Goal: Task Accomplishment & Management: Use online tool/utility

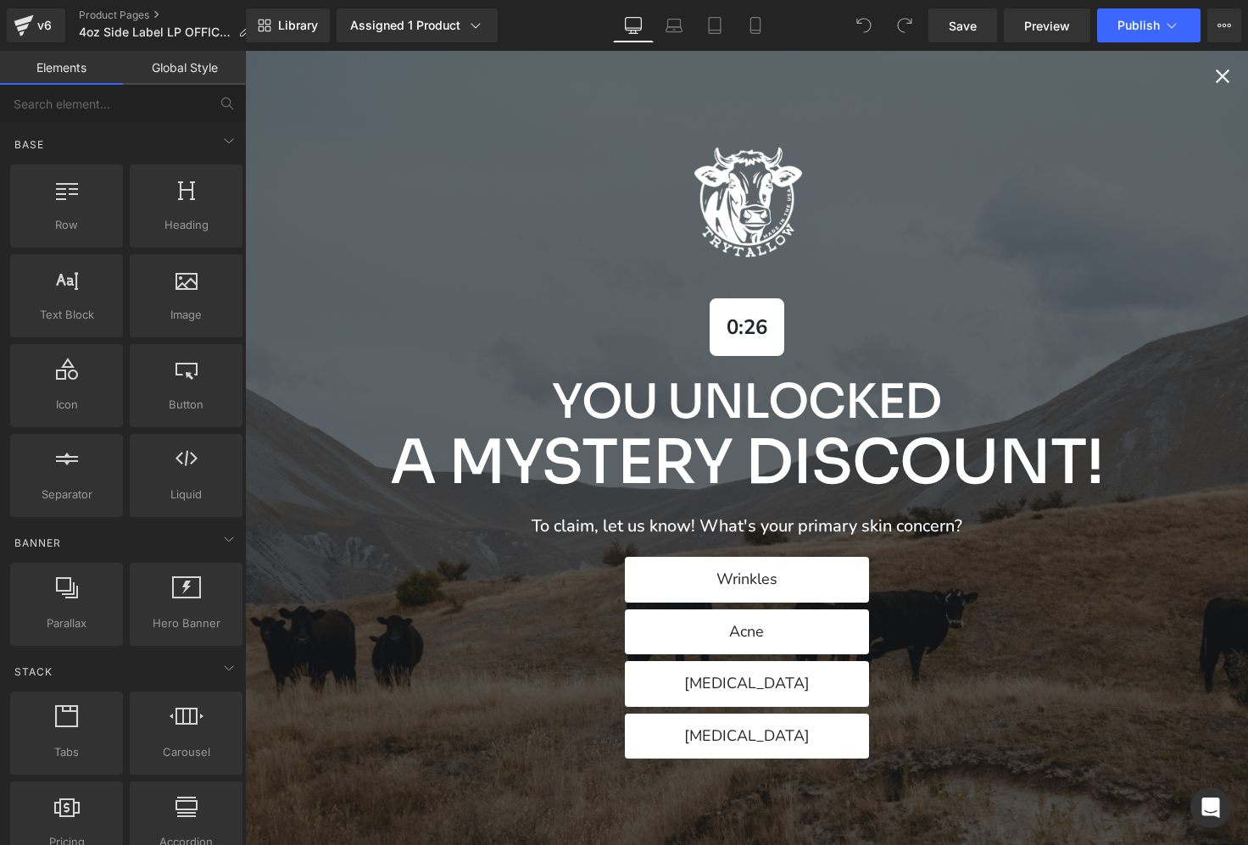
click at [1221, 75] on icon "Close popup" at bounding box center [1223, 77] width 14 height 14
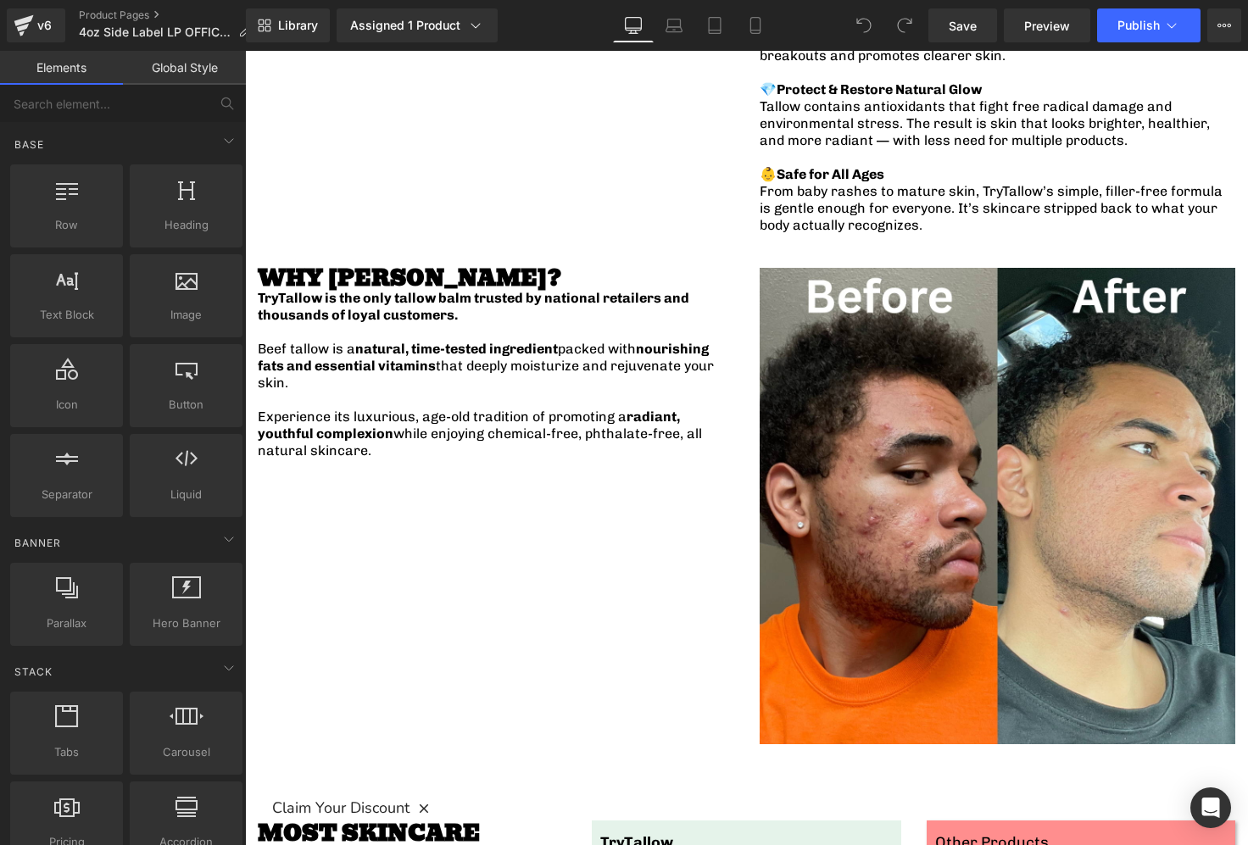
scroll to position [2224, 0]
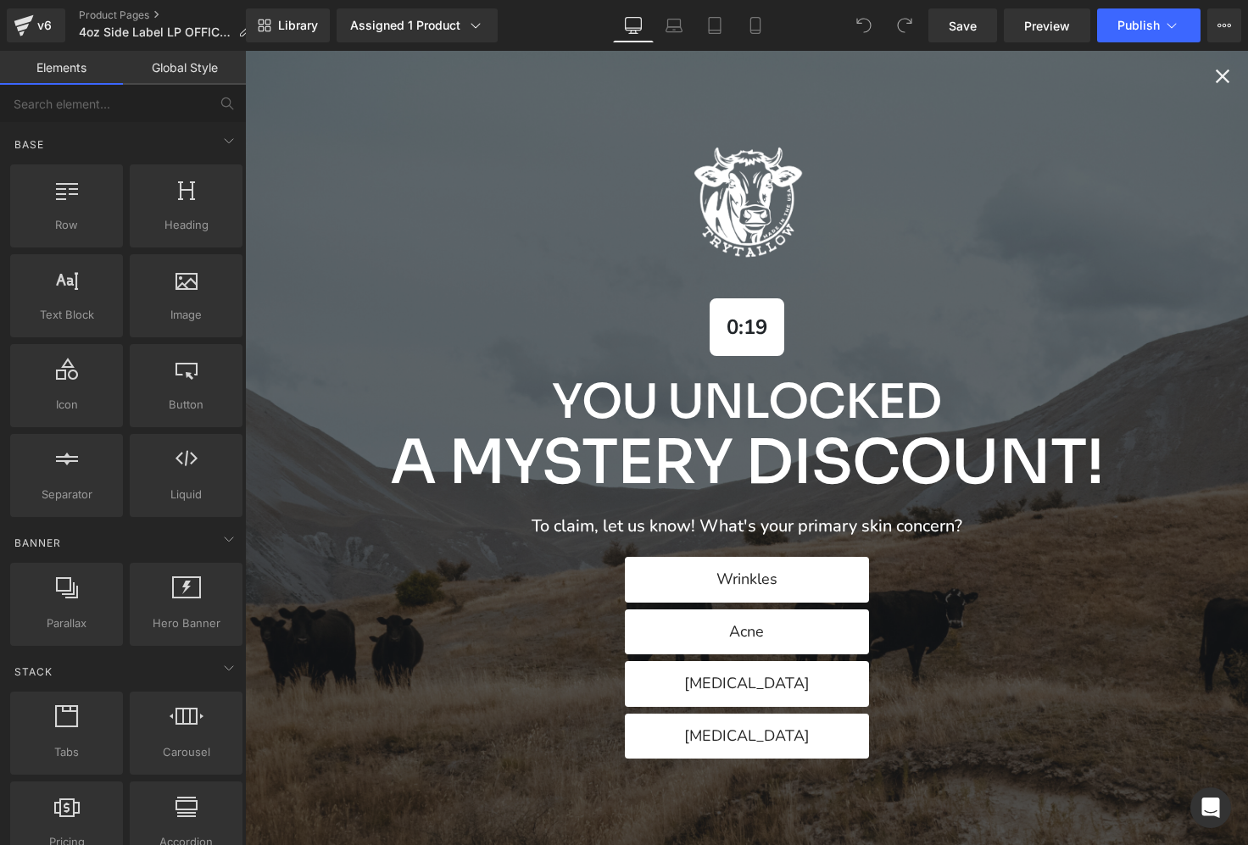
click at [639, 386] on p "You Unlocked" at bounding box center [747, 402] width 714 height 53
click at [1234, 81] on div "0:18 You Unlocked A Mystery Discount! To claim, let us know! What's your primar…" at bounding box center [746, 448] width 1003 height 794
click at [1207, 81] on div "0:18 You Unlocked A Mystery Discount! To claim, let us know! What's your primar…" at bounding box center [746, 448] width 1003 height 794
click at [1217, 81] on icon "Close popup" at bounding box center [1223, 77] width 14 height 14
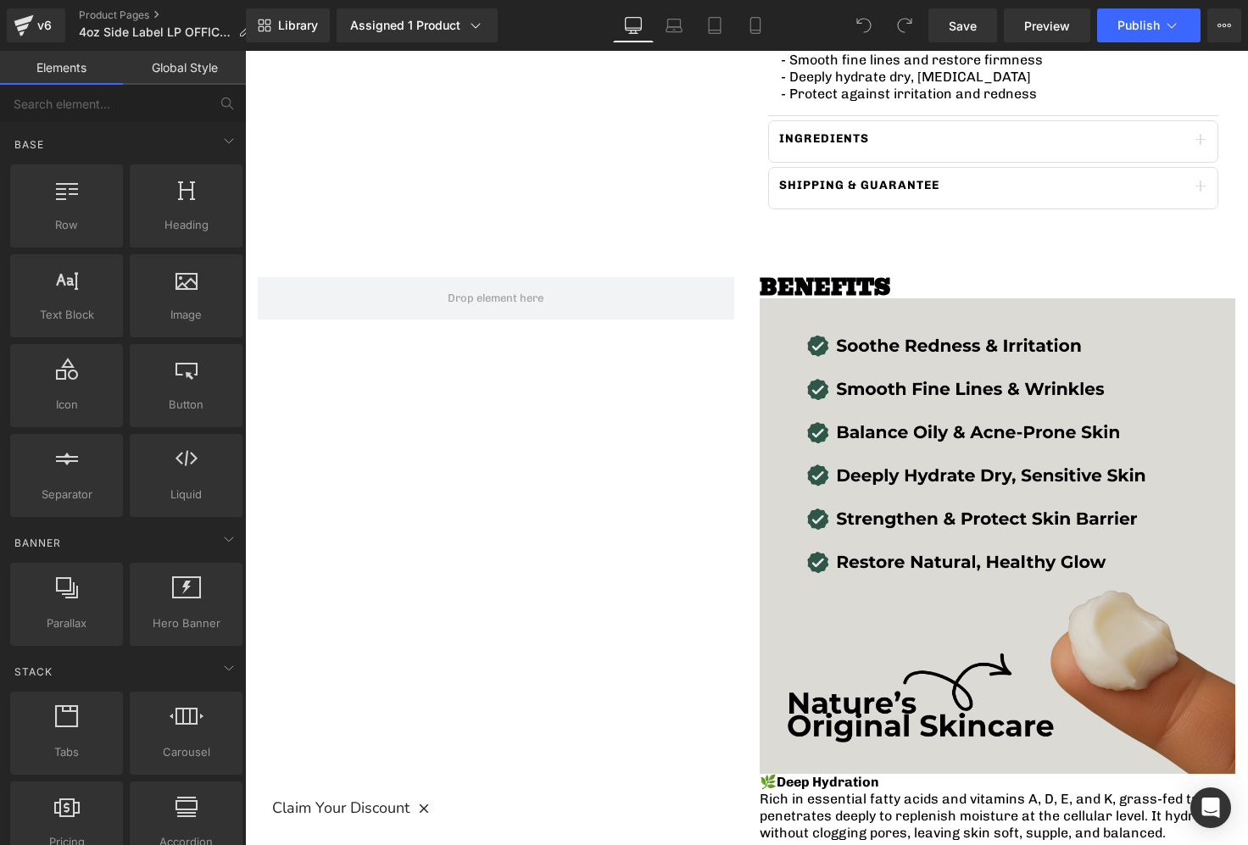
scroll to position [168, 0]
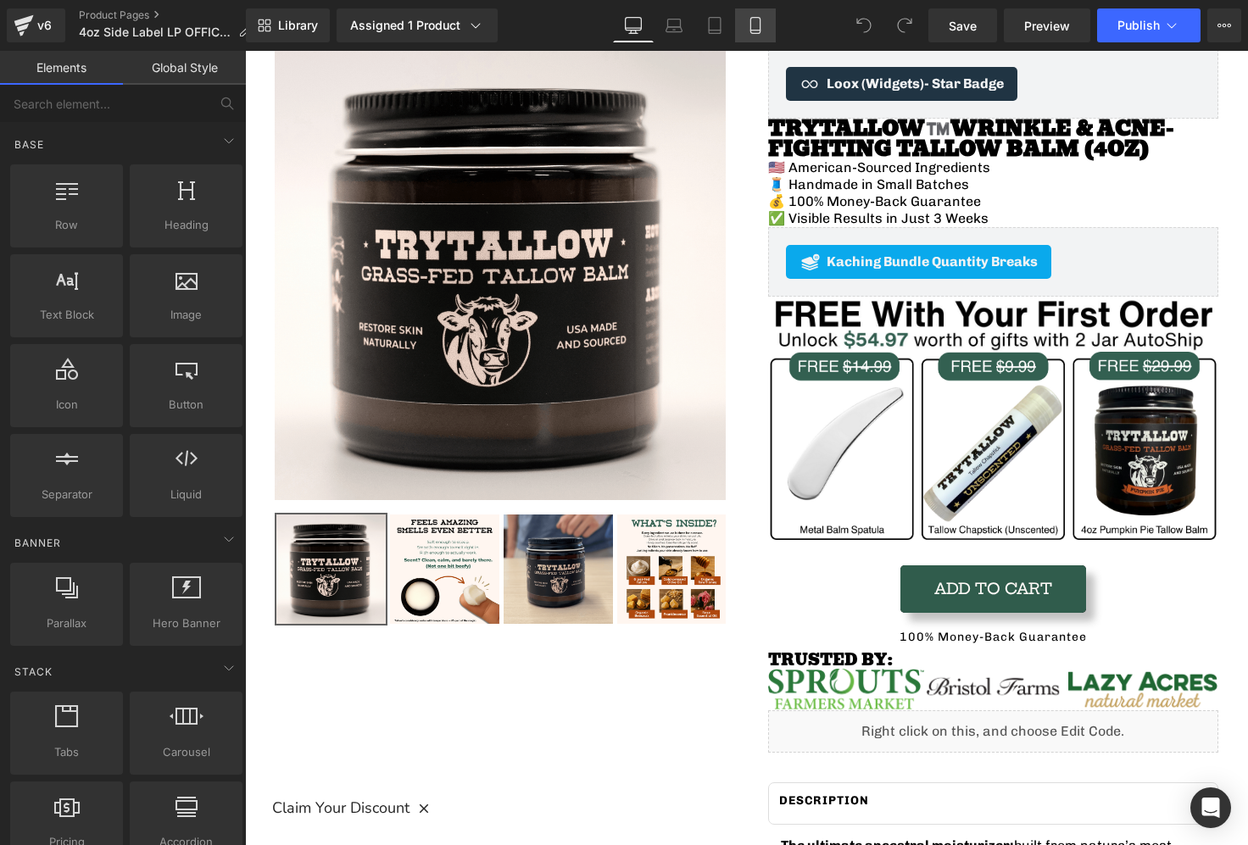
click at [754, 19] on icon at bounding box center [755, 25] width 17 height 17
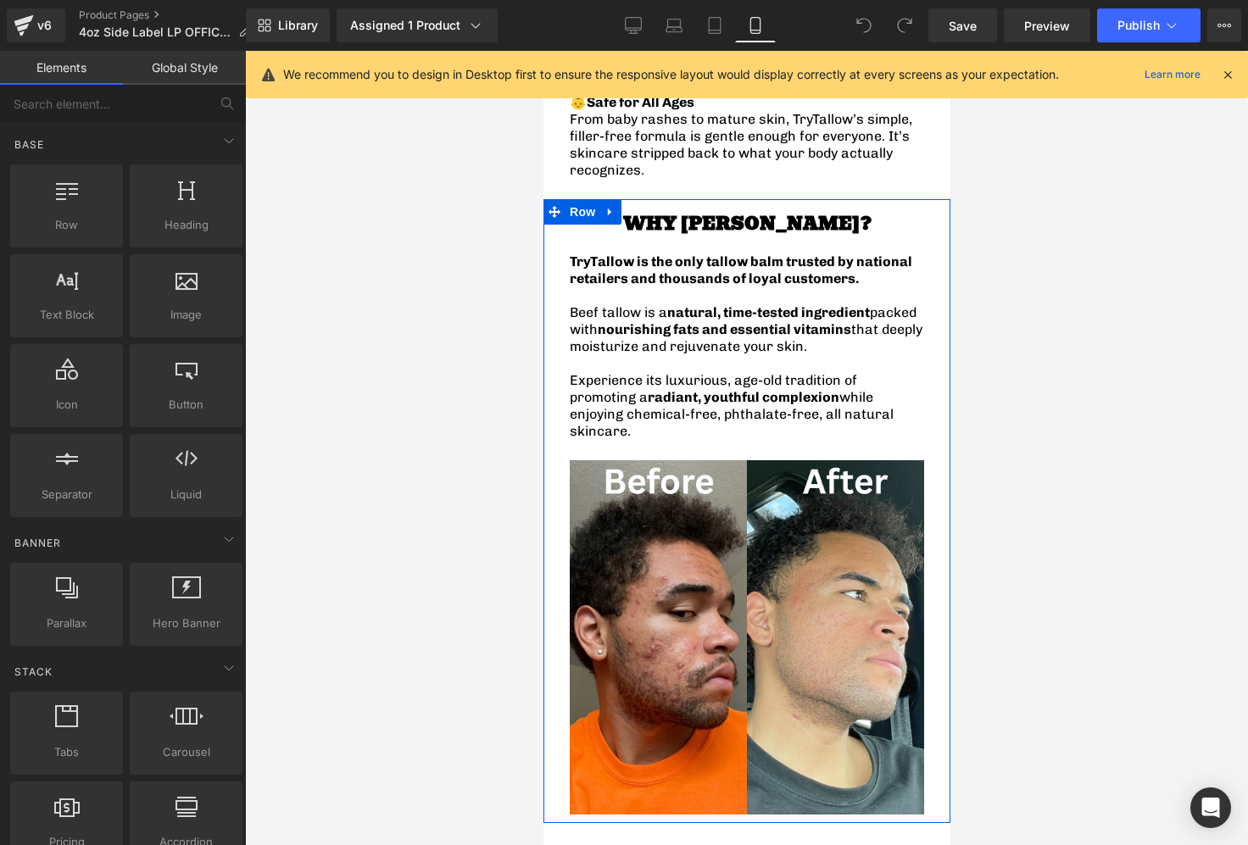
scroll to position [2748, 0]
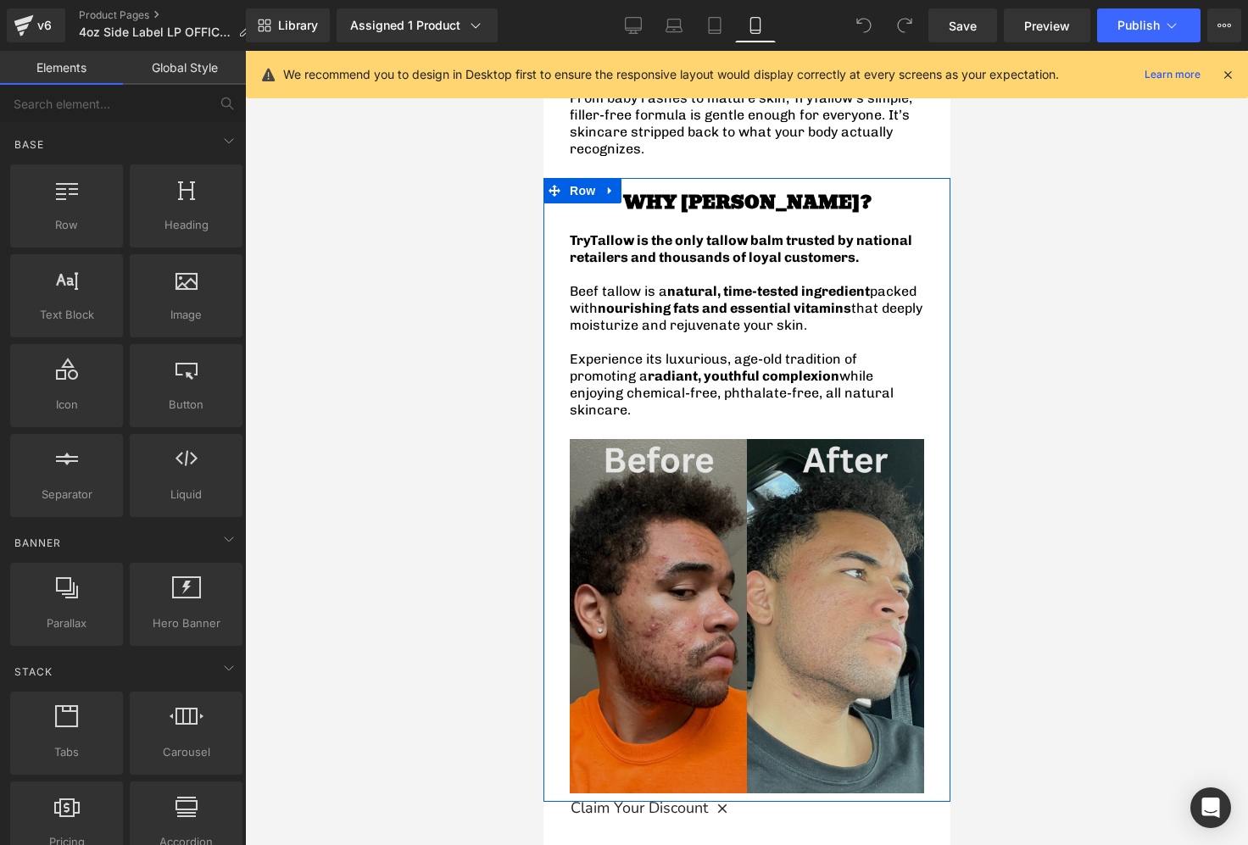
click at [680, 439] on img at bounding box center [746, 616] width 354 height 354
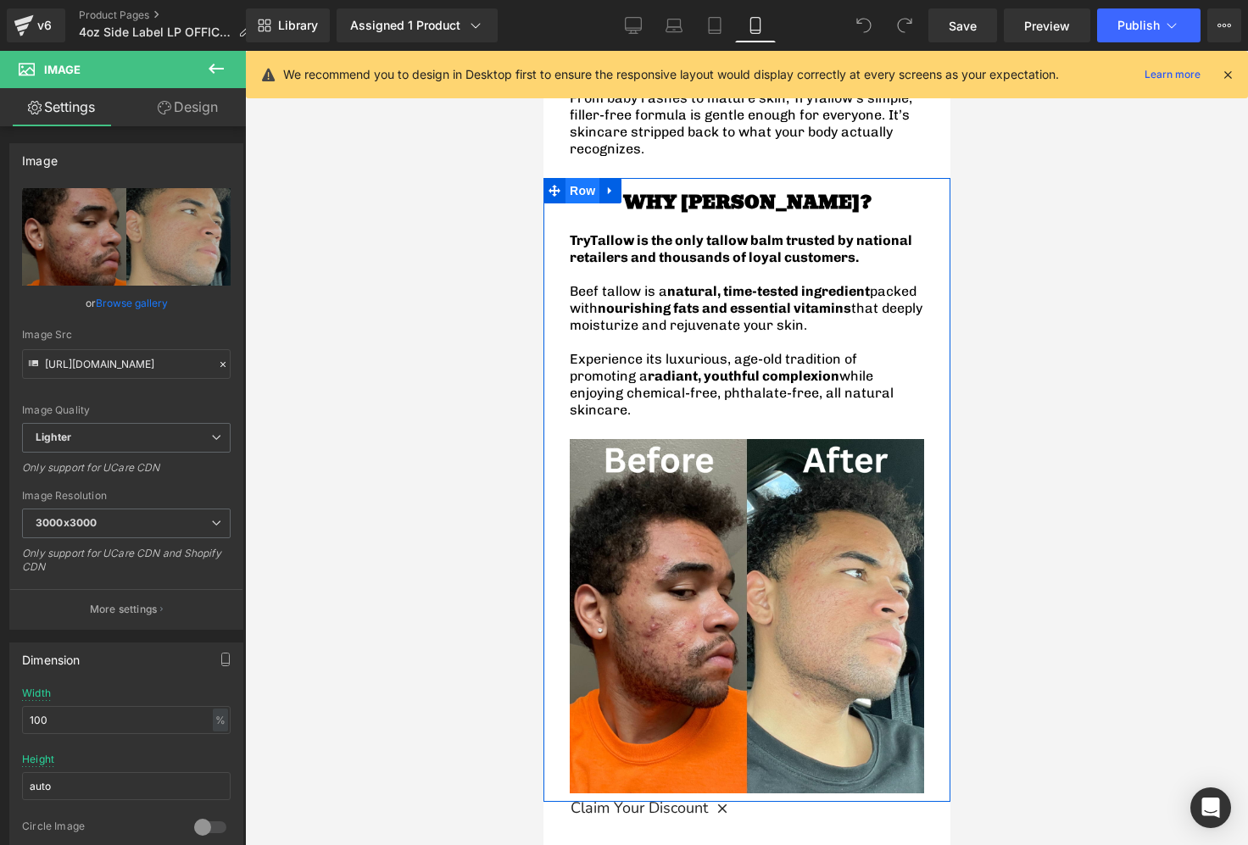
click at [585, 178] on span "Row" at bounding box center [582, 190] width 34 height 25
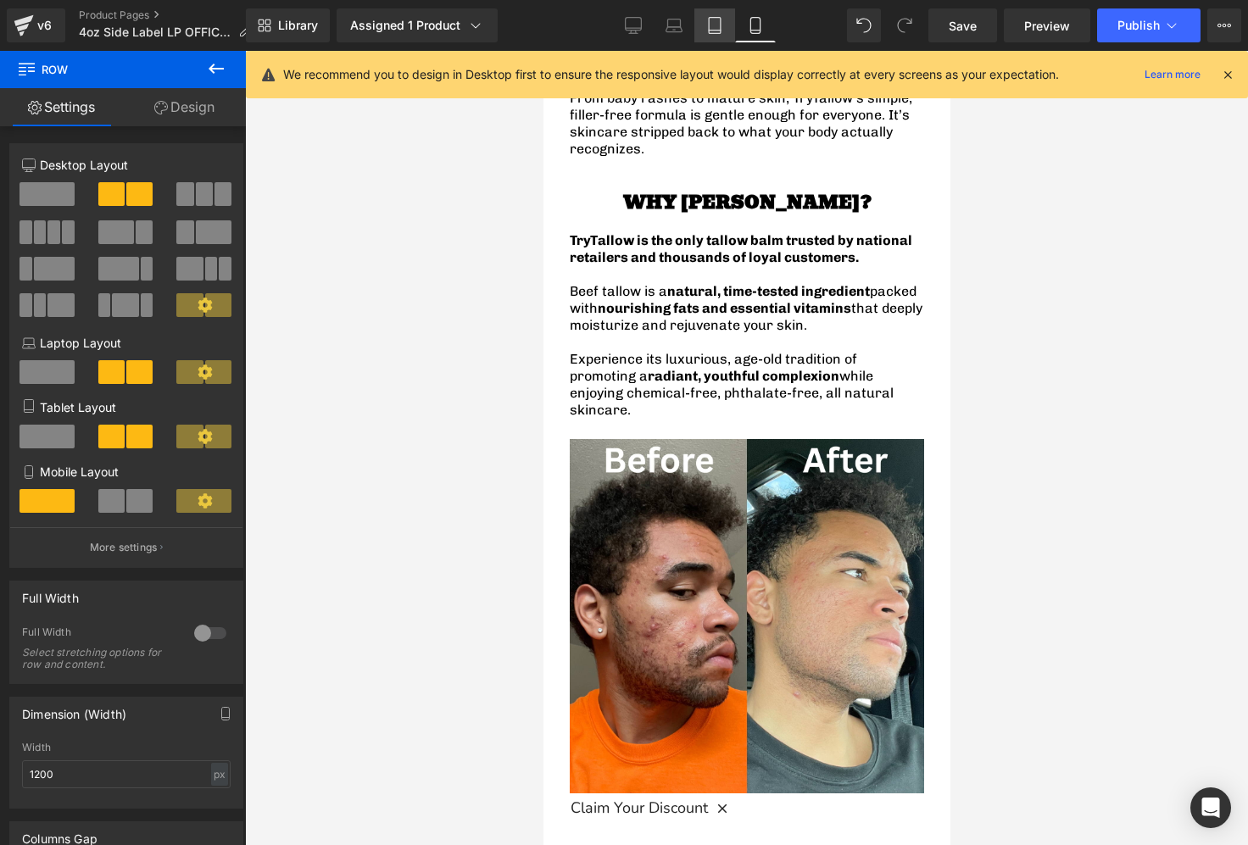
click at [708, 31] on icon at bounding box center [714, 25] width 17 height 17
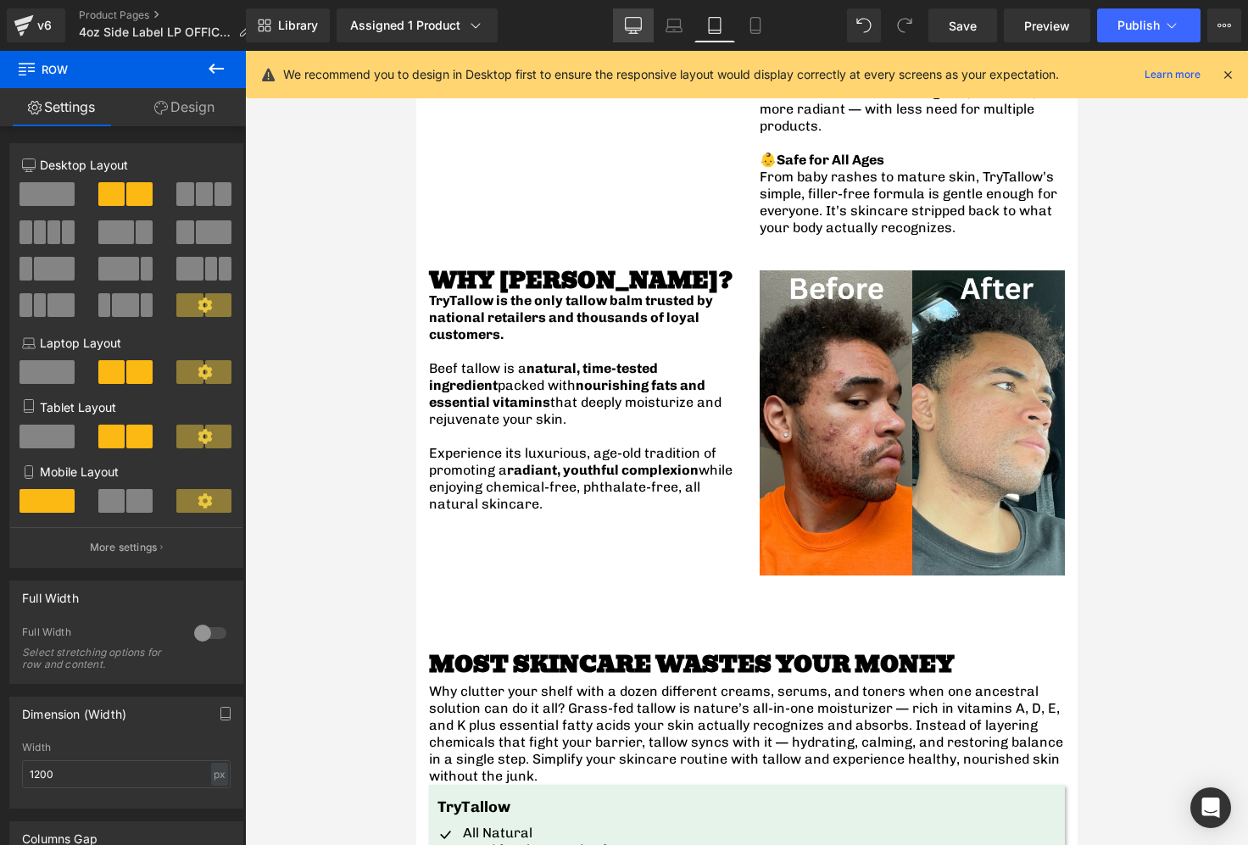
click at [634, 29] on icon at bounding box center [633, 25] width 17 height 17
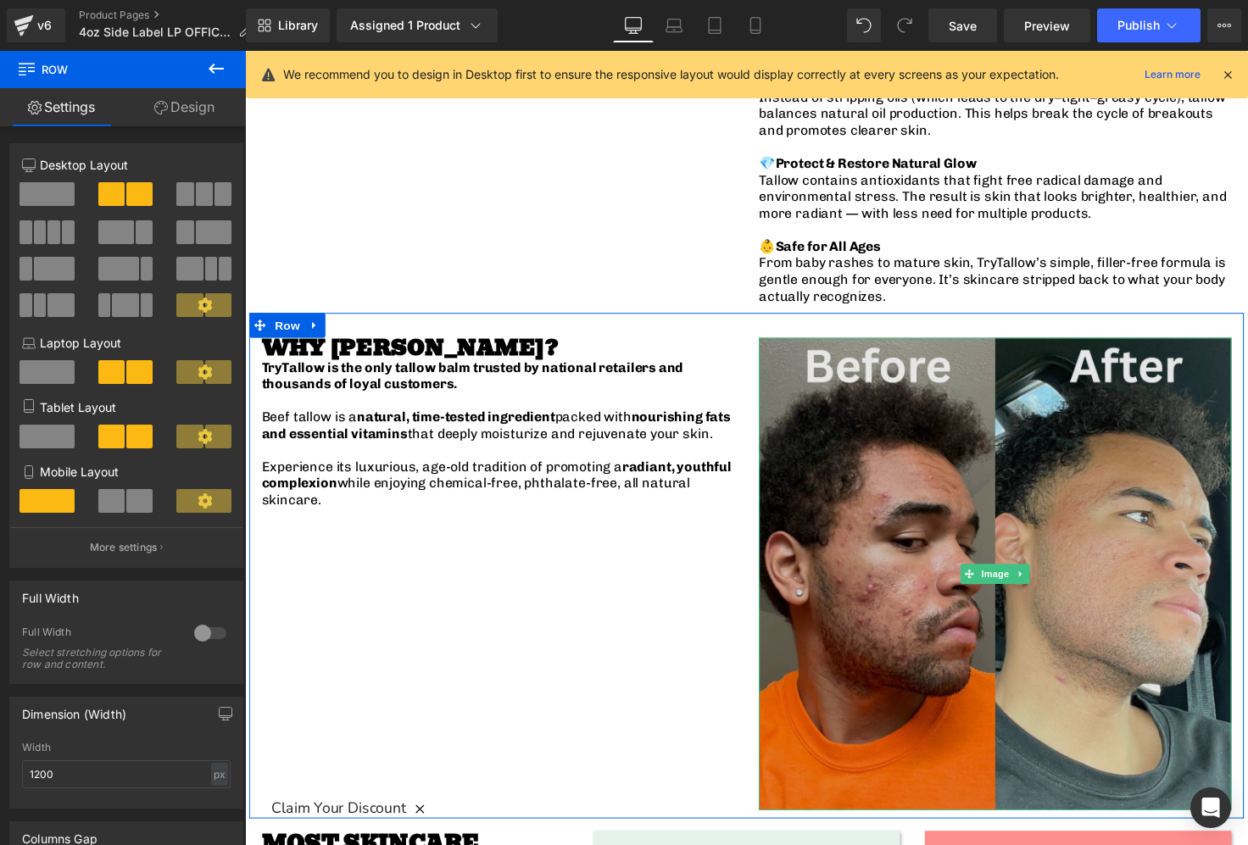
scroll to position [2221, 0]
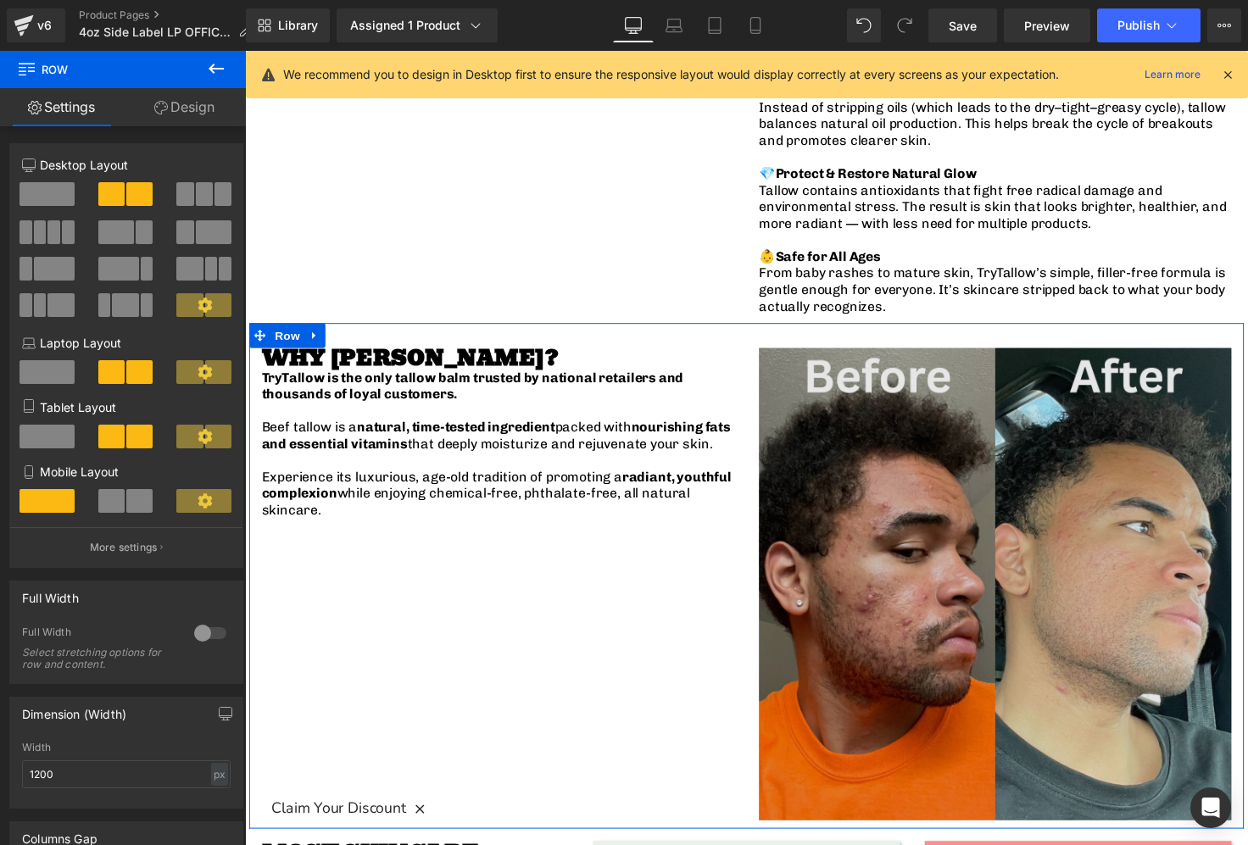
click at [863, 445] on img at bounding box center [1012, 596] width 483 height 483
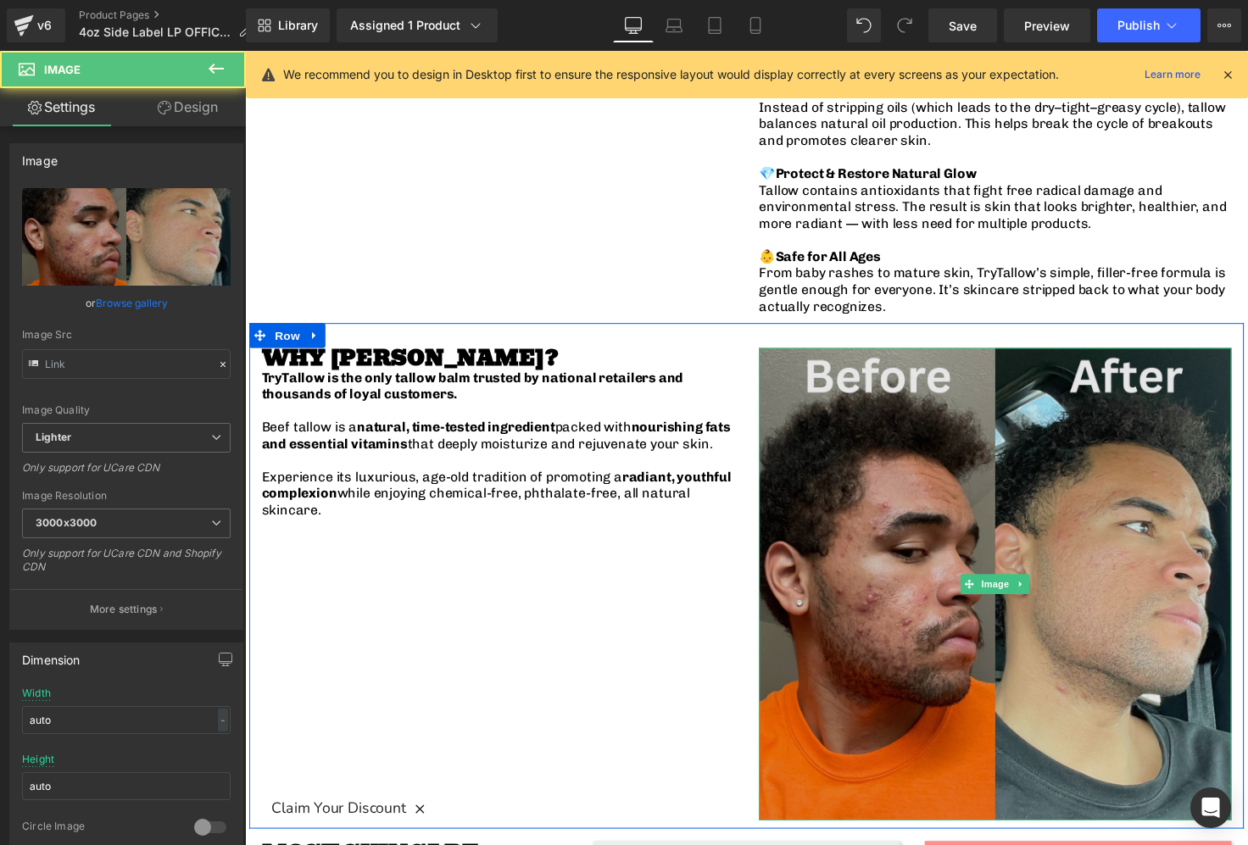
type input "https://ucarecdn.com/ba29bb0e-5c9a-4b35-95f1-3b392e8094ac/-/format/auto/-/previ…"
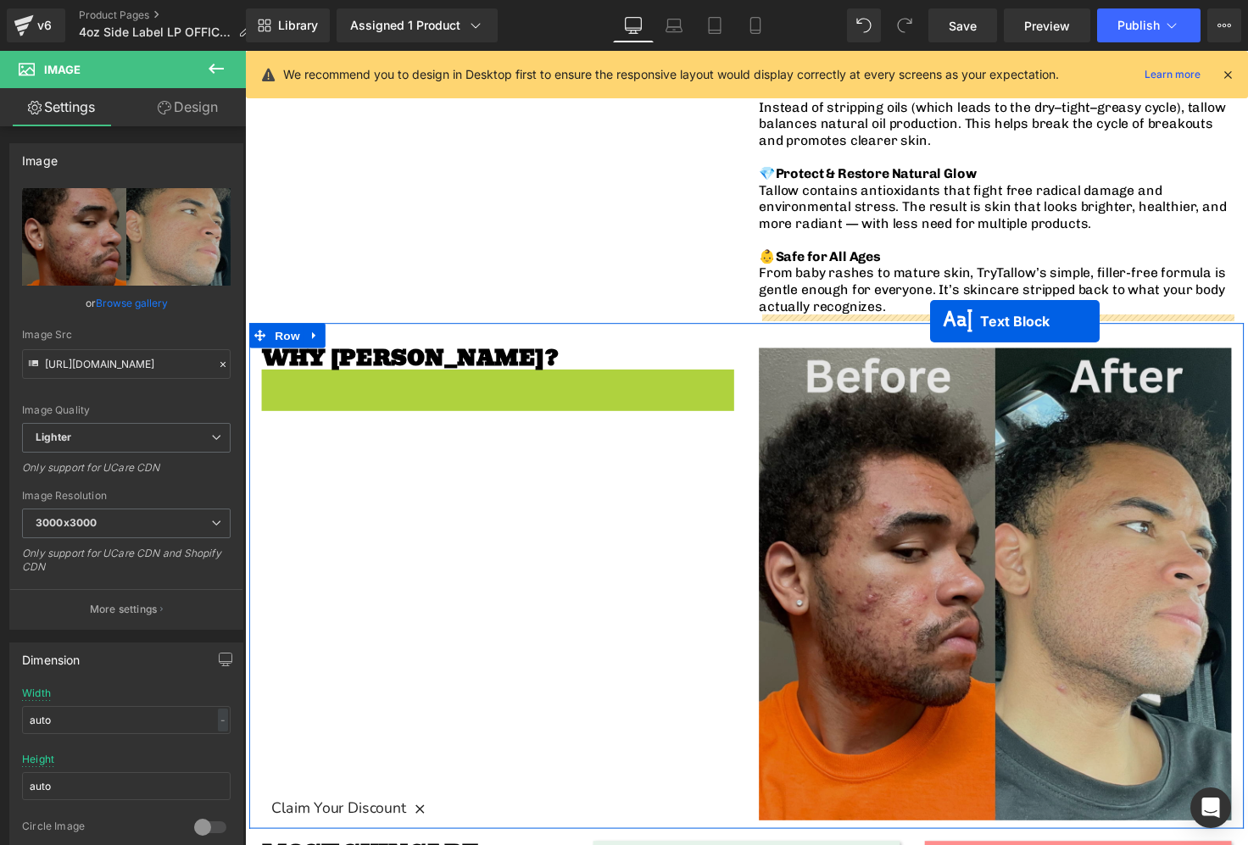
drag, startPoint x: 457, startPoint y: 415, endPoint x: 945, endPoint y: 327, distance: 496.0
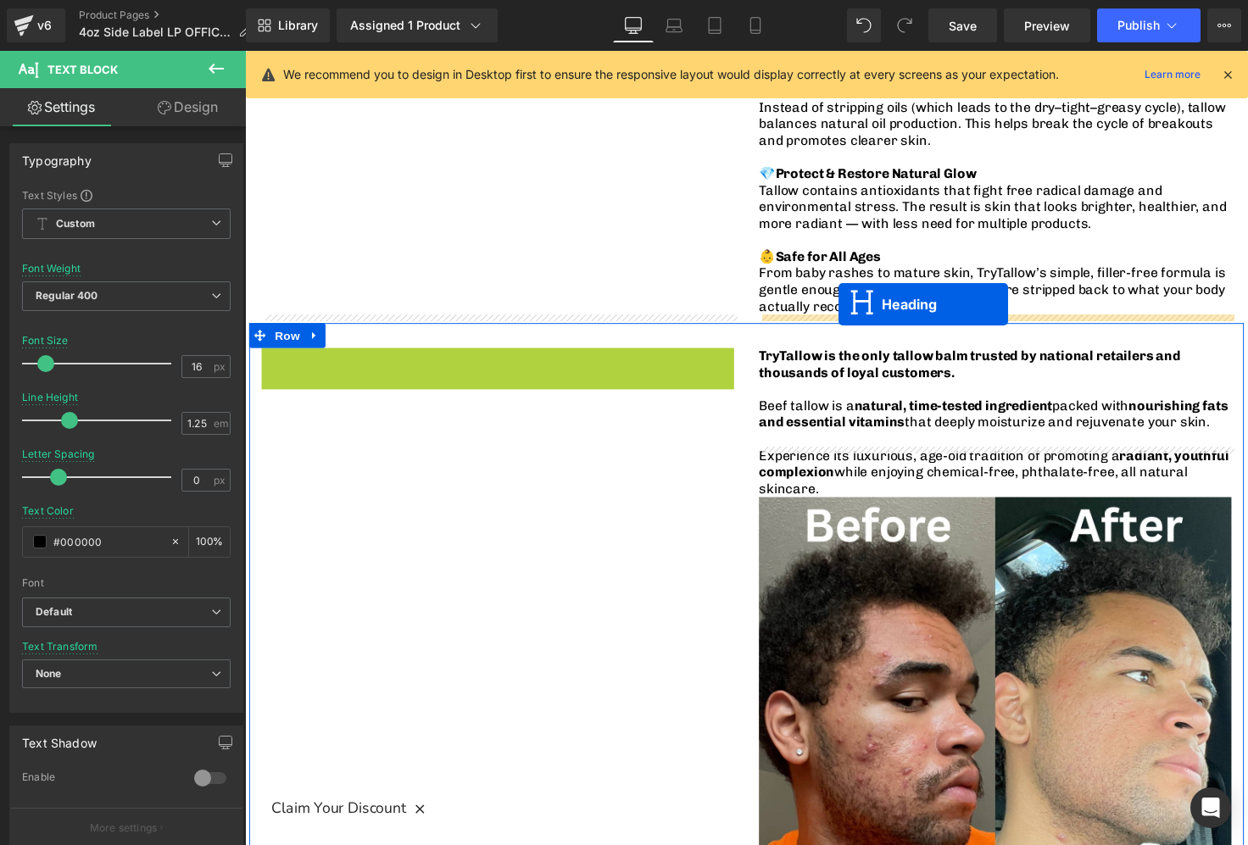
drag, startPoint x: 465, startPoint y: 334, endPoint x: 852, endPoint y: 310, distance: 388.1
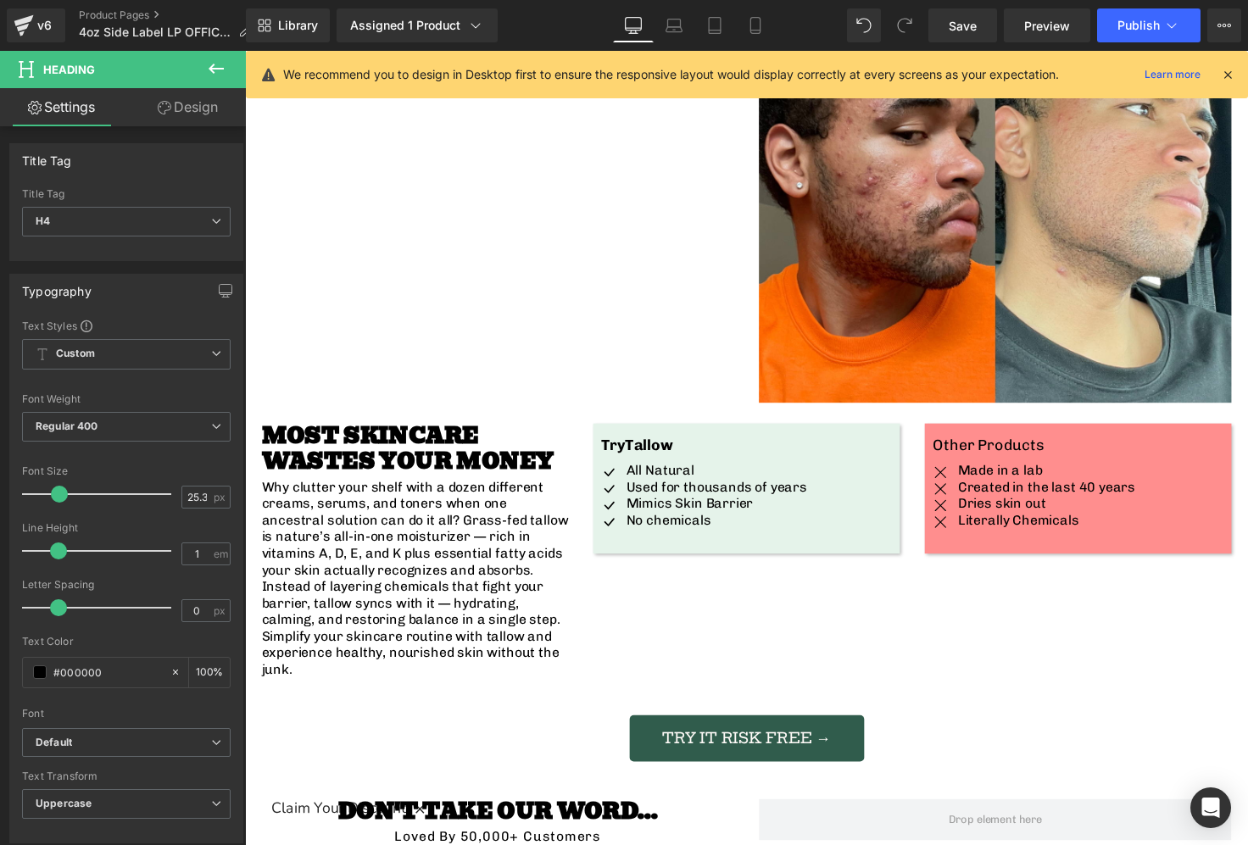
scroll to position [2876, 0]
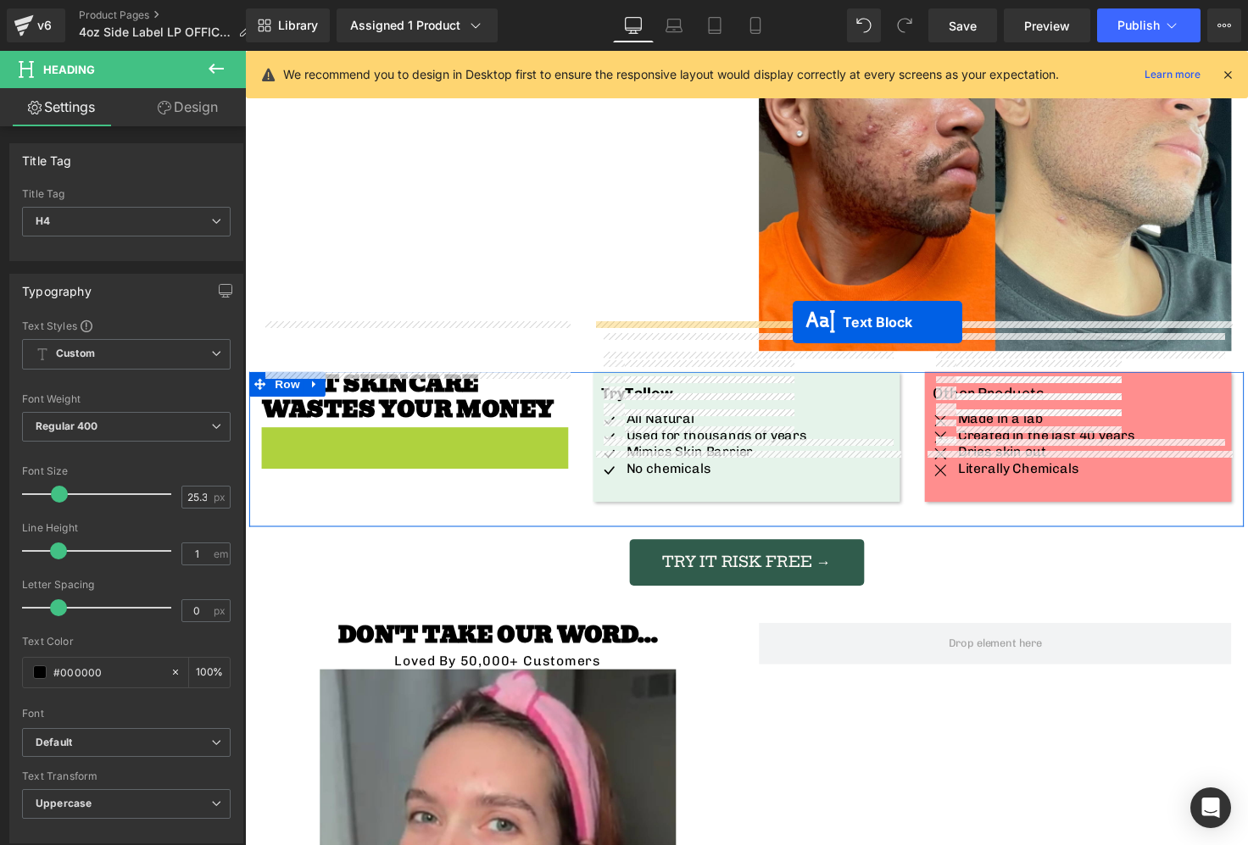
drag, startPoint x: 373, startPoint y: 475, endPoint x: 805, endPoint y: 328, distance: 456.5
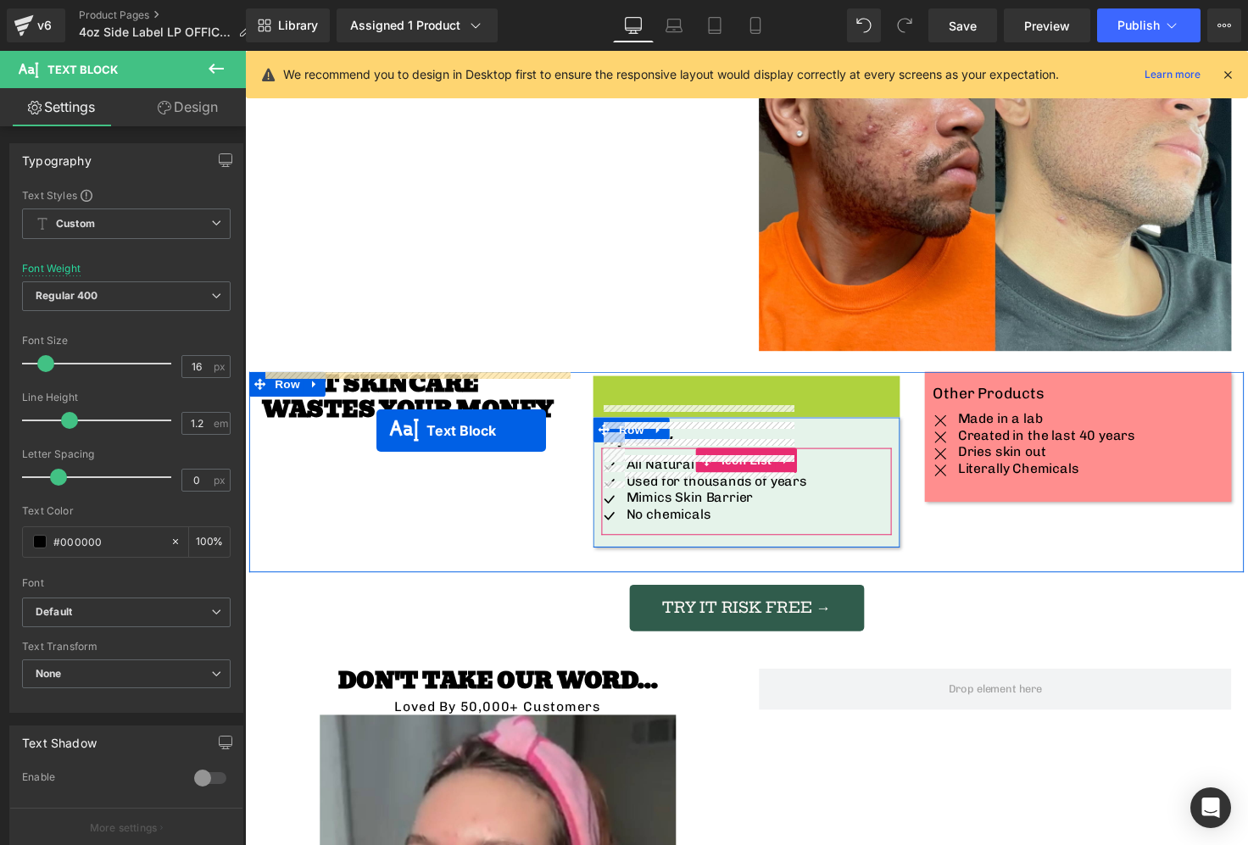
drag, startPoint x: 710, startPoint y: 423, endPoint x: 367, endPoint y: 443, distance: 343.1
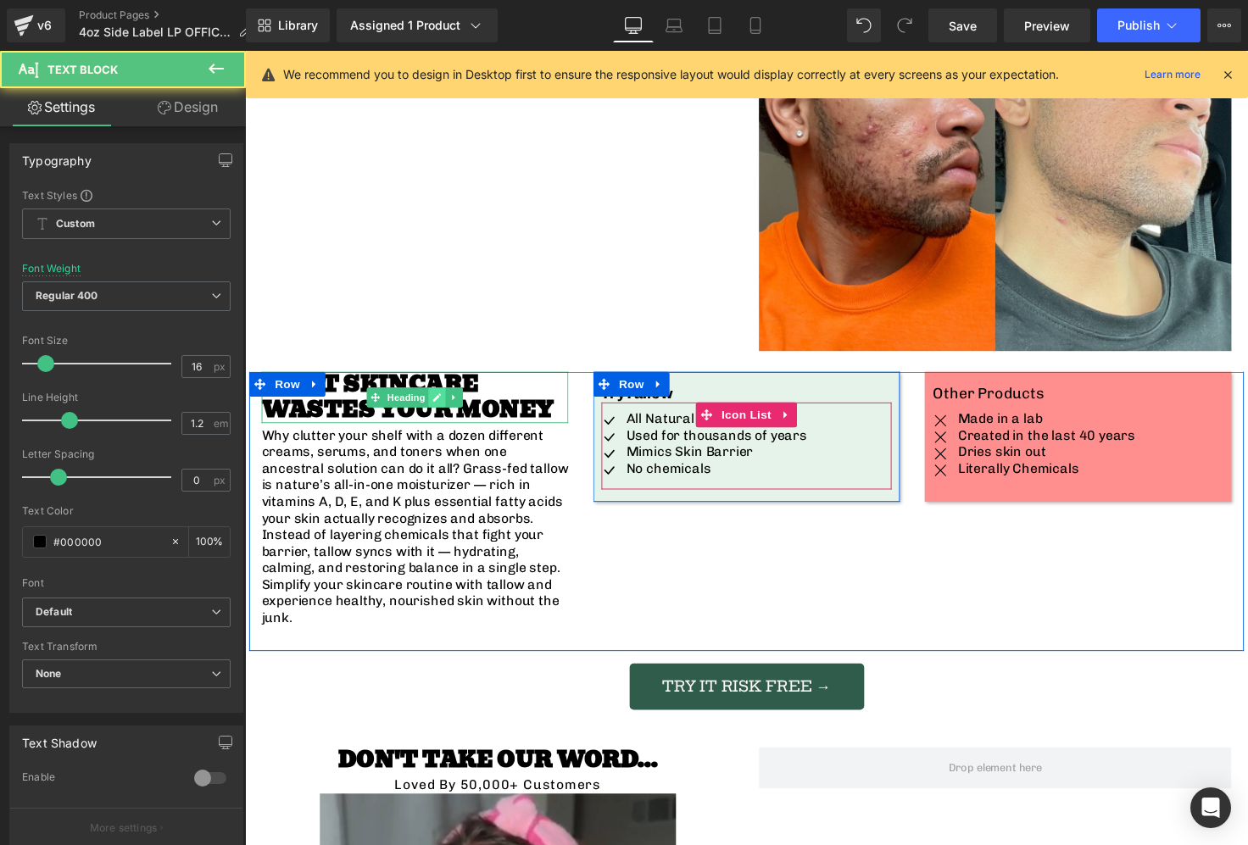
click at [443, 400] on icon at bounding box center [441, 405] width 9 height 10
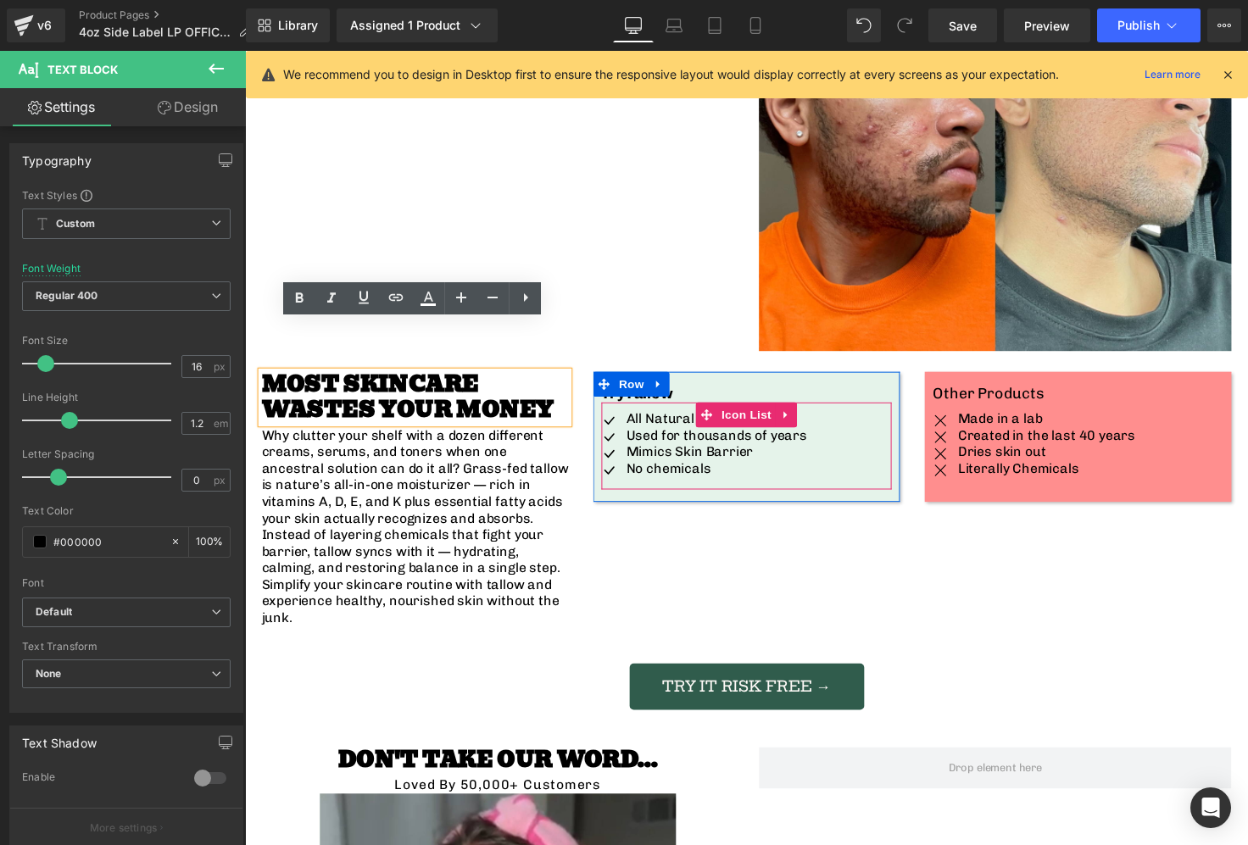
click at [408, 437] on p "Why clutter your shelf with a dozen different creams, serums, and toners when o…" at bounding box center [419, 537] width 314 height 203
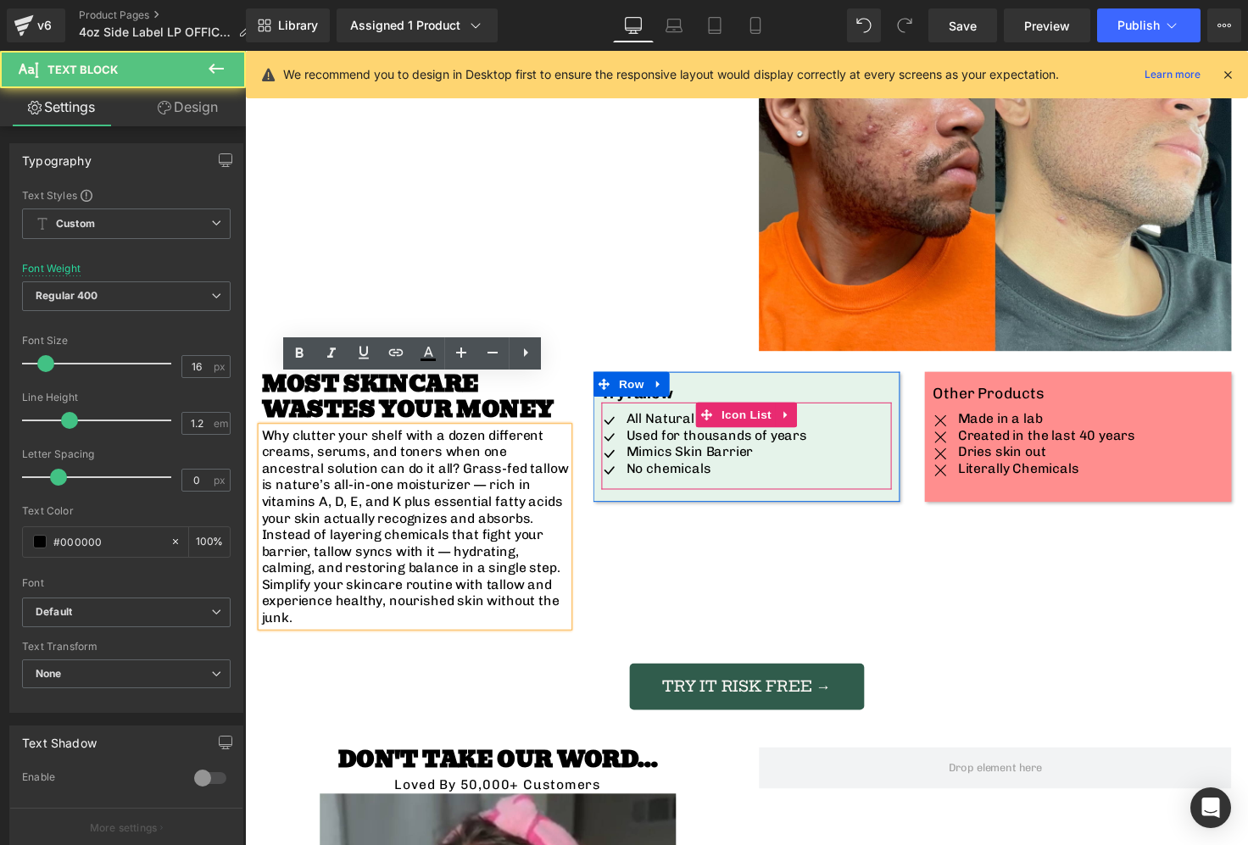
click at [259, 319] on div "Sale Off (P) Image ‹ ›" at bounding box center [758, 333] width 1026 height 6036
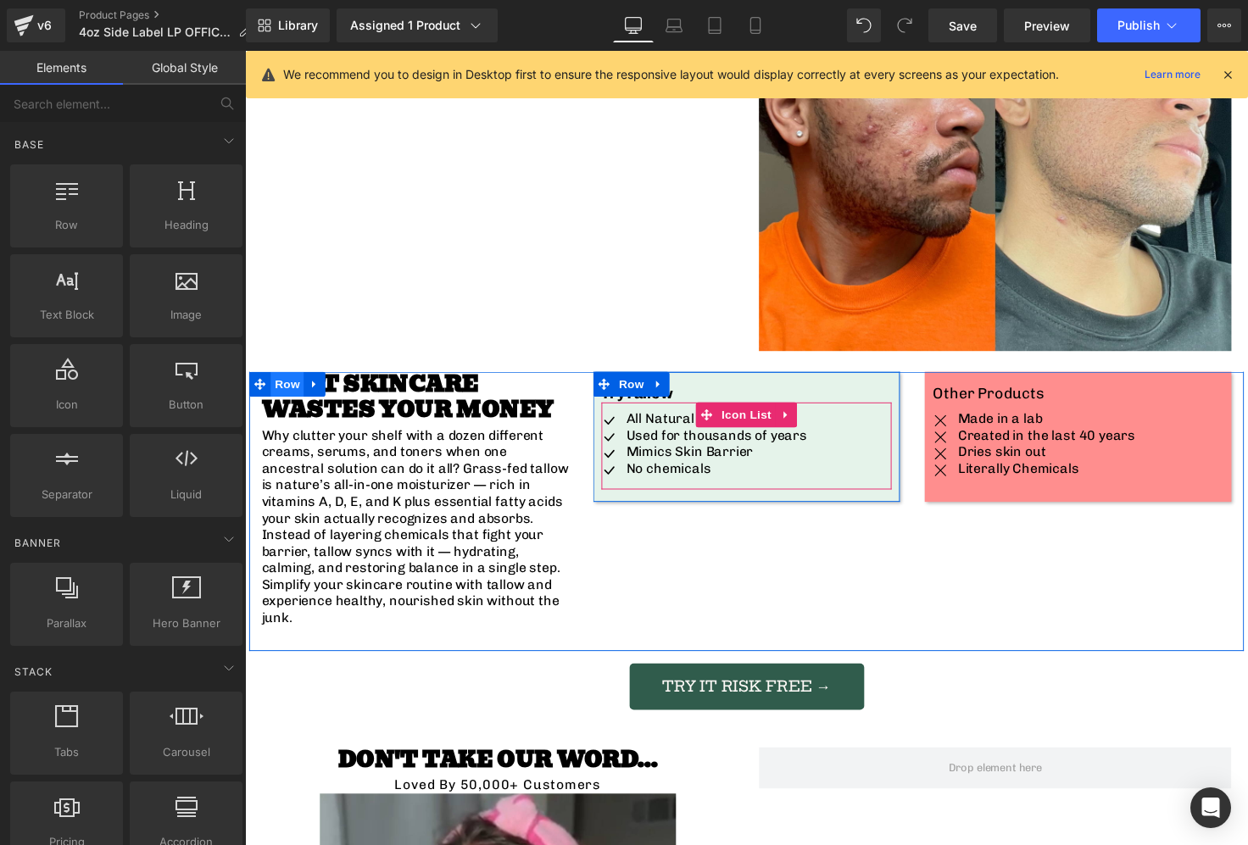
click at [270, 379] on span at bounding box center [260, 391] width 22 height 25
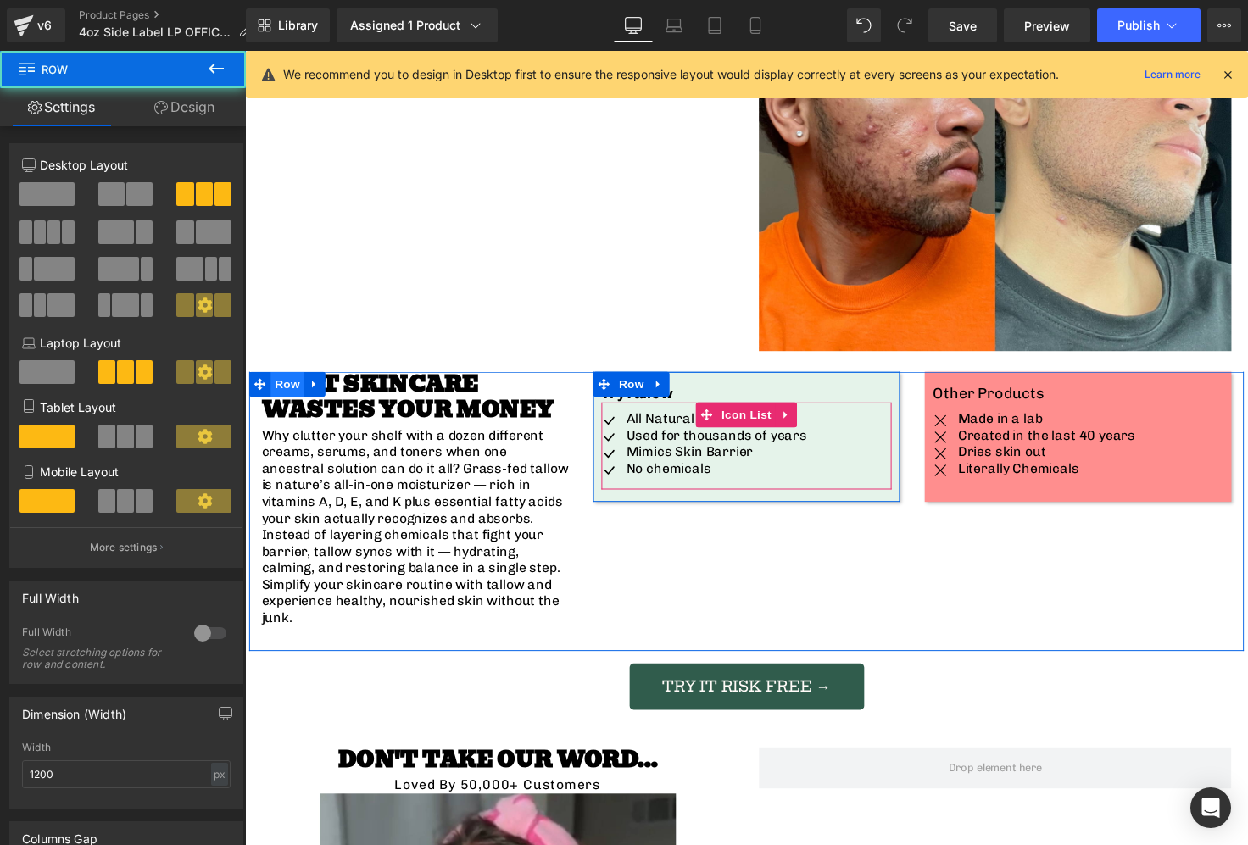
click at [276, 379] on span "Row" at bounding box center [288, 391] width 34 height 25
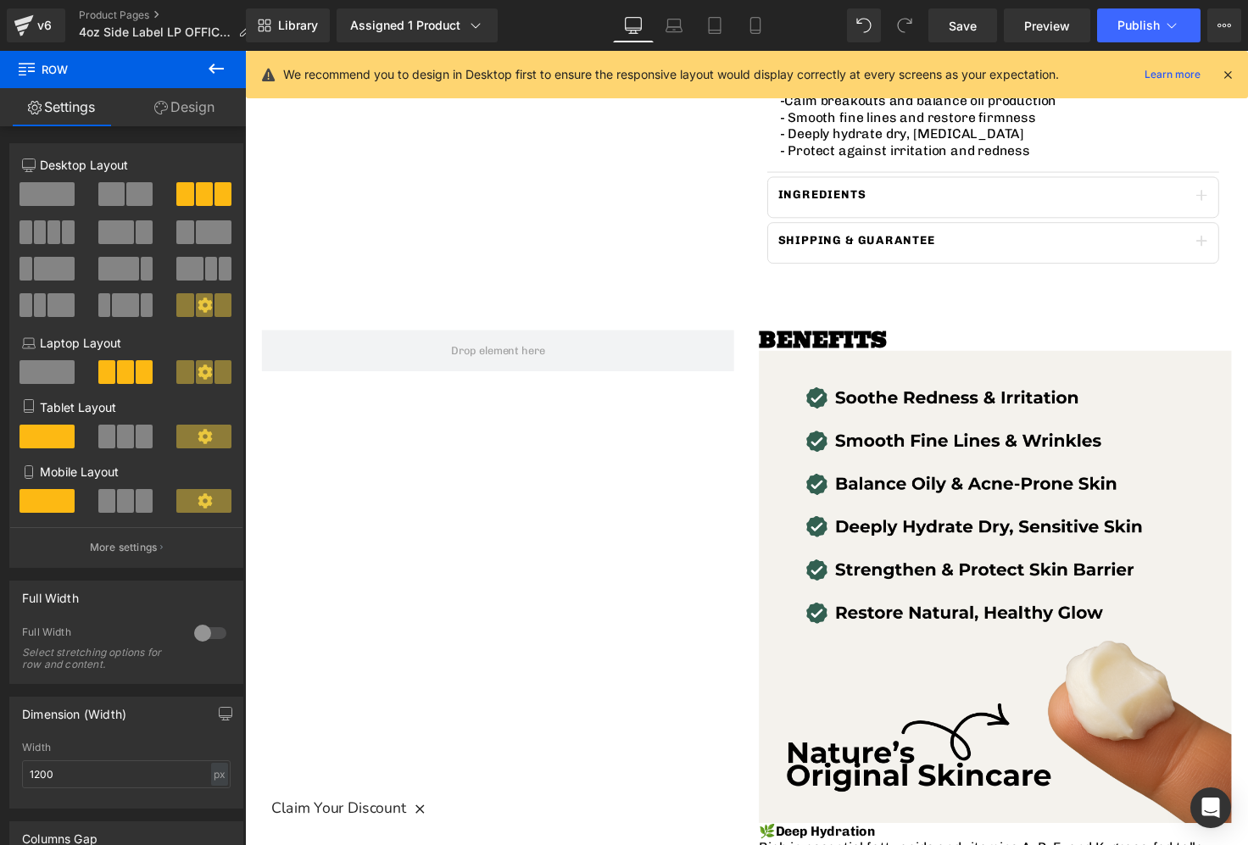
scroll to position [1112, 0]
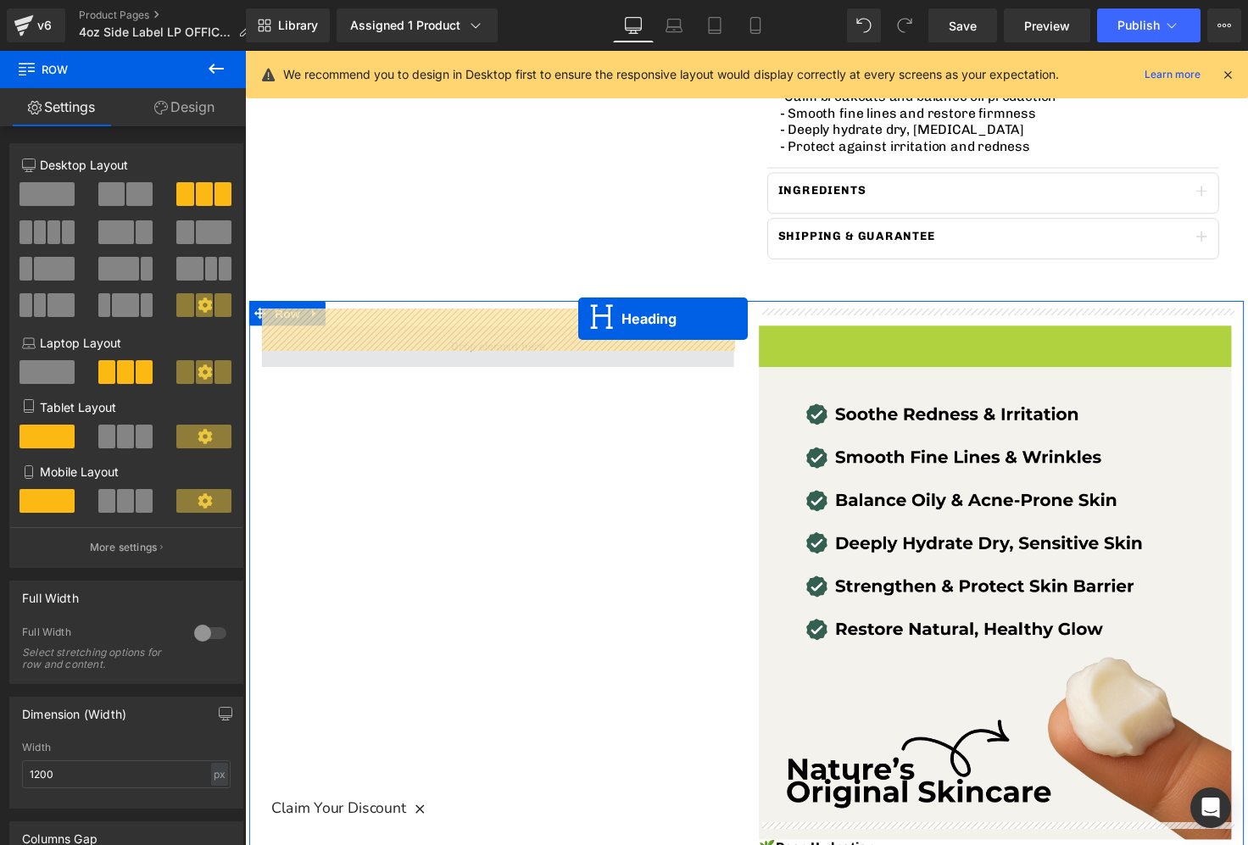
drag, startPoint x: 971, startPoint y: 322, endPoint x: 586, endPoint y: 325, distance: 384.9
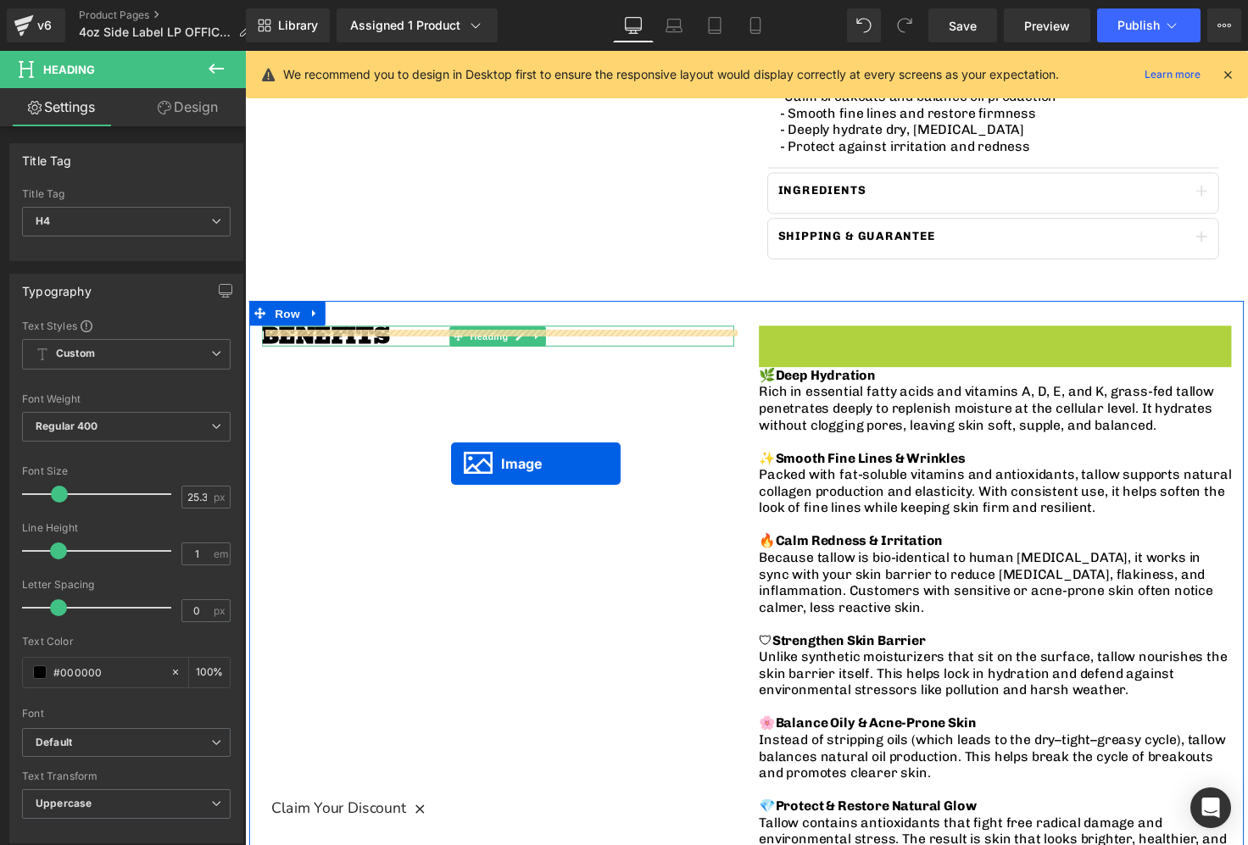
drag, startPoint x: 979, startPoint y: 560, endPoint x: 456, endPoint y: 473, distance: 530.3
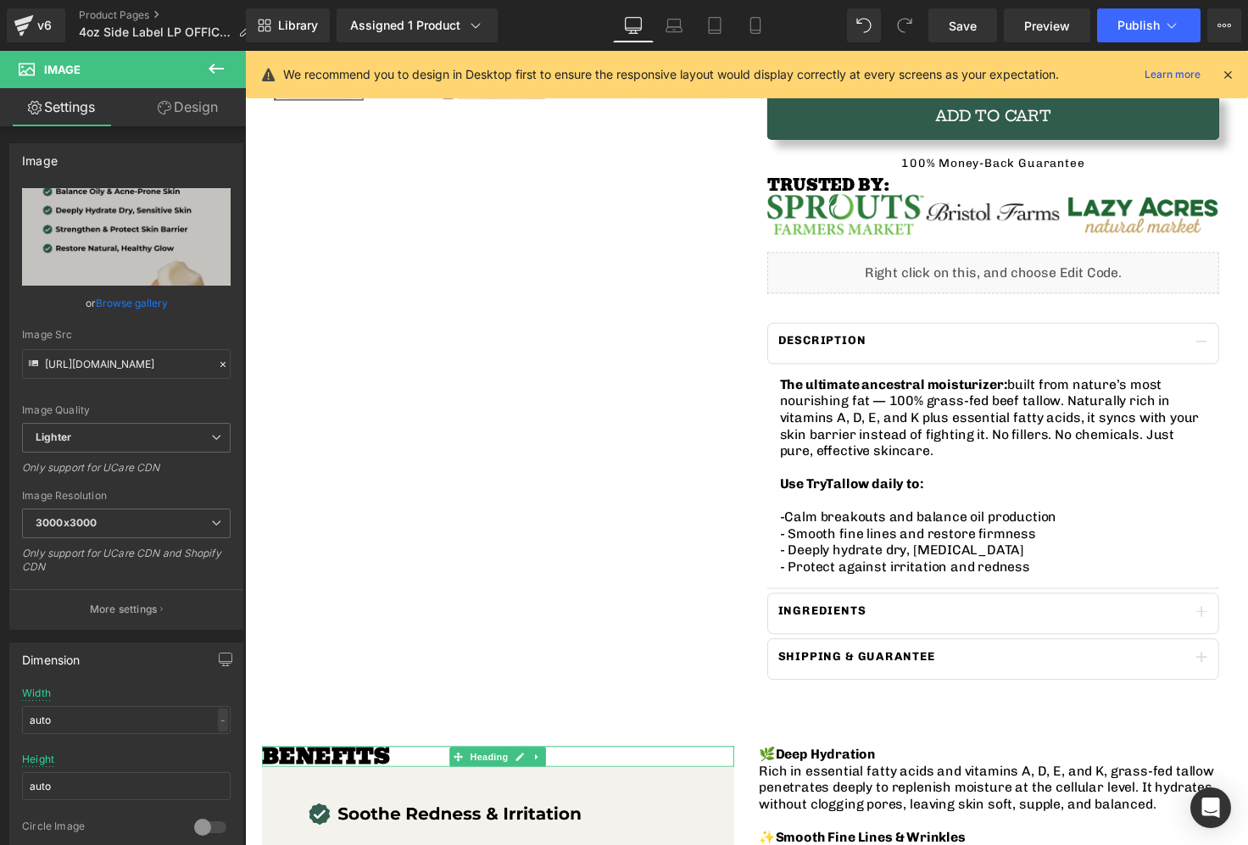
scroll to position [720, 0]
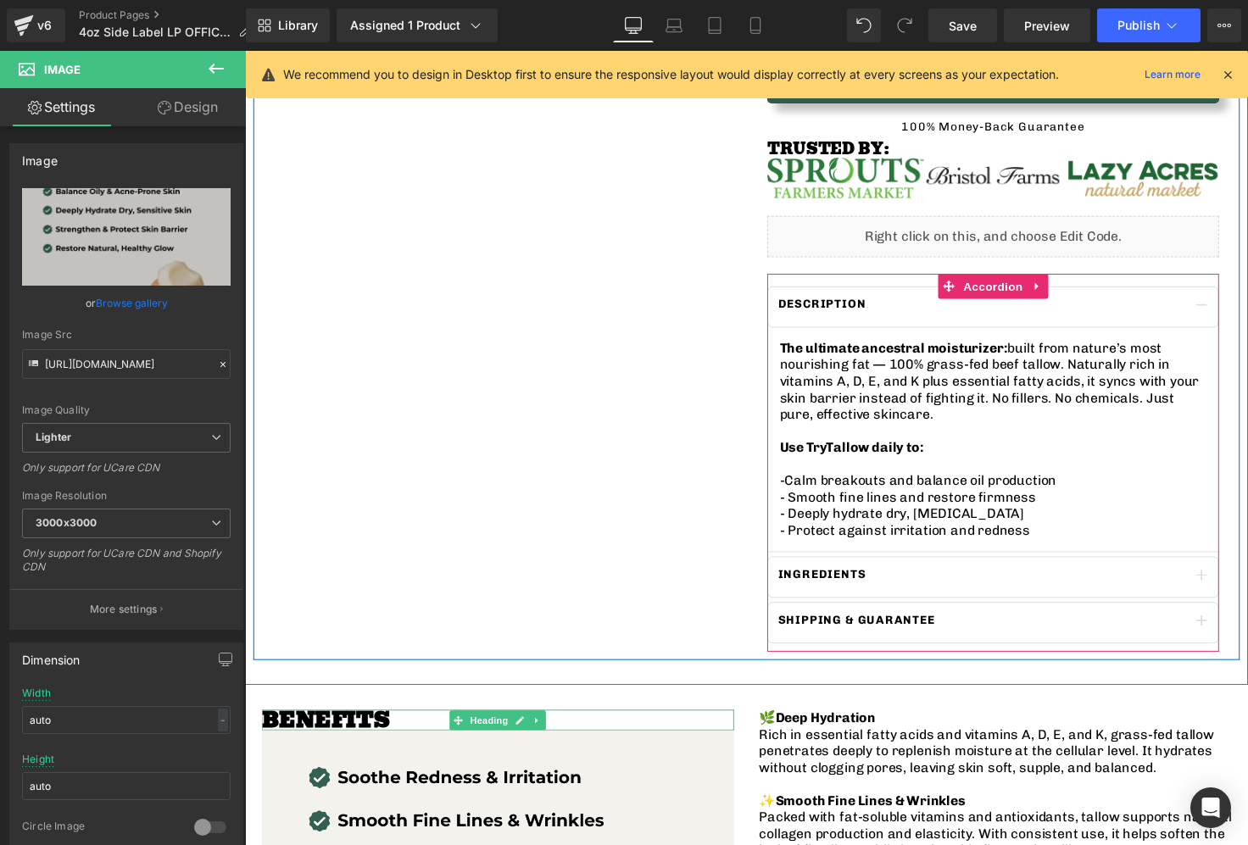
click at [919, 298] on div "Description Text Block" at bounding box center [1010, 313] width 462 height 42
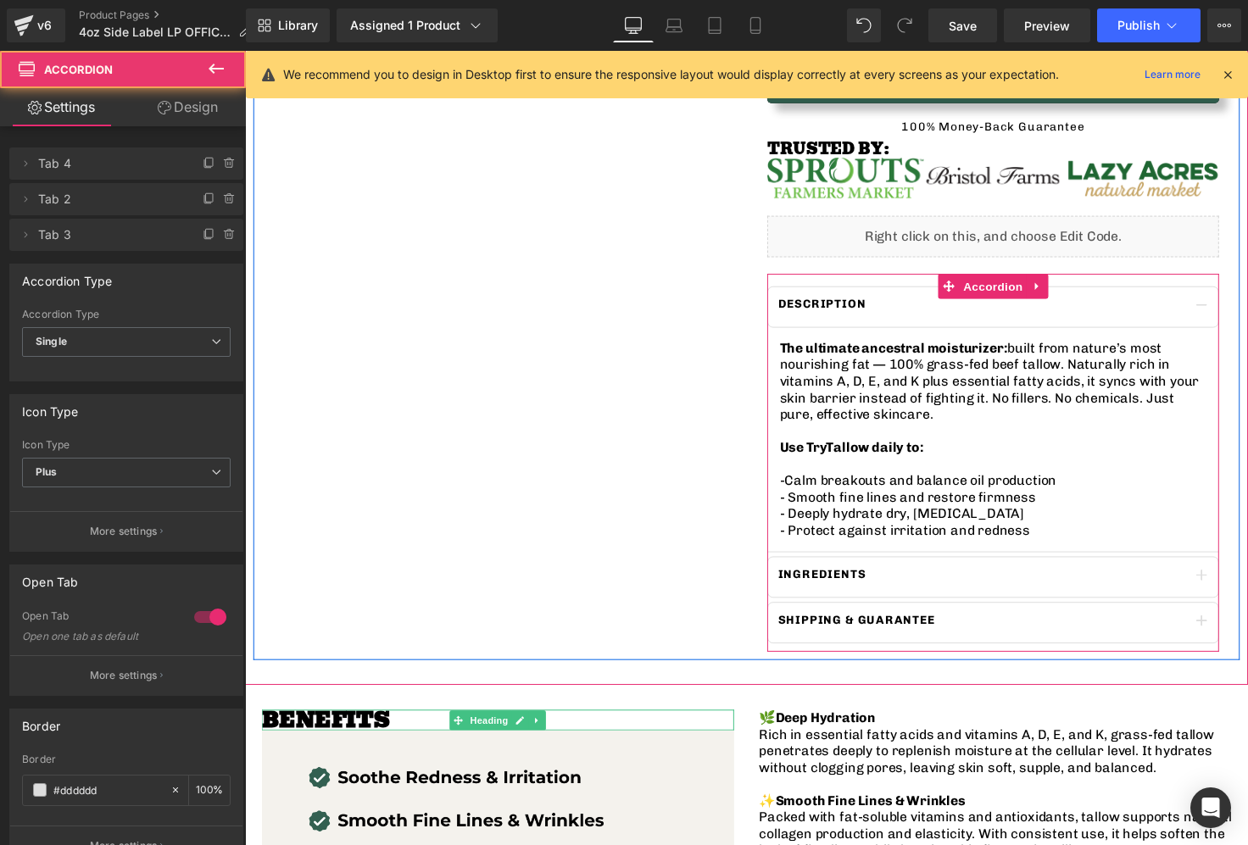
click at [245, 51] on div at bounding box center [245, 51] width 0 height 0
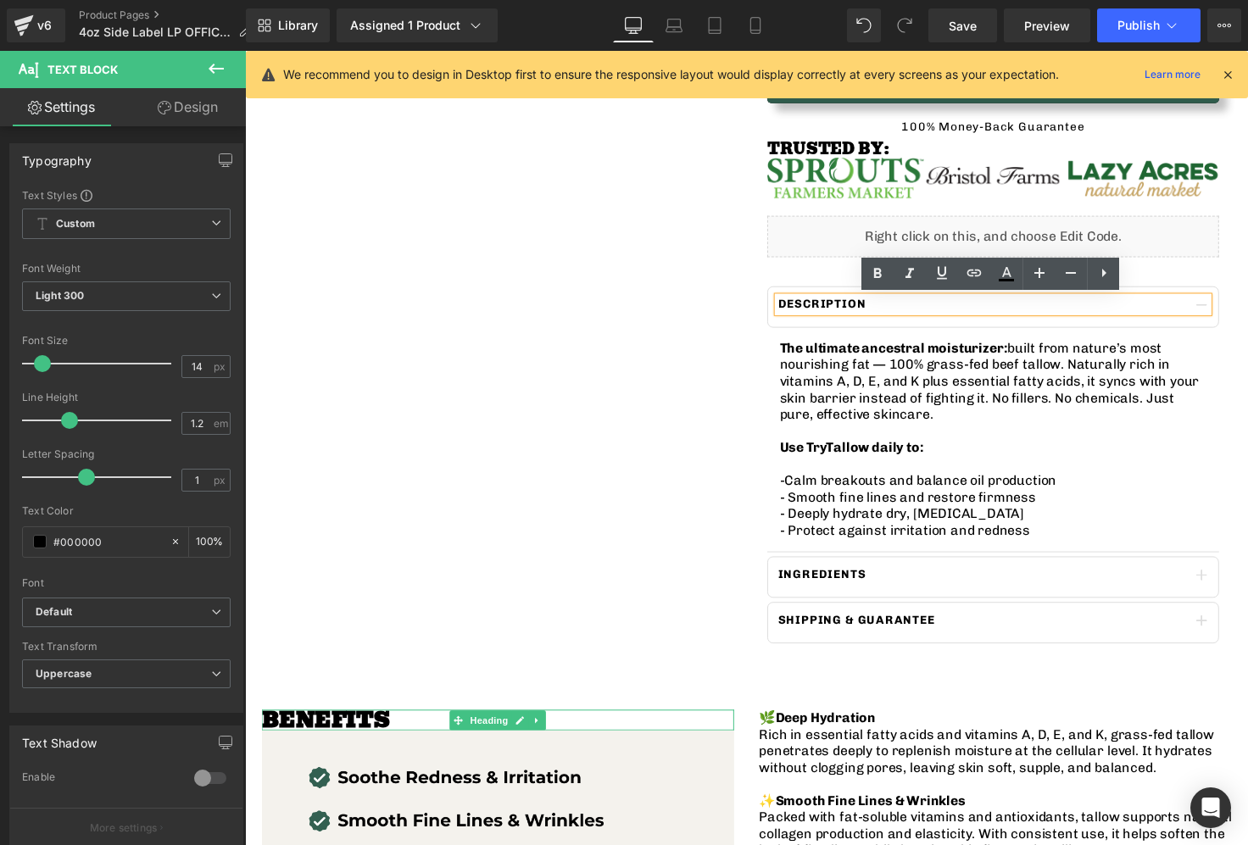
click at [854, 294] on div "Description Text Block" at bounding box center [1010, 313] width 462 height 42
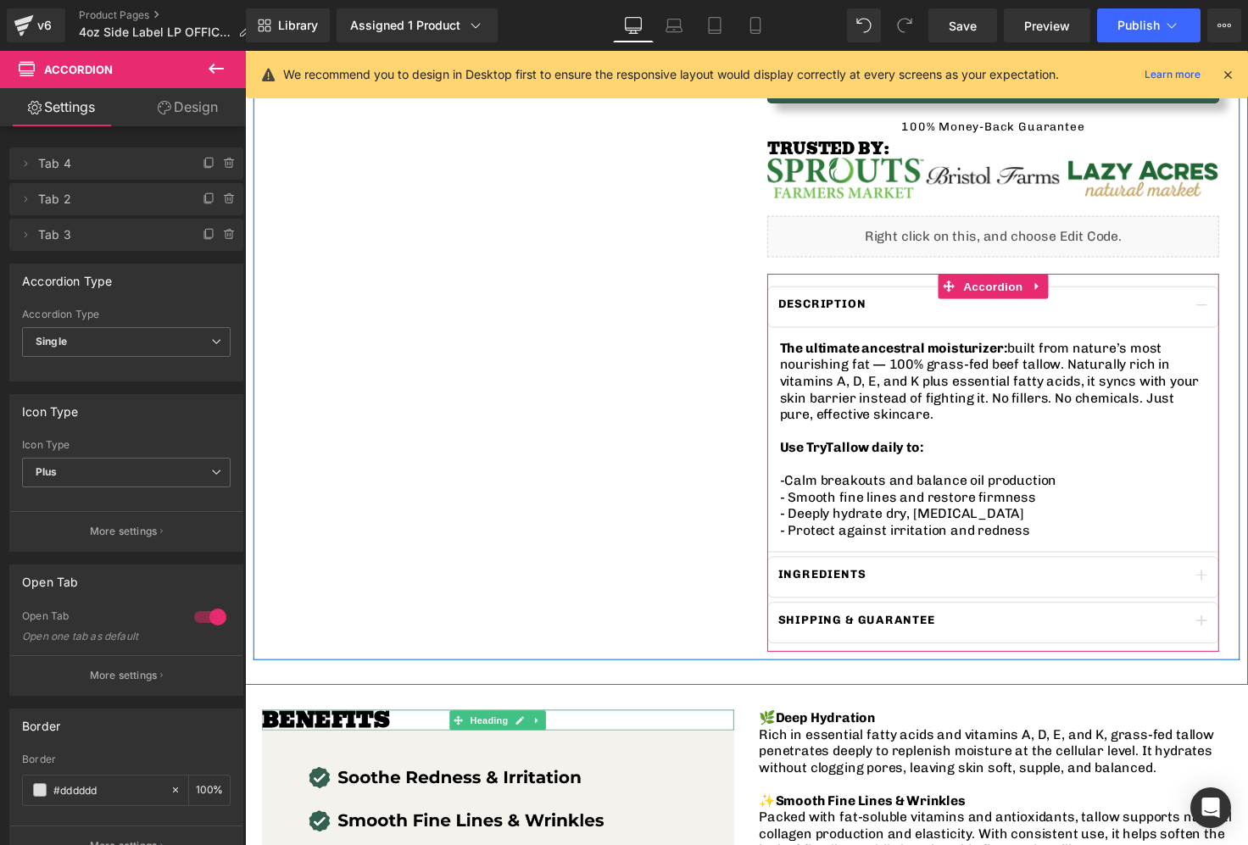
click at [788, 325] on div "Description Text Block" at bounding box center [1010, 313] width 462 height 42
click at [1234, 317] on button "button" at bounding box center [1223, 312] width 34 height 41
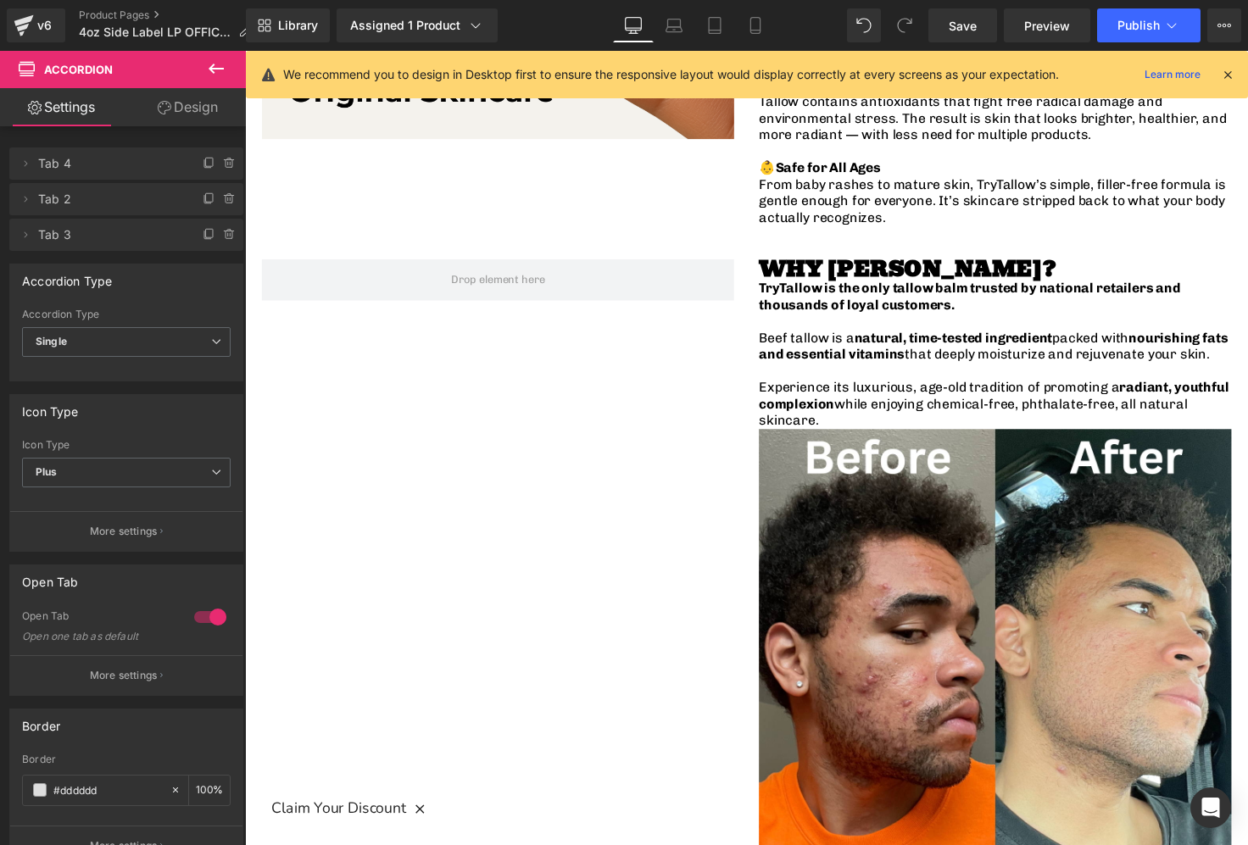
scroll to position [1624, 0]
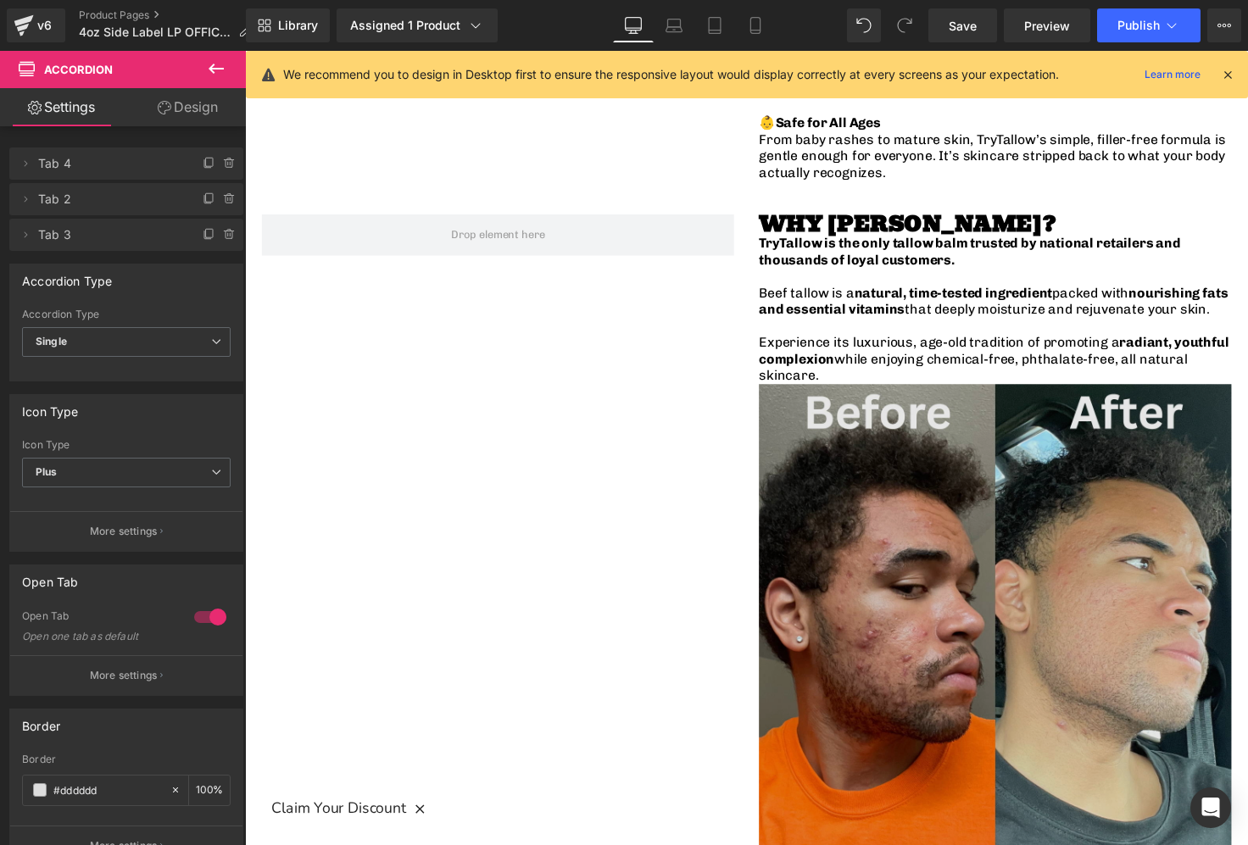
click at [944, 444] on img at bounding box center [1012, 633] width 483 height 483
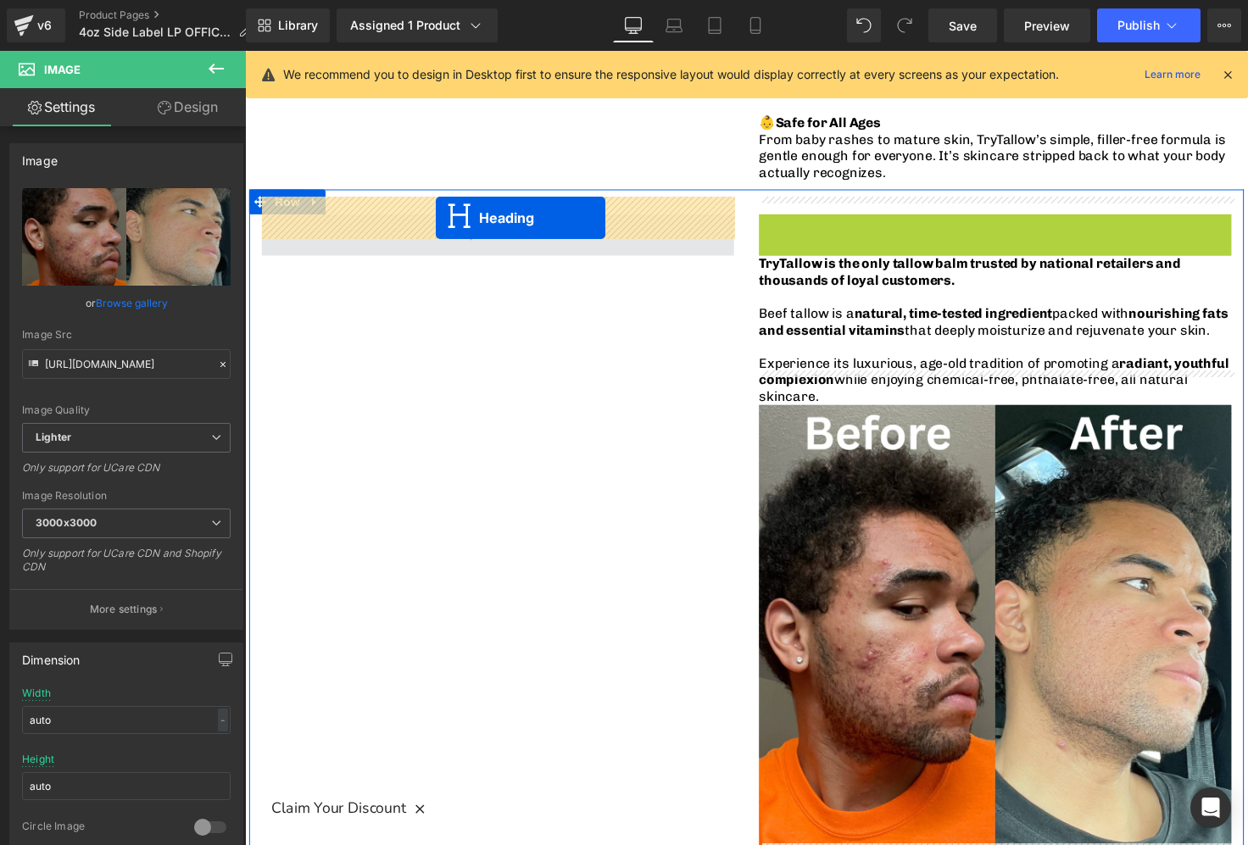
drag, startPoint x: 972, startPoint y: 212, endPoint x: 738, endPoint y: 264, distance: 239.6
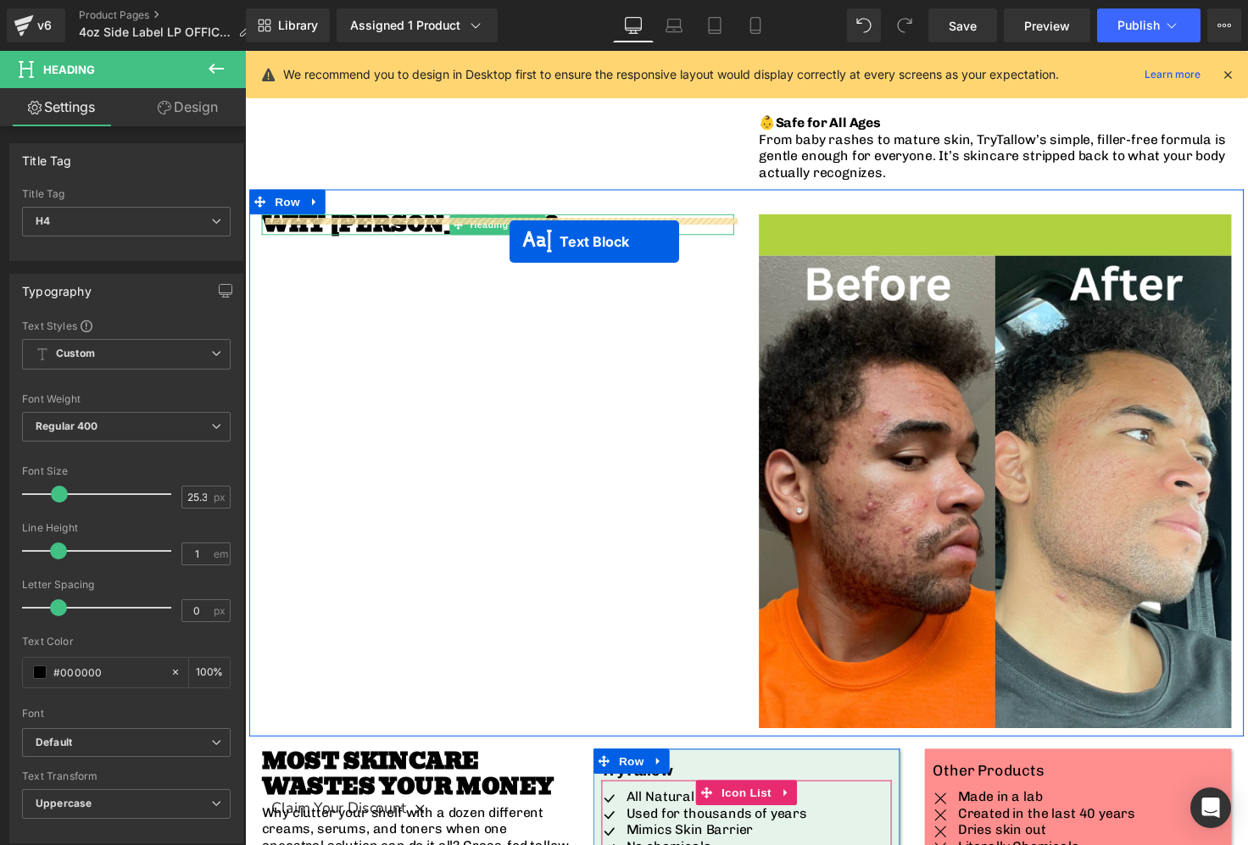
drag, startPoint x: 967, startPoint y: 272, endPoint x: 515, endPoint y: 246, distance: 452.6
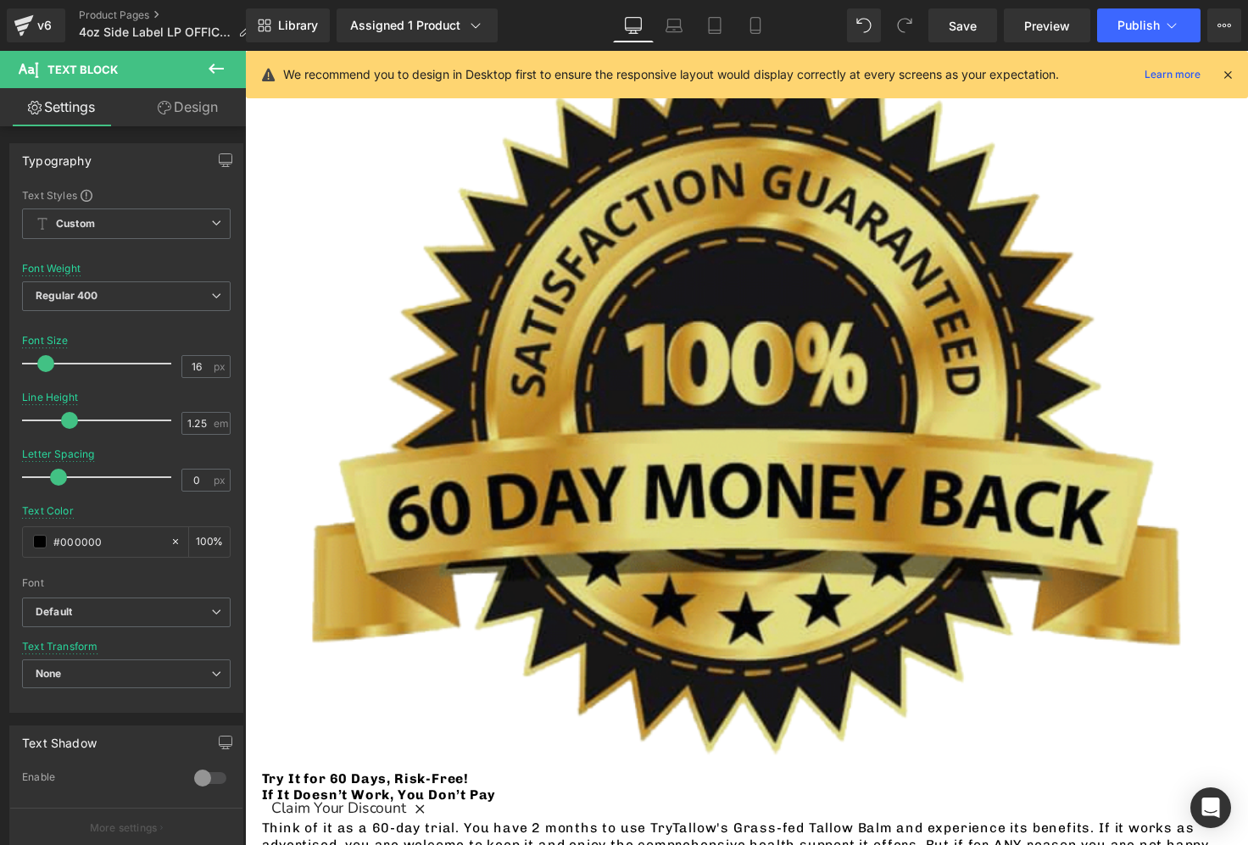
scroll to position [3563, 0]
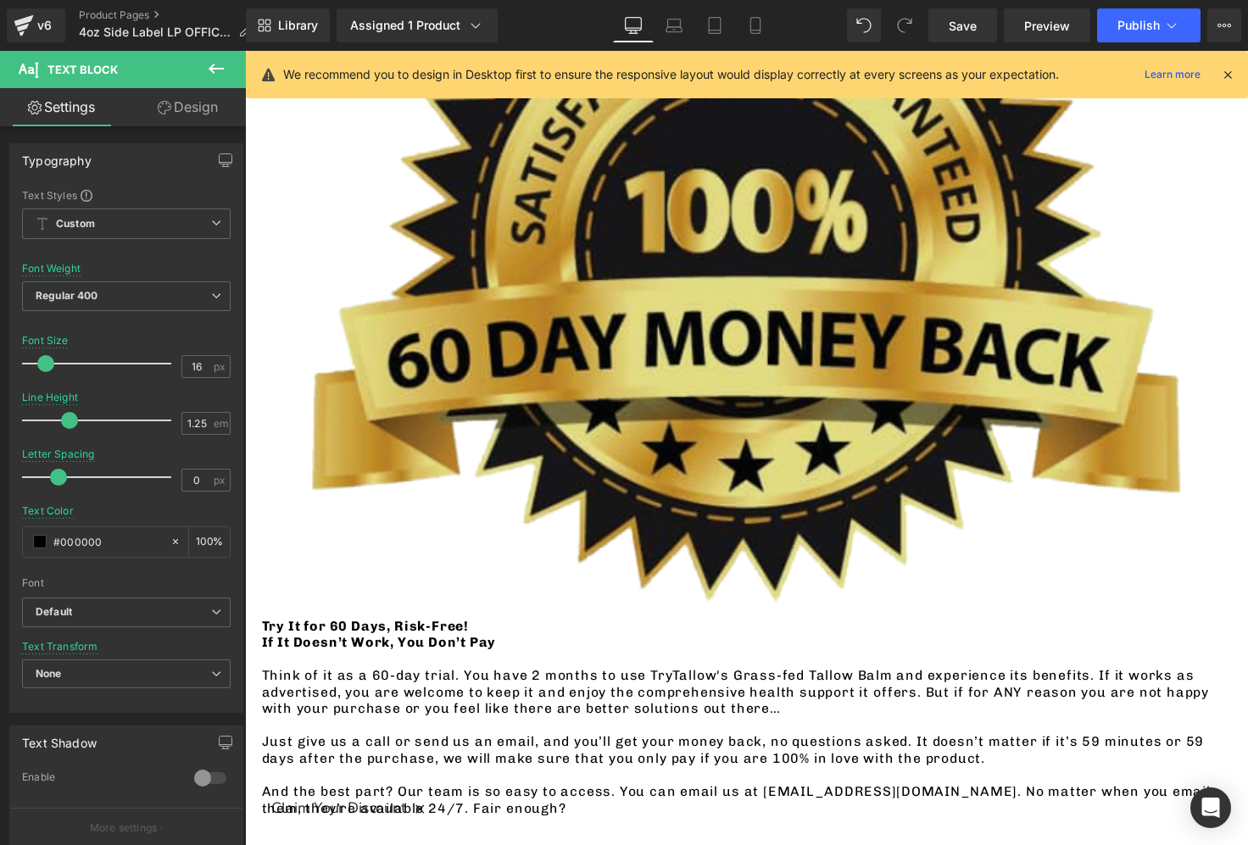
click at [690, 330] on img at bounding box center [758, 247] width 992 height 749
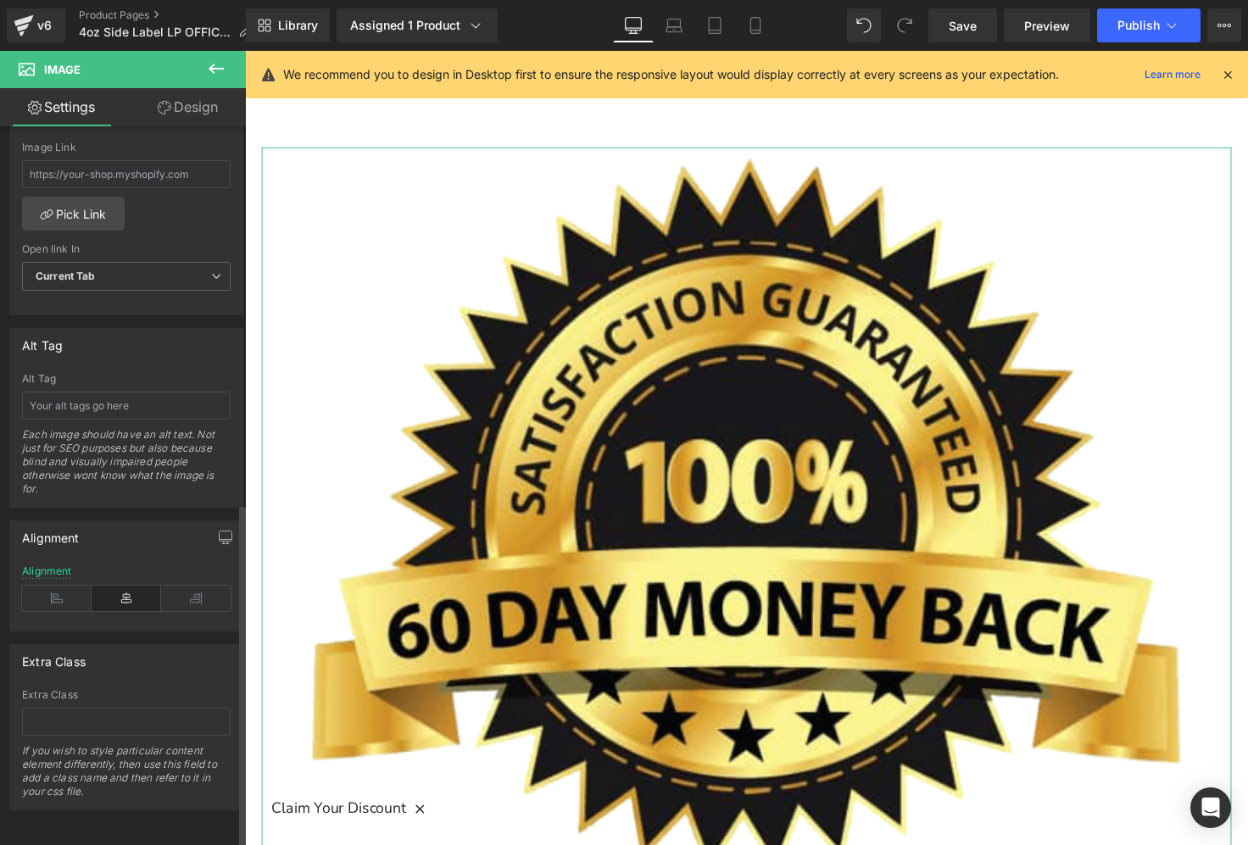
scroll to position [0, 0]
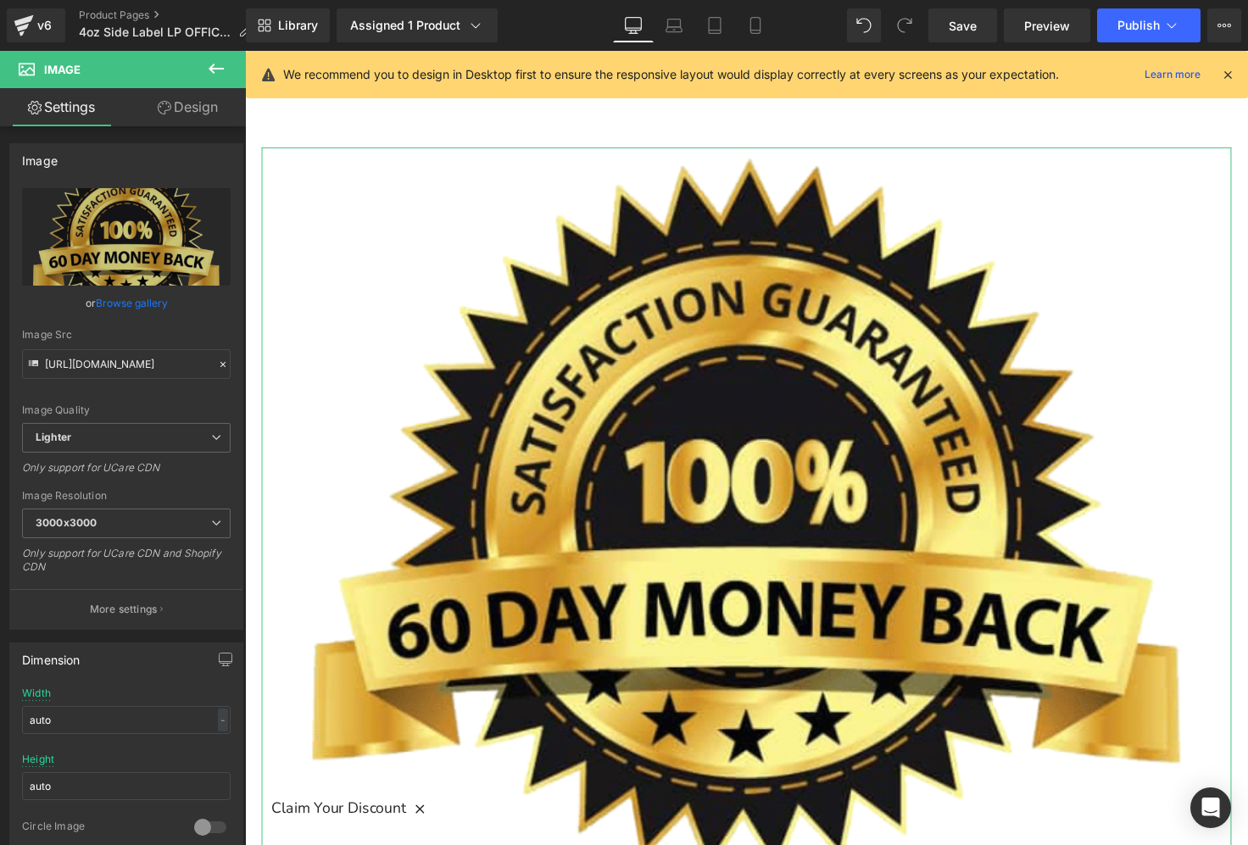
click at [159, 119] on link "Design" at bounding box center [187, 107] width 123 height 38
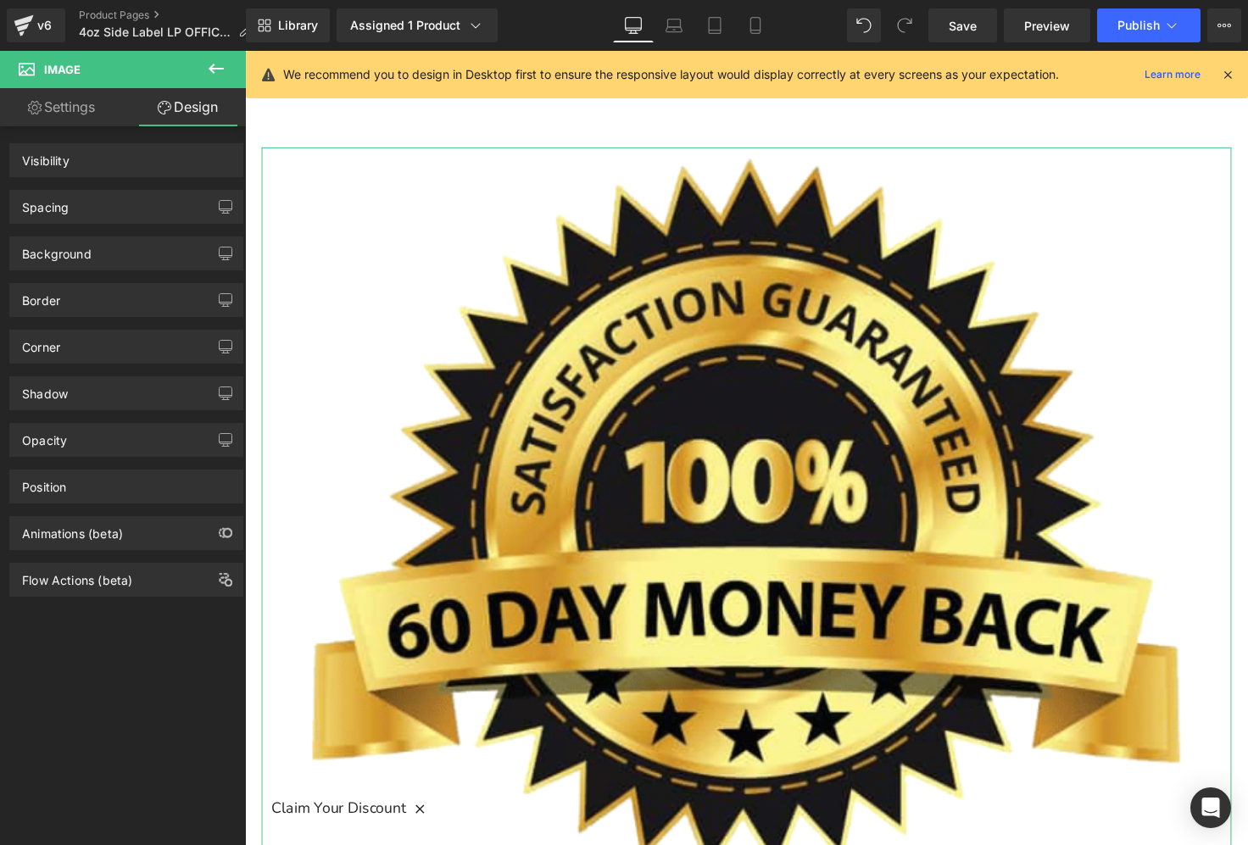
click at [112, 203] on div "Spacing" at bounding box center [126, 207] width 232 height 32
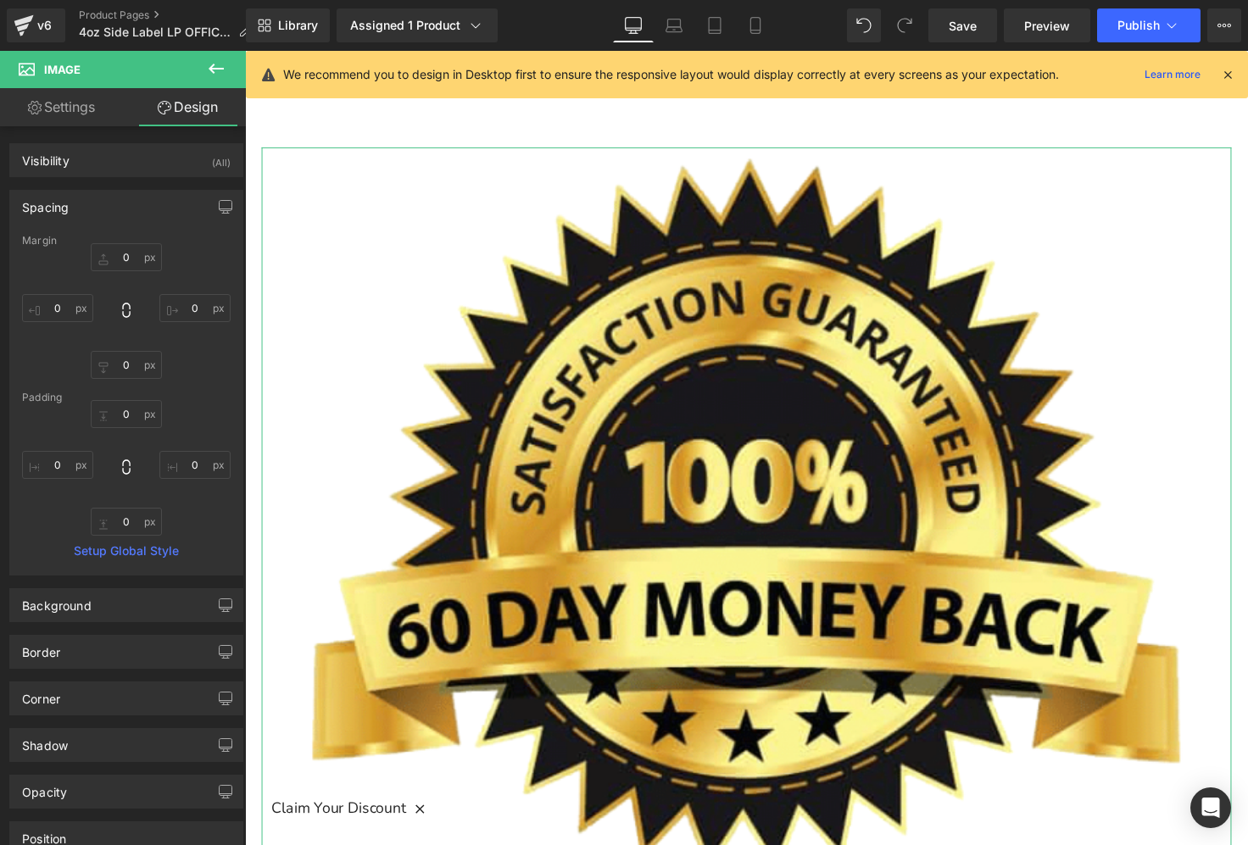
type input "0"
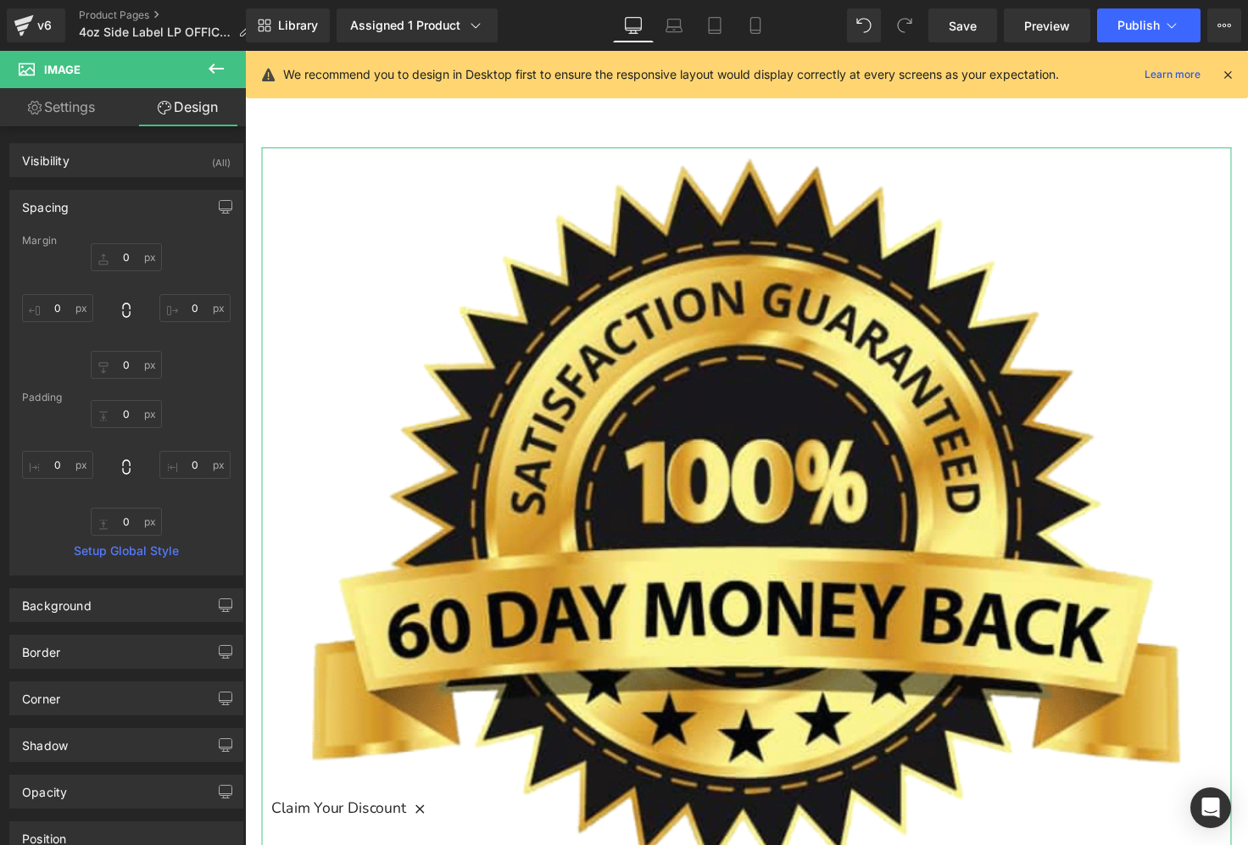
type input "0"
click at [91, 195] on div "Spacing" at bounding box center [126, 207] width 232 height 32
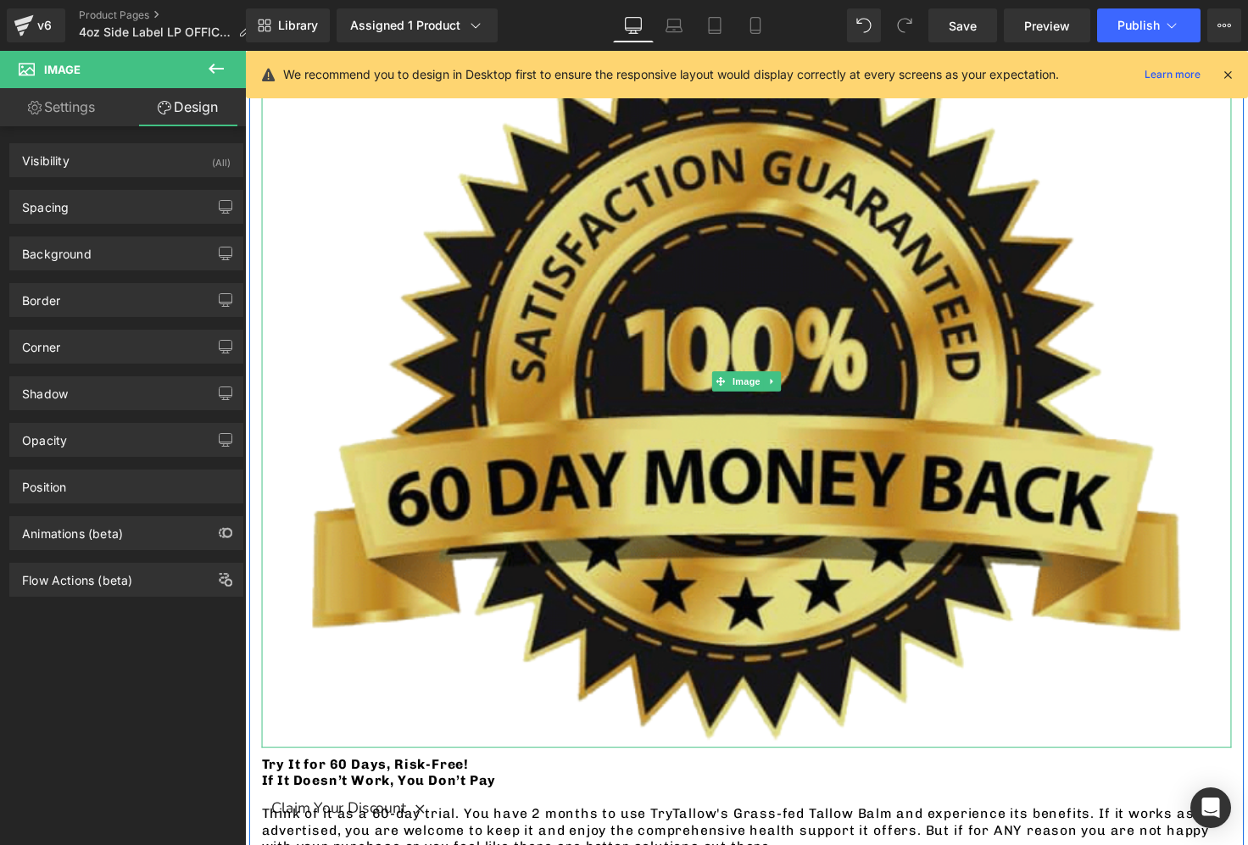
click at [763, 413] on img at bounding box center [758, 388] width 992 height 749
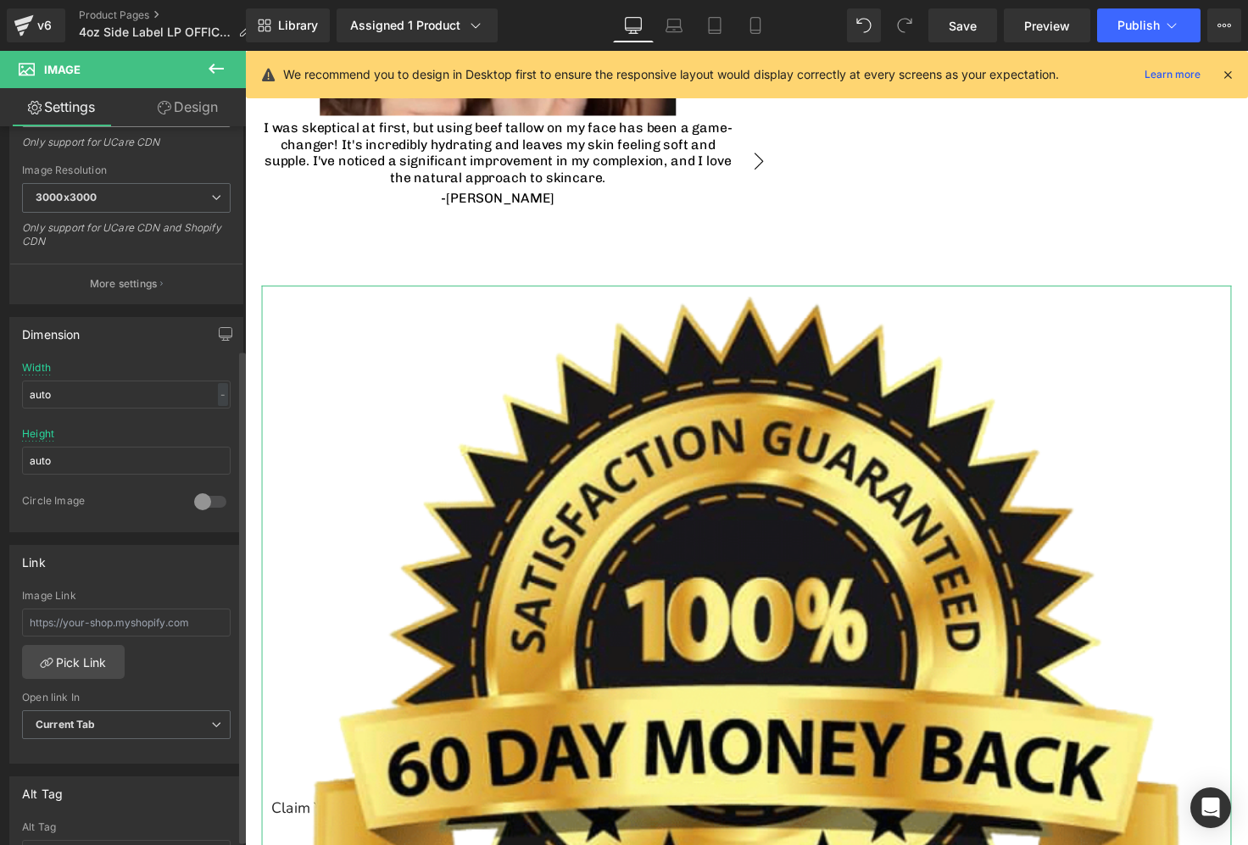
scroll to position [325, 0]
click at [80, 381] on input "auto" at bounding box center [126, 395] width 209 height 28
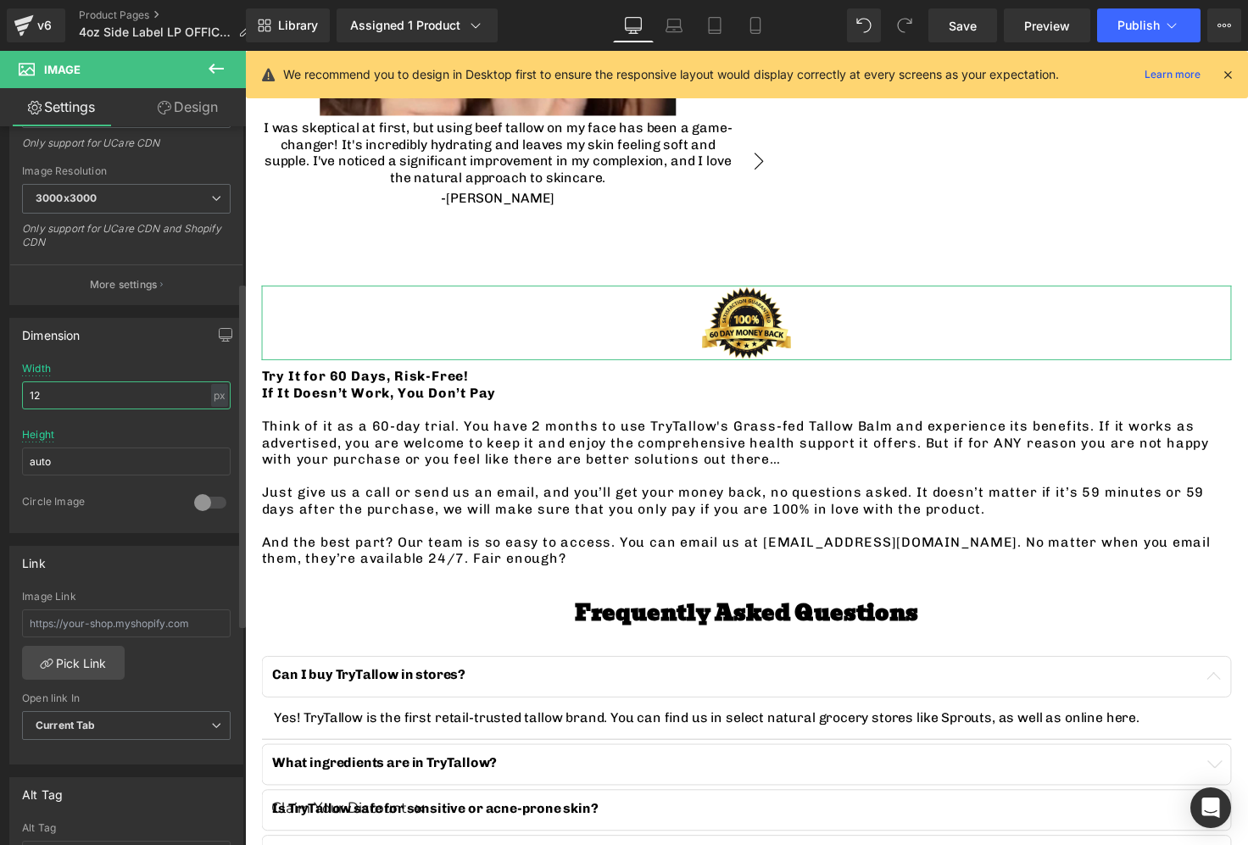
type input "1"
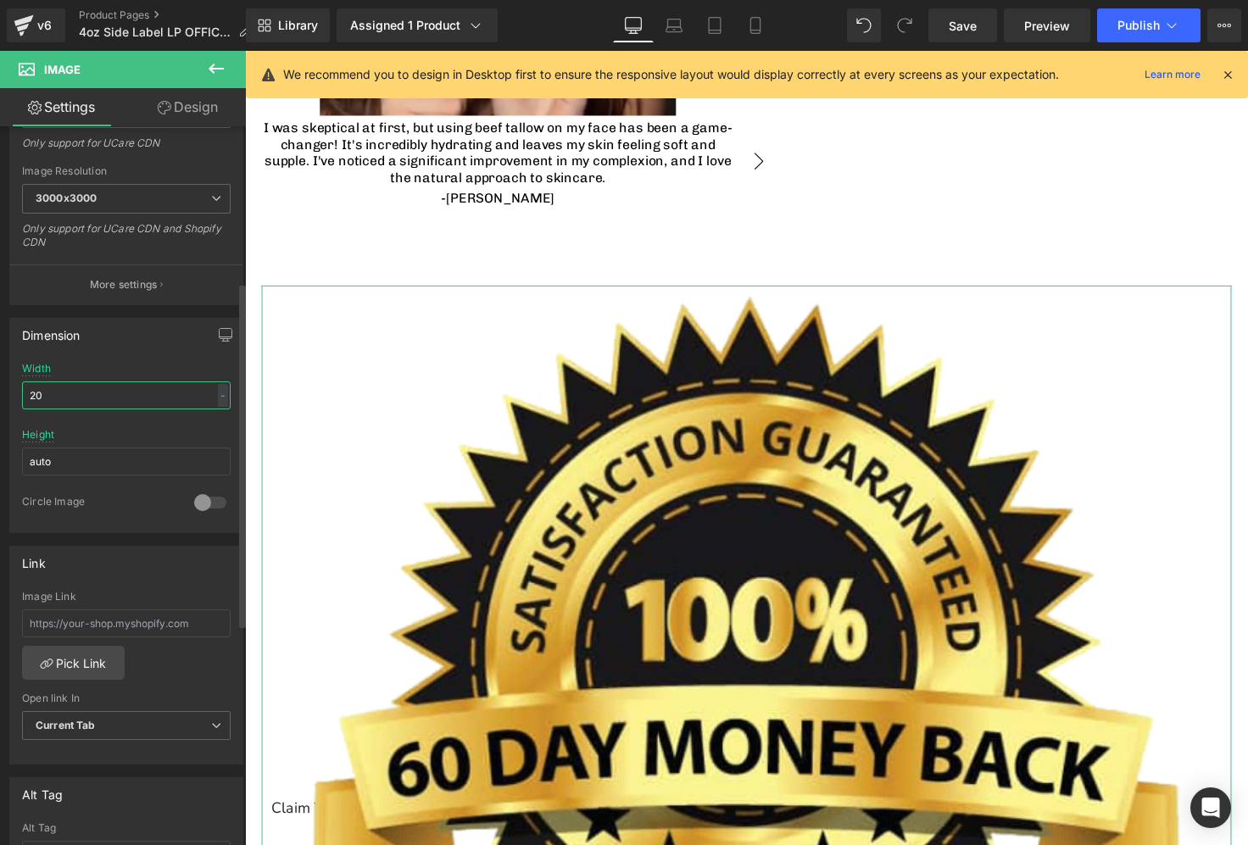
type input "200"
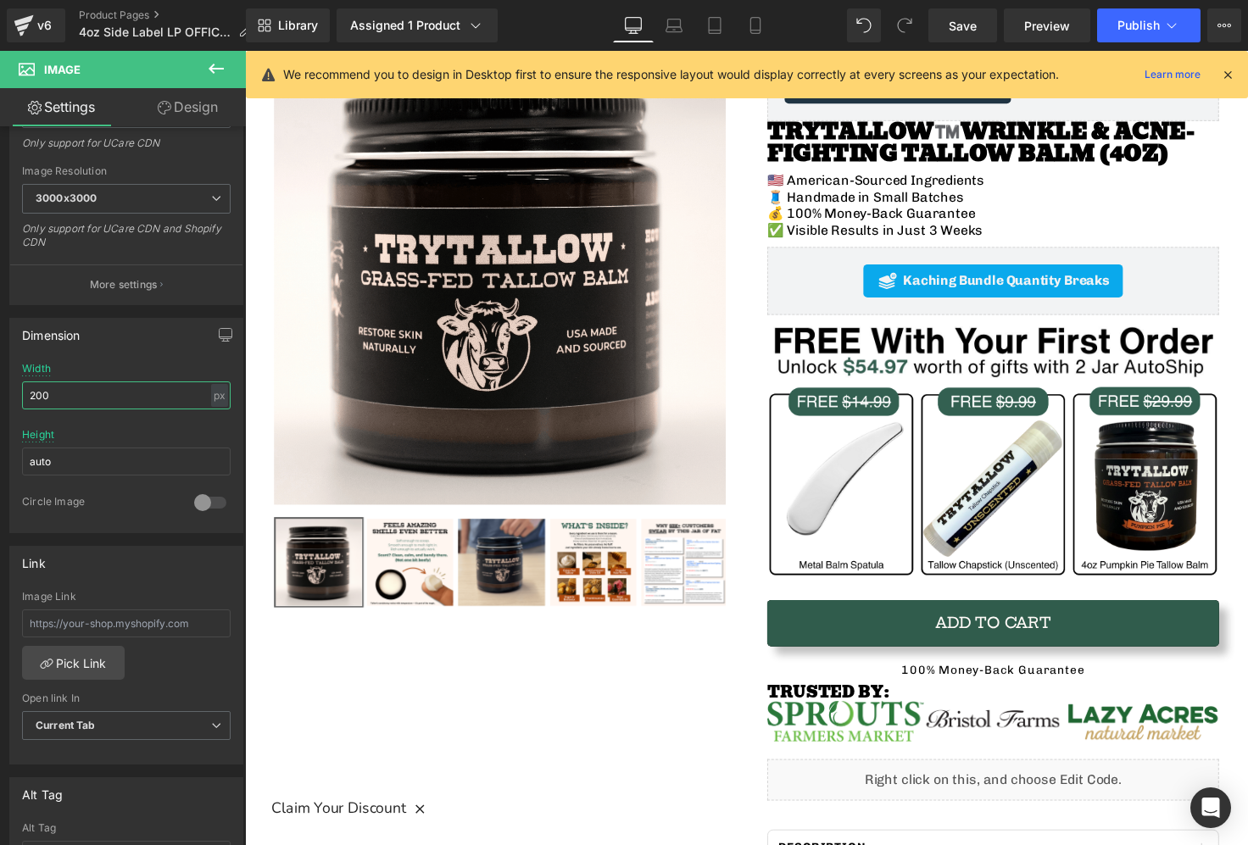
scroll to position [0, 0]
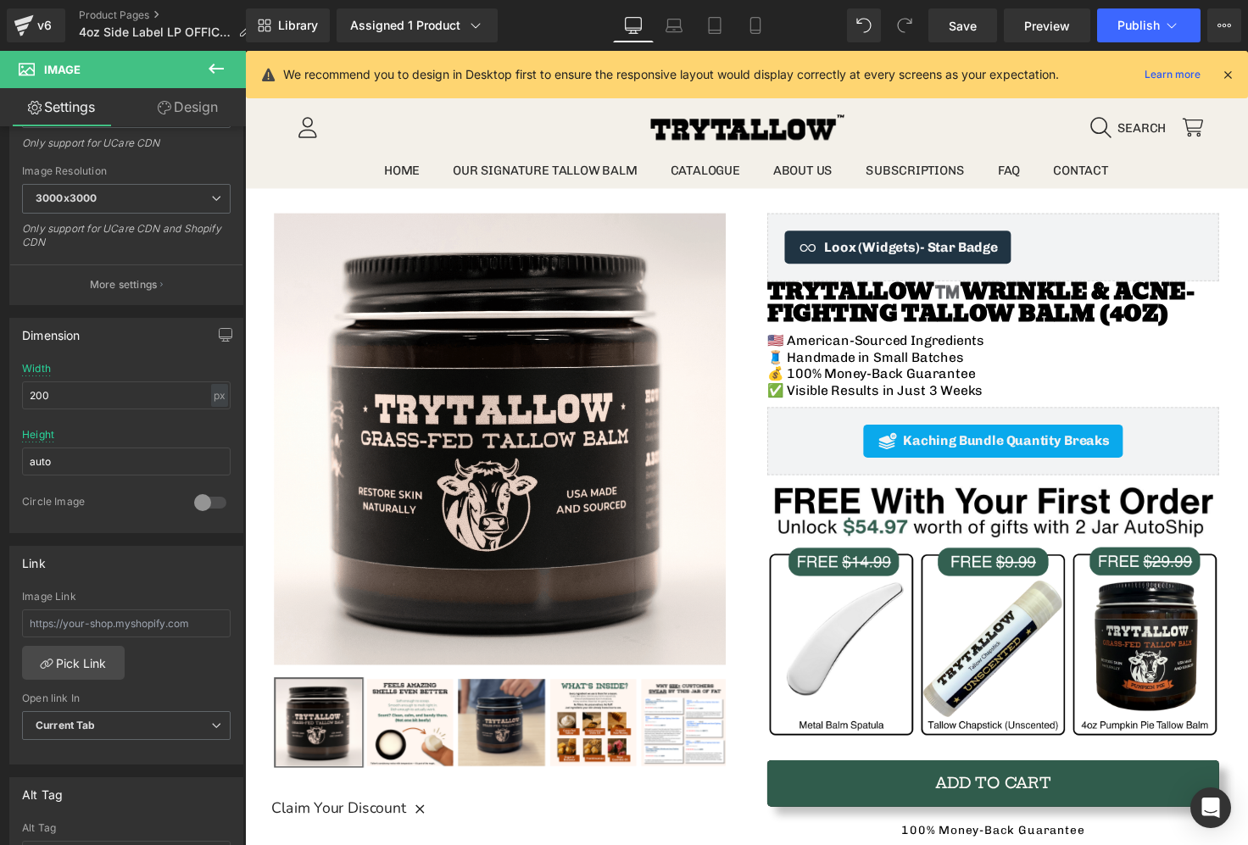
click at [614, 264] on img at bounding box center [506, 448] width 462 height 462
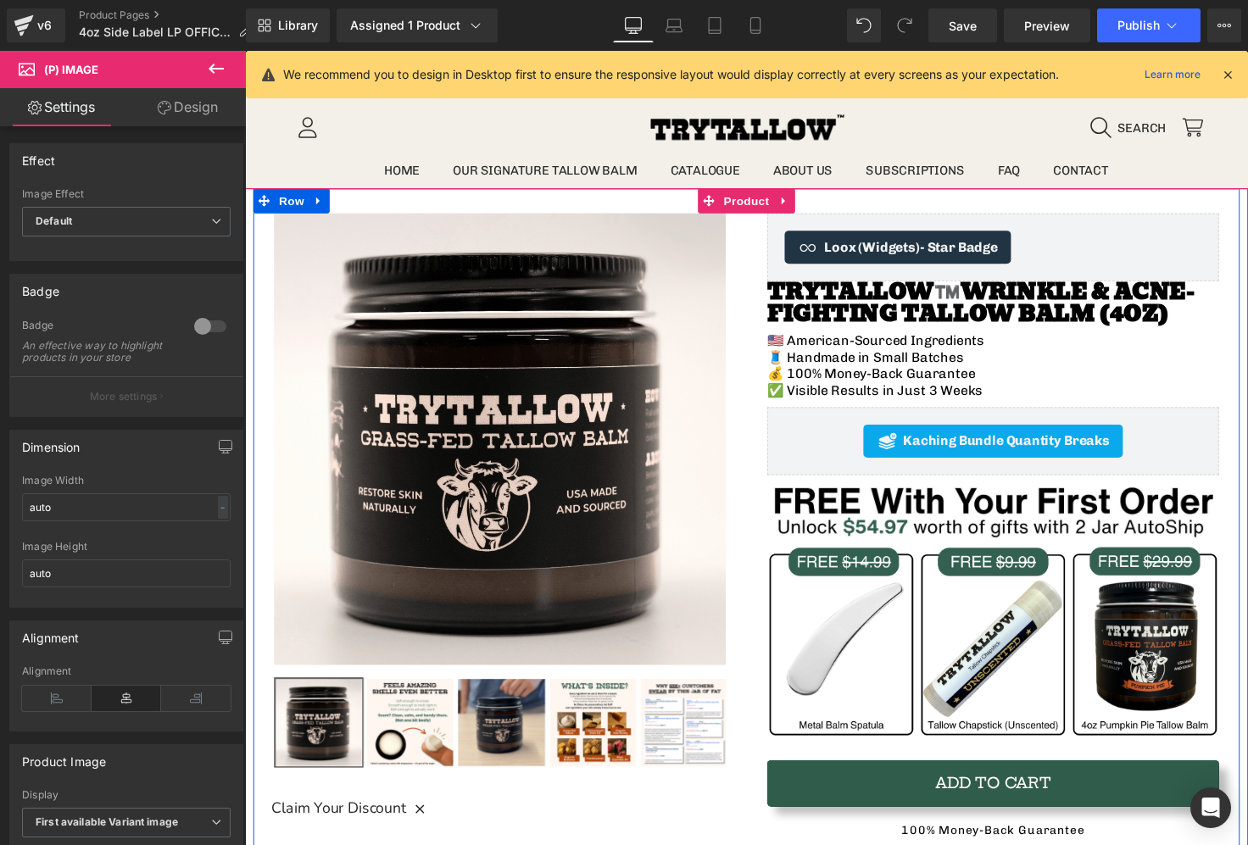
click at [527, 214] on div "Sale Off (P) Image" at bounding box center [757, 678] width 1009 height 972
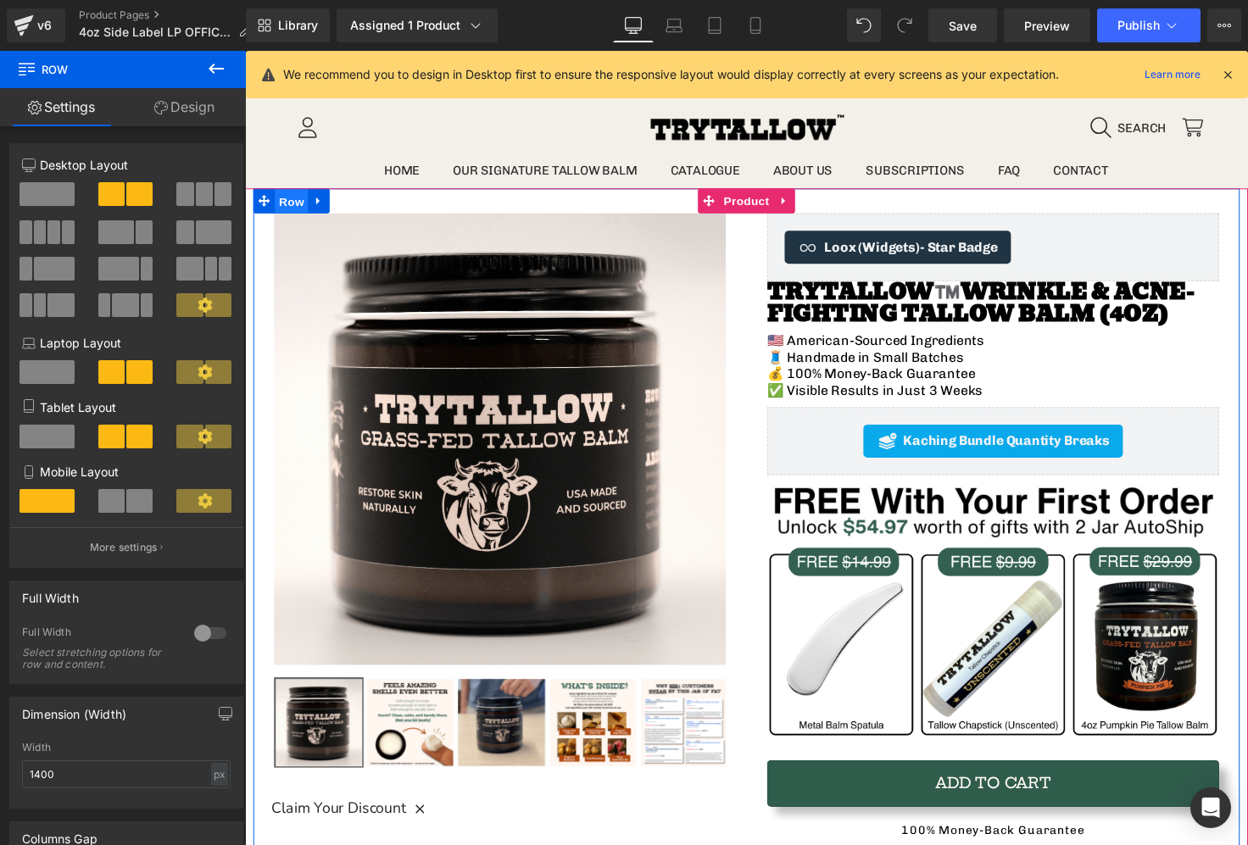
click at [299, 211] on span "Row" at bounding box center [293, 204] width 34 height 25
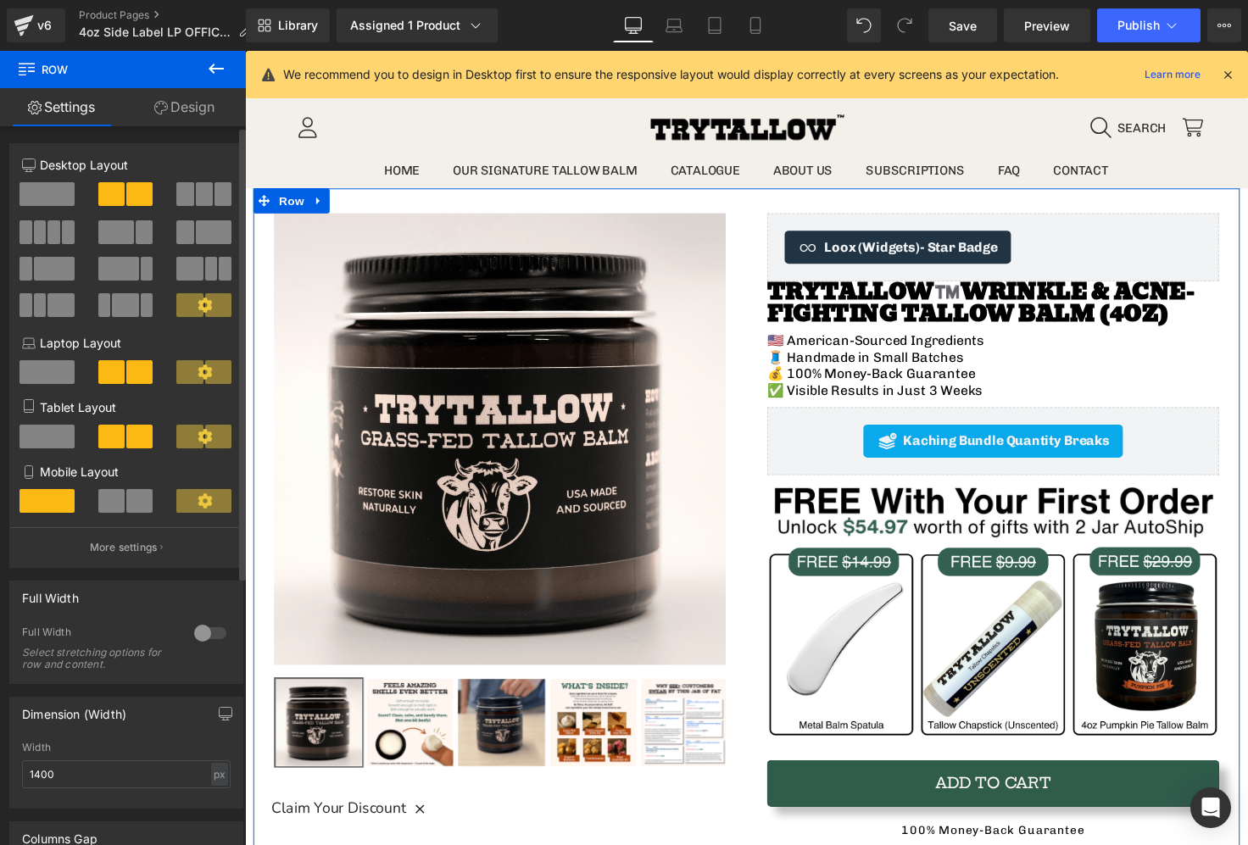
click at [126, 196] on span at bounding box center [139, 194] width 26 height 24
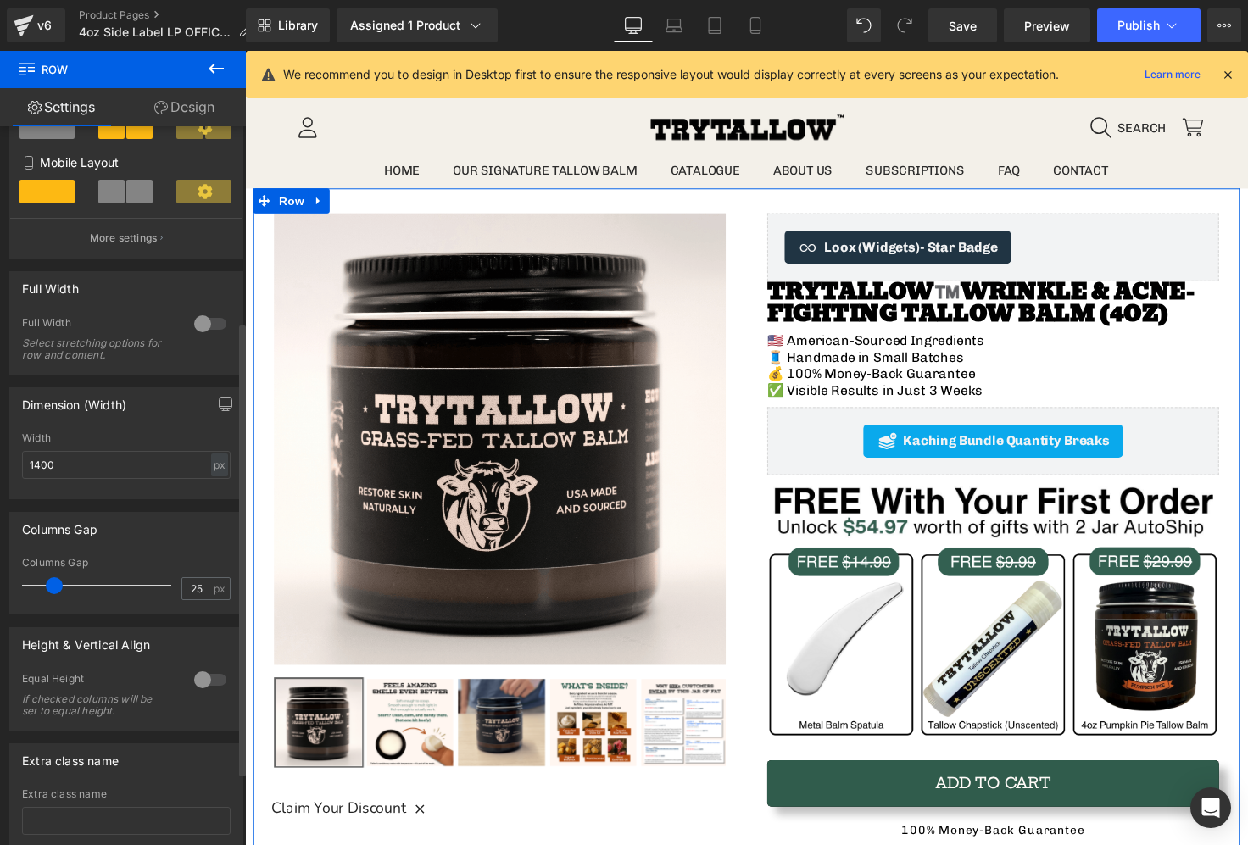
scroll to position [425, 0]
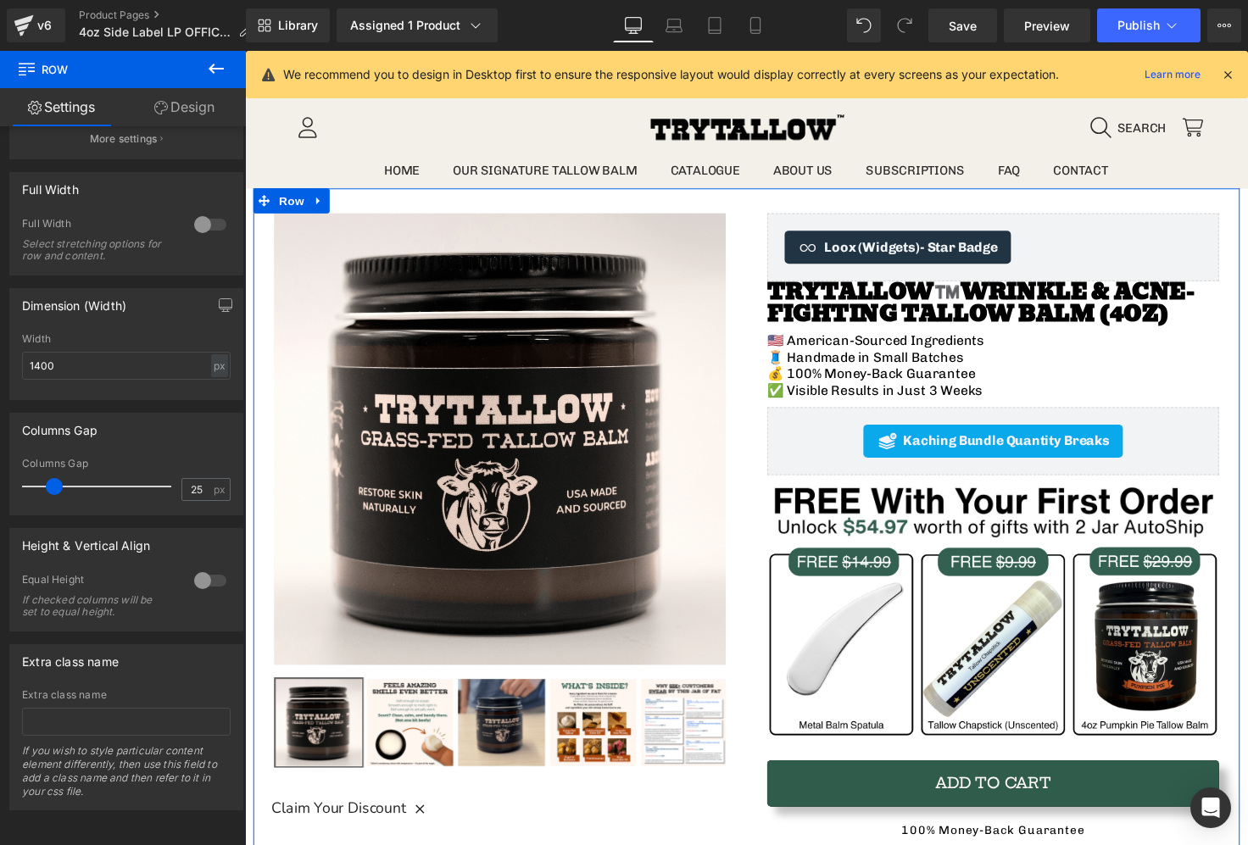
click at [203, 115] on link "Design" at bounding box center [184, 107] width 123 height 38
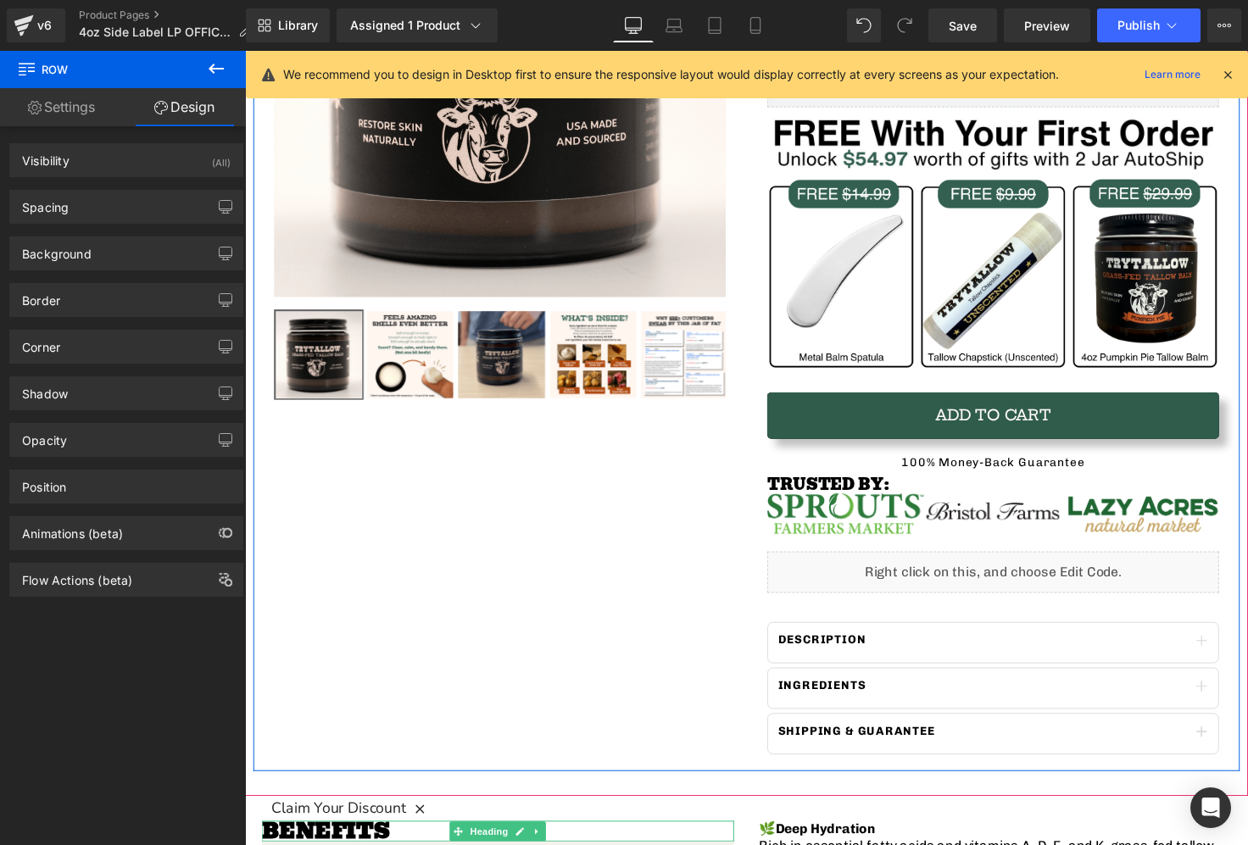
scroll to position [381, 0]
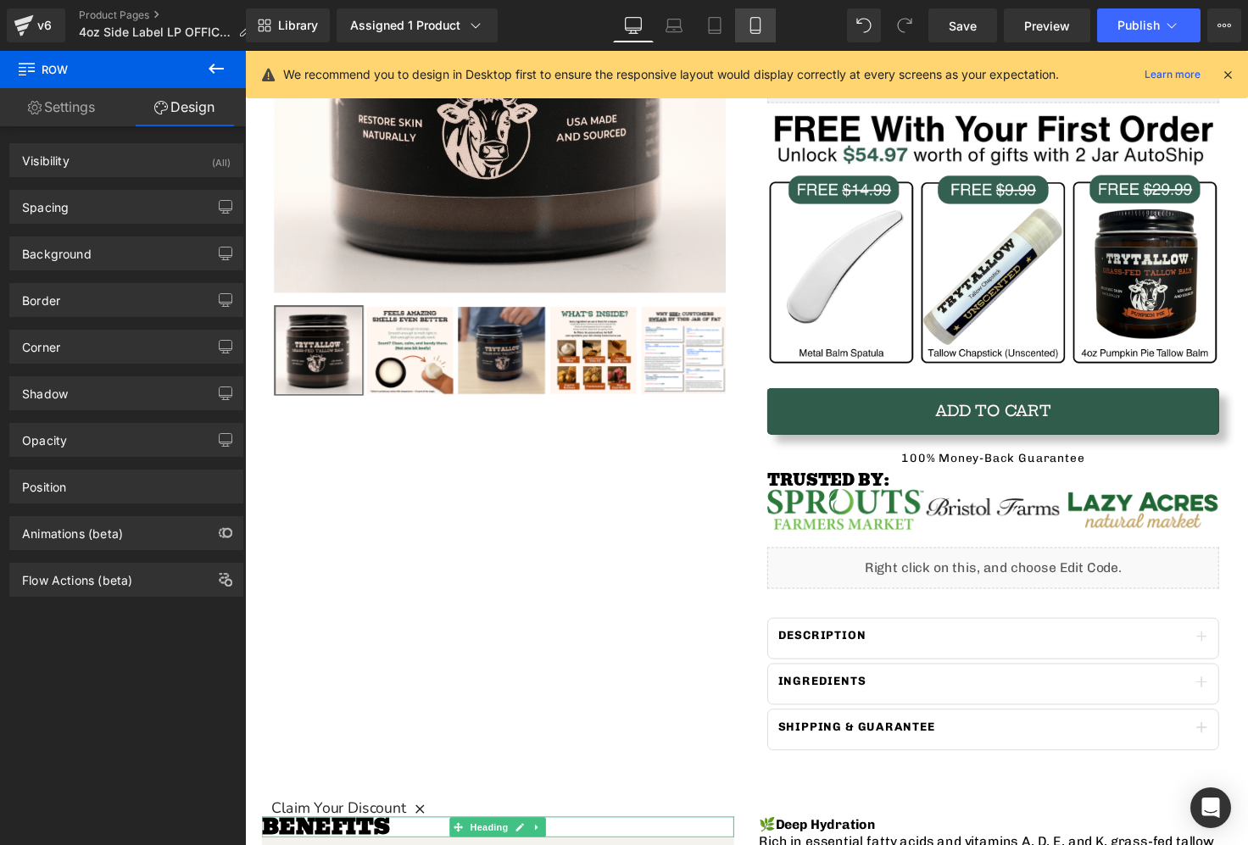
click at [743, 28] on link "Mobile" at bounding box center [755, 25] width 41 height 34
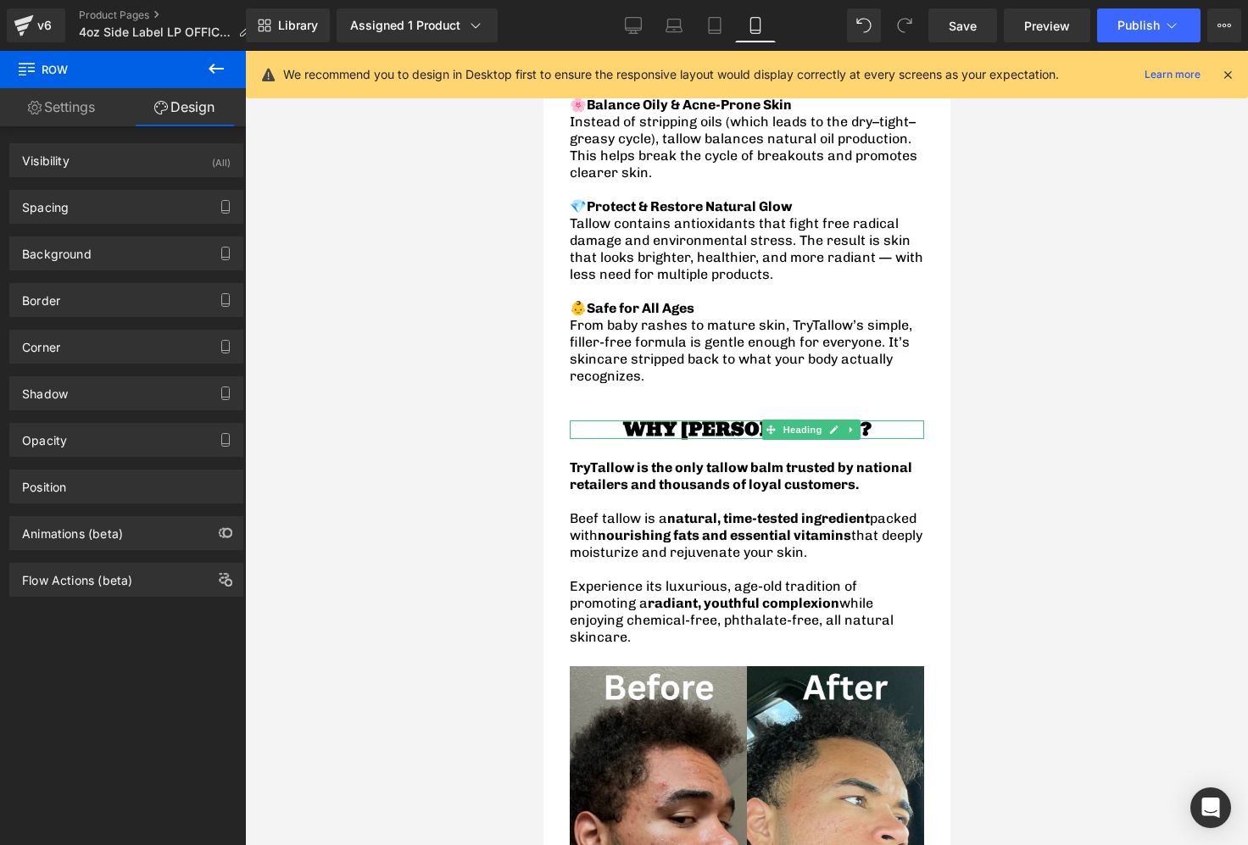
scroll to position [2234, 0]
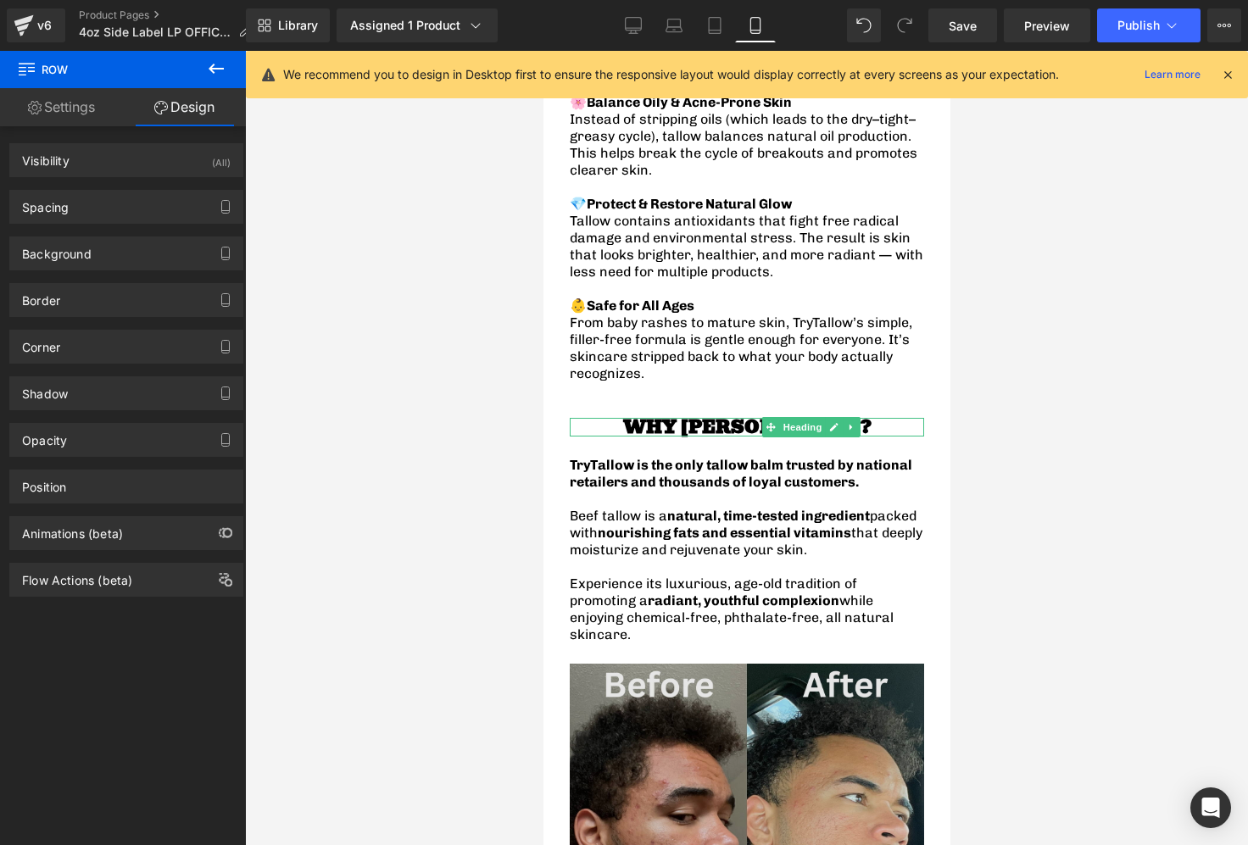
click at [693, 664] on img at bounding box center [746, 841] width 354 height 354
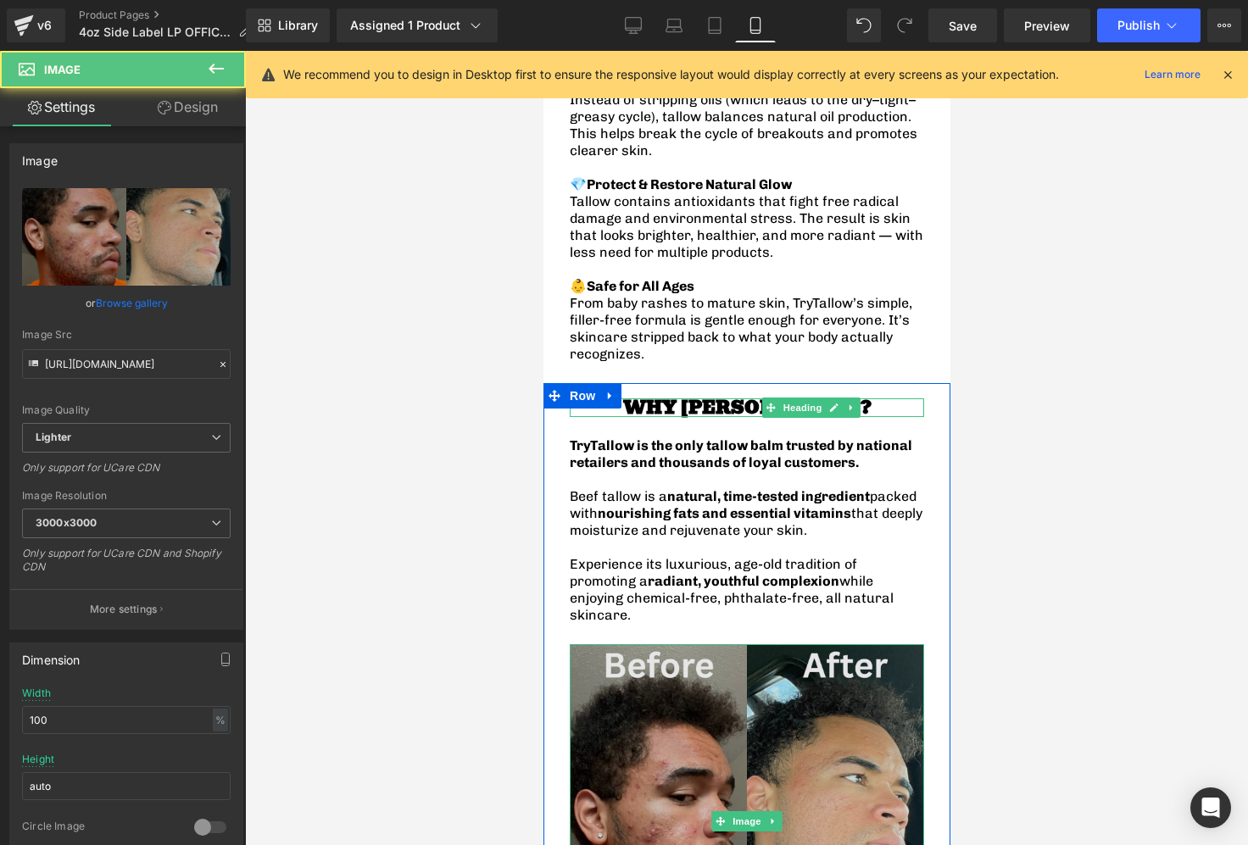
scroll to position [2255, 0]
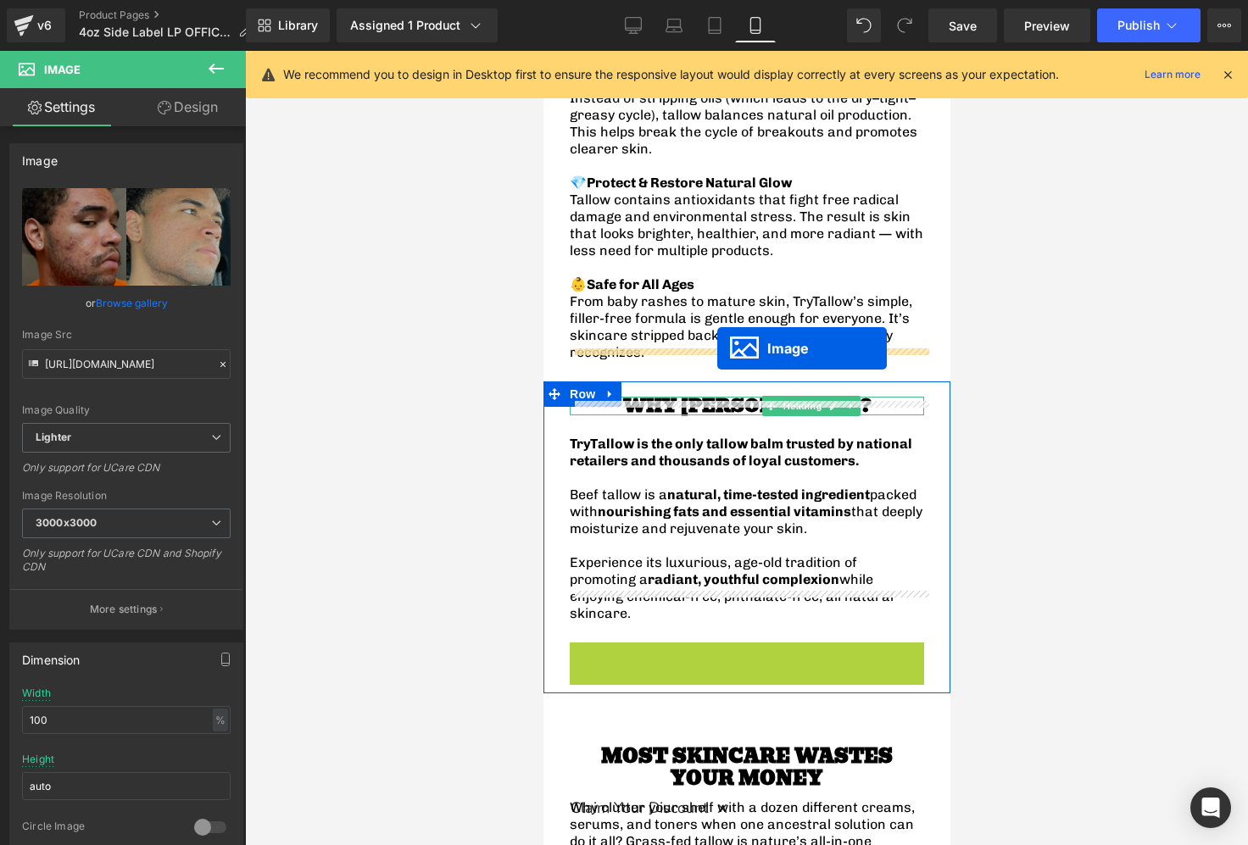
drag, startPoint x: 717, startPoint y: 774, endPoint x: 717, endPoint y: 349, distance: 424.7
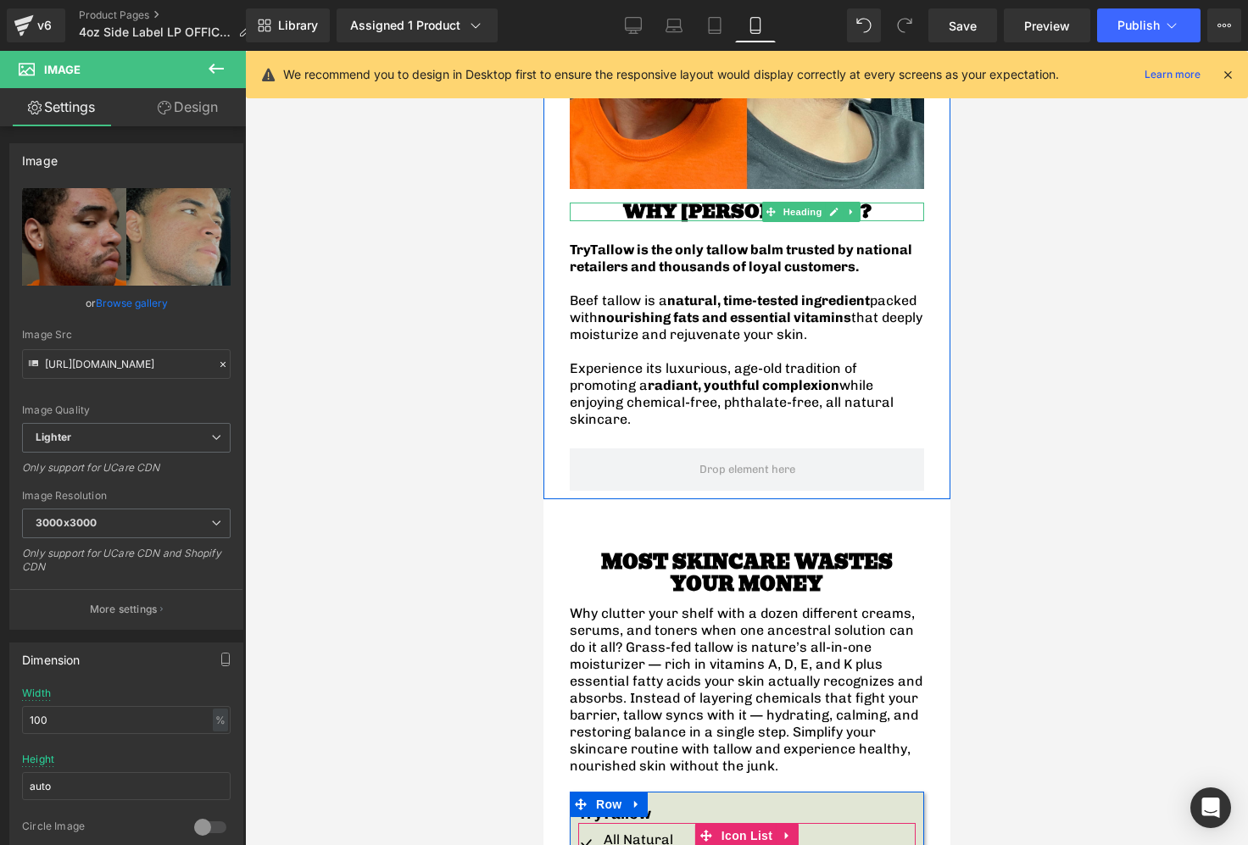
scroll to position [2803, 0]
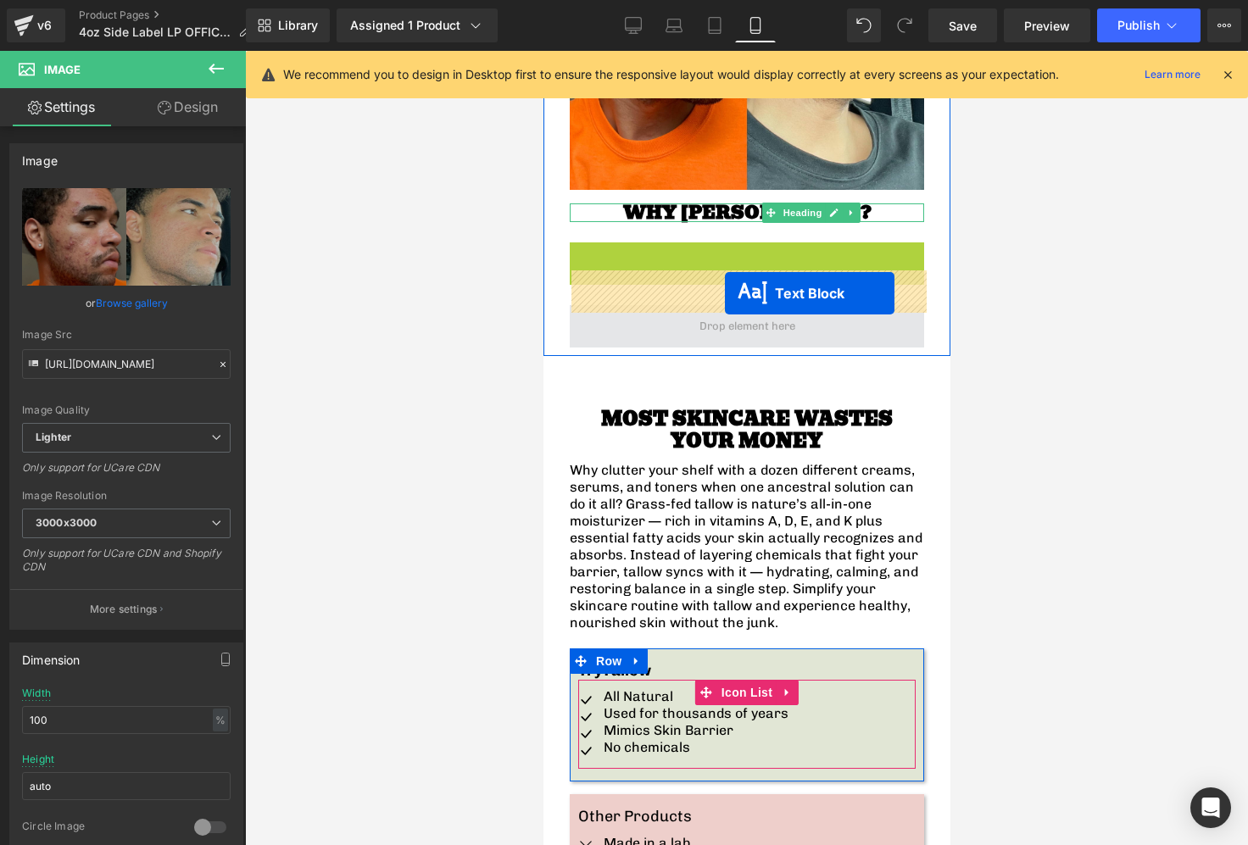
drag, startPoint x: 700, startPoint y: 298, endPoint x: 724, endPoint y: 293, distance: 24.1
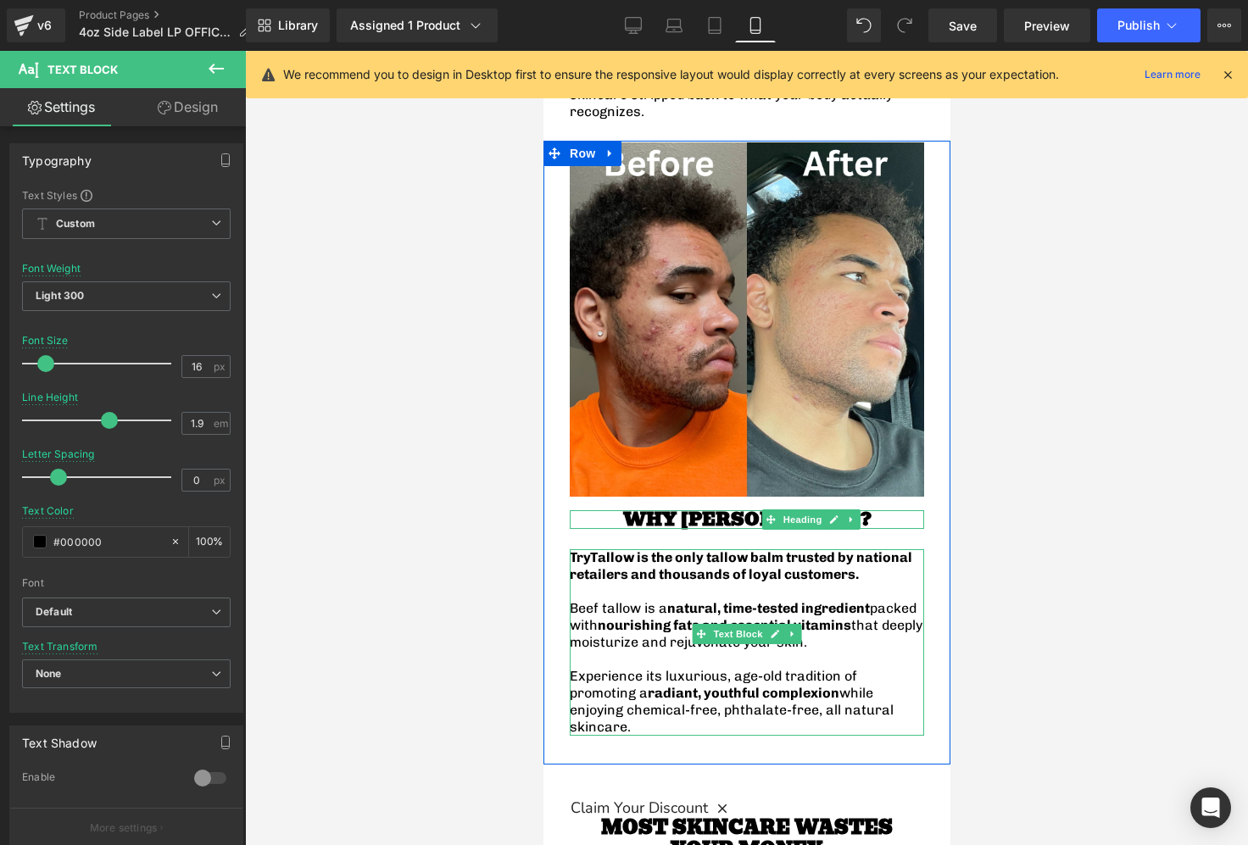
scroll to position [2426, 0]
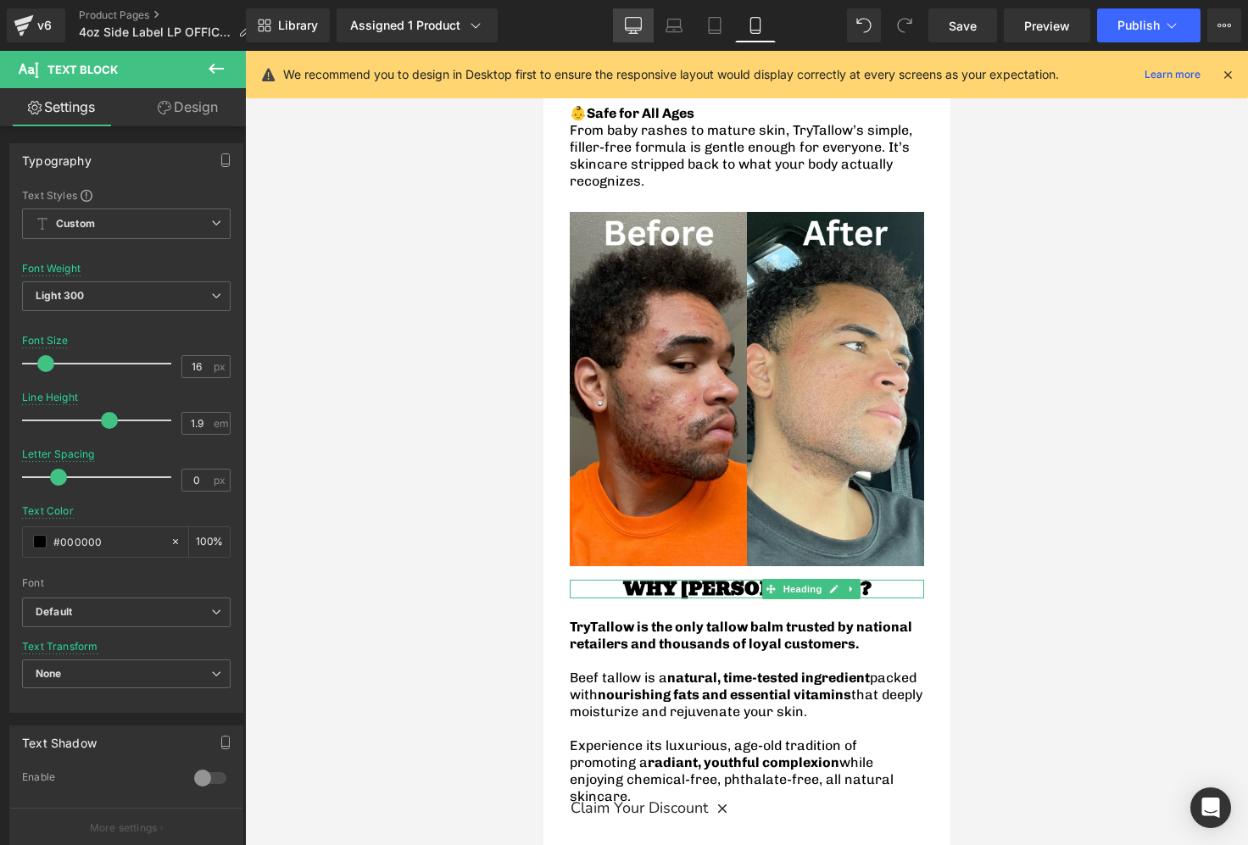
click at [643, 32] on link "Desktop" at bounding box center [633, 25] width 41 height 34
type input "1.25"
type input "100"
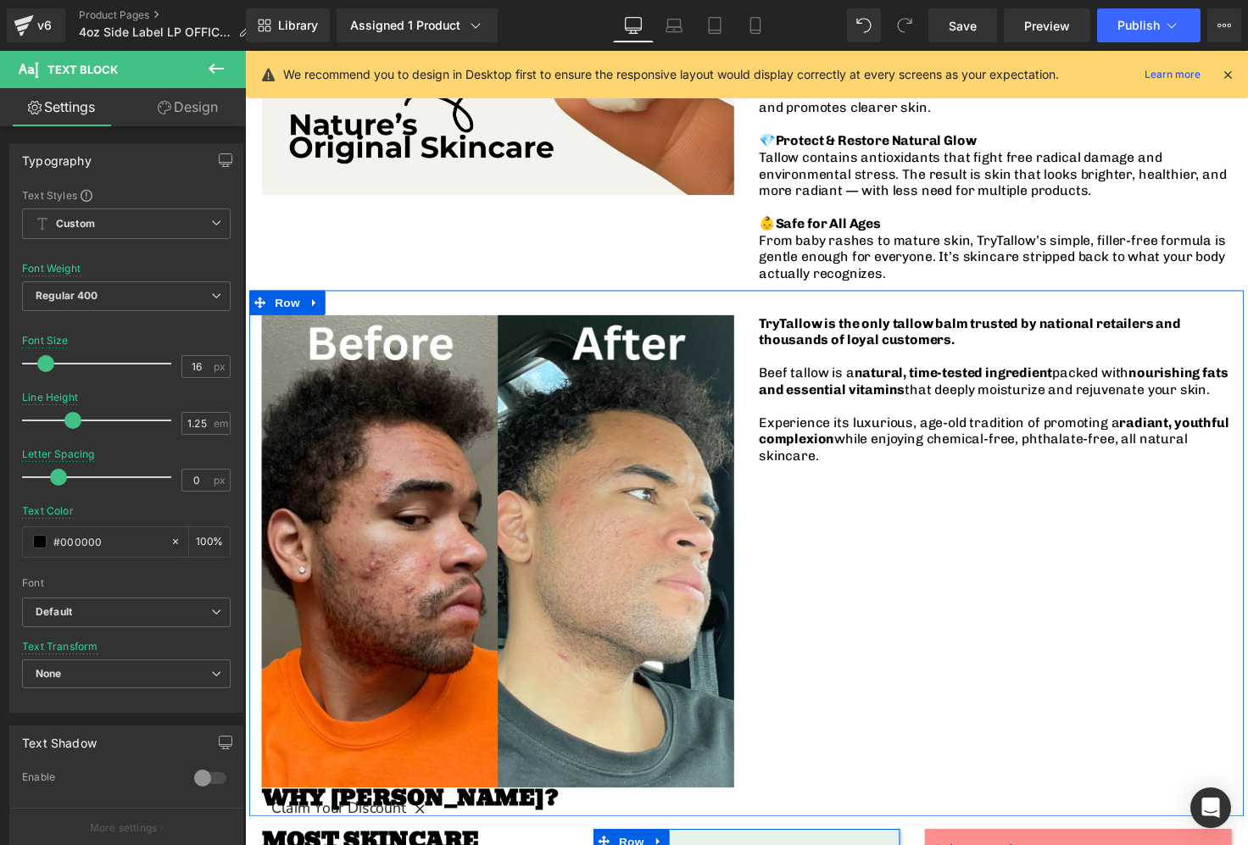
scroll to position [1645, 0]
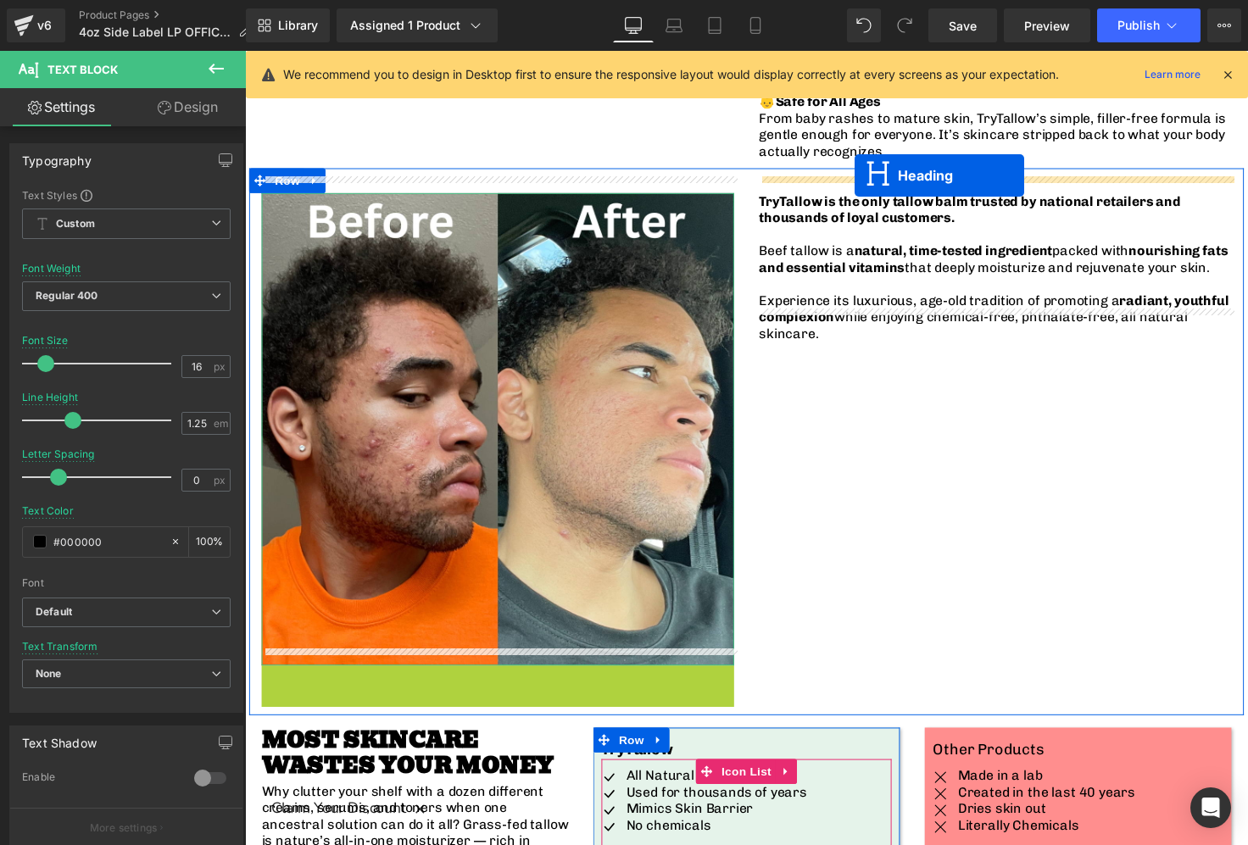
drag, startPoint x: 460, startPoint y: 673, endPoint x: 868, endPoint y: 178, distance: 641.4
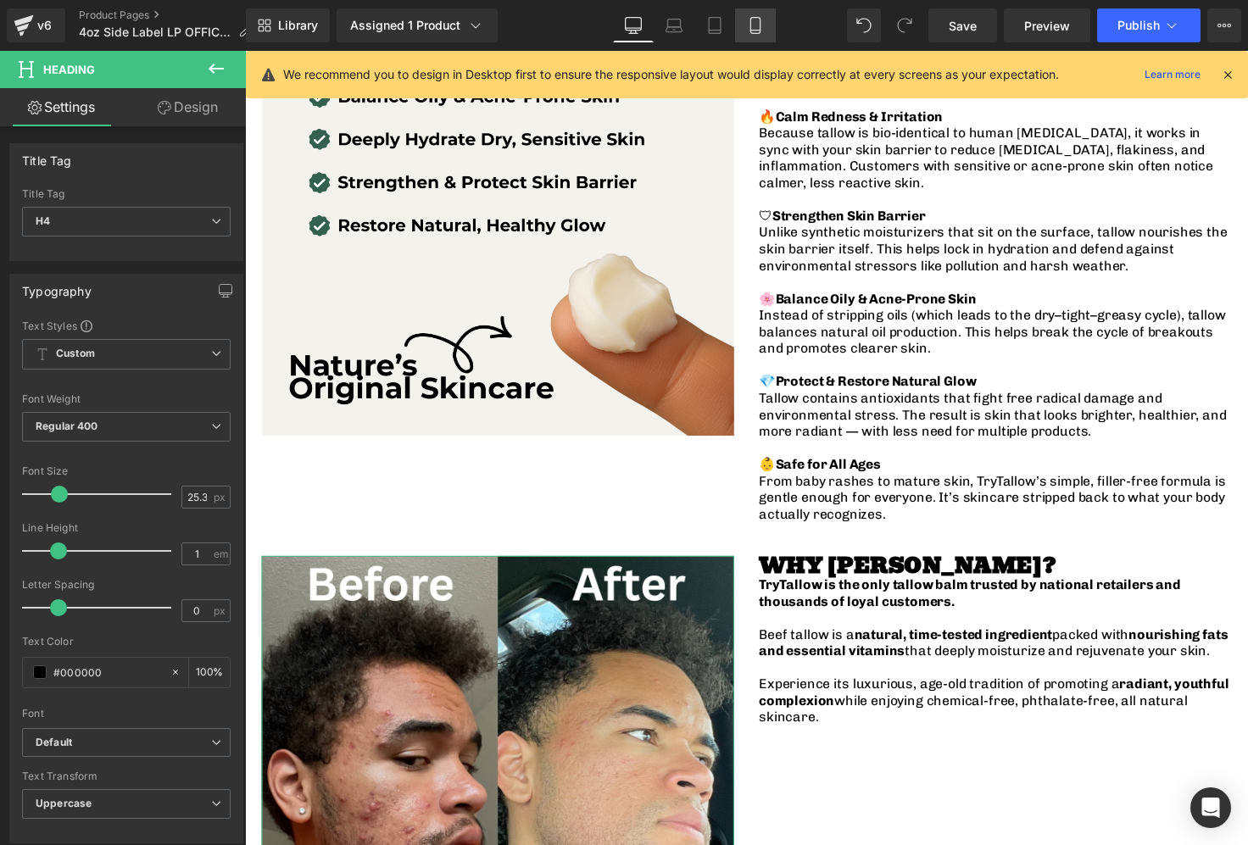
click at [753, 26] on icon at bounding box center [755, 25] width 17 height 17
type input "20.7"
type input "100"
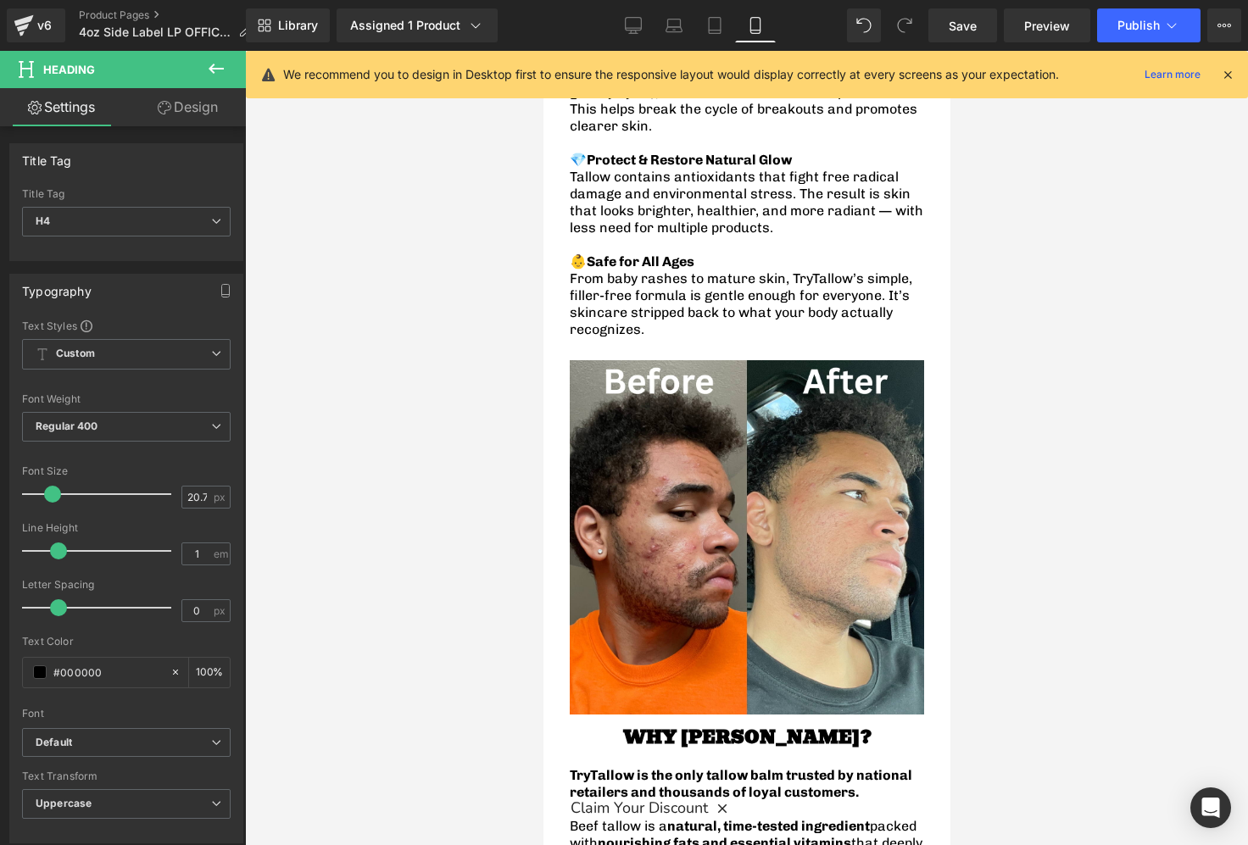
scroll to position [2280, 0]
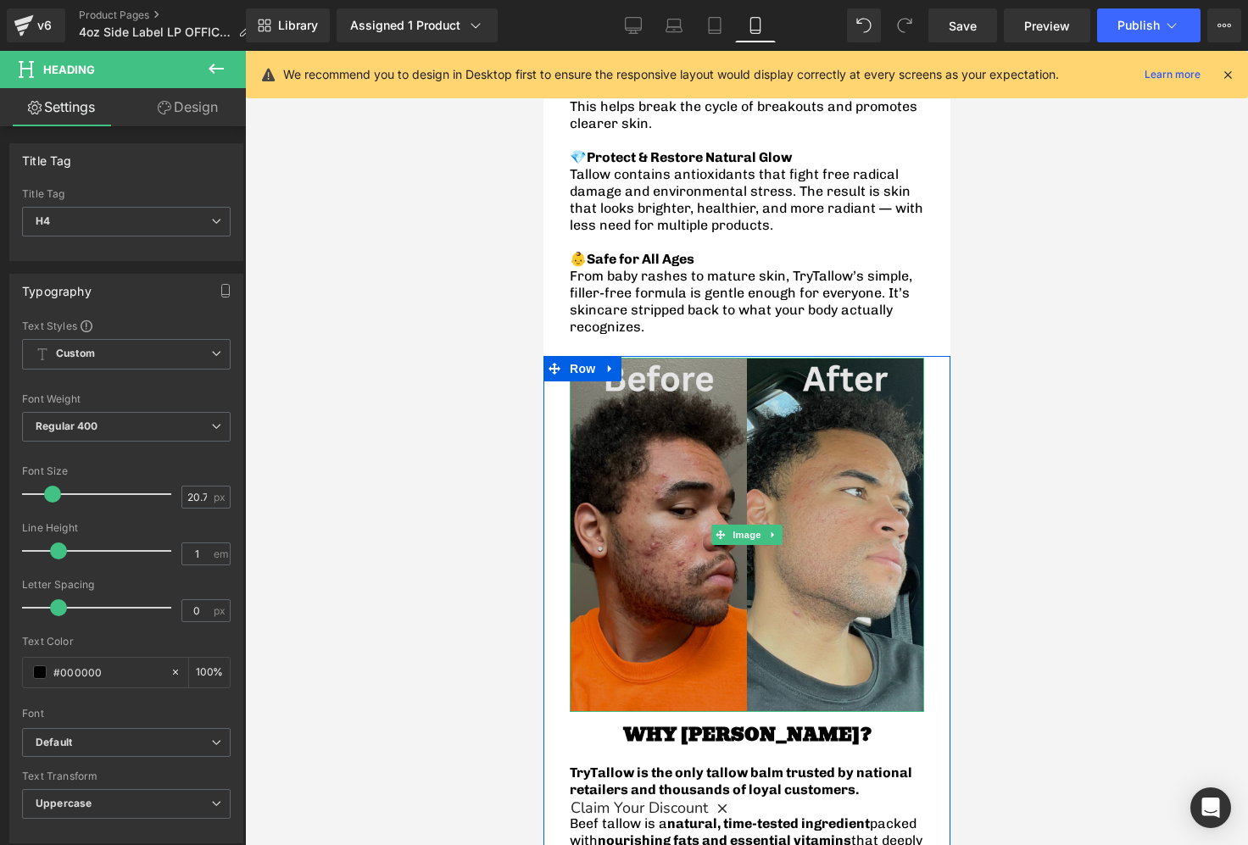
click at [754, 465] on img at bounding box center [746, 535] width 354 height 354
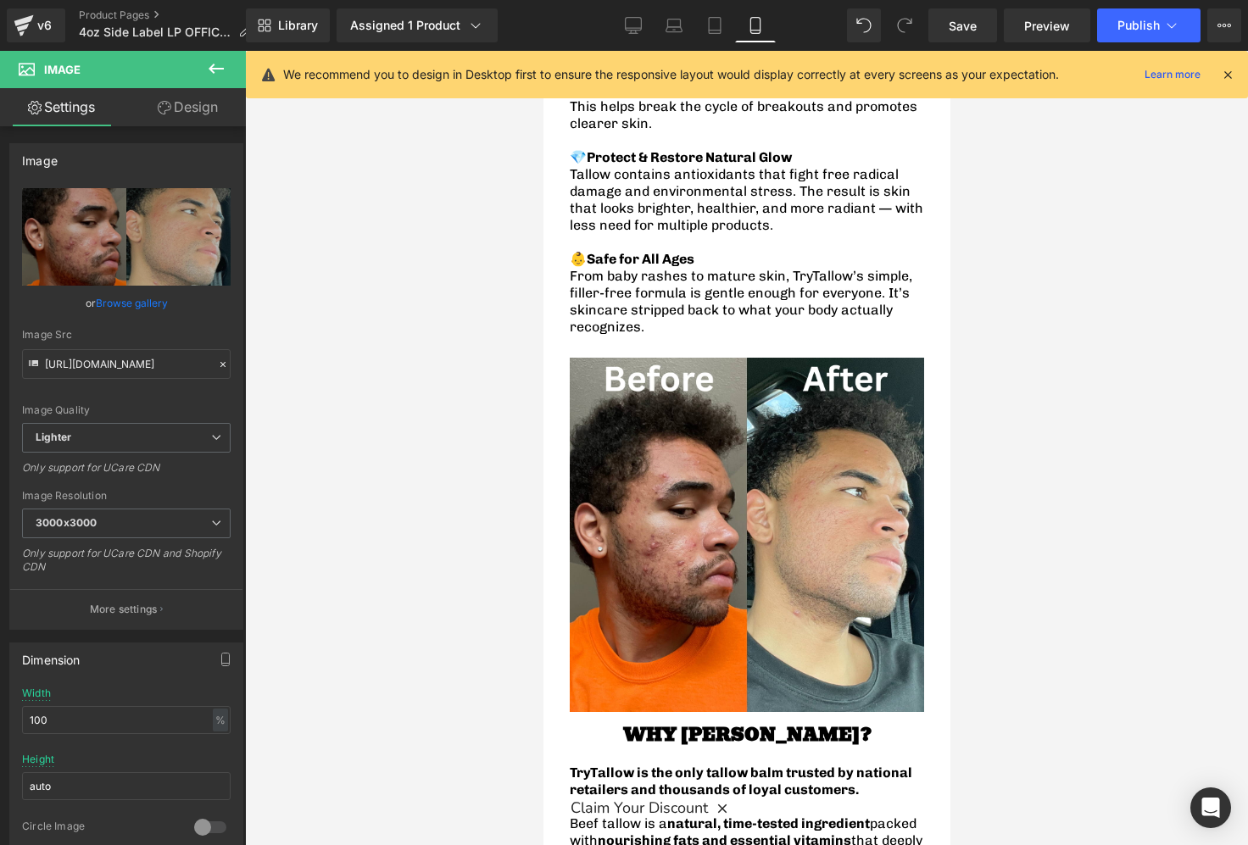
click at [208, 62] on icon at bounding box center [216, 68] width 20 height 20
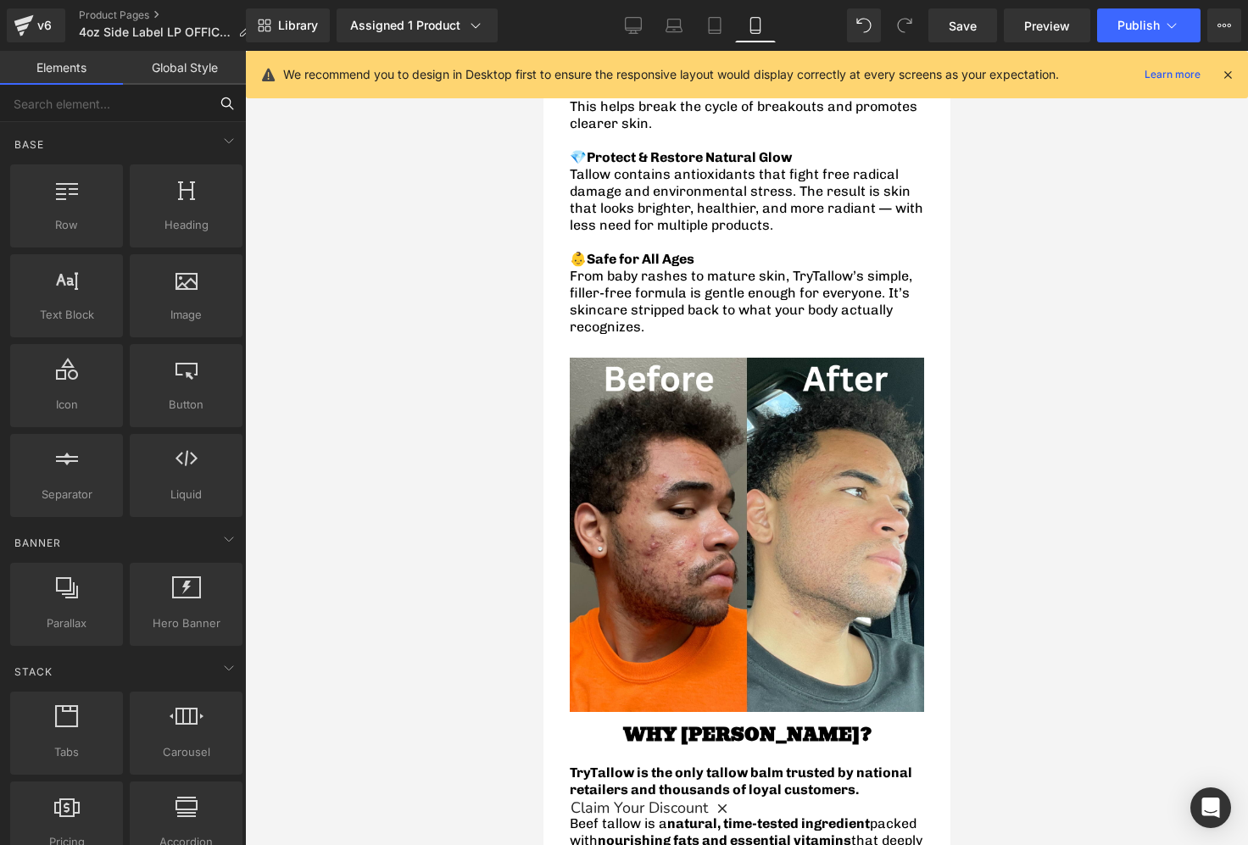
click at [91, 98] on input "text" at bounding box center [104, 103] width 209 height 37
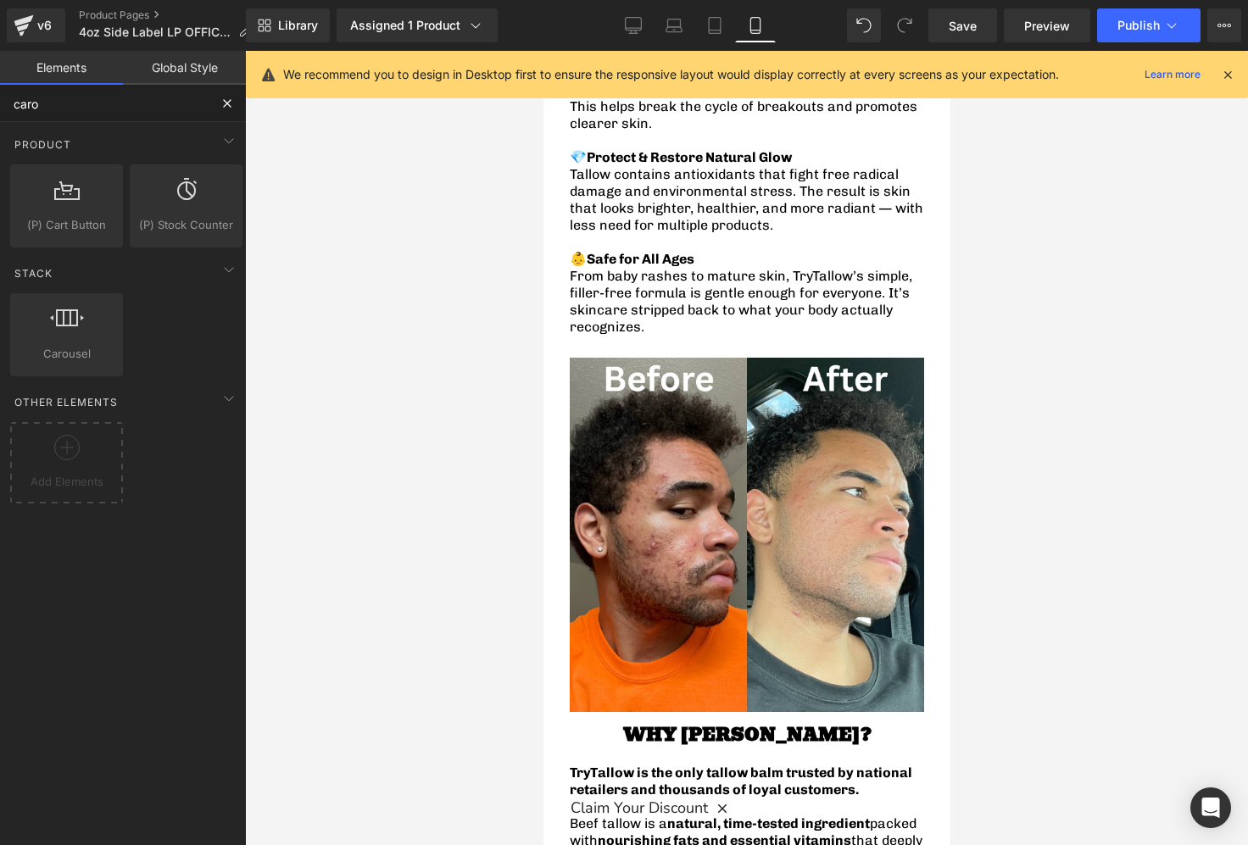
type input "carou"
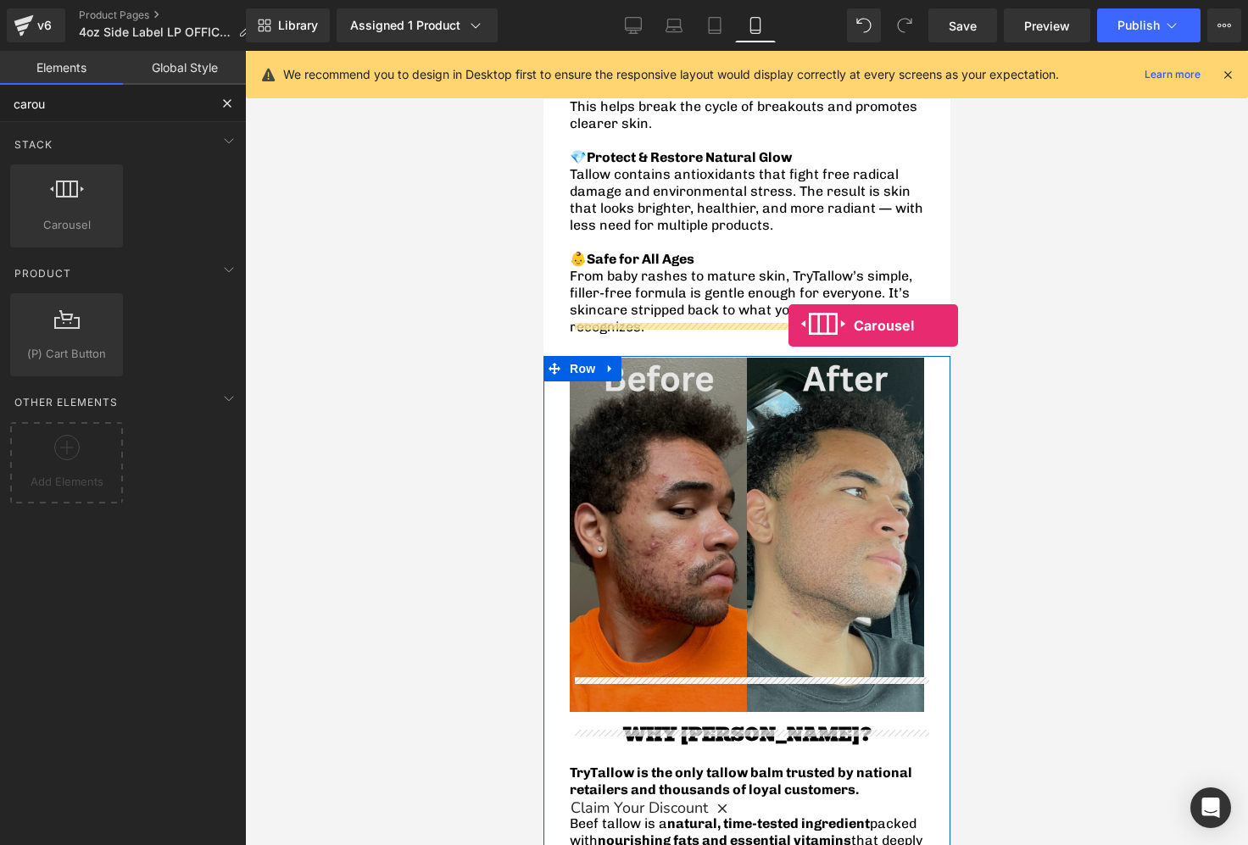
drag, startPoint x: 599, startPoint y: 271, endPoint x: 788, endPoint y: 326, distance: 197.5
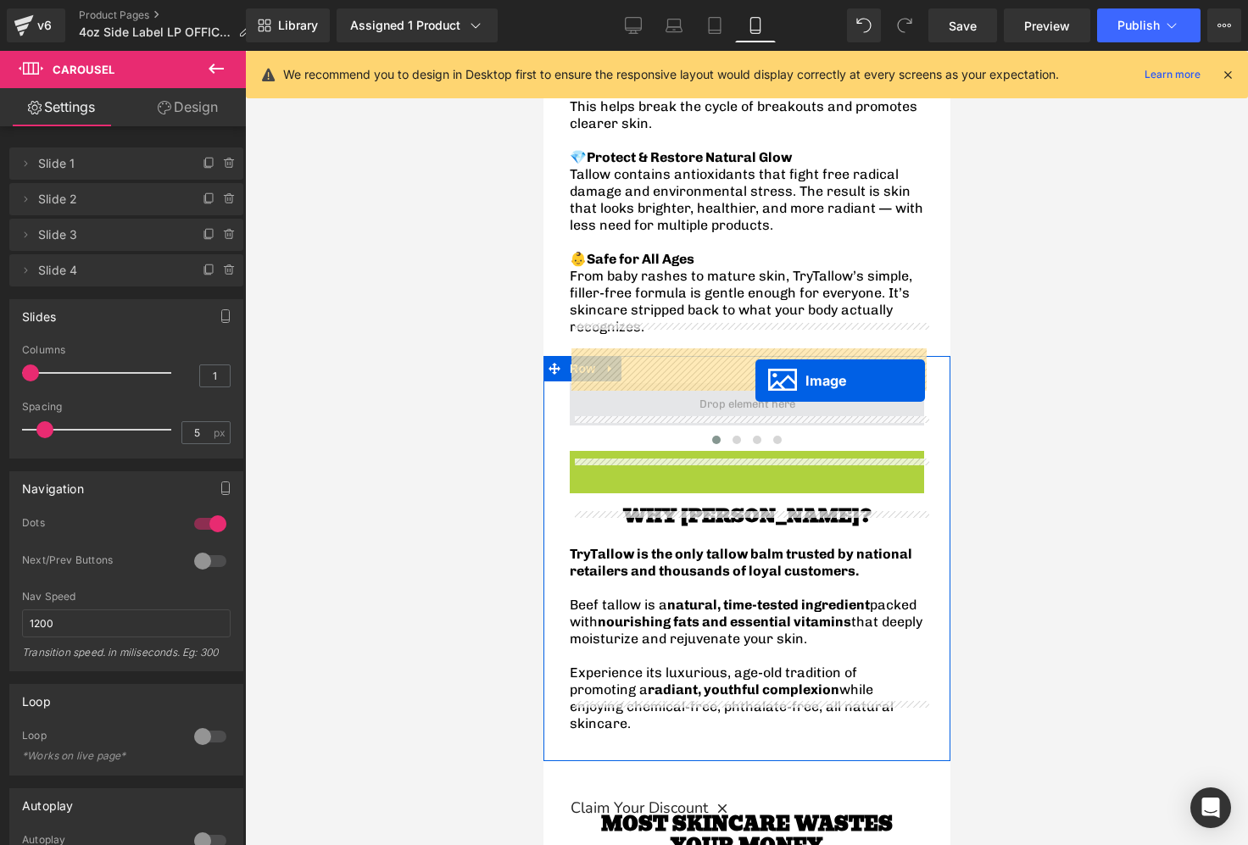
drag, startPoint x: 716, startPoint y: 593, endPoint x: 754, endPoint y: 380, distance: 217.0
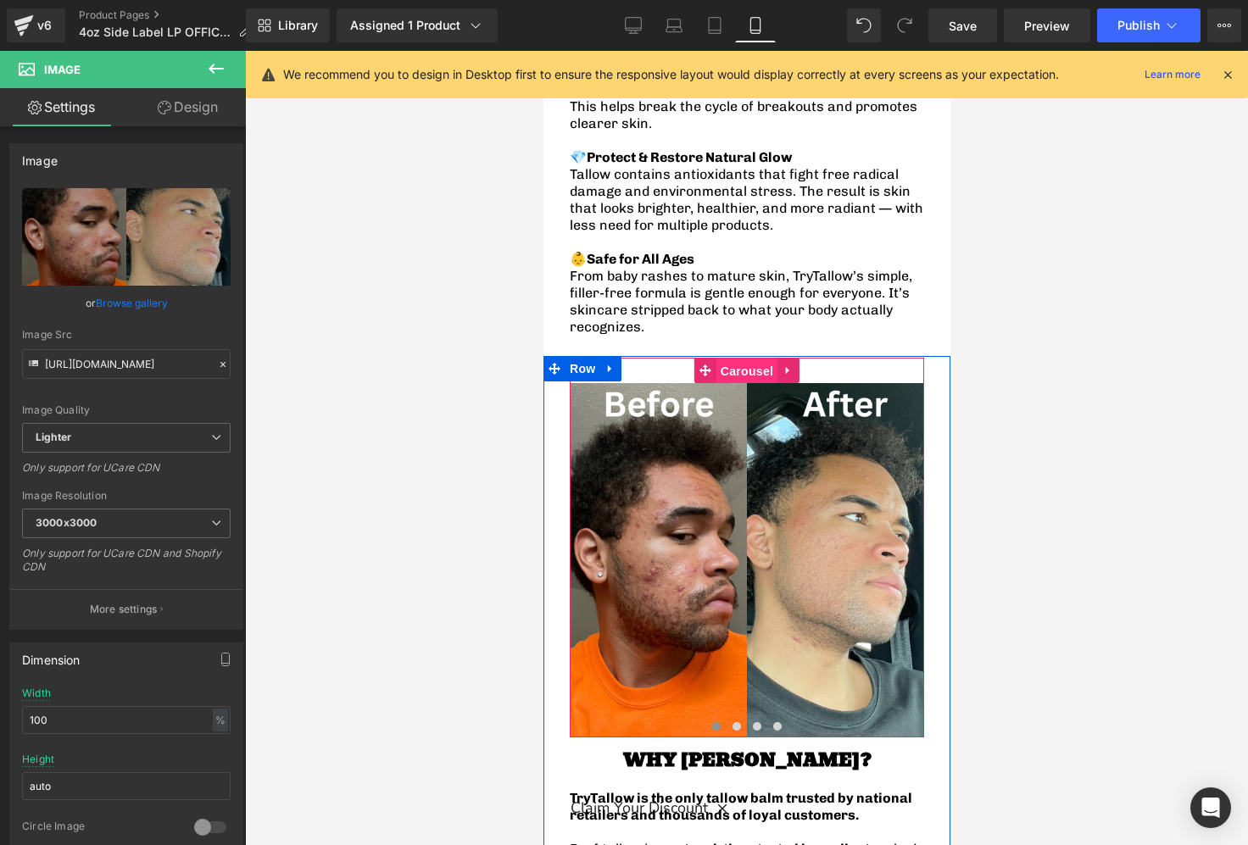
click at [734, 359] on span "Carousel" at bounding box center [745, 371] width 61 height 25
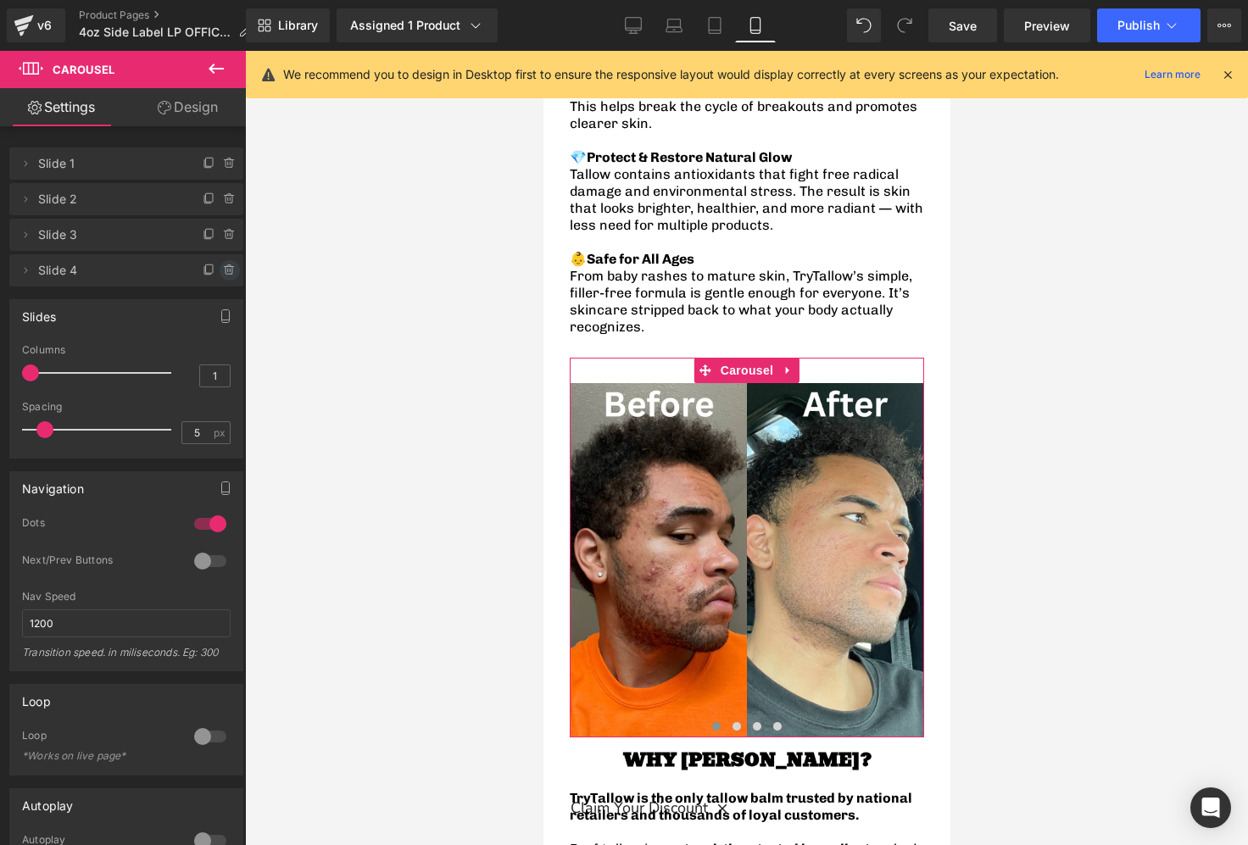
click at [223, 271] on icon at bounding box center [230, 271] width 14 height 14
click at [218, 264] on button "Delete" at bounding box center [211, 271] width 53 height 22
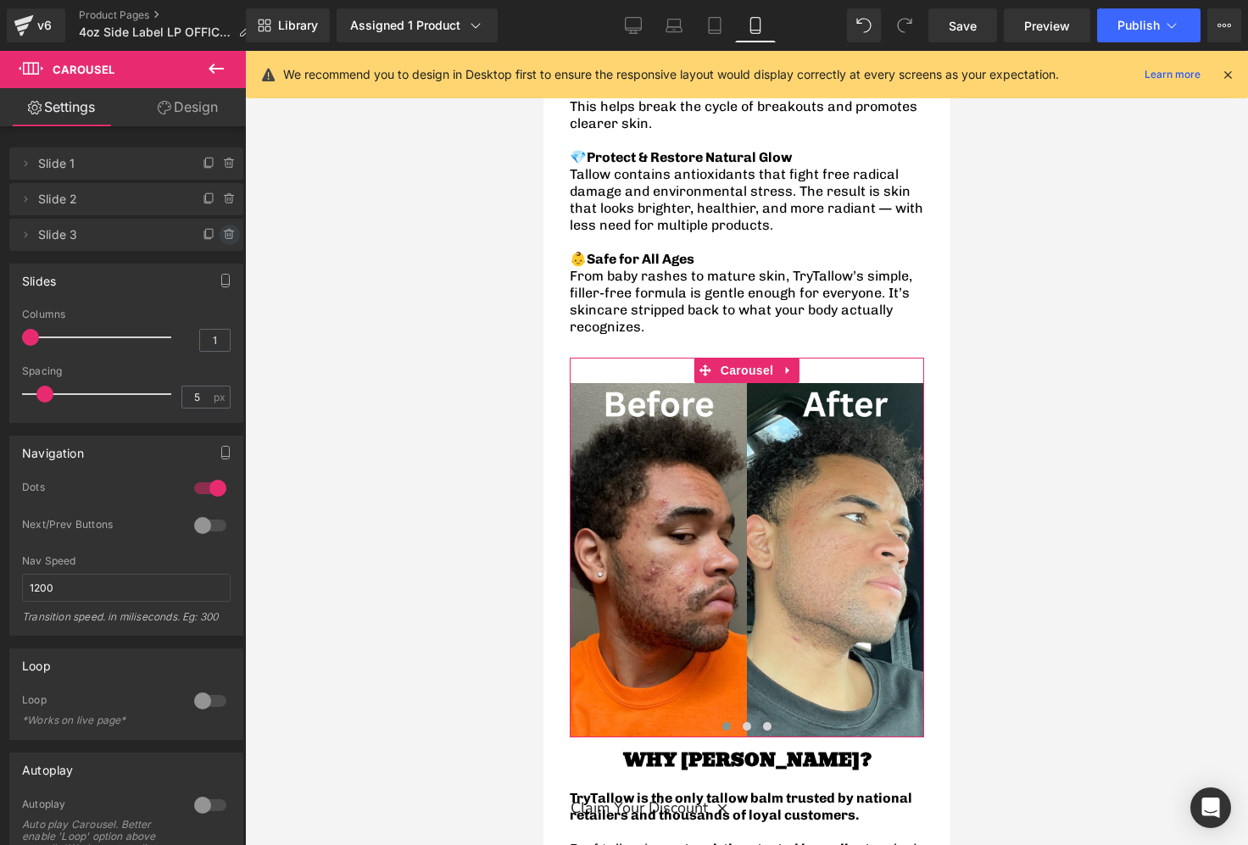
click at [221, 243] on span at bounding box center [230, 235] width 20 height 20
click at [212, 241] on button "Delete" at bounding box center [211, 236] width 53 height 22
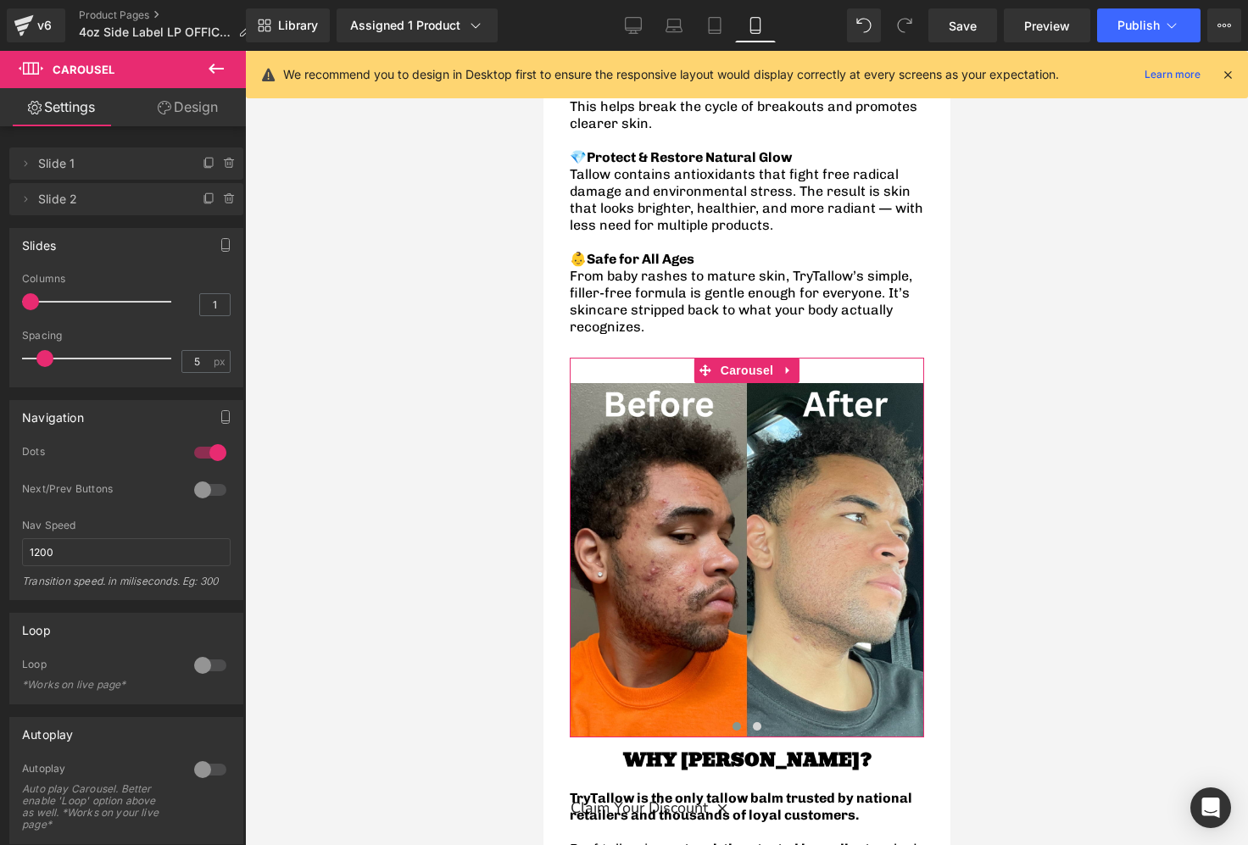
click at [81, 200] on span "Slide 2" at bounding box center [109, 199] width 142 height 32
click at [27, 203] on icon at bounding box center [26, 199] width 14 height 14
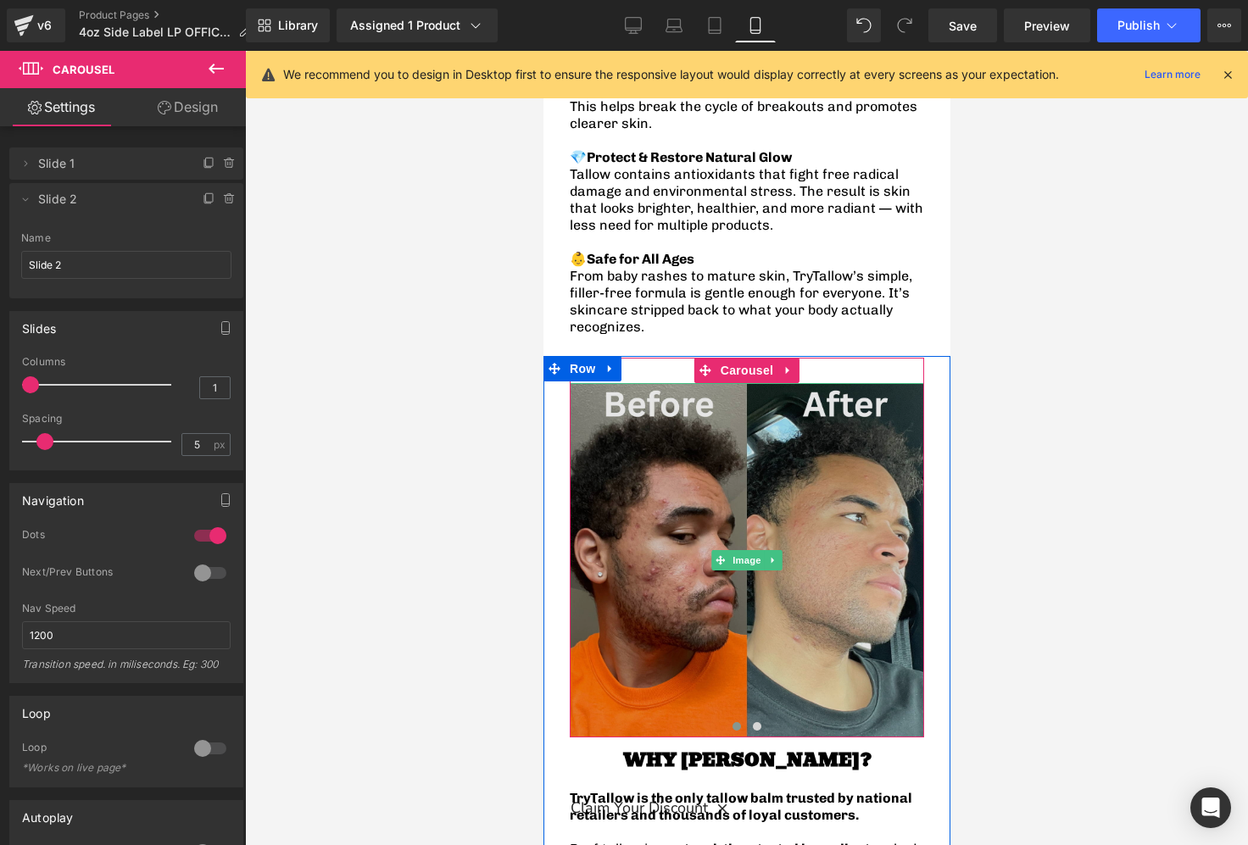
click at [732, 494] on img at bounding box center [746, 560] width 354 height 354
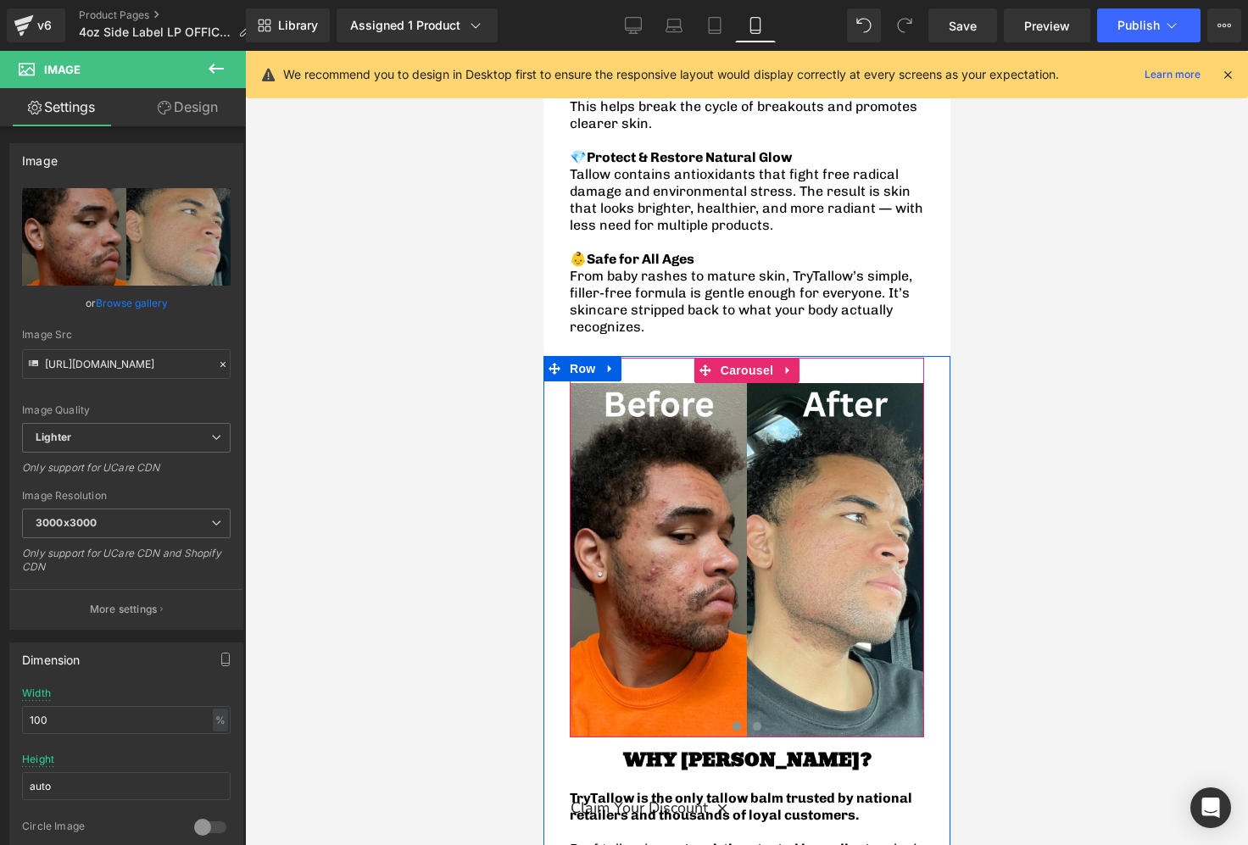
click at [754, 722] on span at bounding box center [756, 726] width 8 height 8
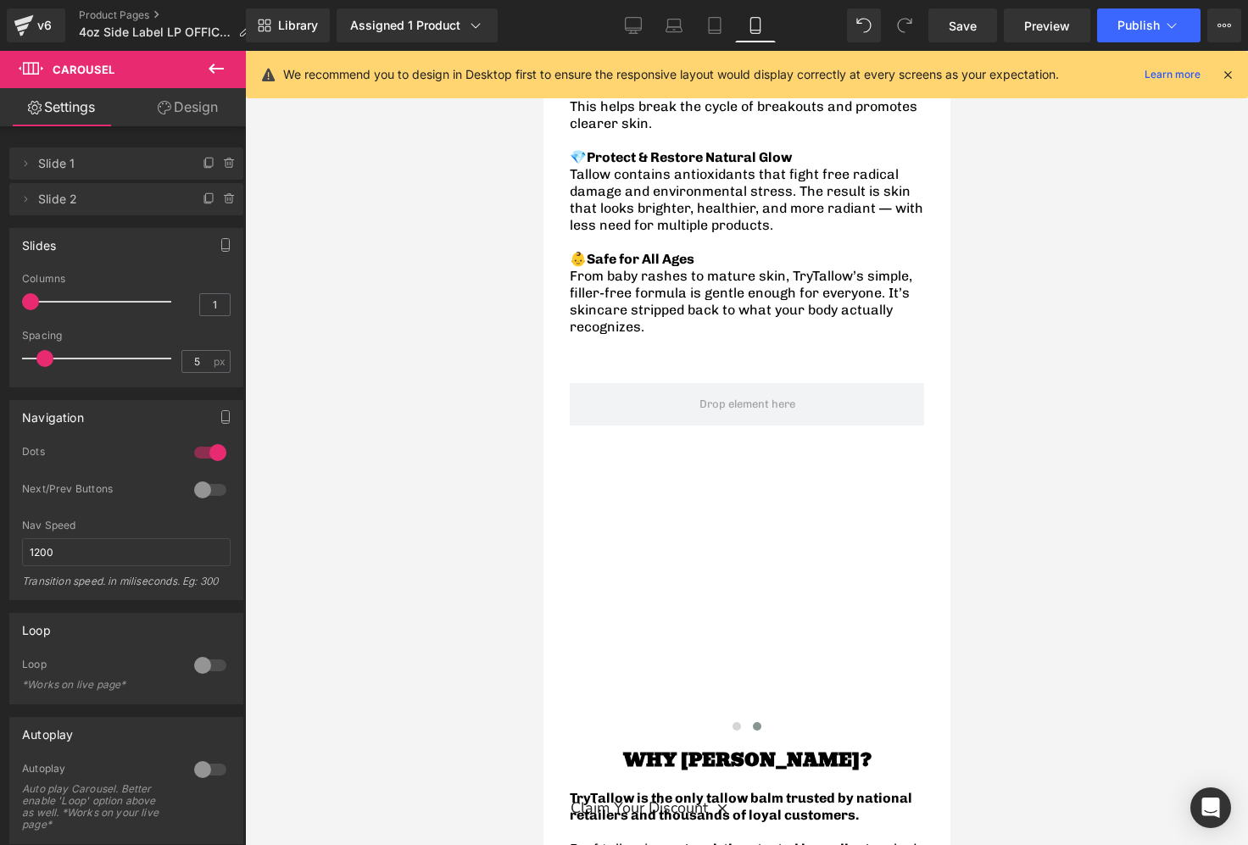
click at [216, 60] on icon at bounding box center [216, 68] width 20 height 20
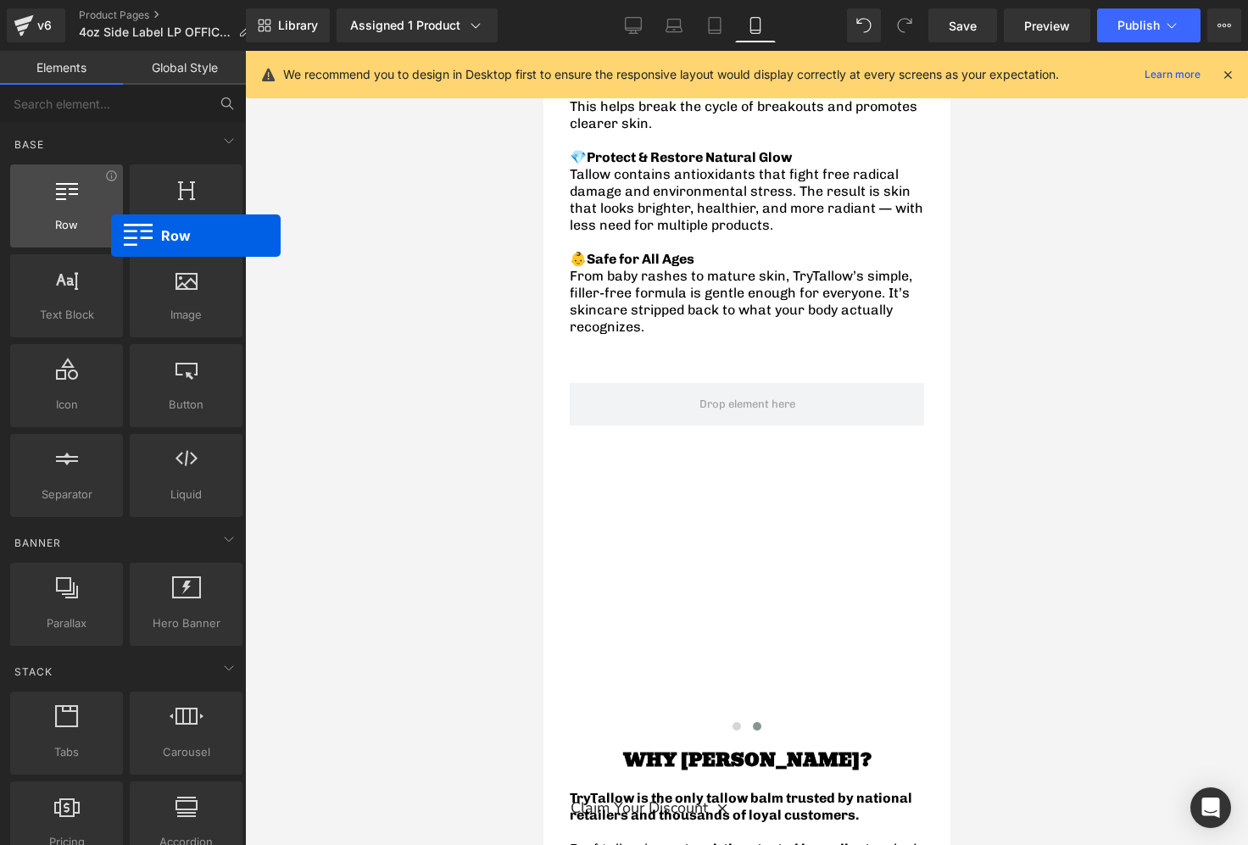
click at [108, 234] on div "Row rows, columns, layouts, div" at bounding box center [66, 205] width 113 height 83
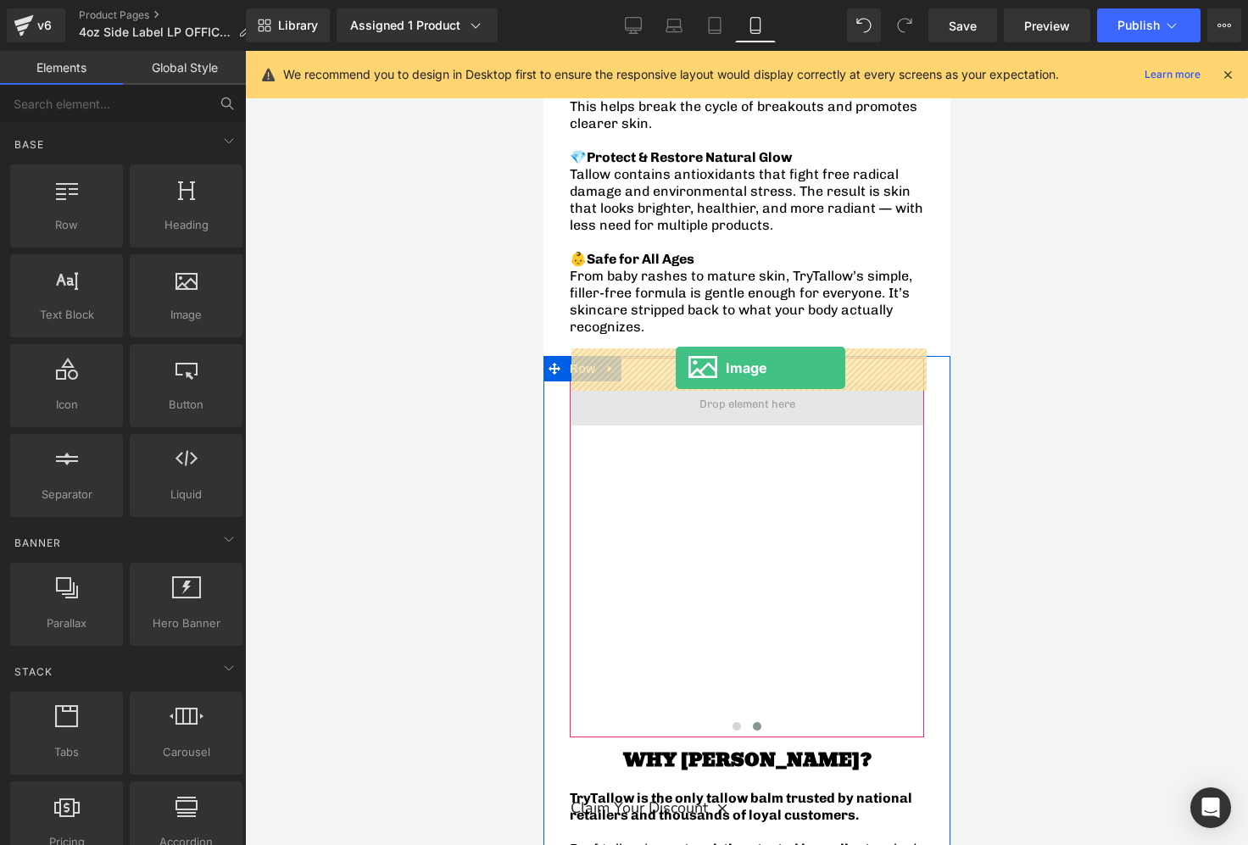
drag, startPoint x: 700, startPoint y: 348, endPoint x: 675, endPoint y: 368, distance: 32.6
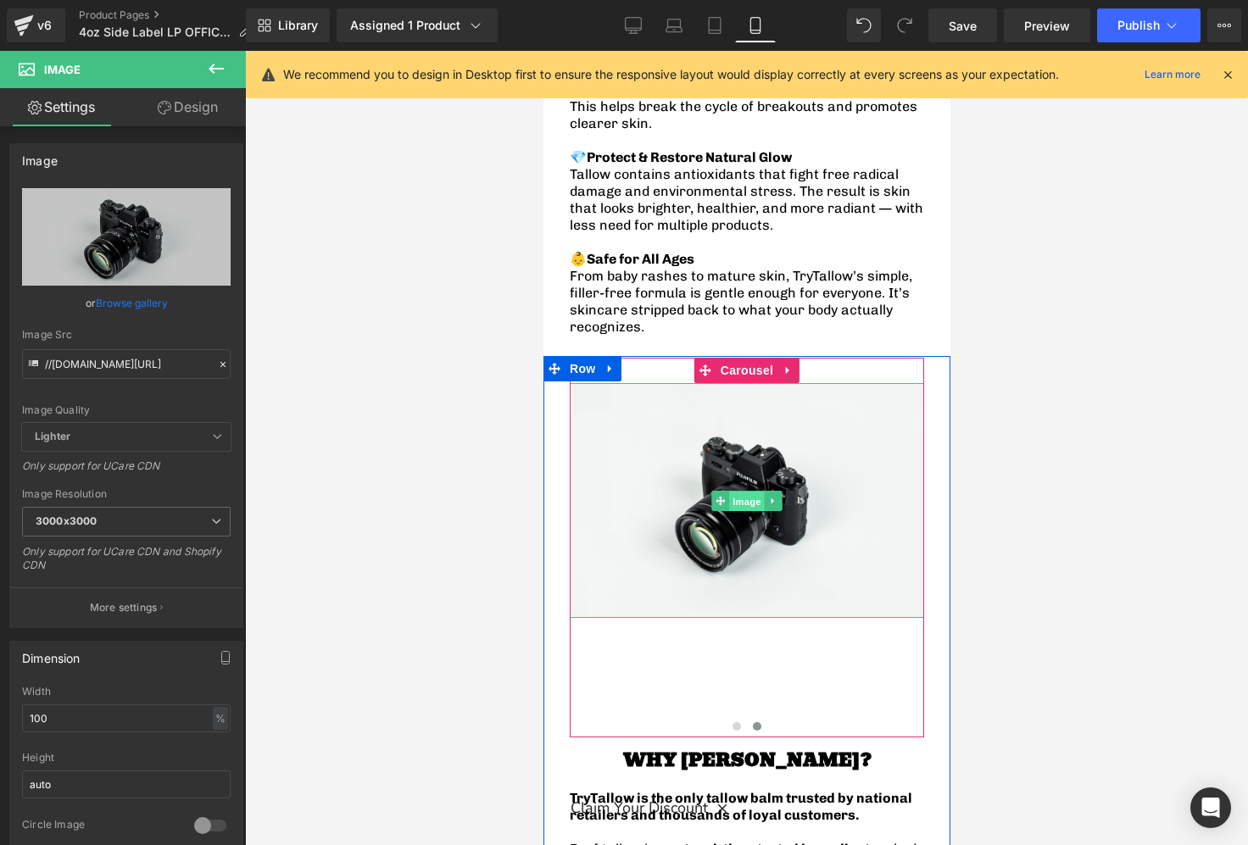
click at [737, 491] on span "Image" at bounding box center [746, 501] width 36 height 20
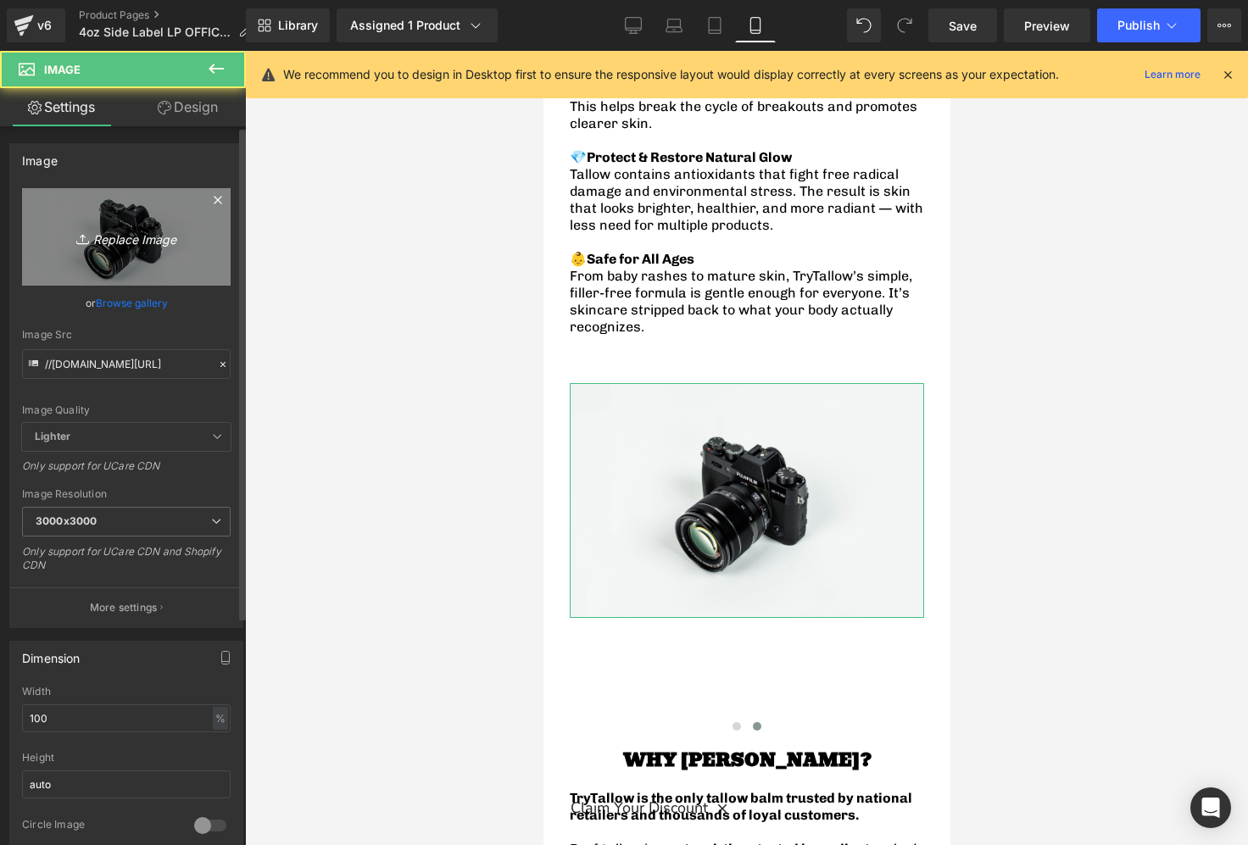
click at [141, 242] on icon "Replace Image" at bounding box center [126, 236] width 136 height 21
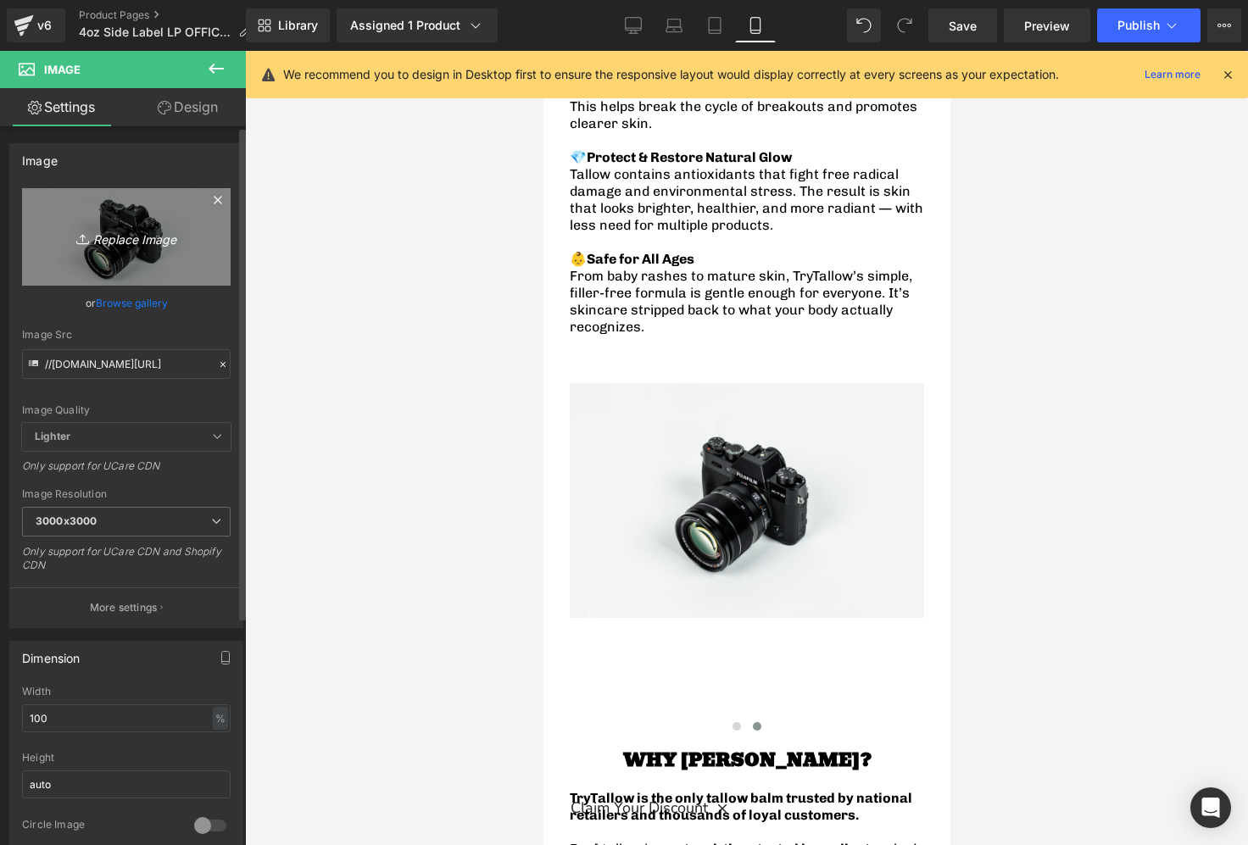
type input "C:\fakepath\Untitled 1500x1500.png"
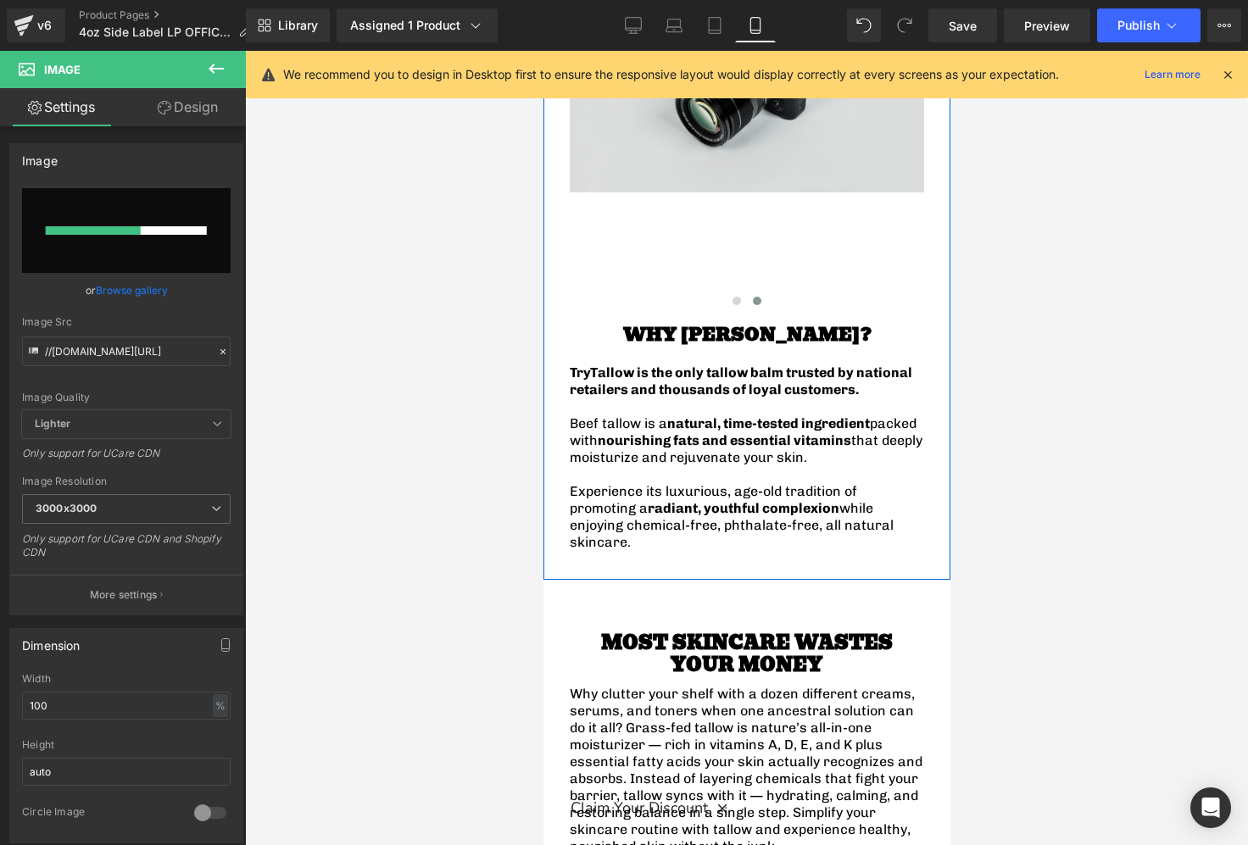
scroll to position [2707, 0]
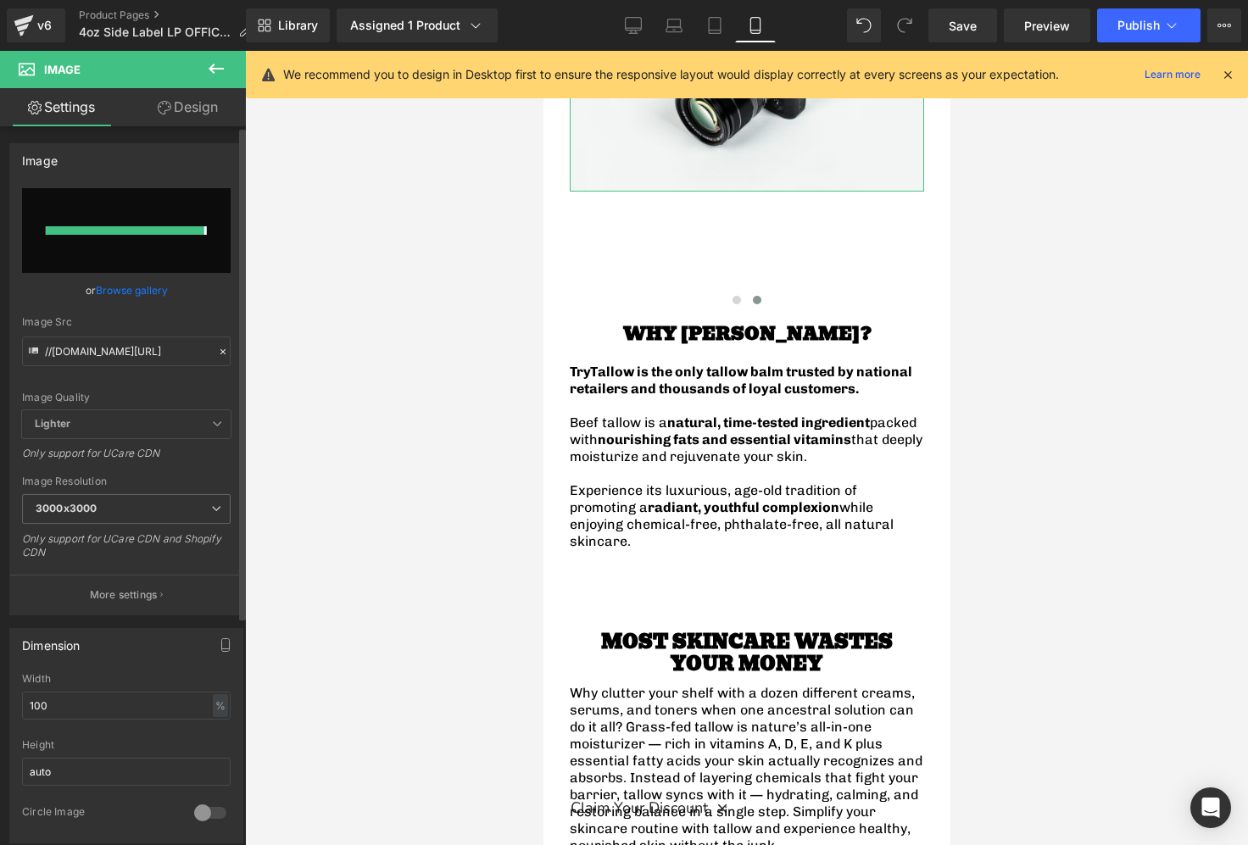
type input "https://ucarecdn.com/7f093e45-b687-46e0-807c-d9737f94fa81/-/format/auto/-/previ…"
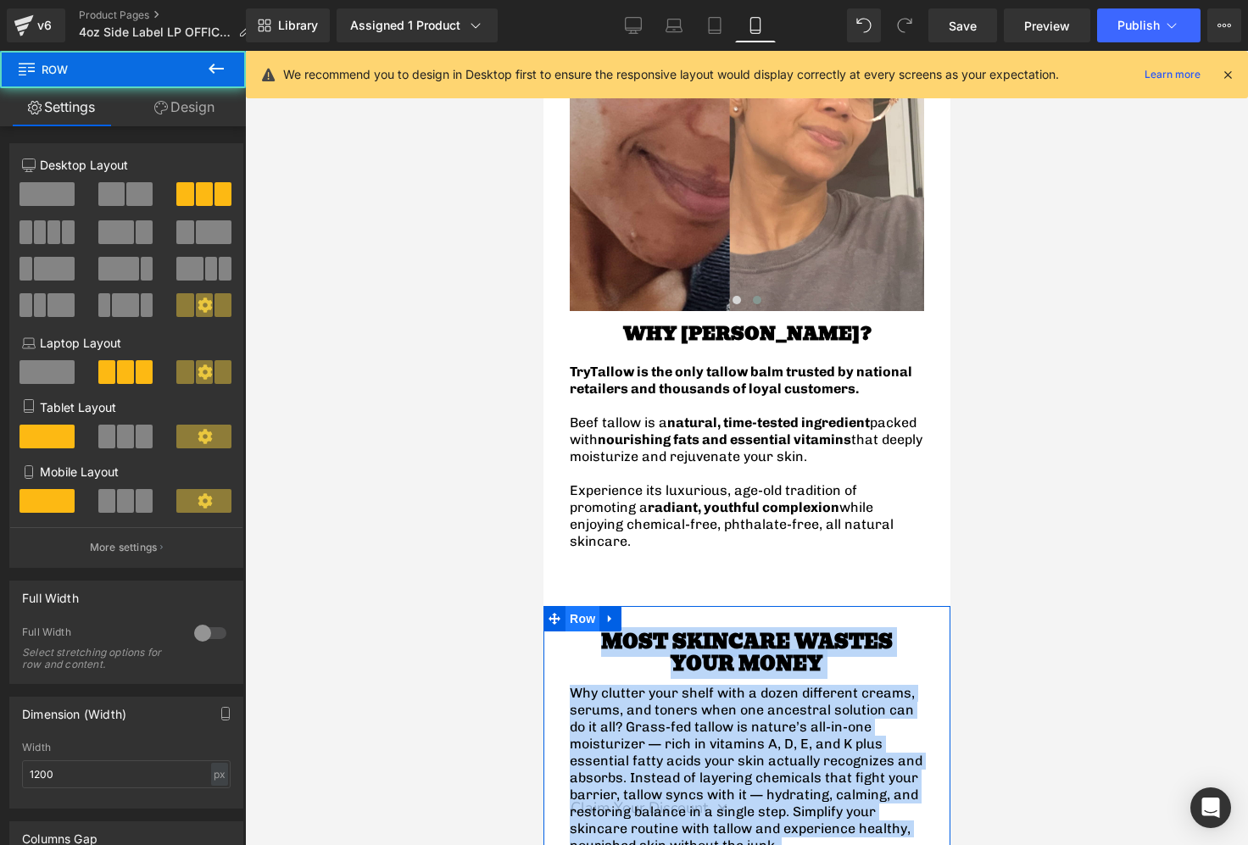
click at [576, 606] on span "Row" at bounding box center [582, 618] width 34 height 25
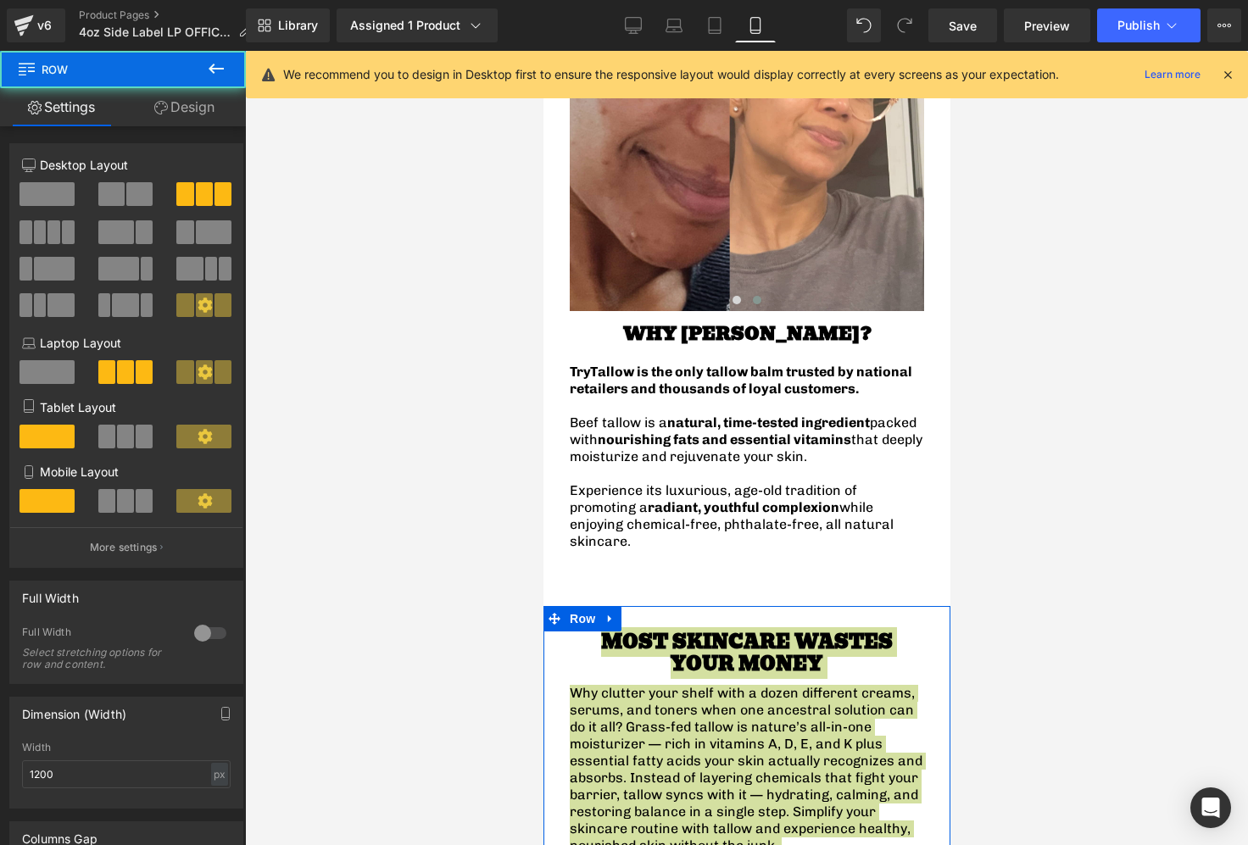
click at [192, 112] on link "Design" at bounding box center [184, 107] width 123 height 38
drag, startPoint x: 83, startPoint y: 213, endPoint x: 114, endPoint y: 214, distance: 30.6
click at [0, 0] on div "Spacing" at bounding box center [0, 0] width 0 height 0
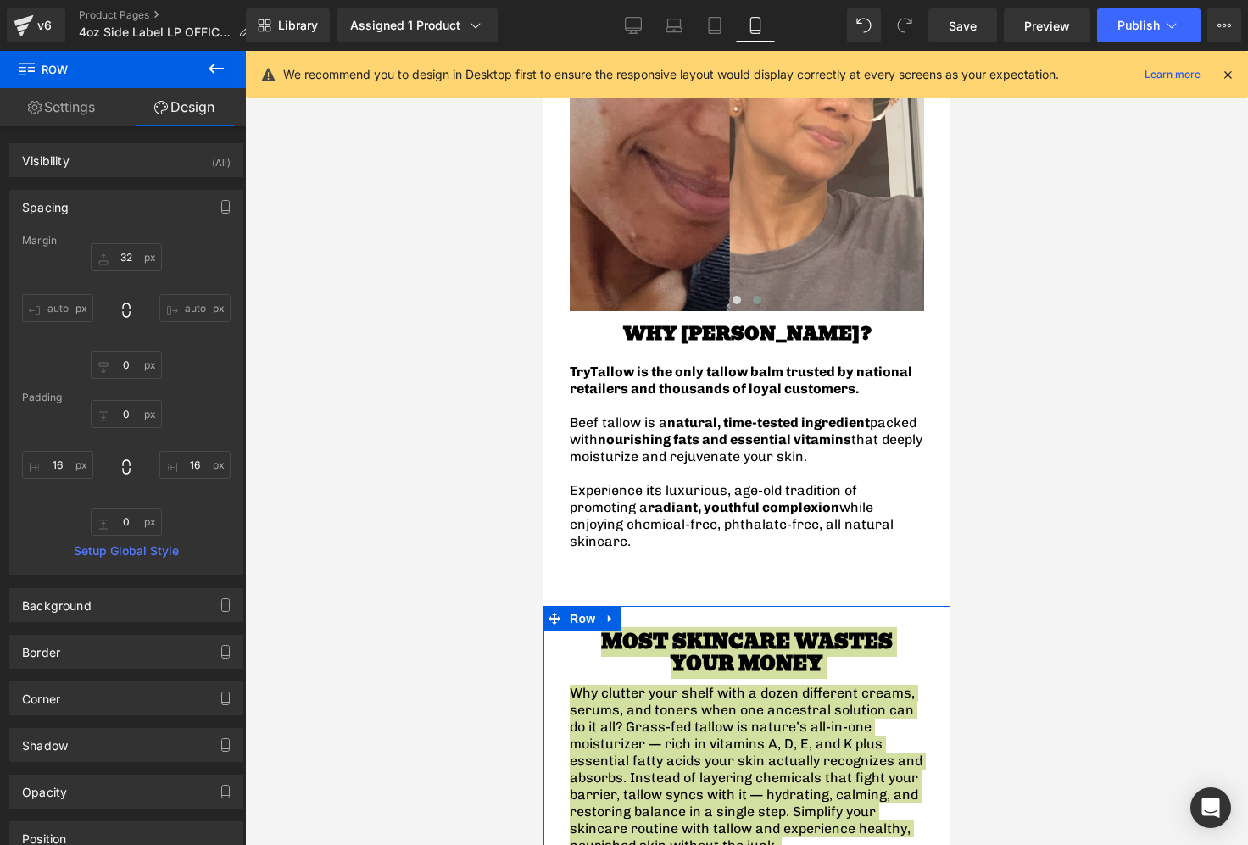
type input "32"
type input "0"
type input "16"
type input "0"
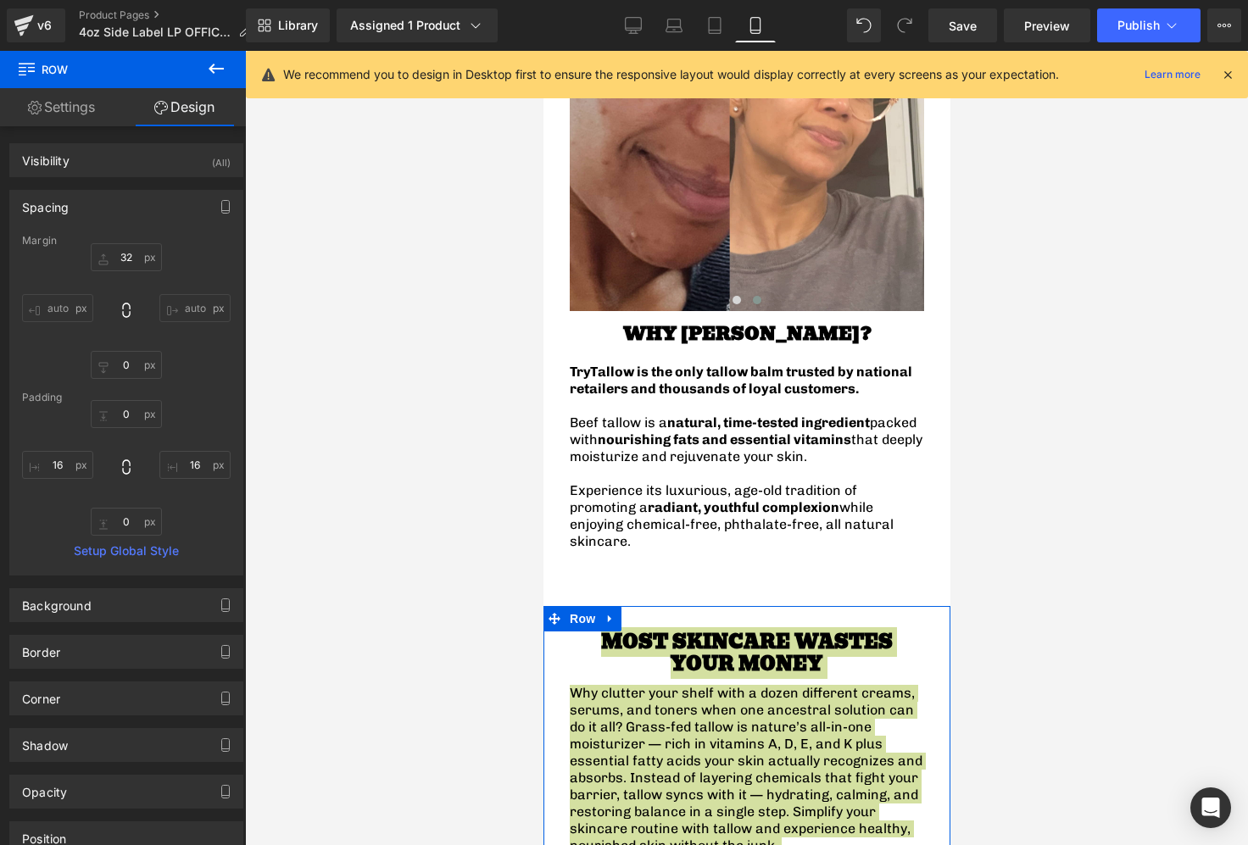
type input "16"
click at [124, 255] on input "32" at bounding box center [126, 257] width 71 height 28
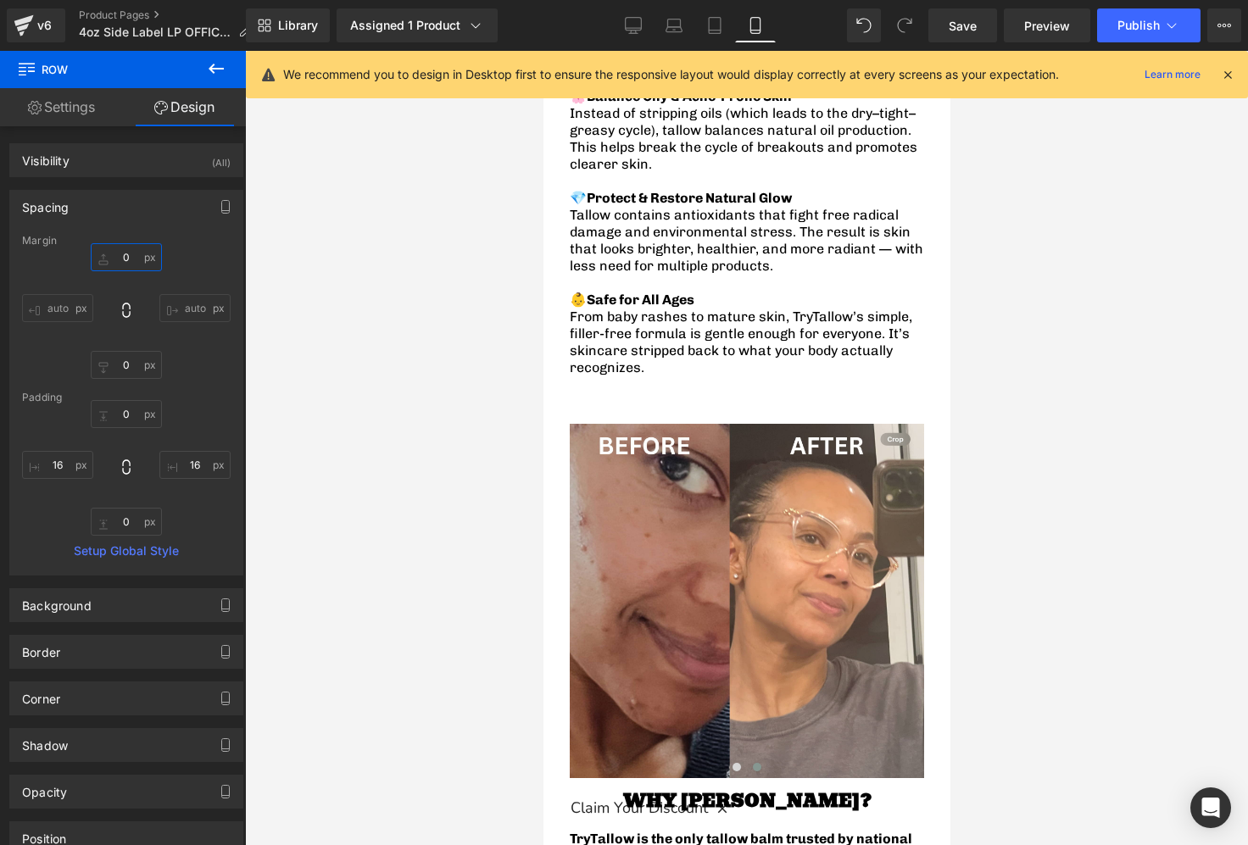
scroll to position [2383, 0]
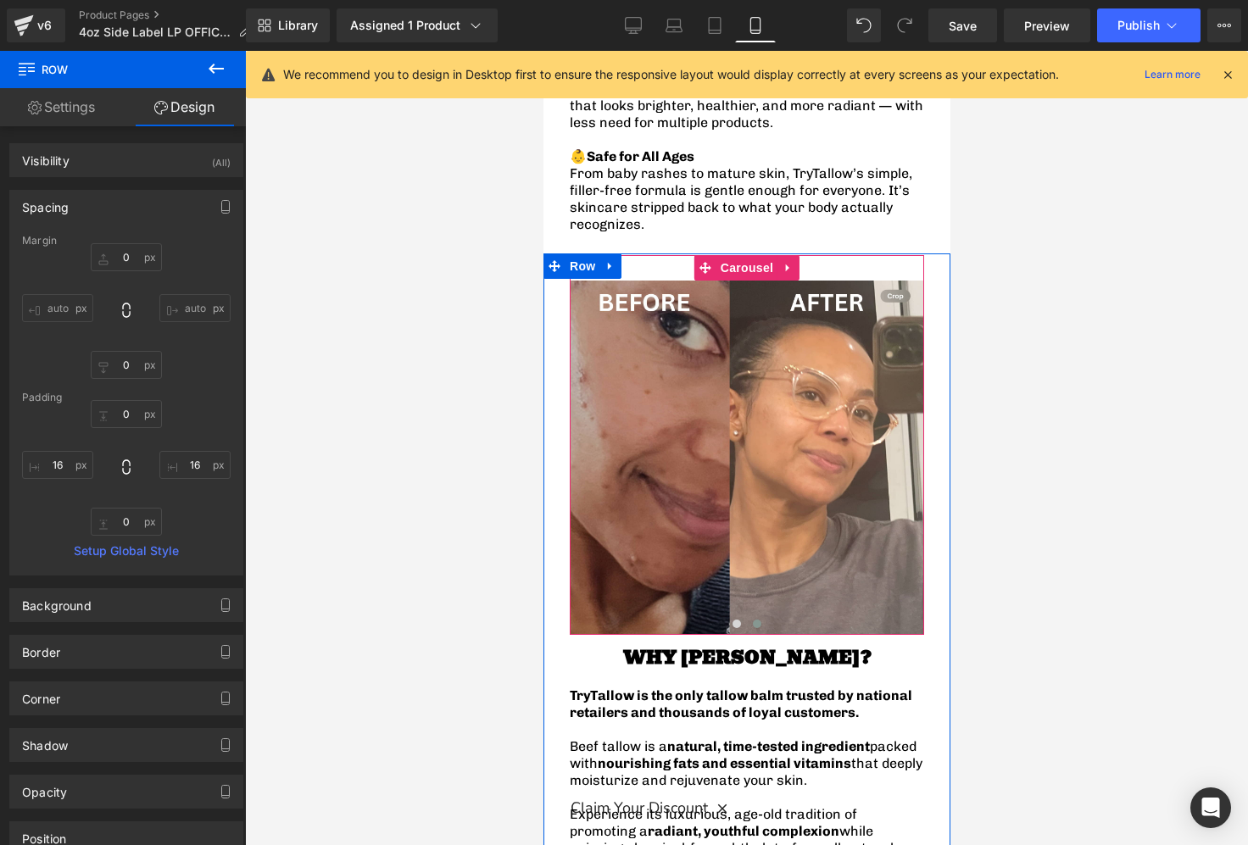
click at [647, 255] on div "Image Image ‹ › Carousel" at bounding box center [746, 445] width 354 height 380
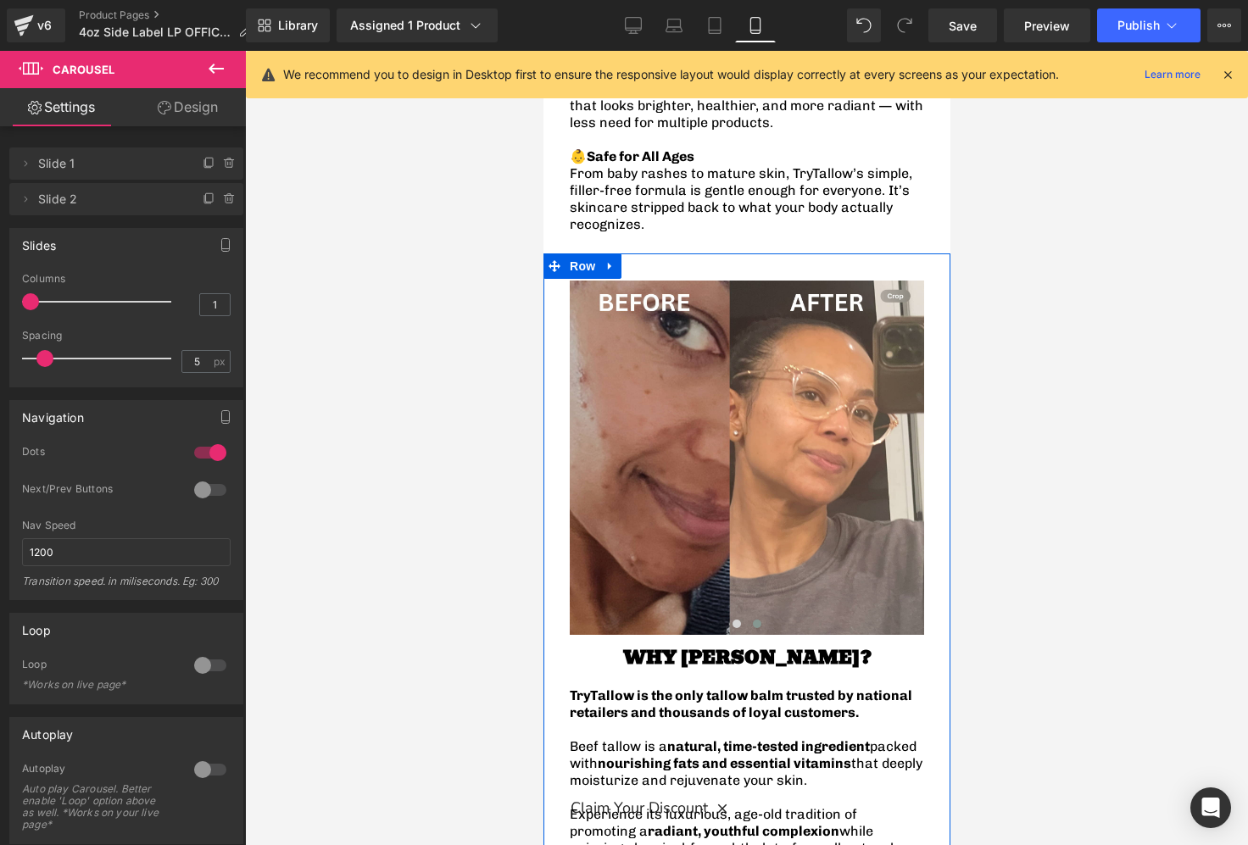
click at [576, 253] on span "Row" at bounding box center [582, 265] width 34 height 25
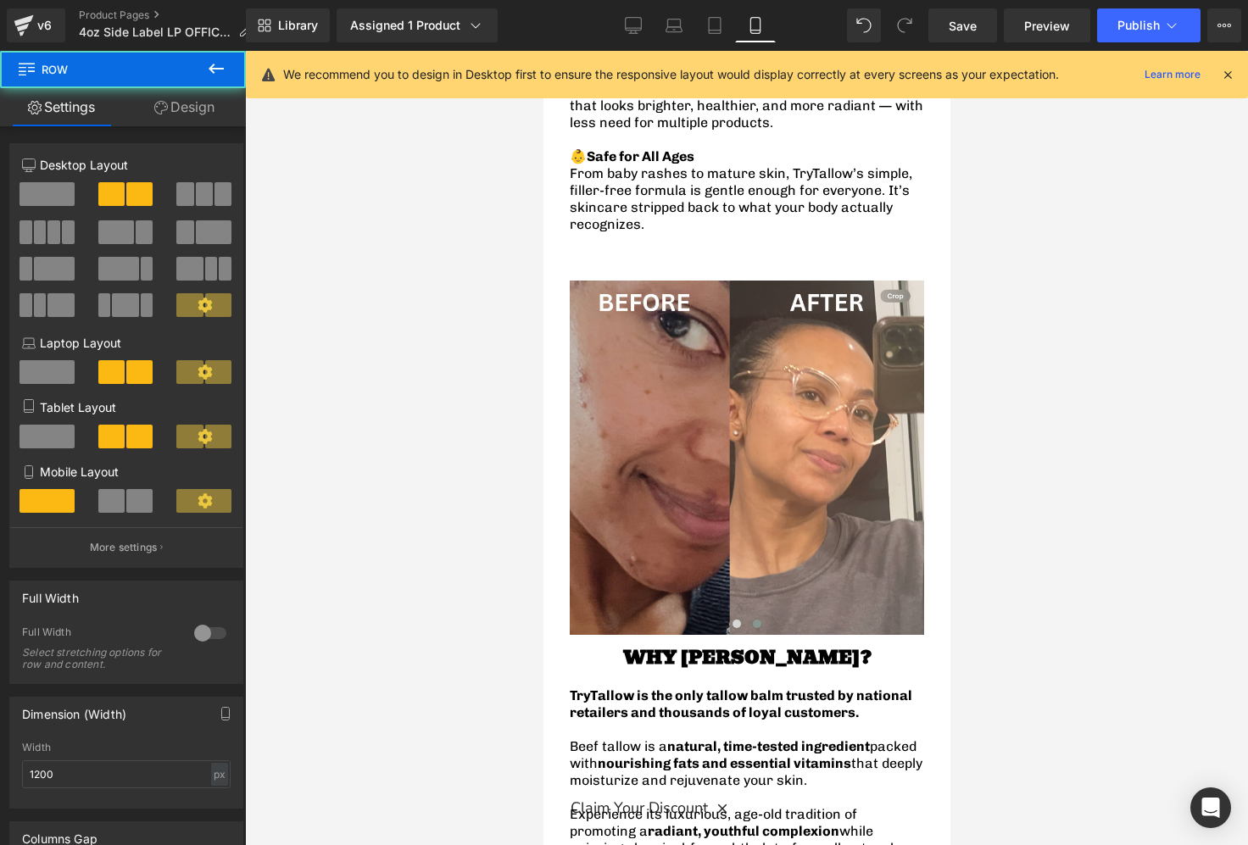
click at [169, 101] on link "Design" at bounding box center [184, 107] width 123 height 38
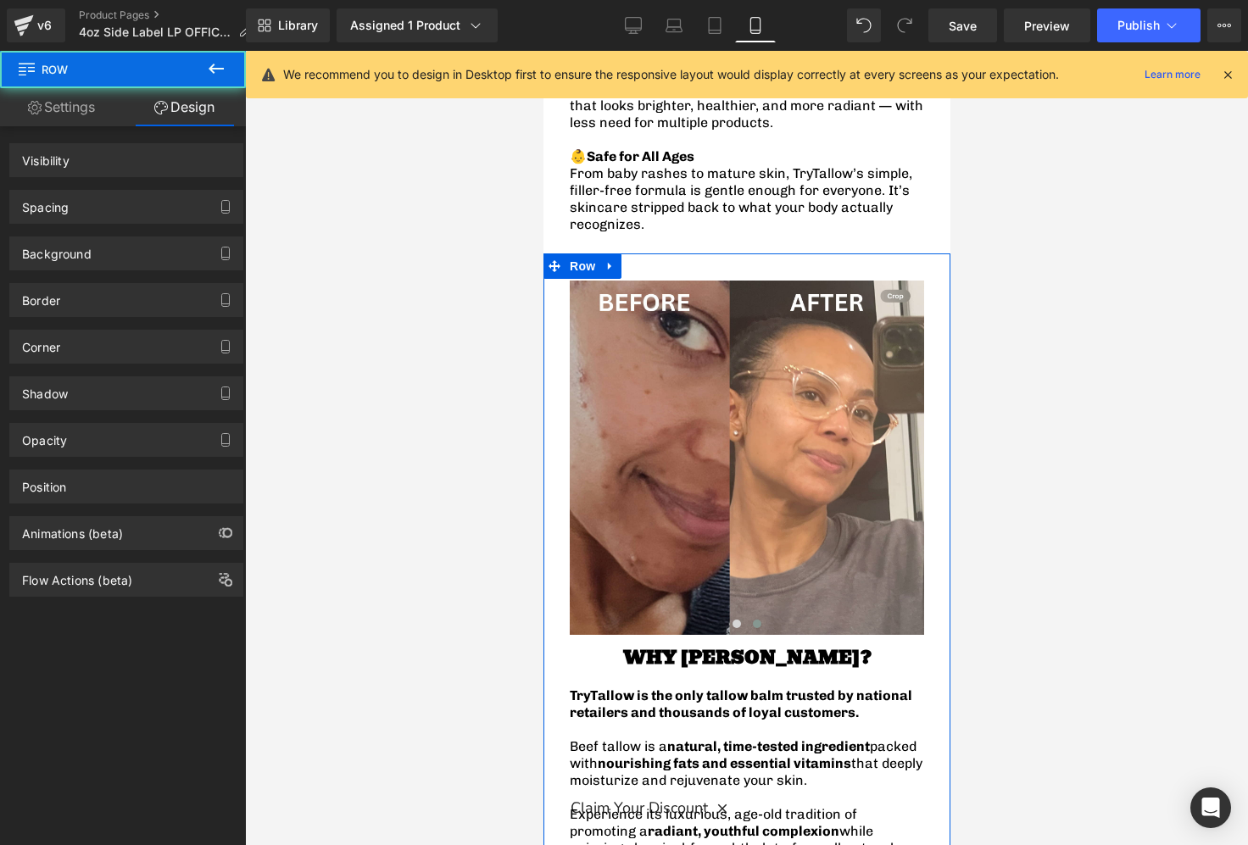
click at [116, 206] on div "Spacing" at bounding box center [126, 207] width 232 height 32
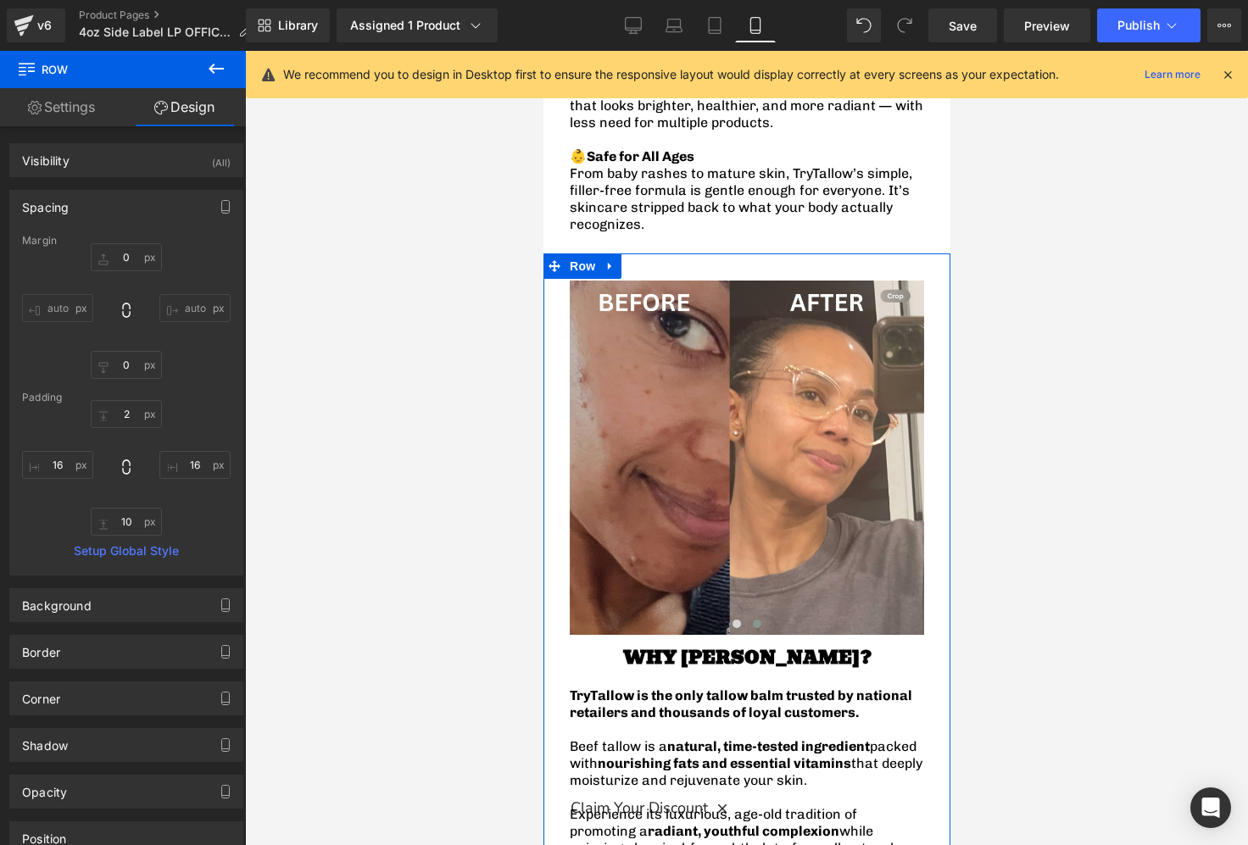
type input "0"
type input "2"
type input "16"
type input "10"
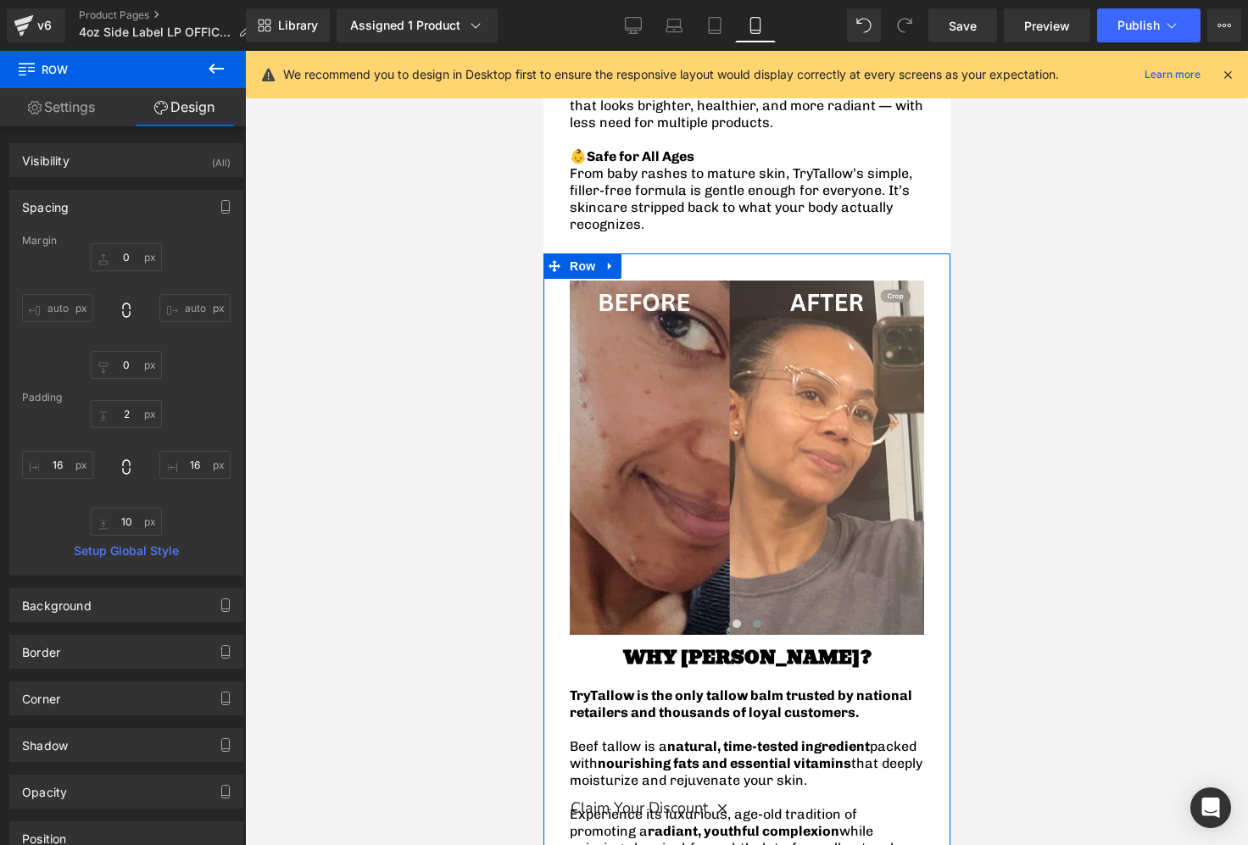
type input "16"
click at [129, 416] on input "2" at bounding box center [126, 414] width 71 height 28
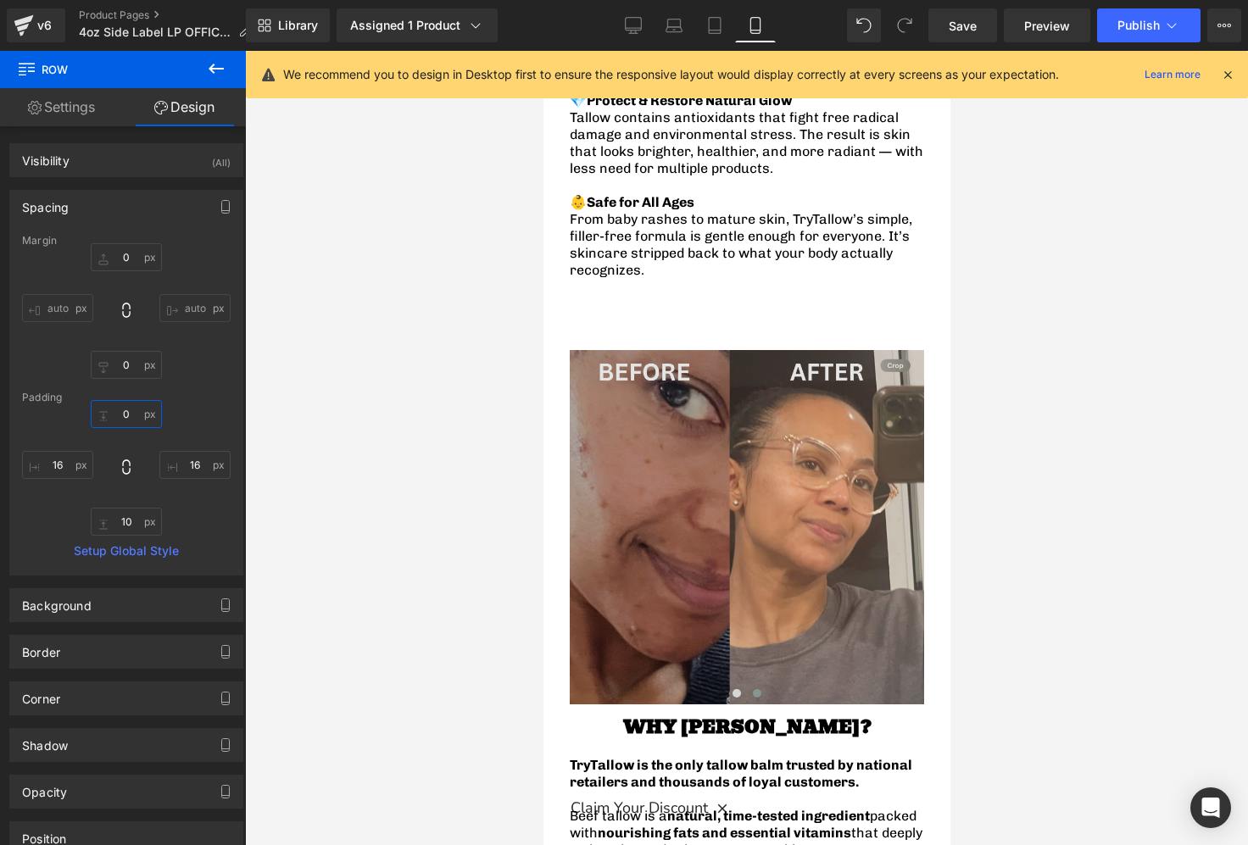
scroll to position [2531, 0]
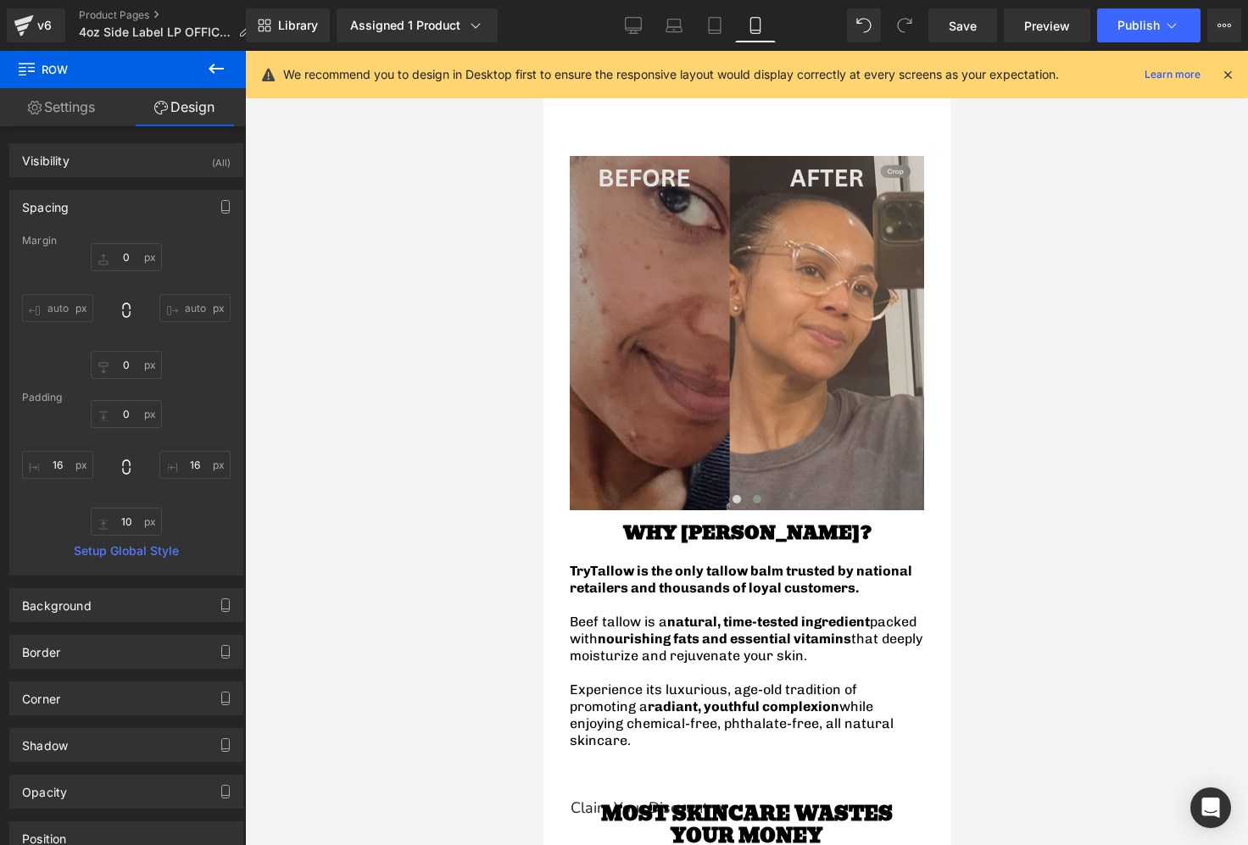
click at [683, 313] on img at bounding box center [746, 333] width 354 height 354
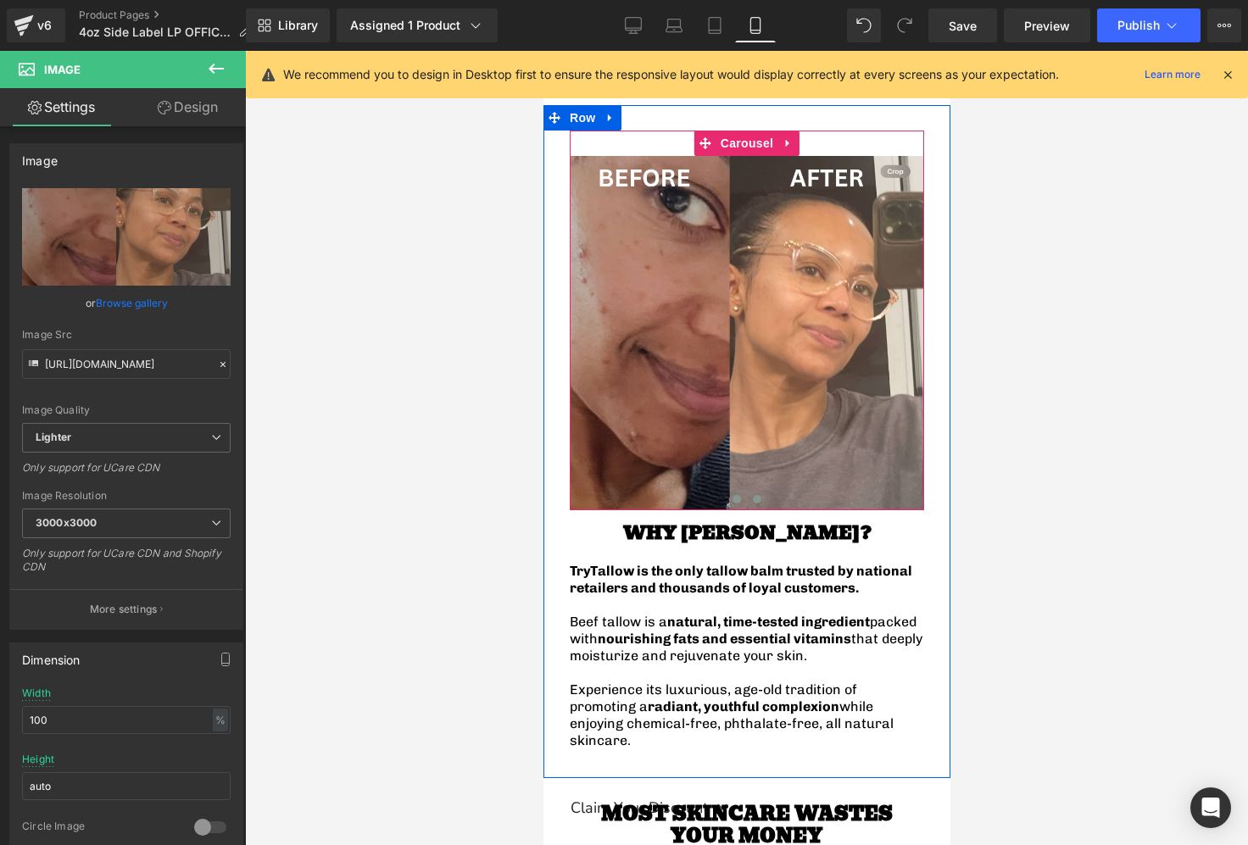
click at [735, 495] on span at bounding box center [736, 499] width 8 height 8
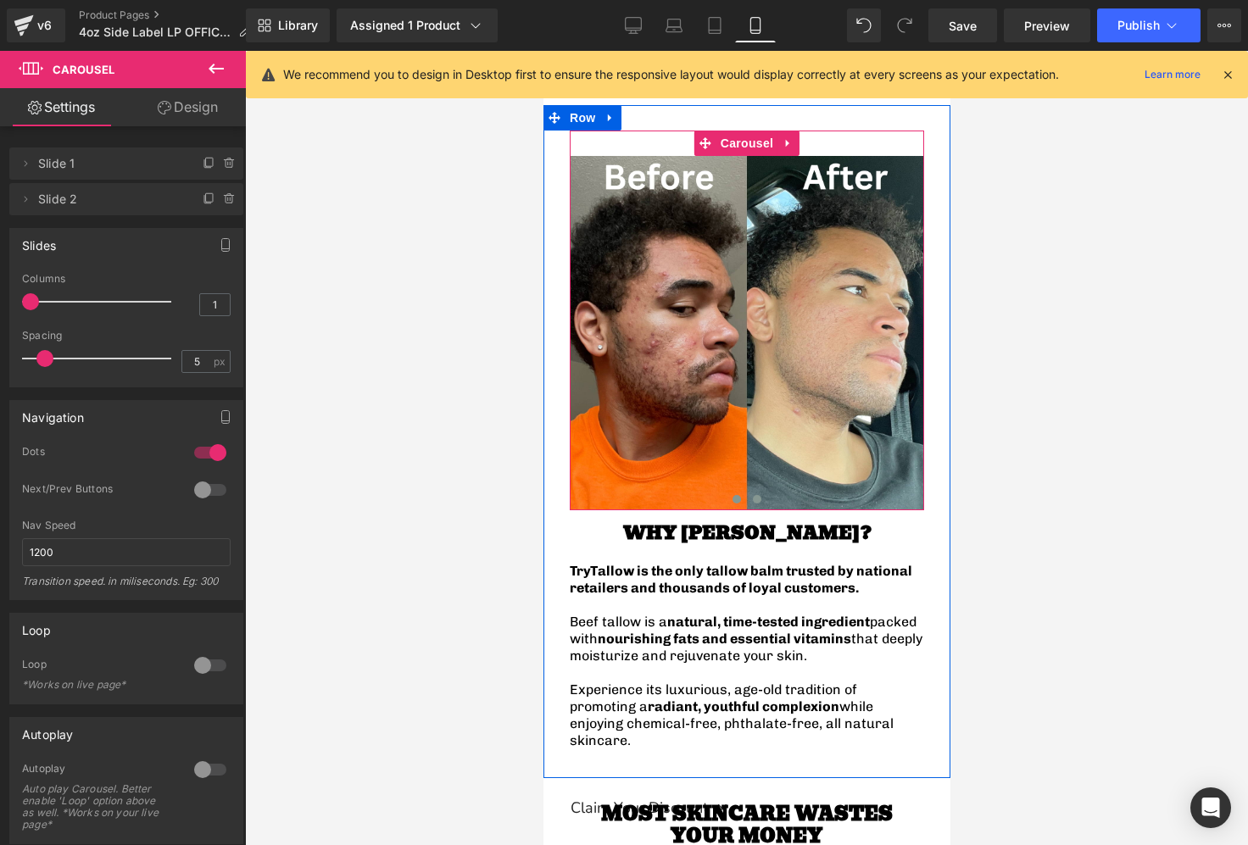
click at [757, 495] on span at bounding box center [756, 499] width 8 height 8
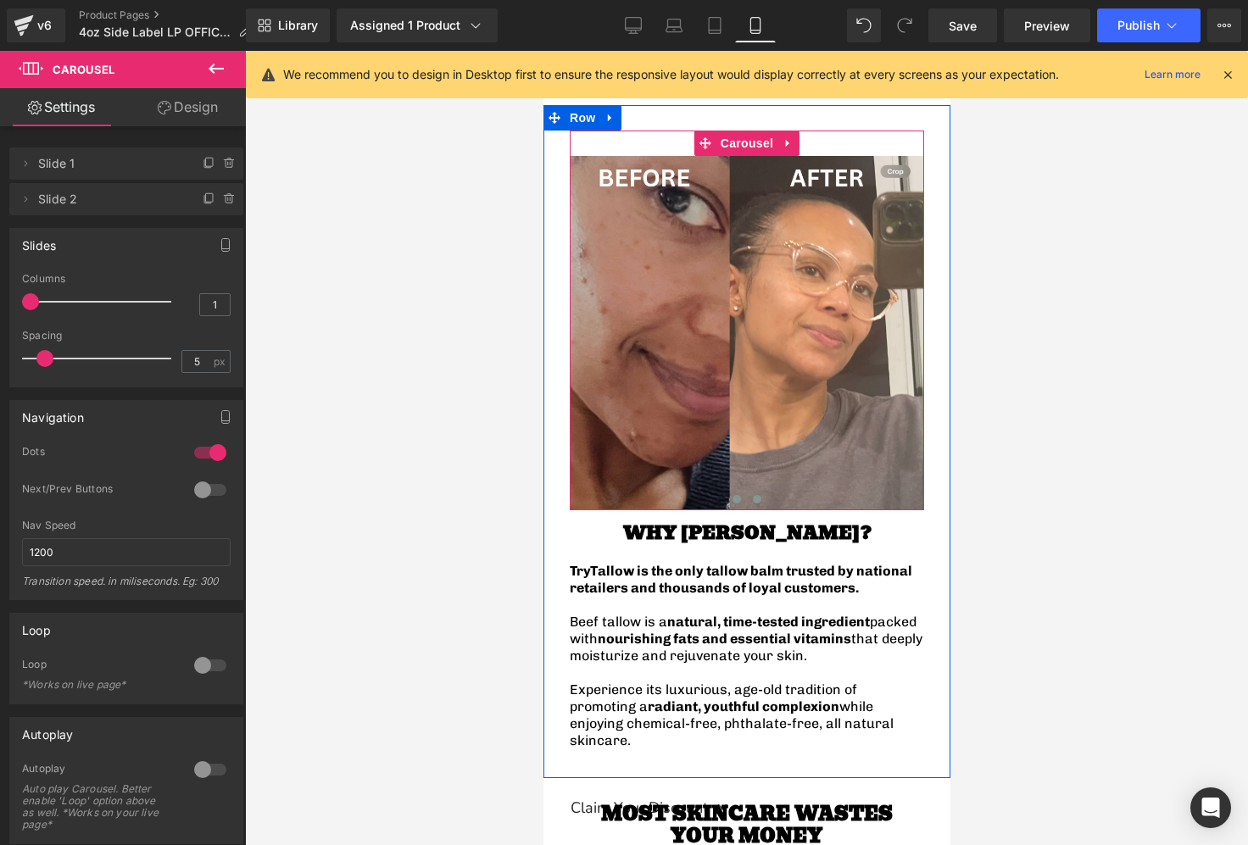
click at [737, 495] on span at bounding box center [736, 499] width 8 height 8
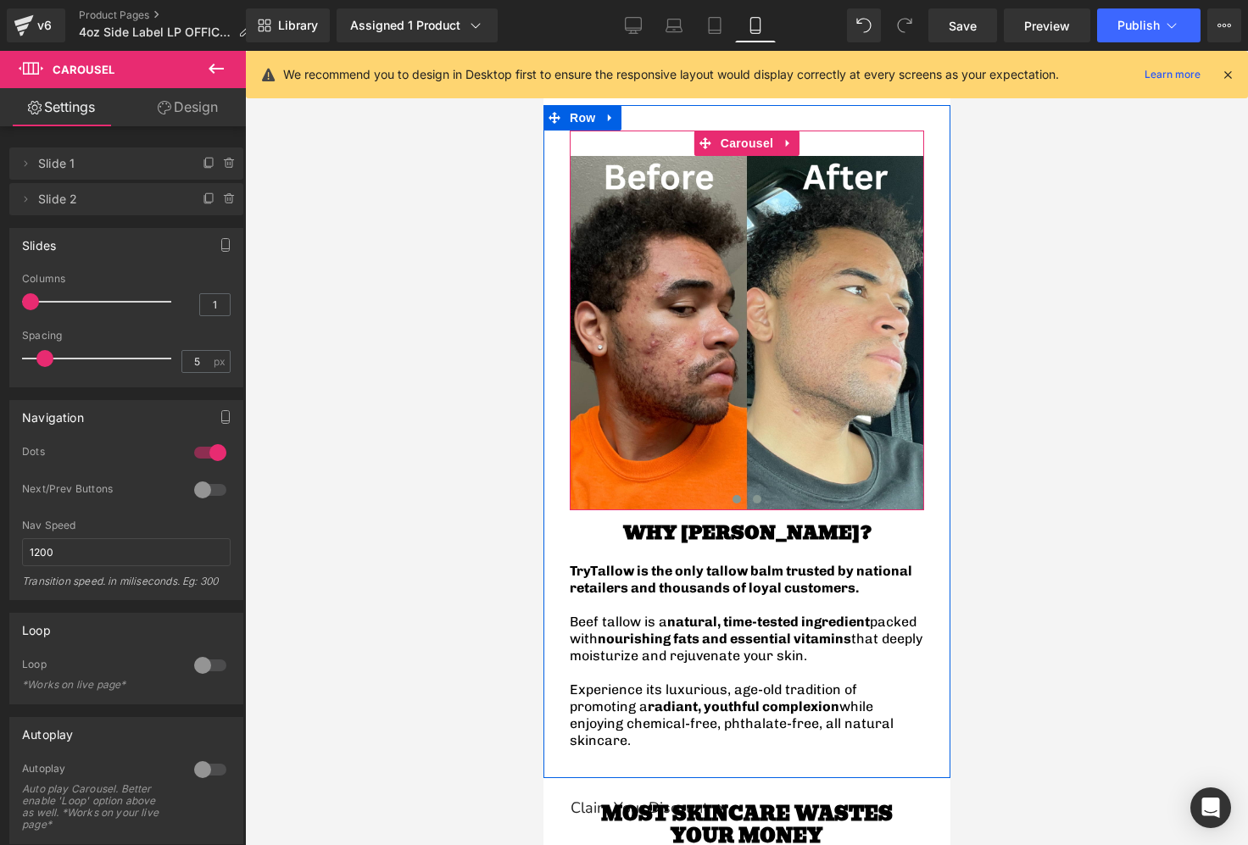
click at [754, 495] on span at bounding box center [756, 499] width 8 height 8
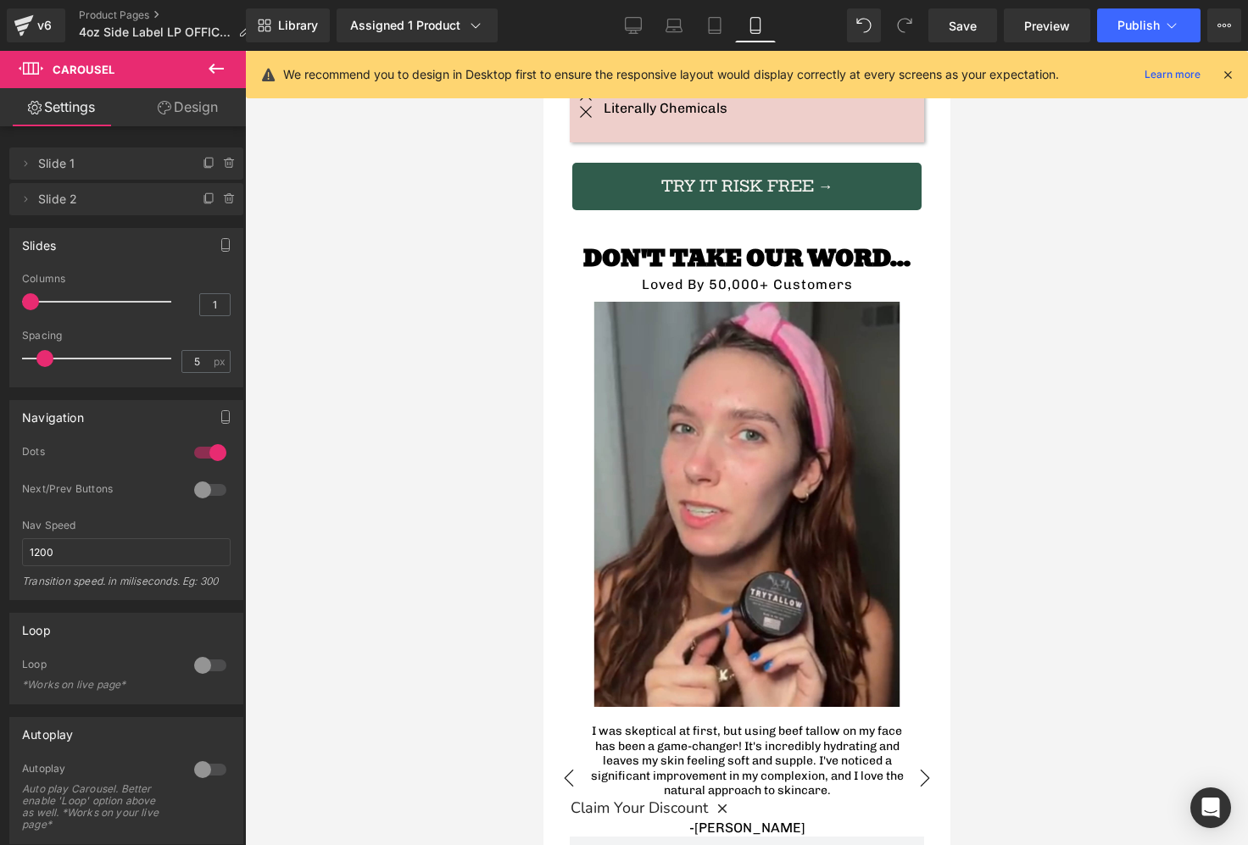
scroll to position [3711, 0]
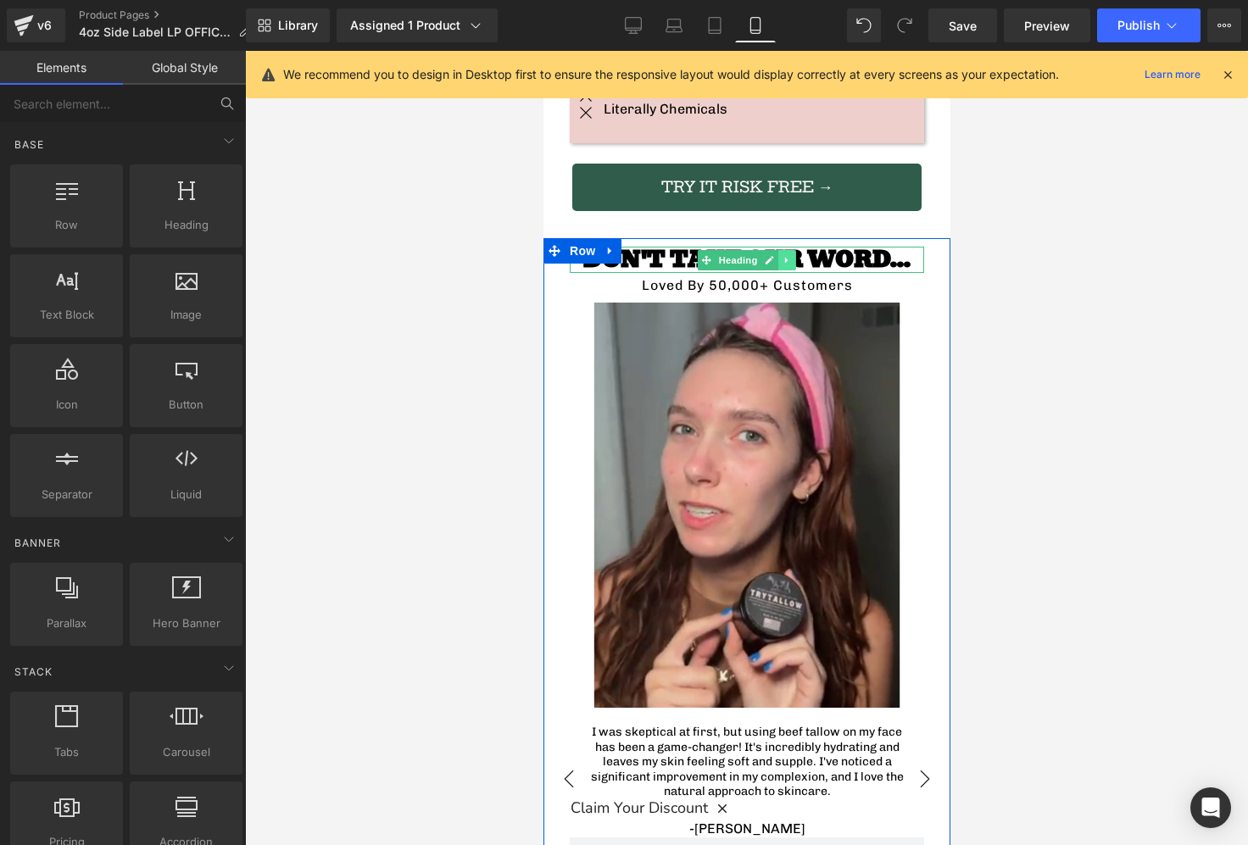
click at [779, 250] on link at bounding box center [786, 260] width 18 height 20
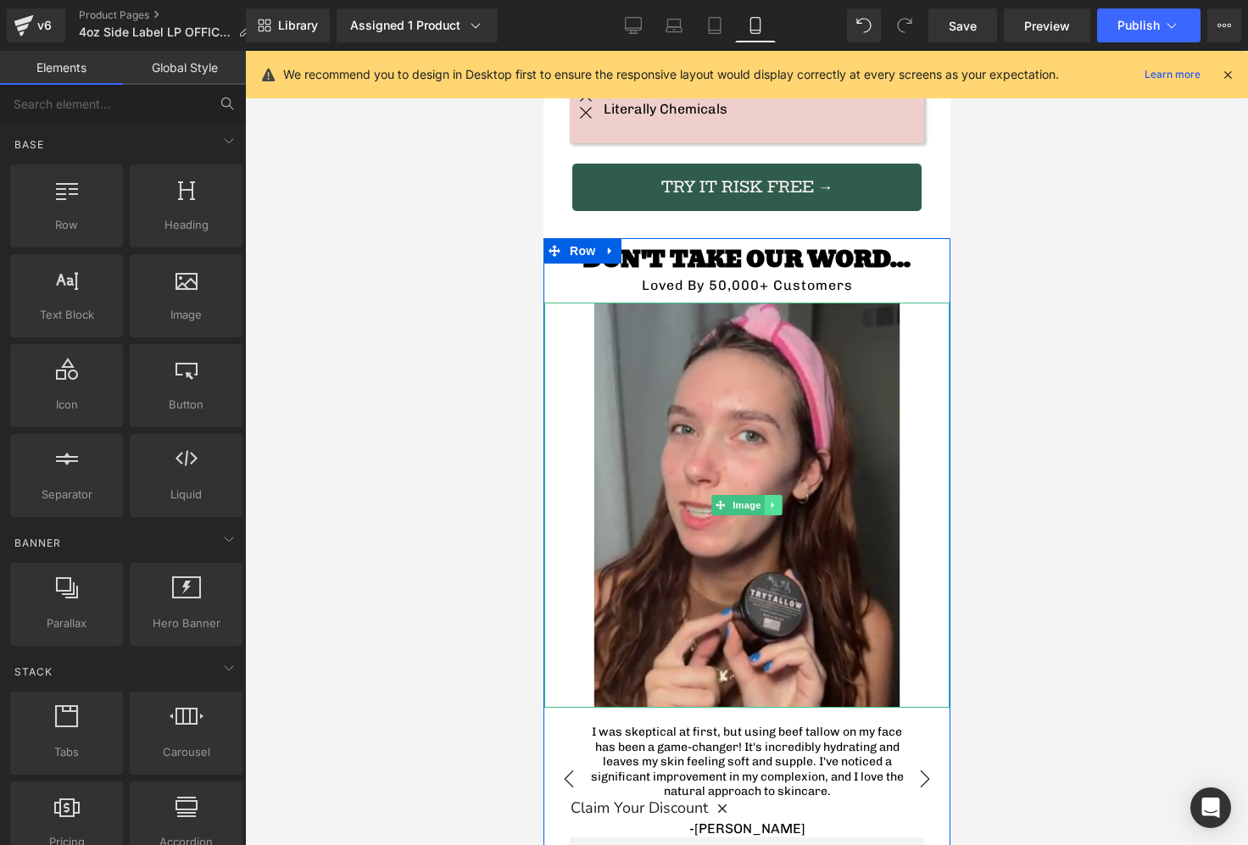
click at [769, 500] on icon at bounding box center [772, 505] width 9 height 10
click at [778, 501] on icon at bounding box center [781, 505] width 9 height 9
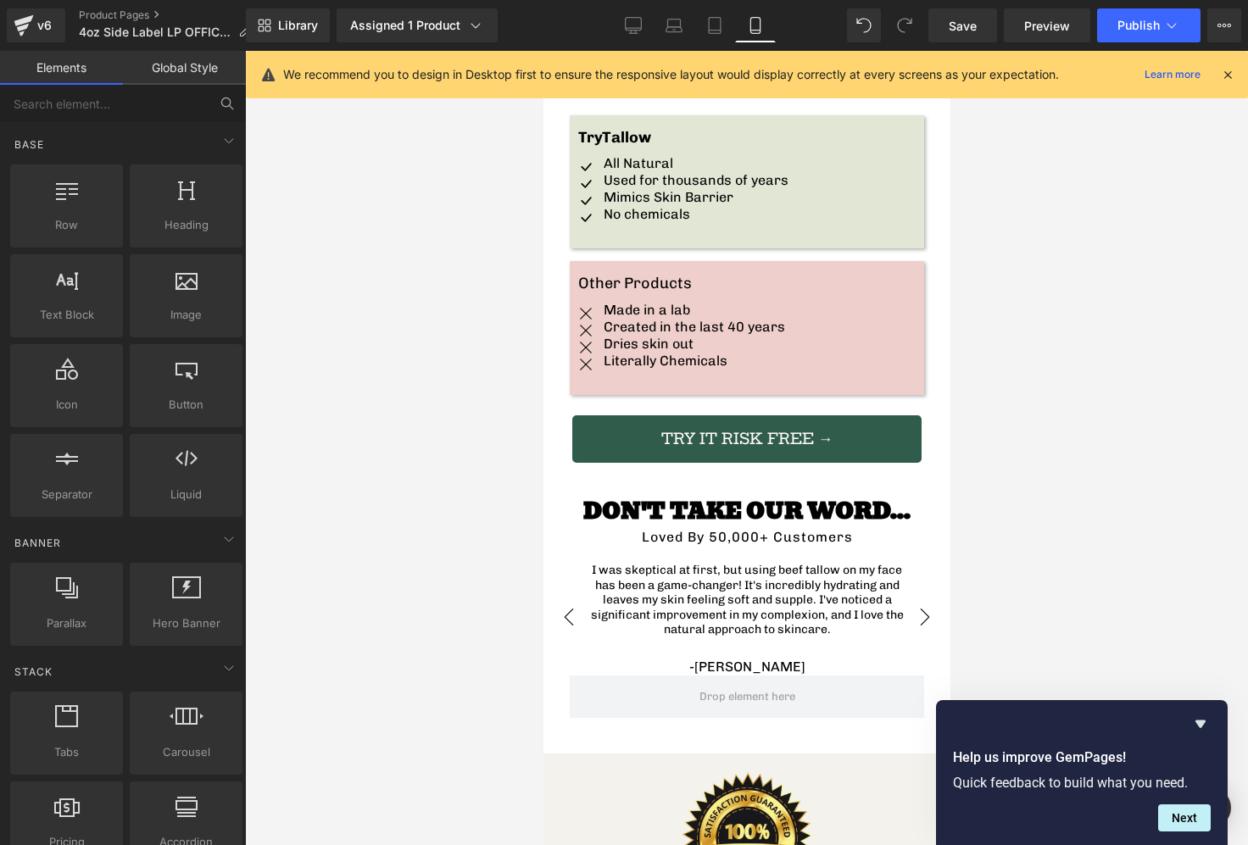
scroll to position [3460, 0]
click at [637, 22] on icon at bounding box center [633, 25] width 17 height 17
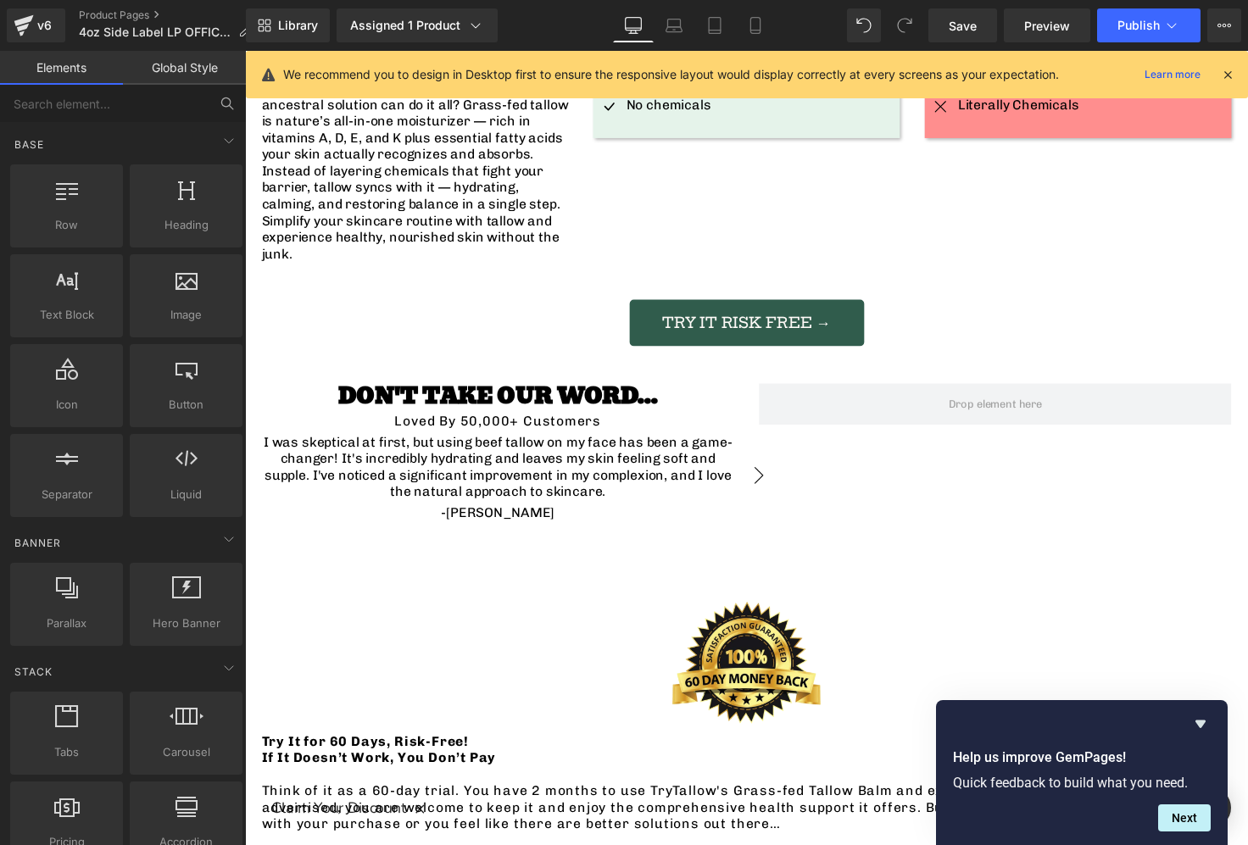
scroll to position [2034, 0]
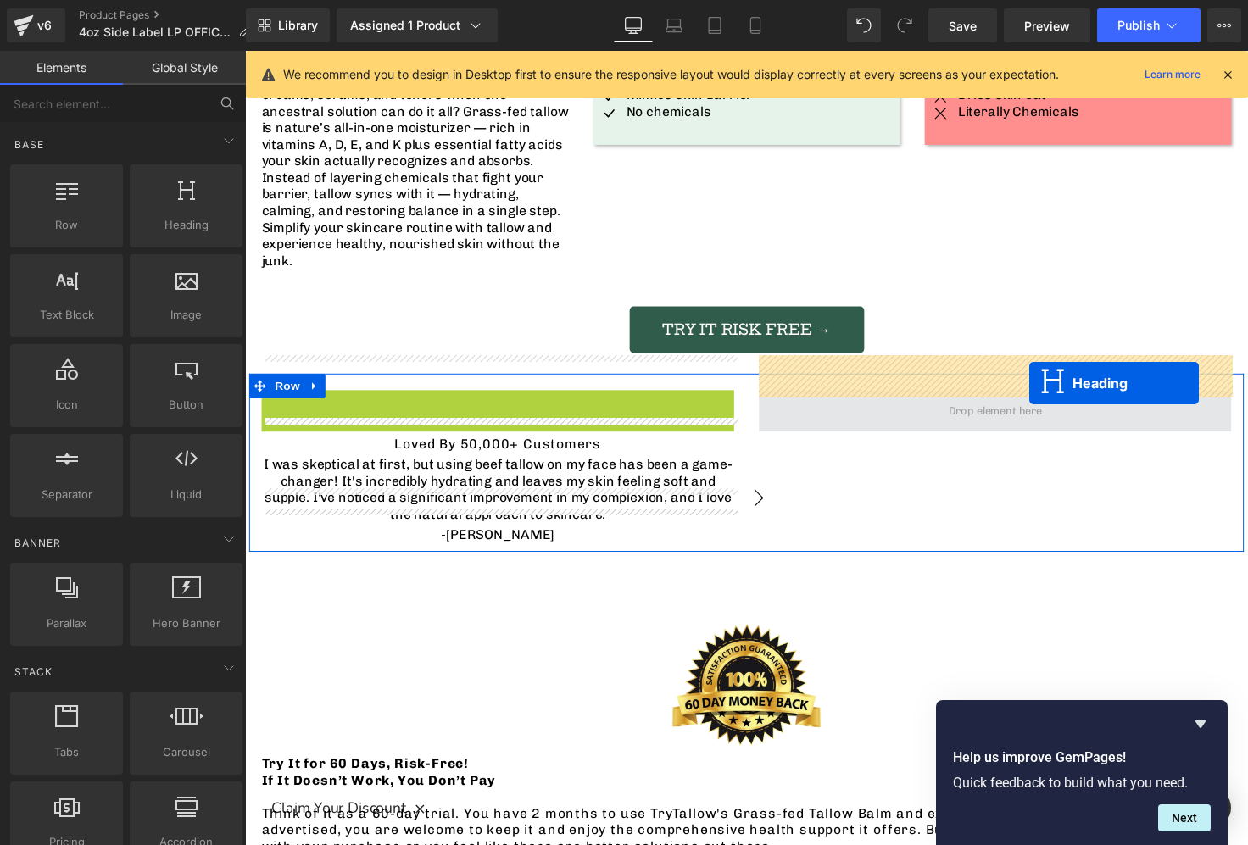
drag, startPoint x: 436, startPoint y: 381, endPoint x: 1047, endPoint y: 391, distance: 611.3
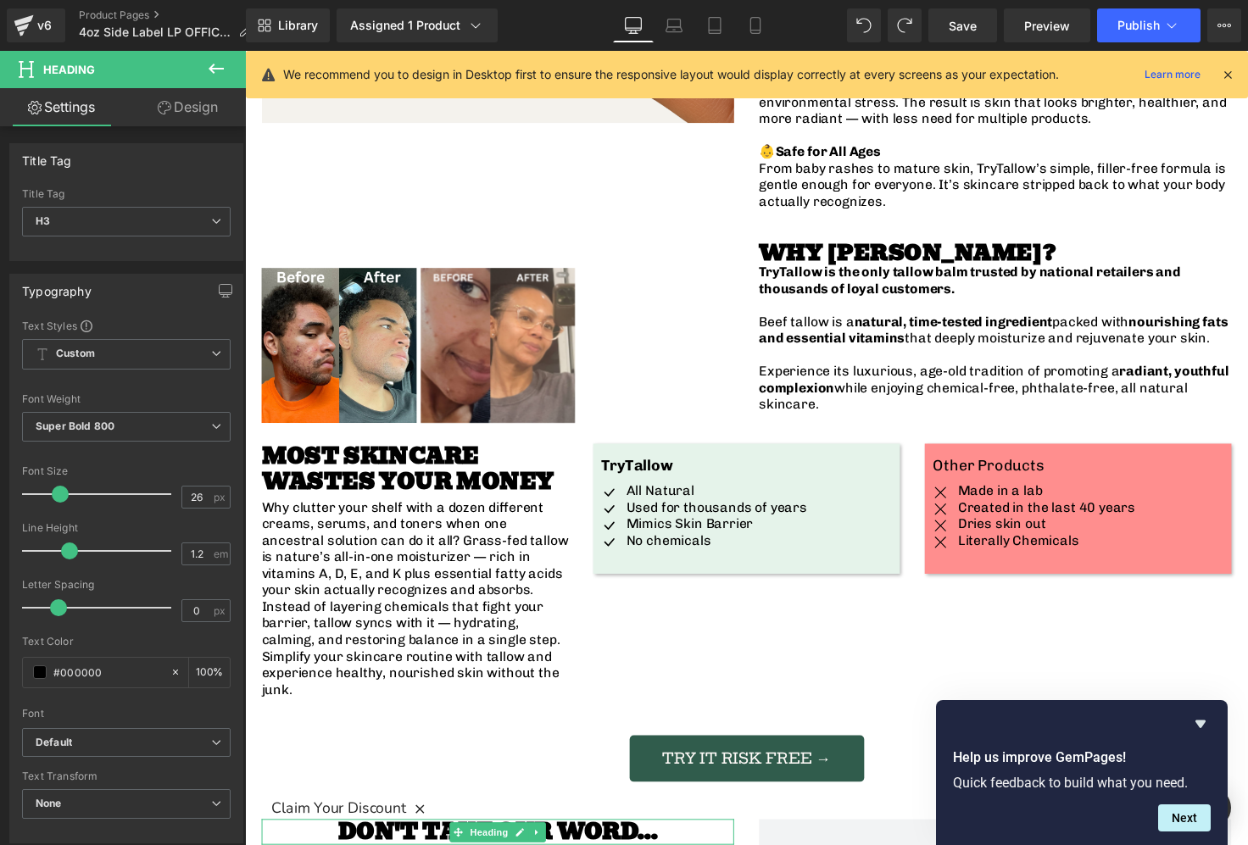
scroll to position [1591, 0]
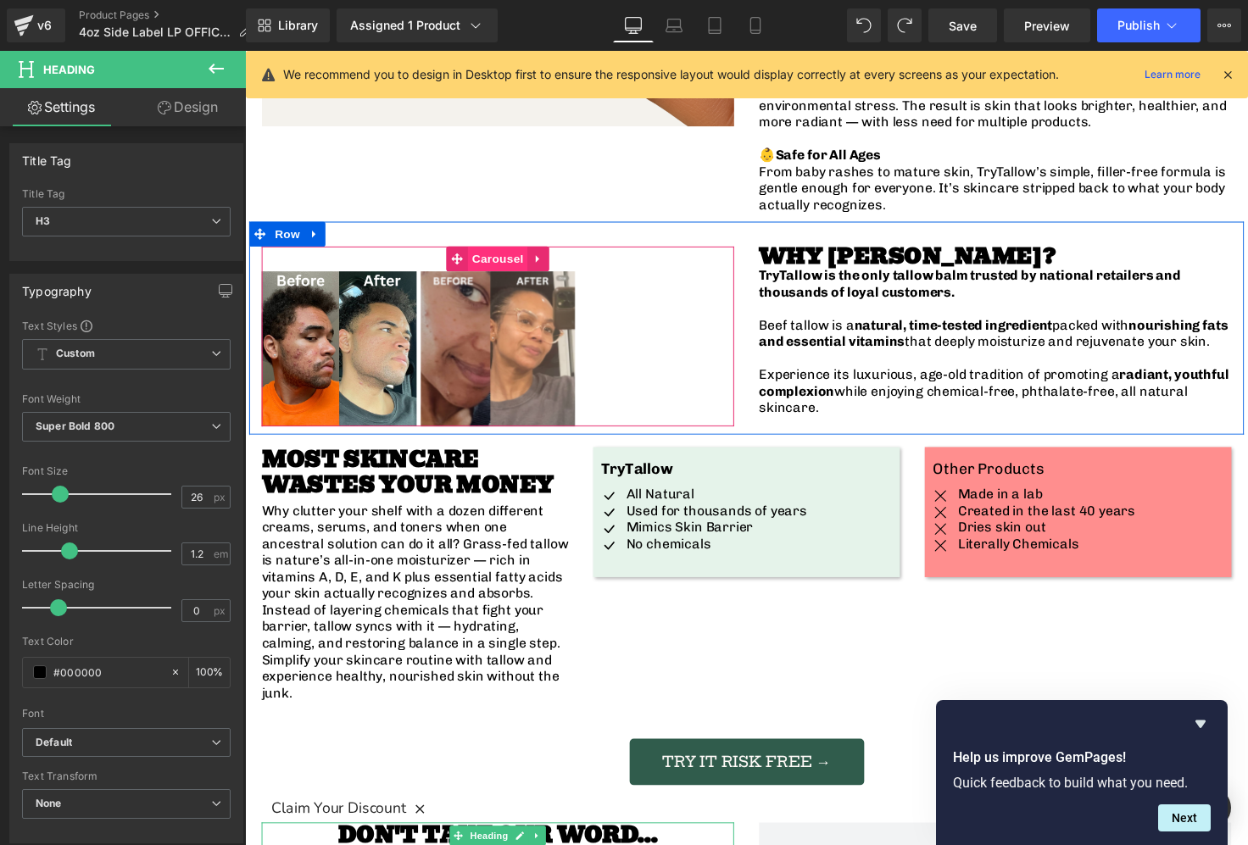
click at [489, 251] on span "Carousel" at bounding box center [503, 263] width 61 height 25
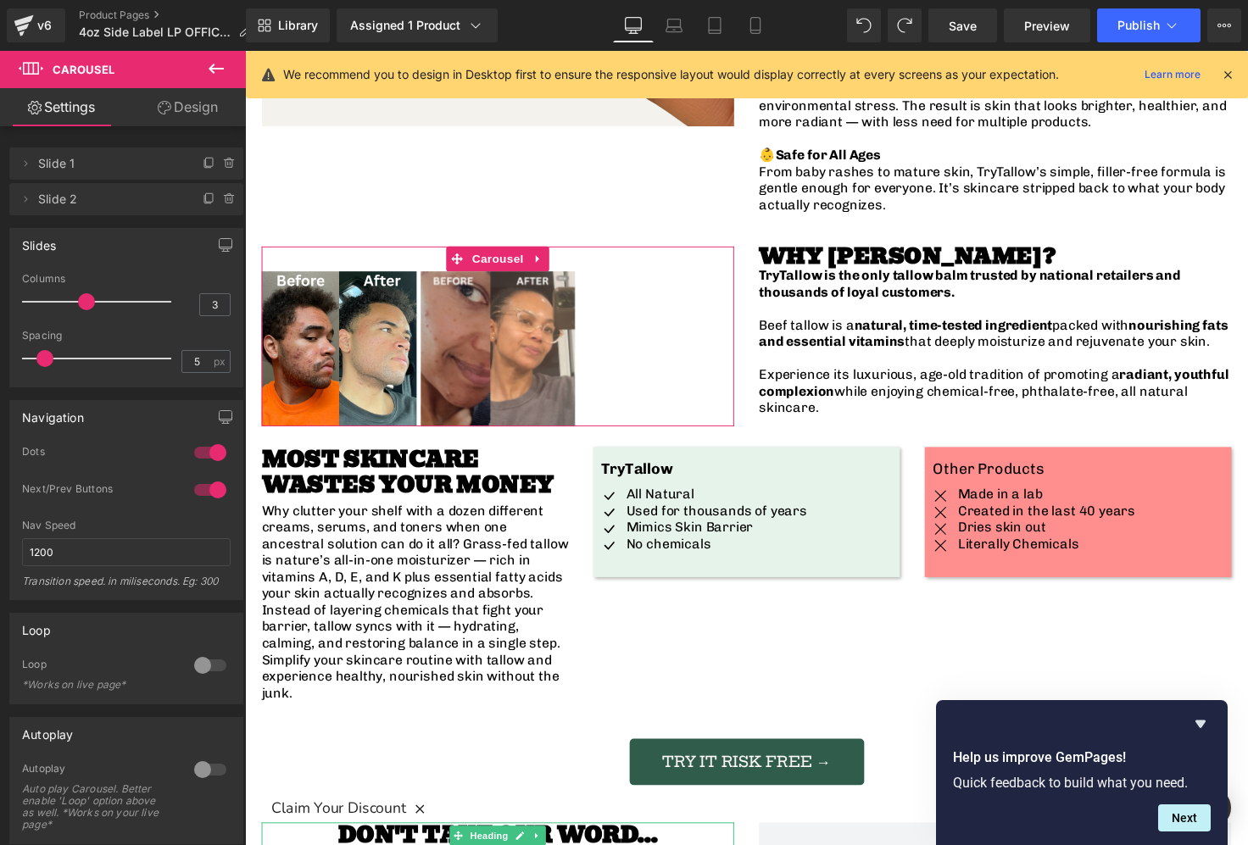
type input "2"
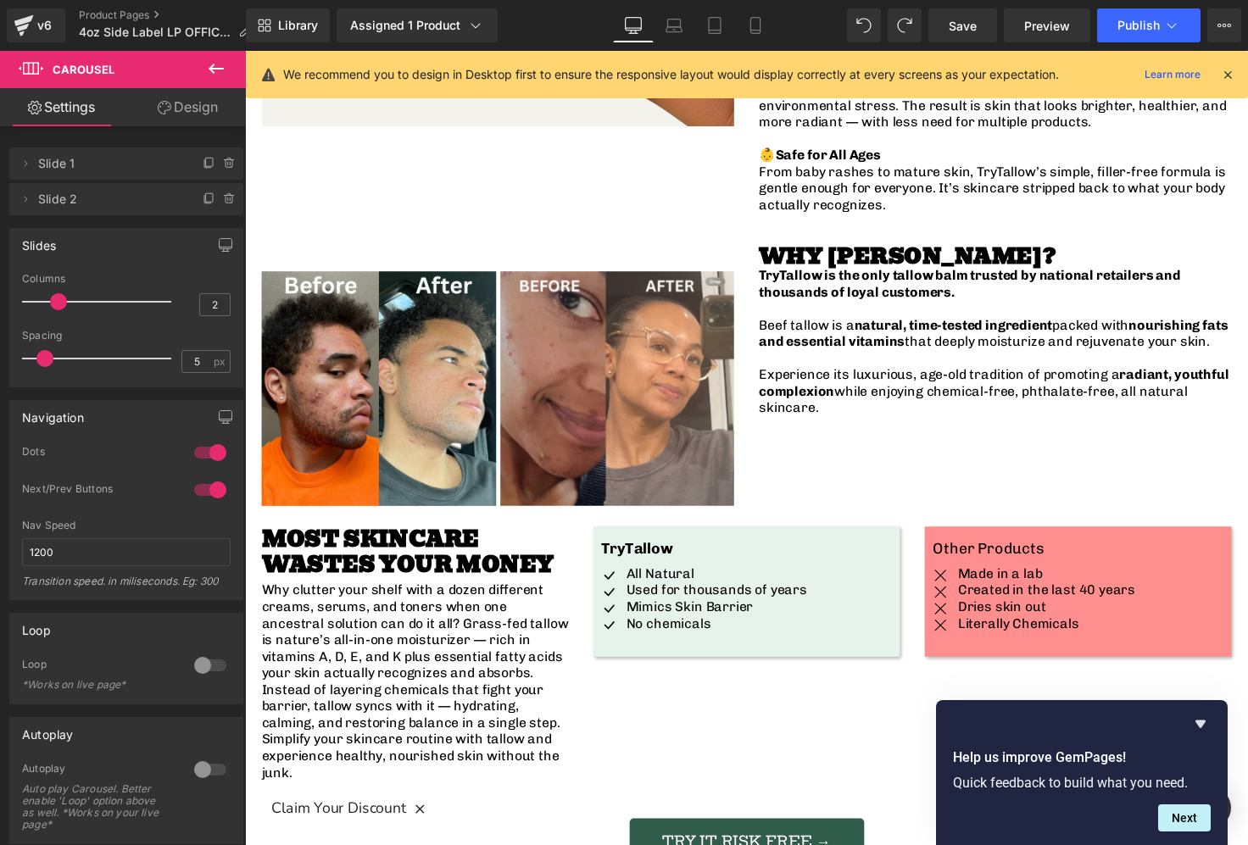
drag, startPoint x: 77, startPoint y: 306, endPoint x: 54, endPoint y: 308, distance: 23.0
click at [54, 308] on span at bounding box center [58, 301] width 17 height 17
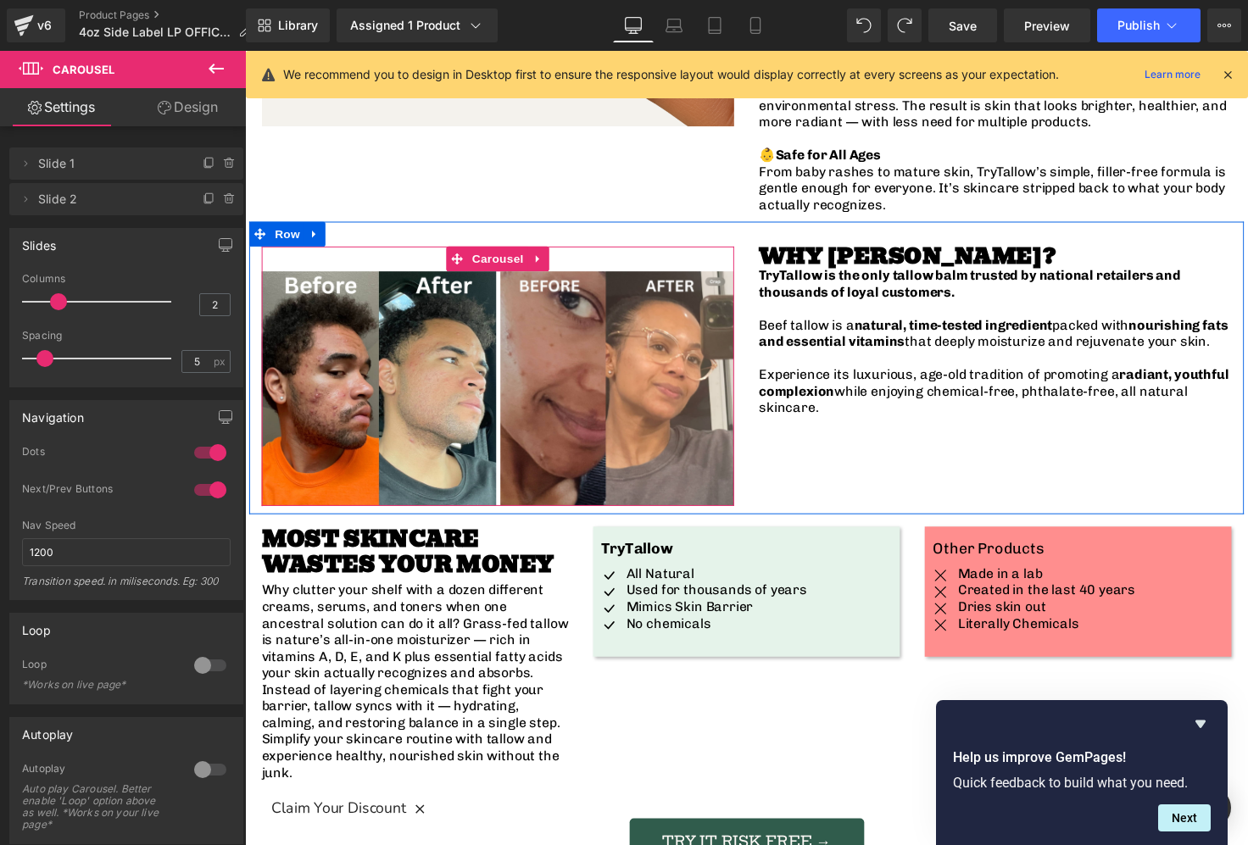
click at [593, 251] on div "Image Image ‹ › Carousel" at bounding box center [503, 383] width 483 height 265
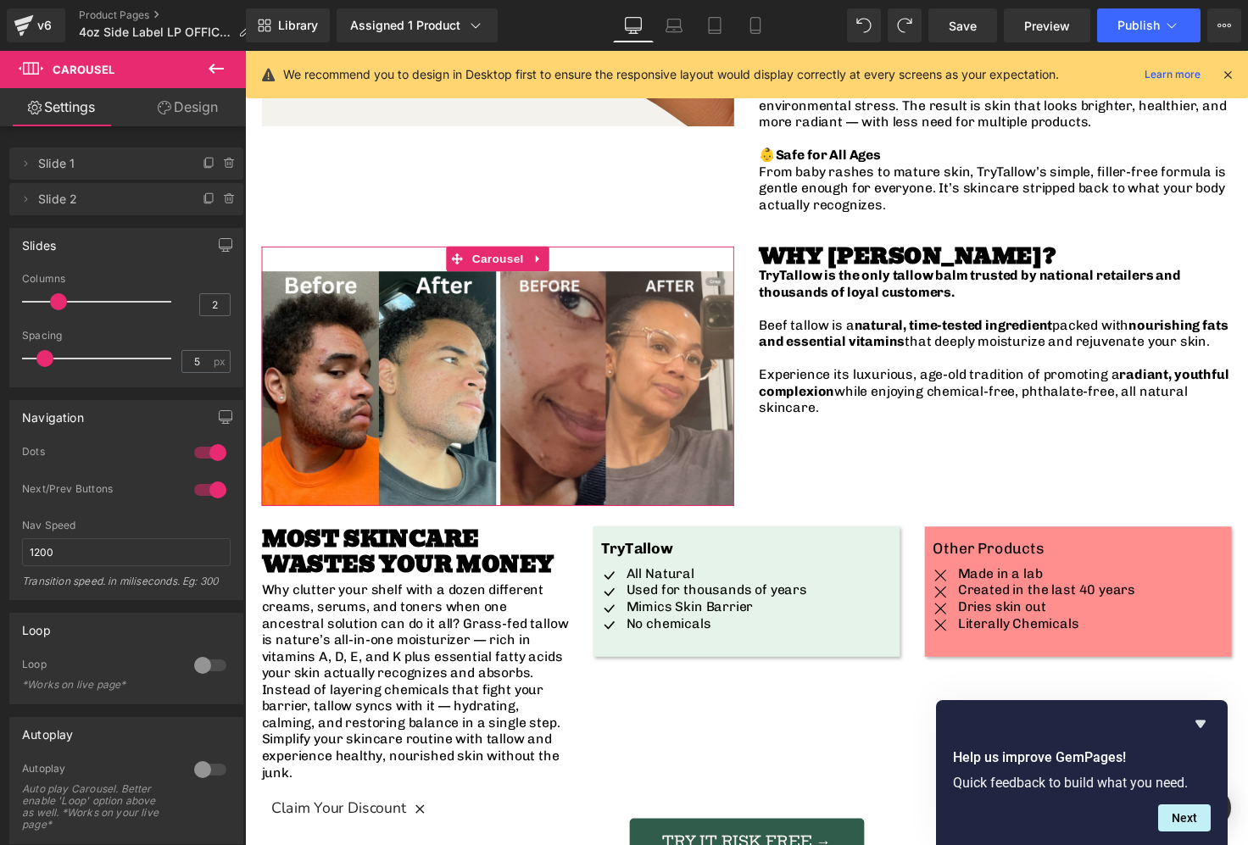
click at [222, 120] on link "Design" at bounding box center [187, 107] width 123 height 38
click at [0, 0] on div "Spacing" at bounding box center [0, 0] width 0 height 0
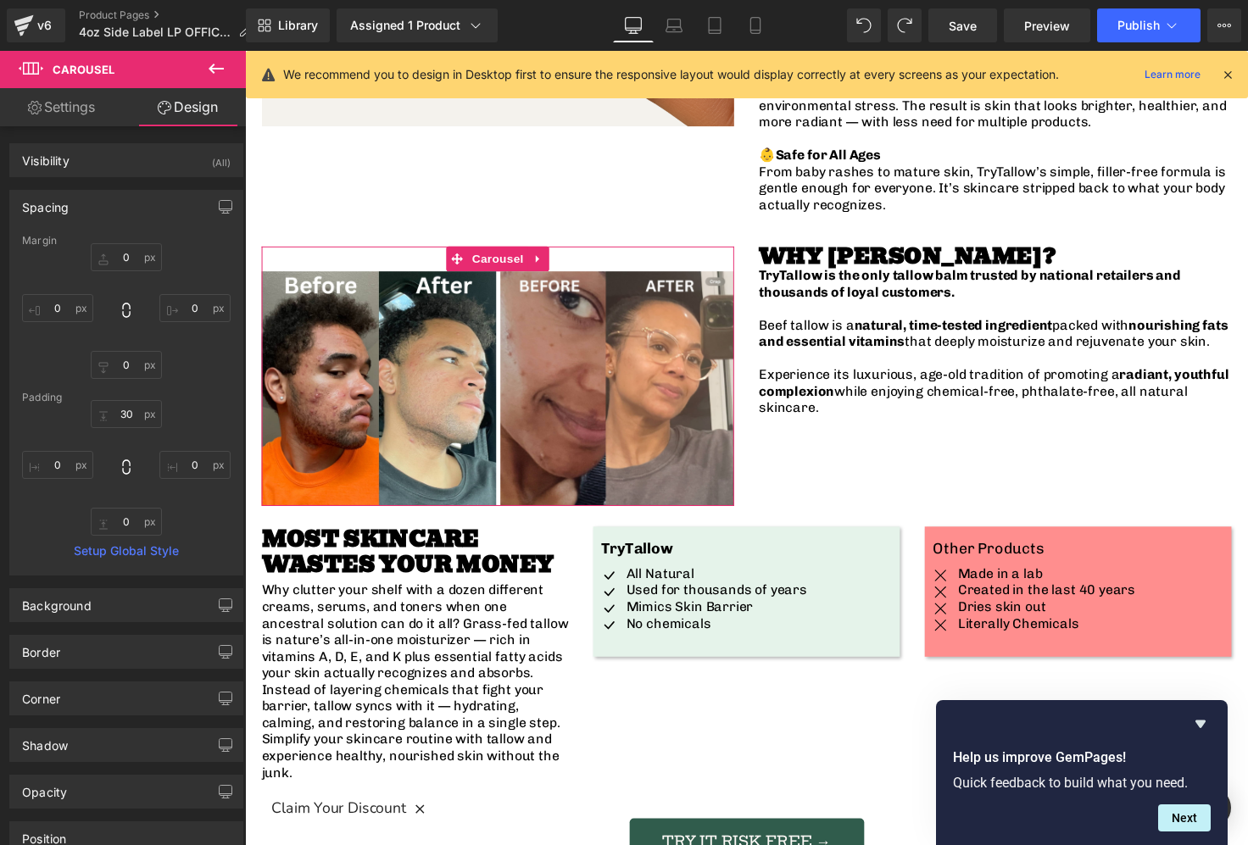
type input "0"
type input "30"
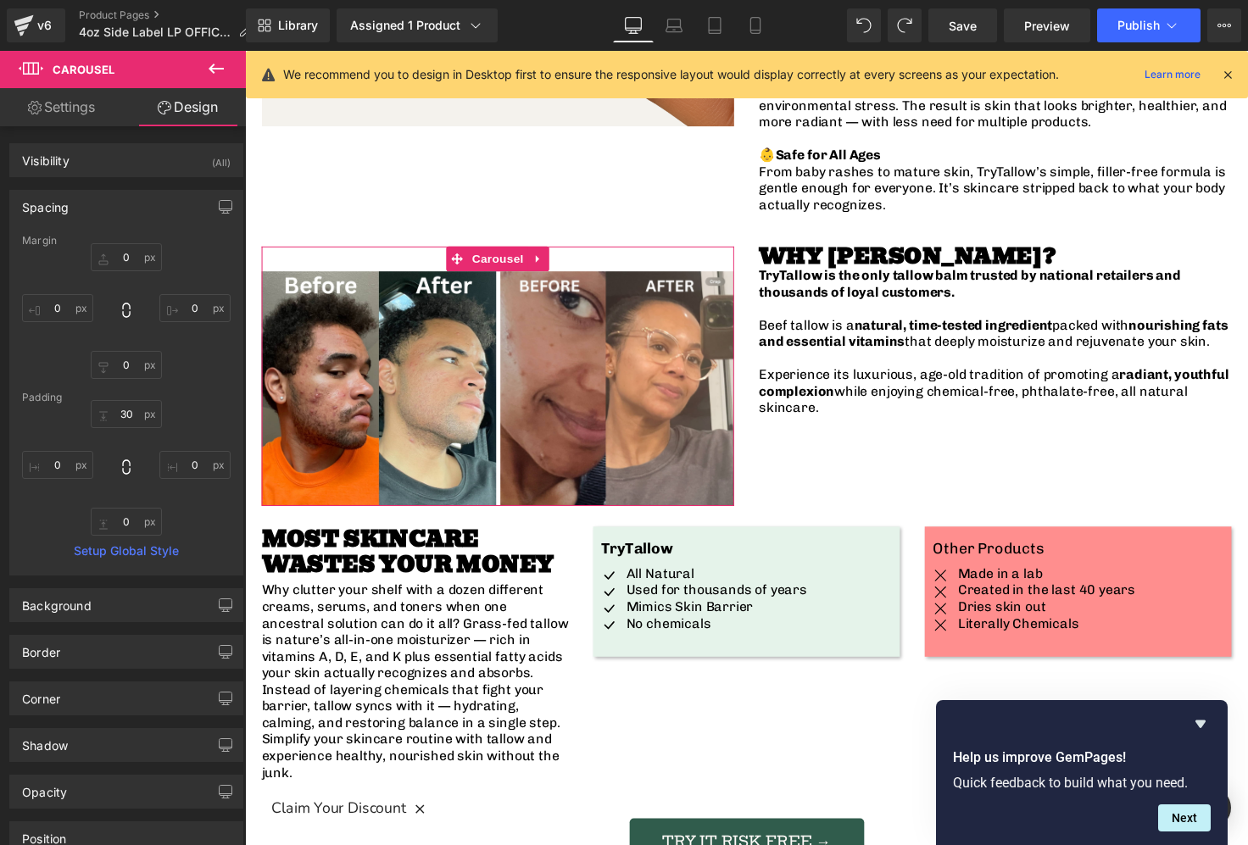
type input "0"
click at [131, 409] on input "30" at bounding box center [126, 414] width 71 height 28
click at [208, 419] on div "0px 0 0px 0 0px 0" at bounding box center [126, 468] width 209 height 136
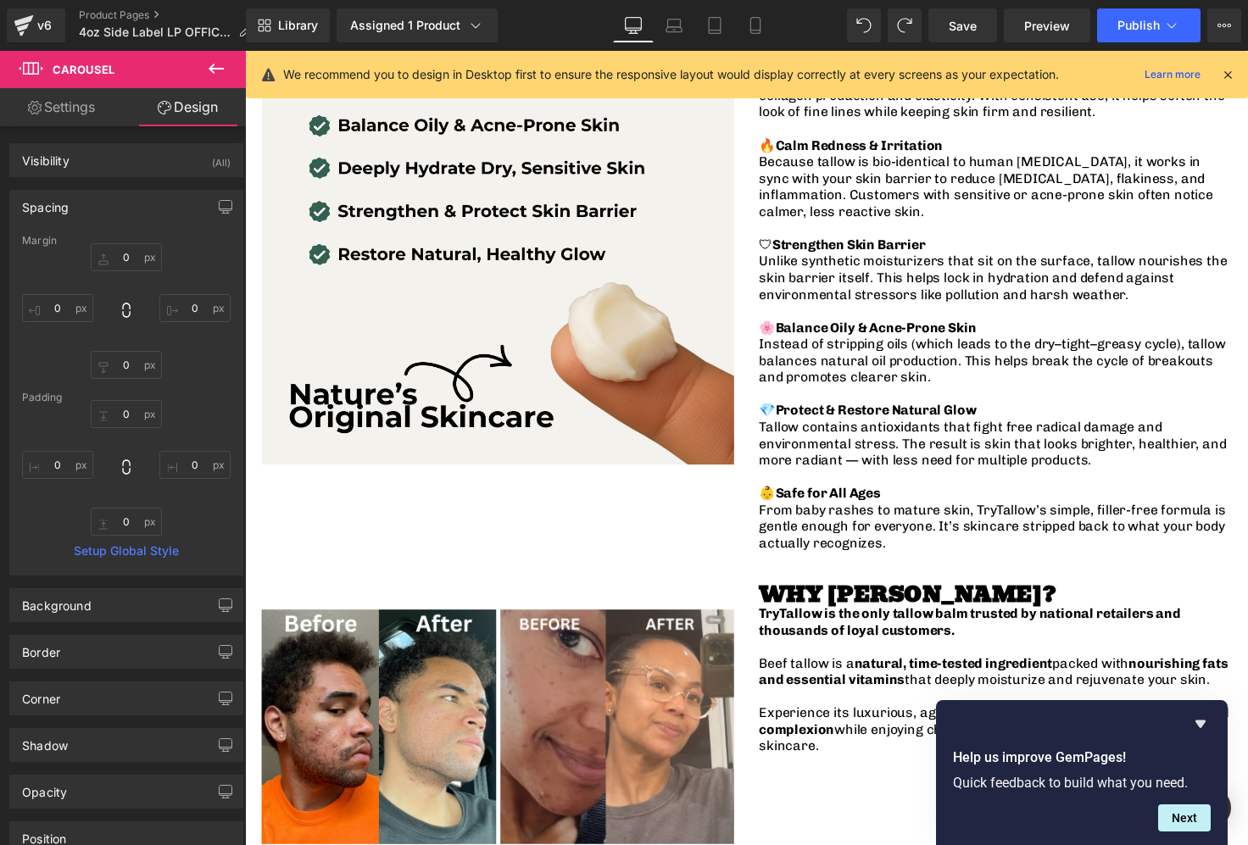
scroll to position [1244, 0]
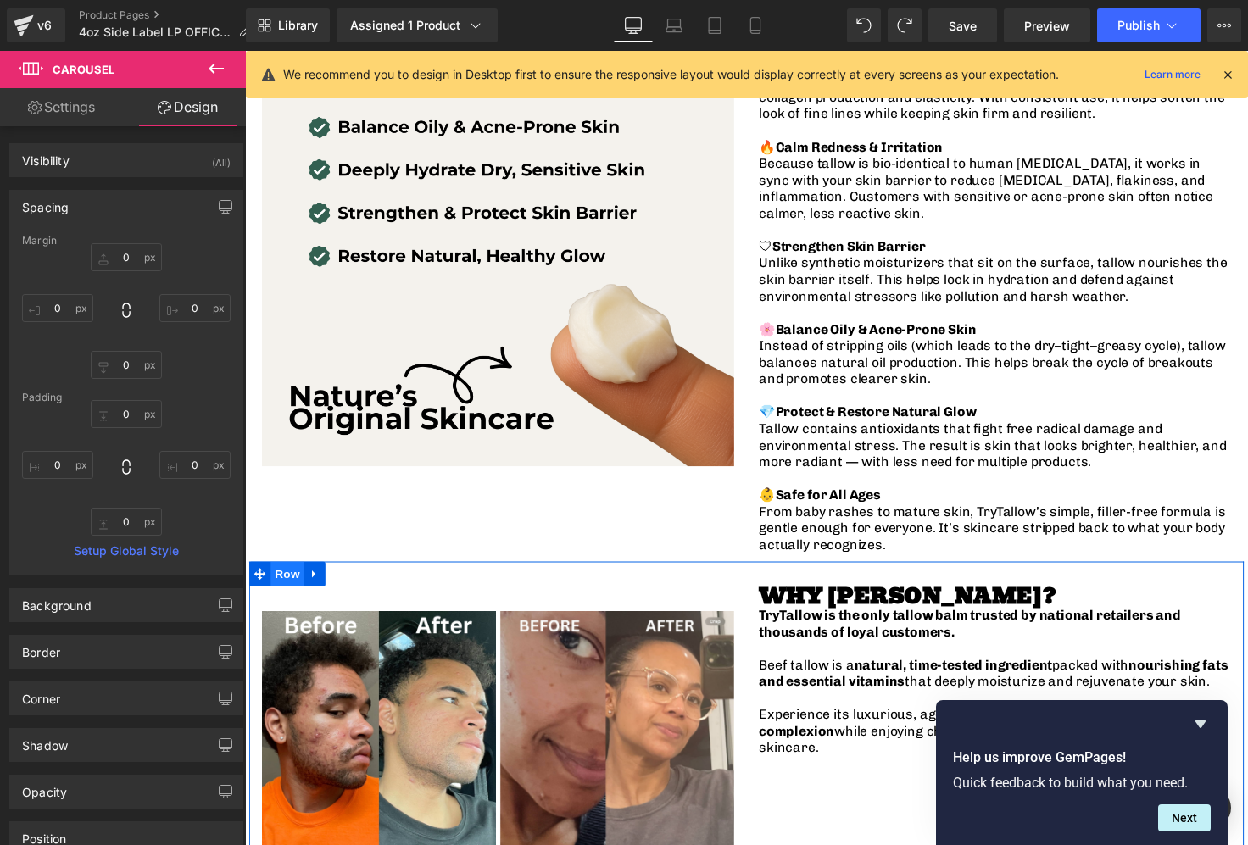
click at [278, 576] on span "Row" at bounding box center [288, 585] width 34 height 25
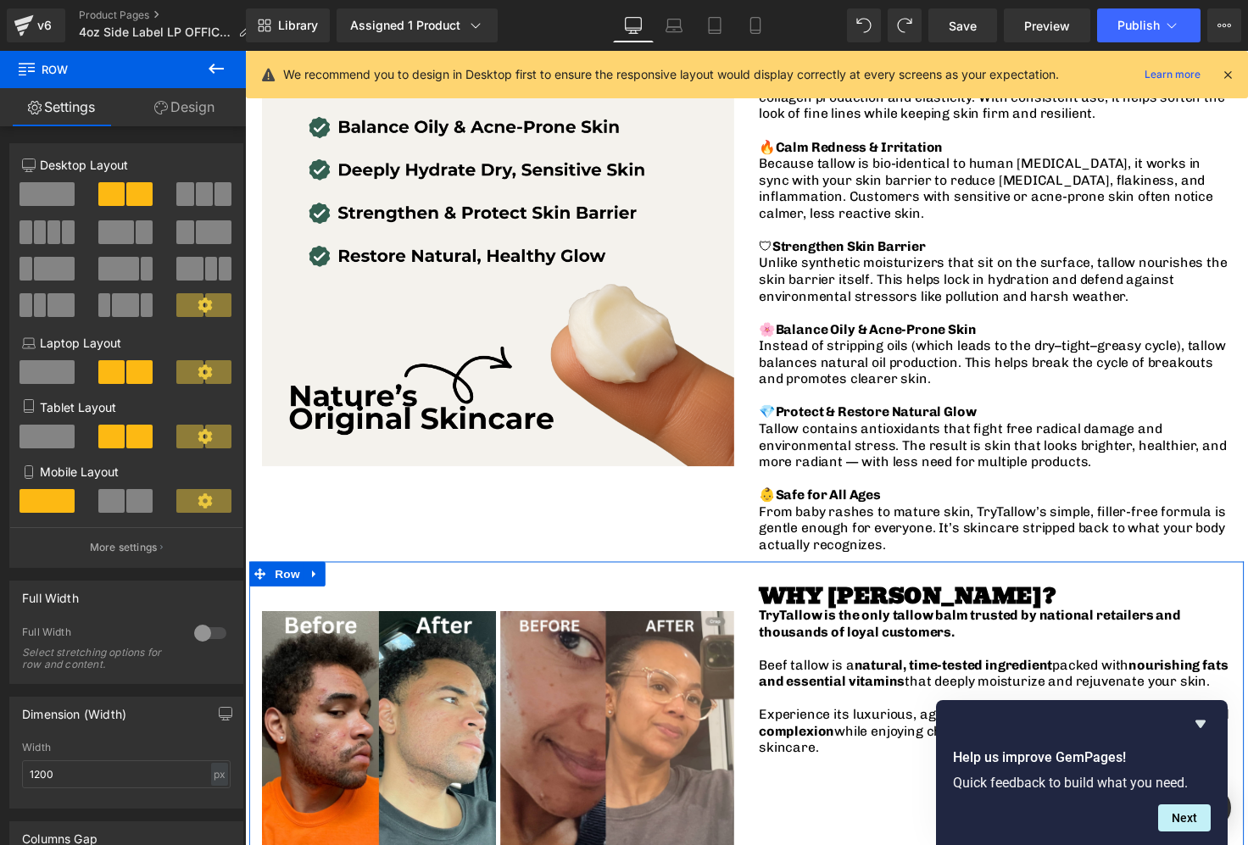
click at [224, 111] on link "Design" at bounding box center [184, 107] width 123 height 38
click at [0, 0] on div "Spacing" at bounding box center [0, 0] width 0 height 0
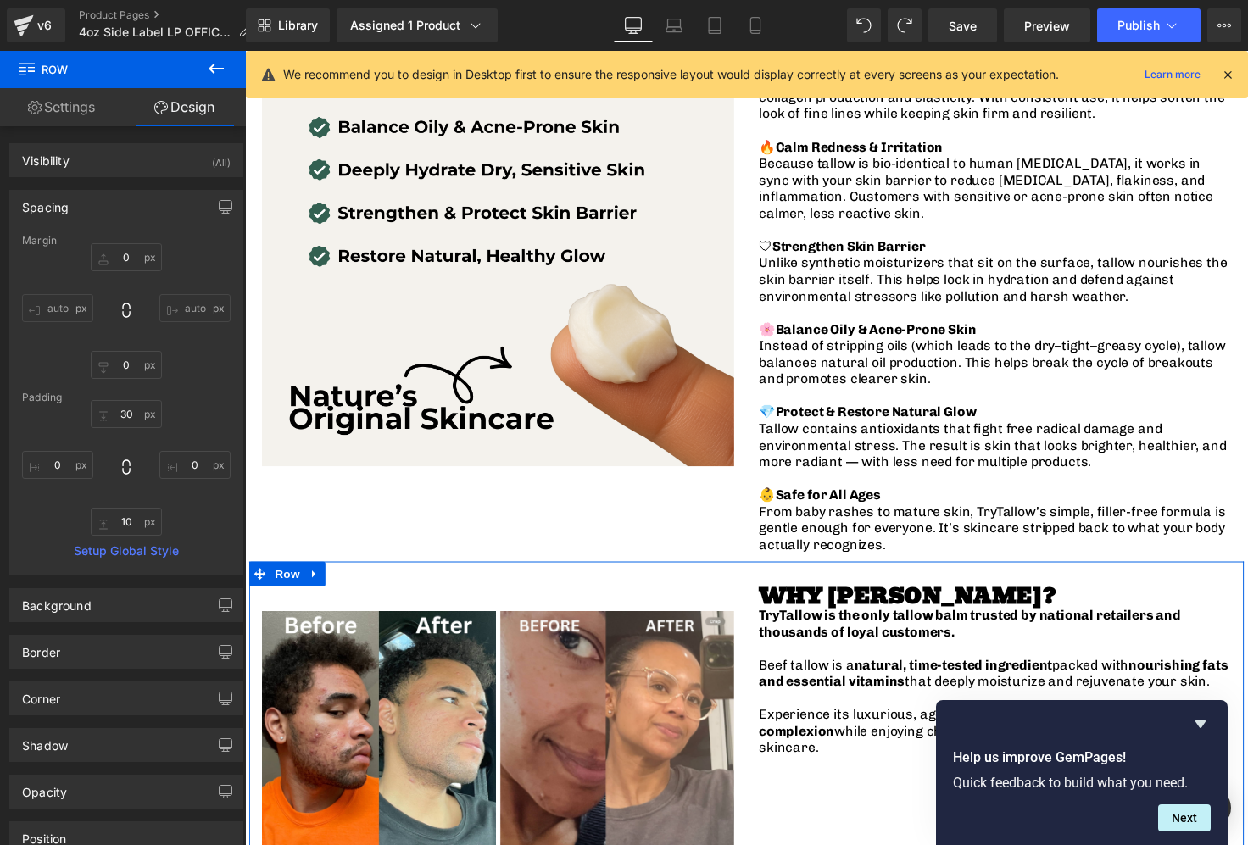
type input "0"
type input "30"
type input "0"
type input "10"
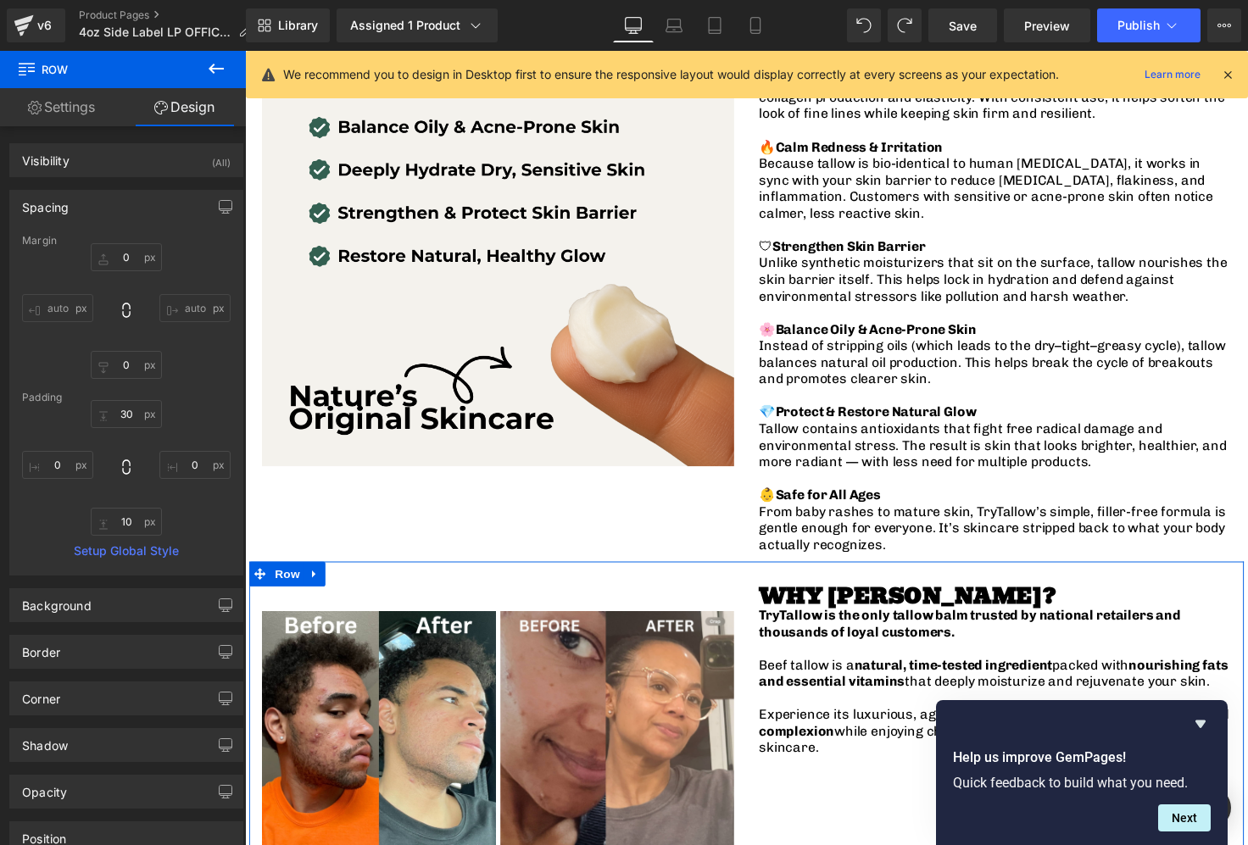
type input "0"
click at [128, 254] on input "0" at bounding box center [126, 257] width 71 height 28
click at [128, 417] on input "30" at bounding box center [126, 414] width 71 height 28
type input "]"
click at [187, 359] on div "0px 0 auto auto 0px 0 auto auto" at bounding box center [126, 311] width 209 height 136
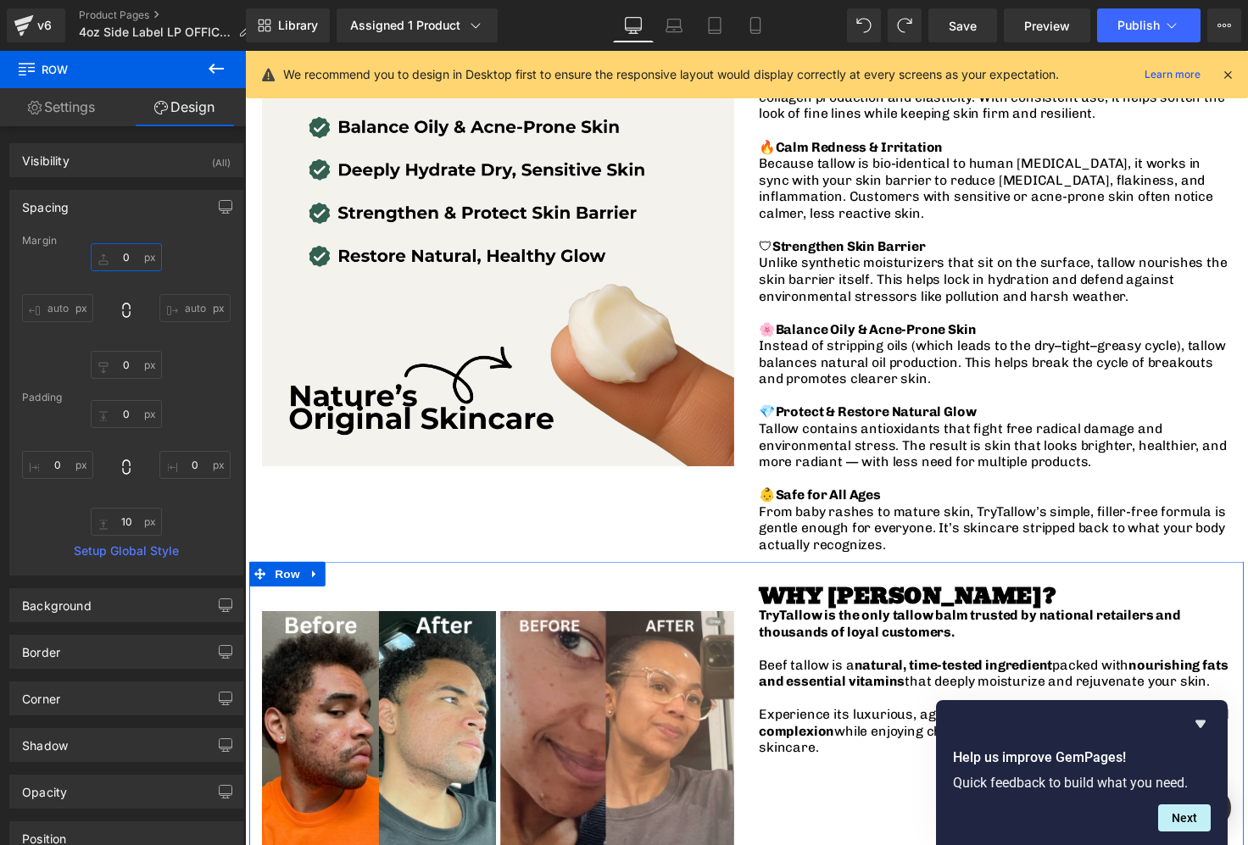
click at [129, 265] on input "0" at bounding box center [126, 257] width 71 height 28
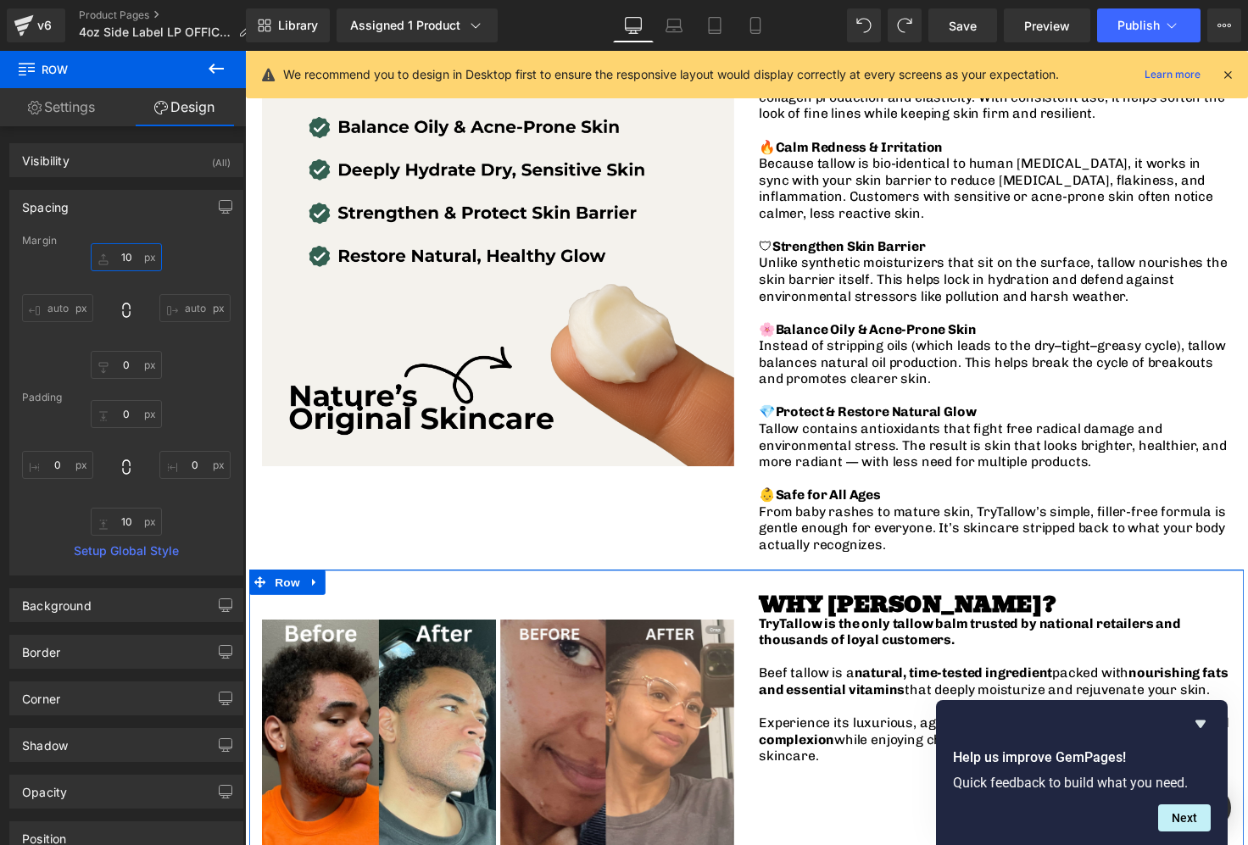
type input "1"
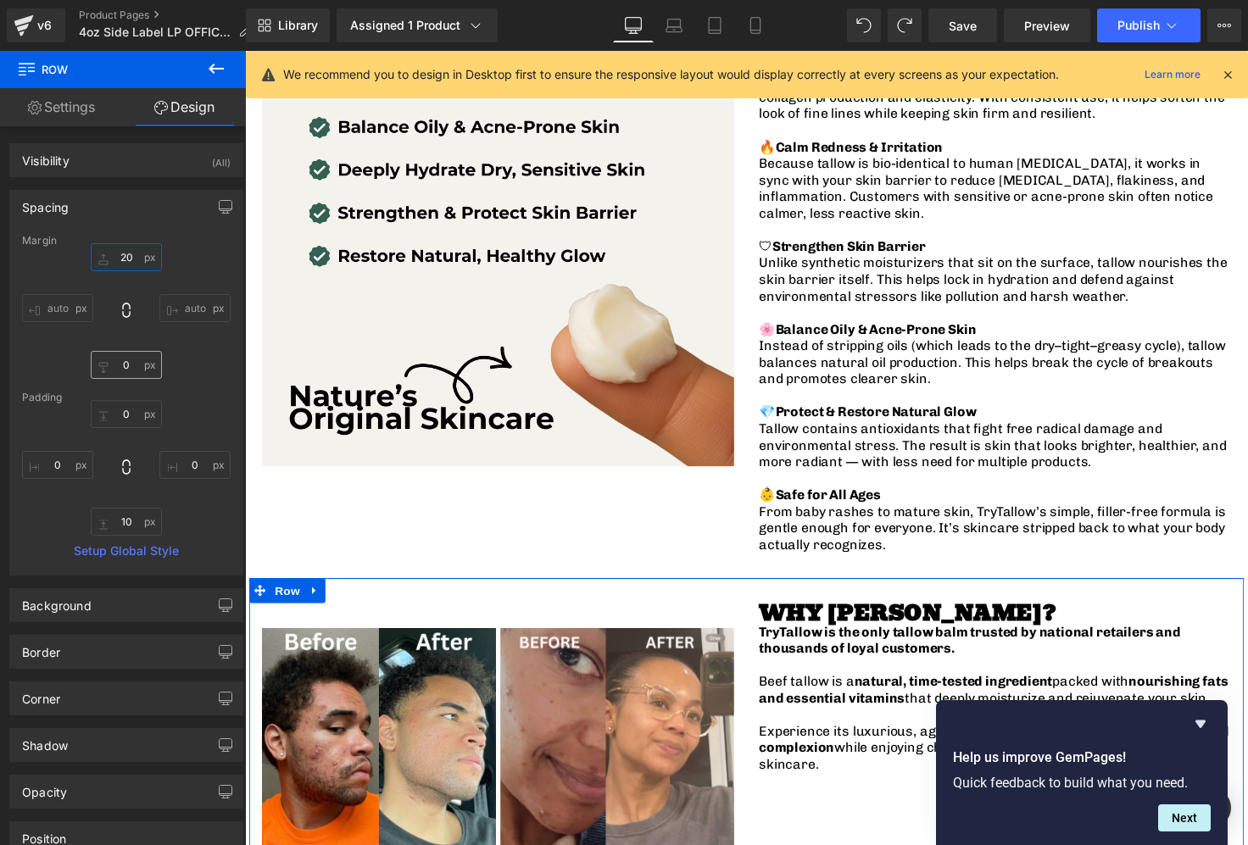
type input "20"
click at [134, 374] on input "0" at bounding box center [126, 365] width 71 height 28
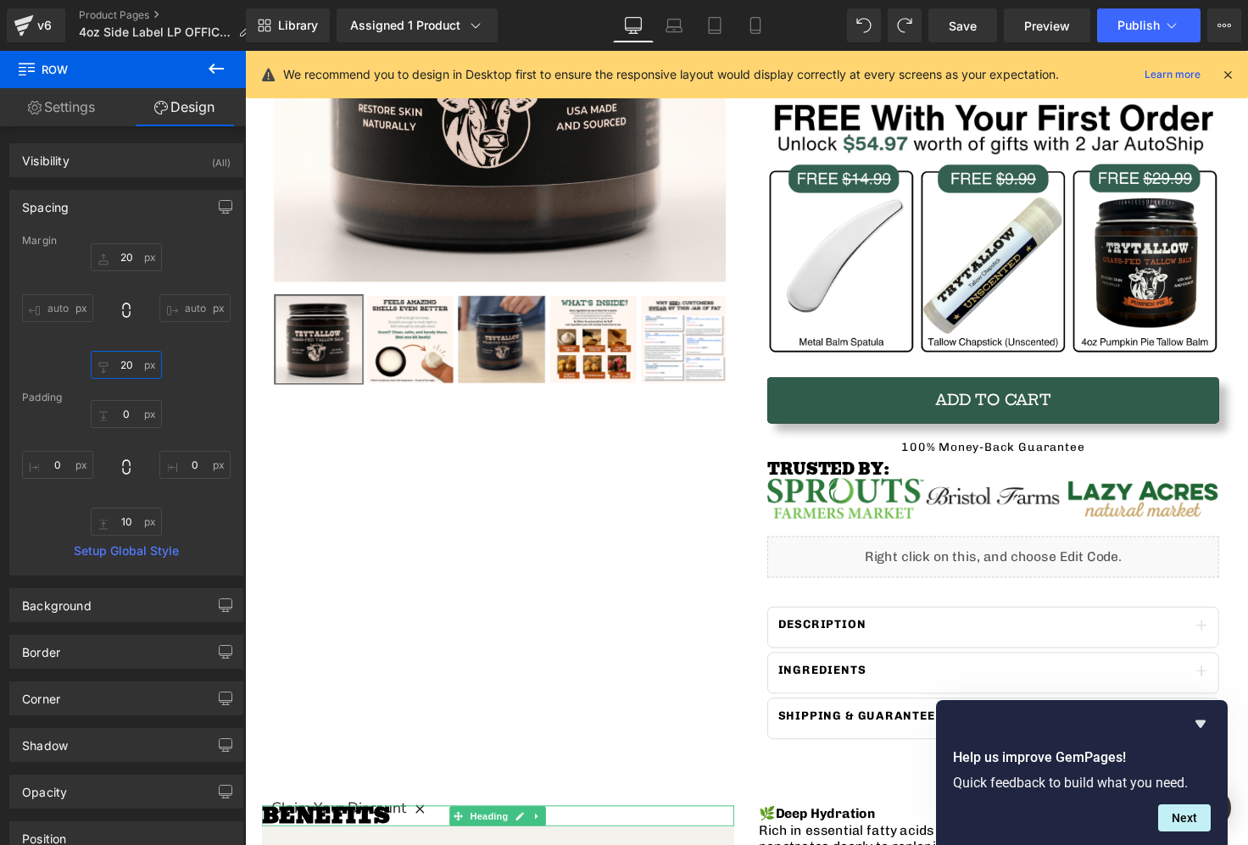
scroll to position [0, 0]
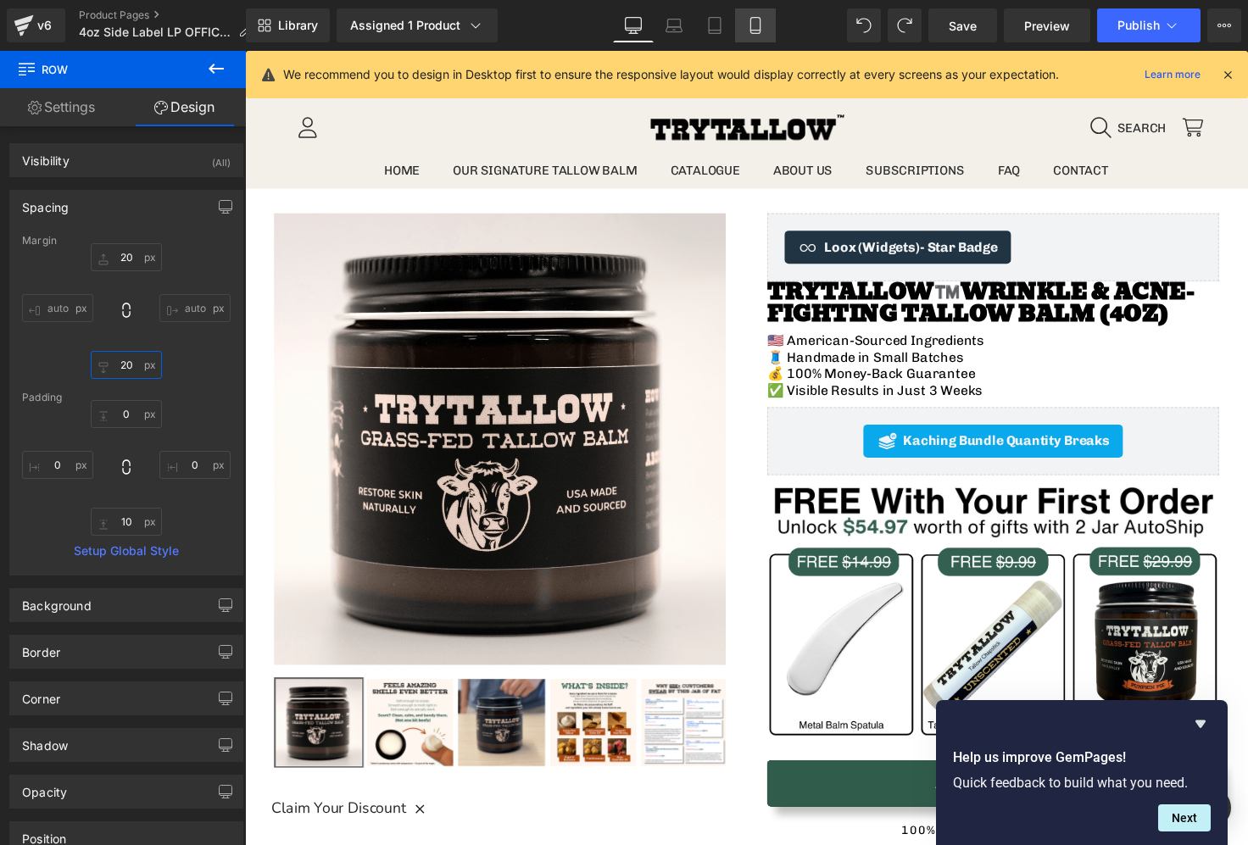
type input "20"
click at [746, 25] on link "Mobile" at bounding box center [755, 25] width 41 height 34
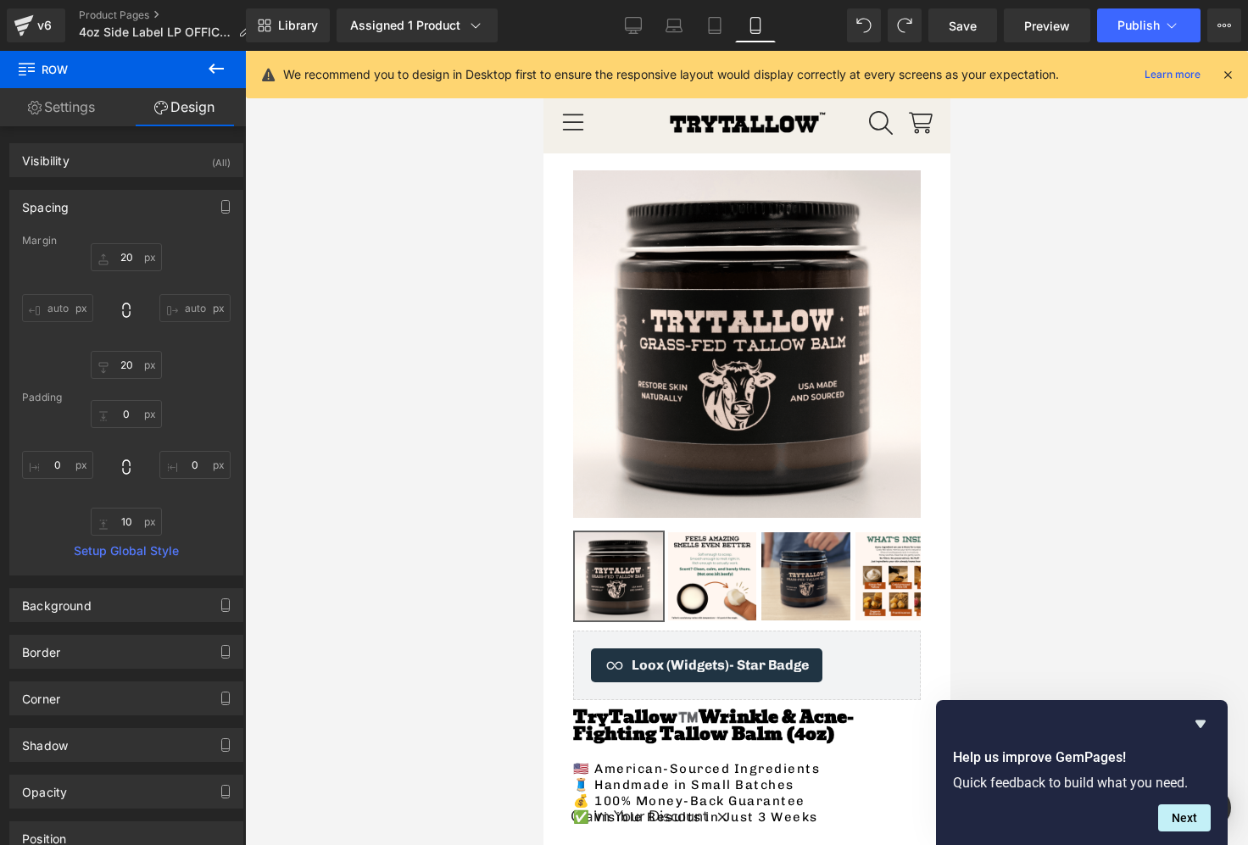
type input "0"
type input "20"
type input "30"
type input "16"
type input "10"
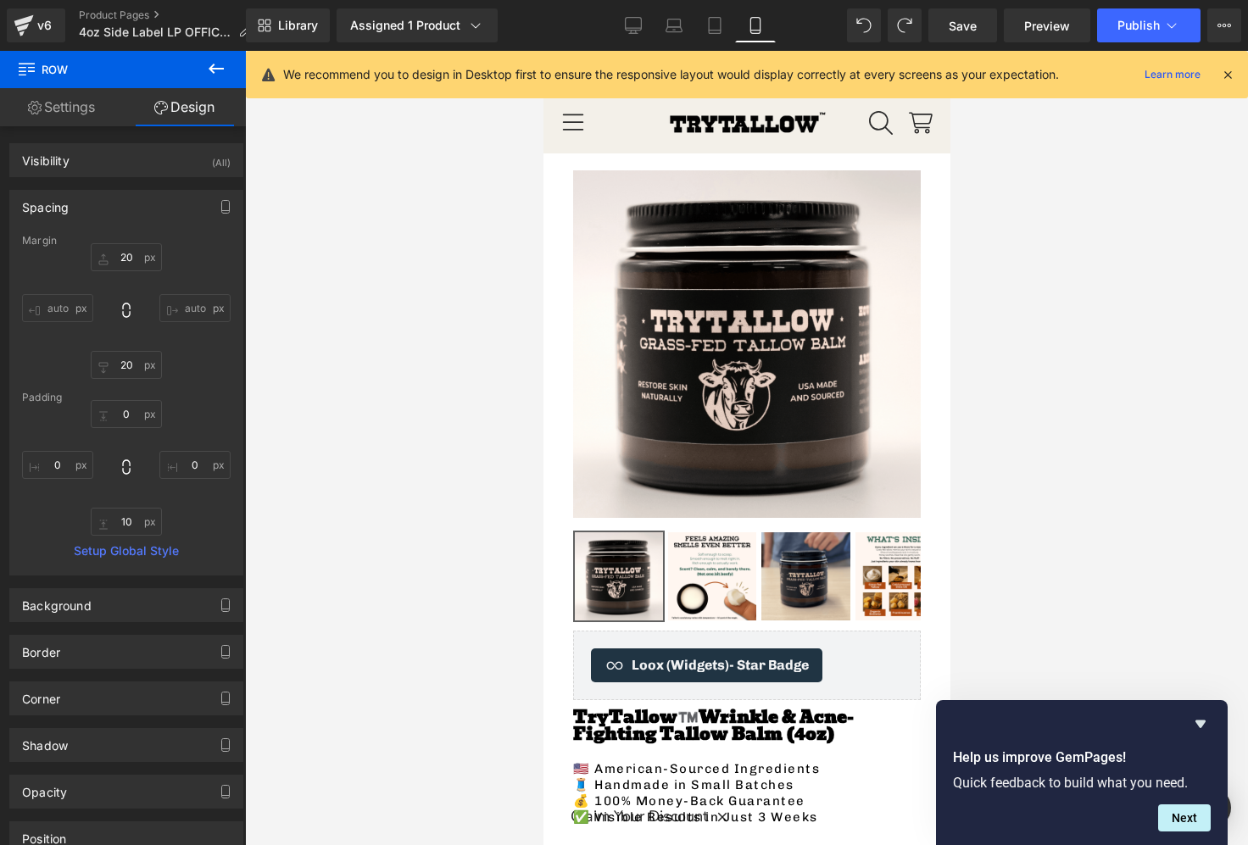
type input "16"
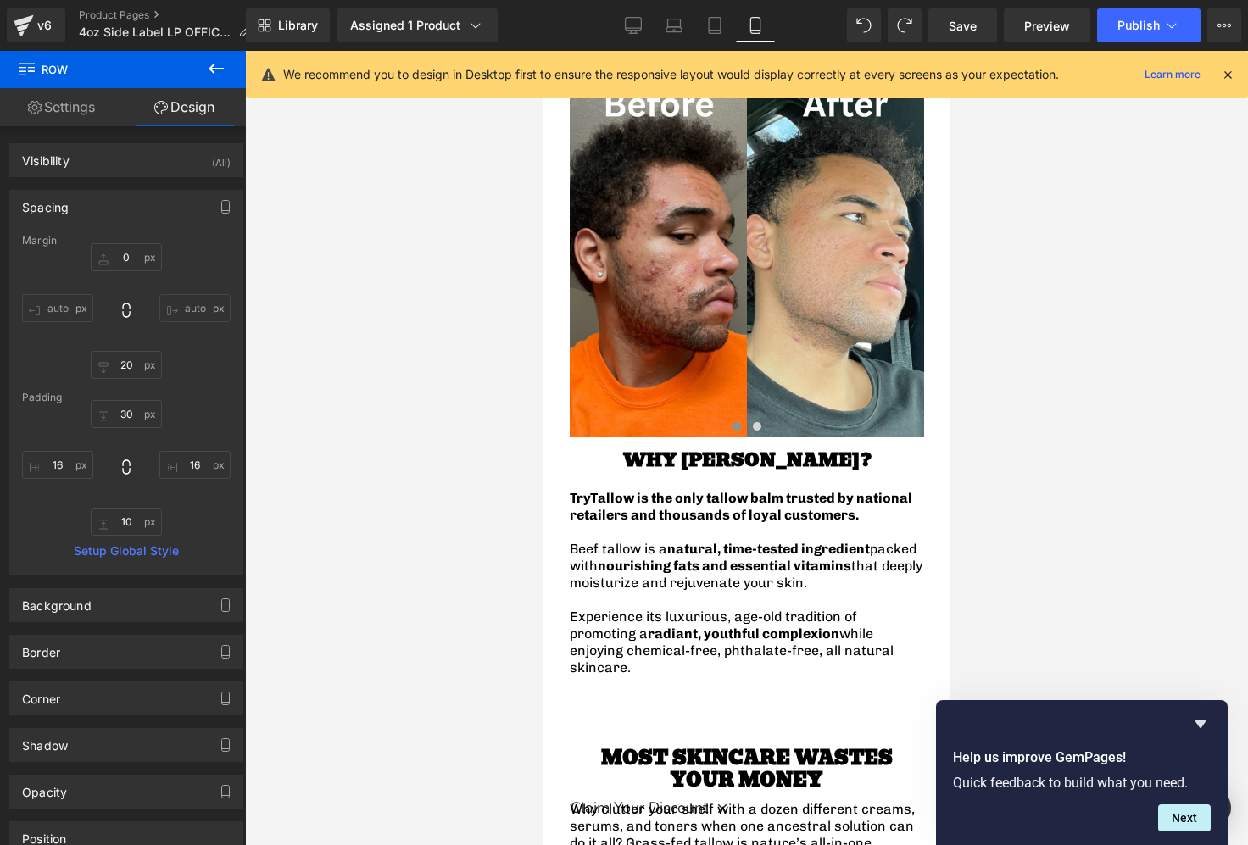
scroll to position [2363, 0]
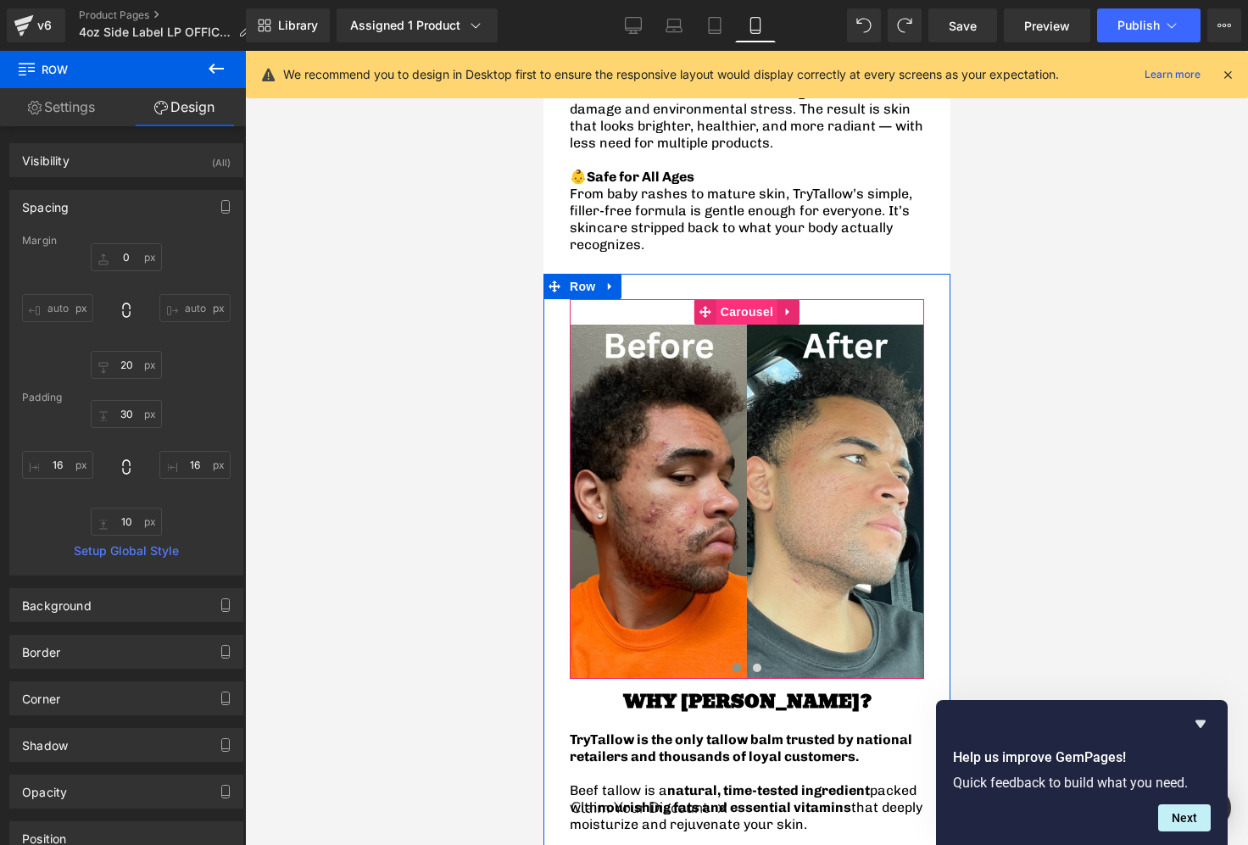
click at [730, 299] on span "Carousel" at bounding box center [745, 311] width 61 height 25
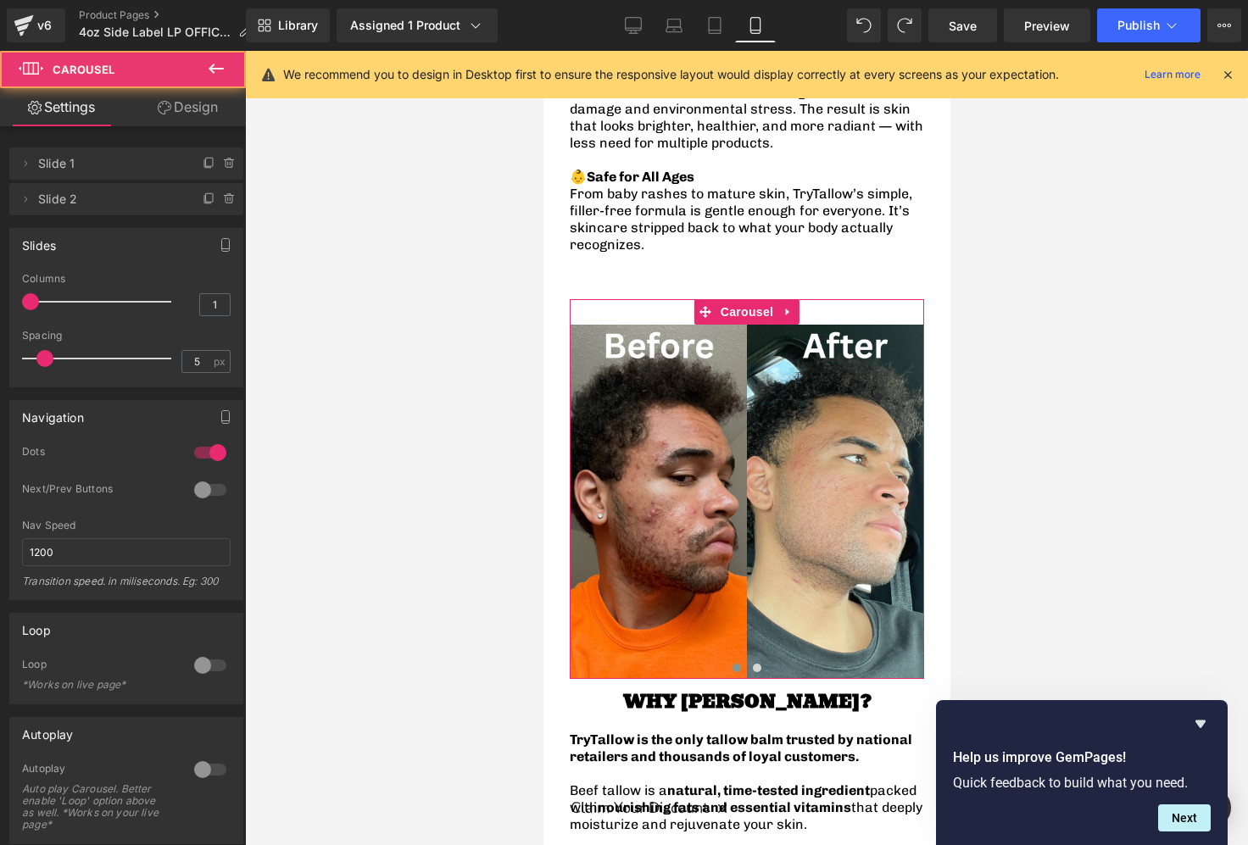
click at [174, 110] on link "Design" at bounding box center [187, 107] width 123 height 38
drag, startPoint x: 81, startPoint y: 199, endPoint x: 86, endPoint y: 207, distance: 9.2
click at [0, 0] on div "Spacing" at bounding box center [0, 0] width 0 height 0
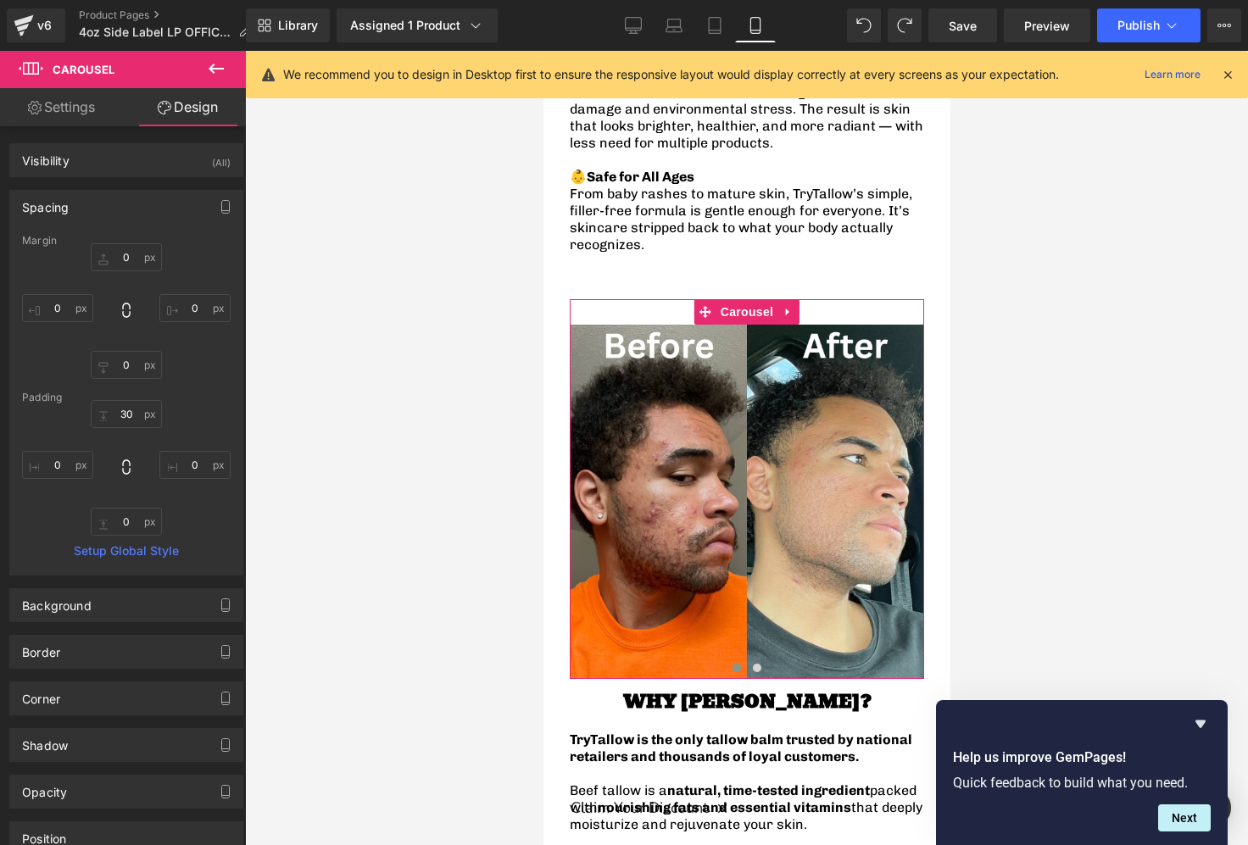
type input "0"
type input "30"
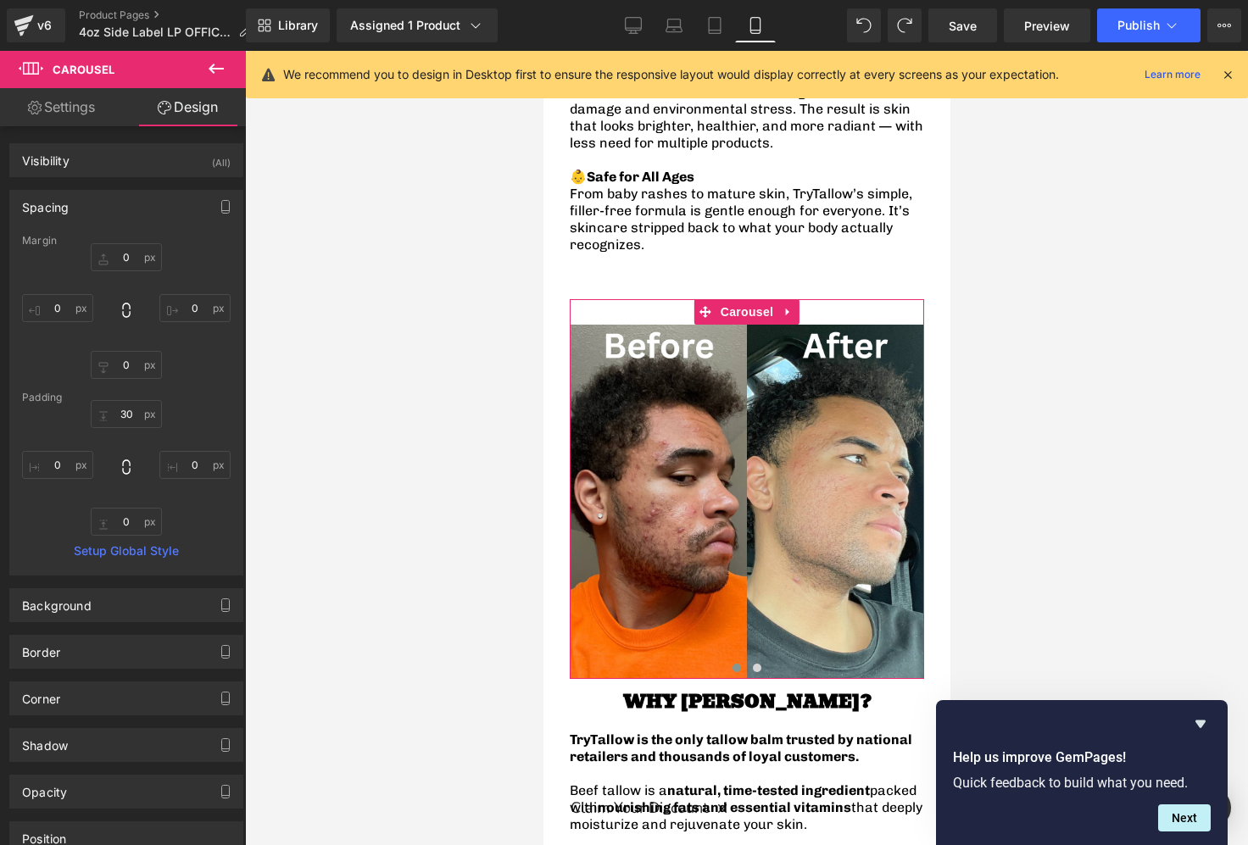
type input "0"
click at [132, 410] on input "30" at bounding box center [126, 414] width 71 height 28
click at [193, 423] on div "0px 0 0px 0 0px 0" at bounding box center [126, 468] width 209 height 136
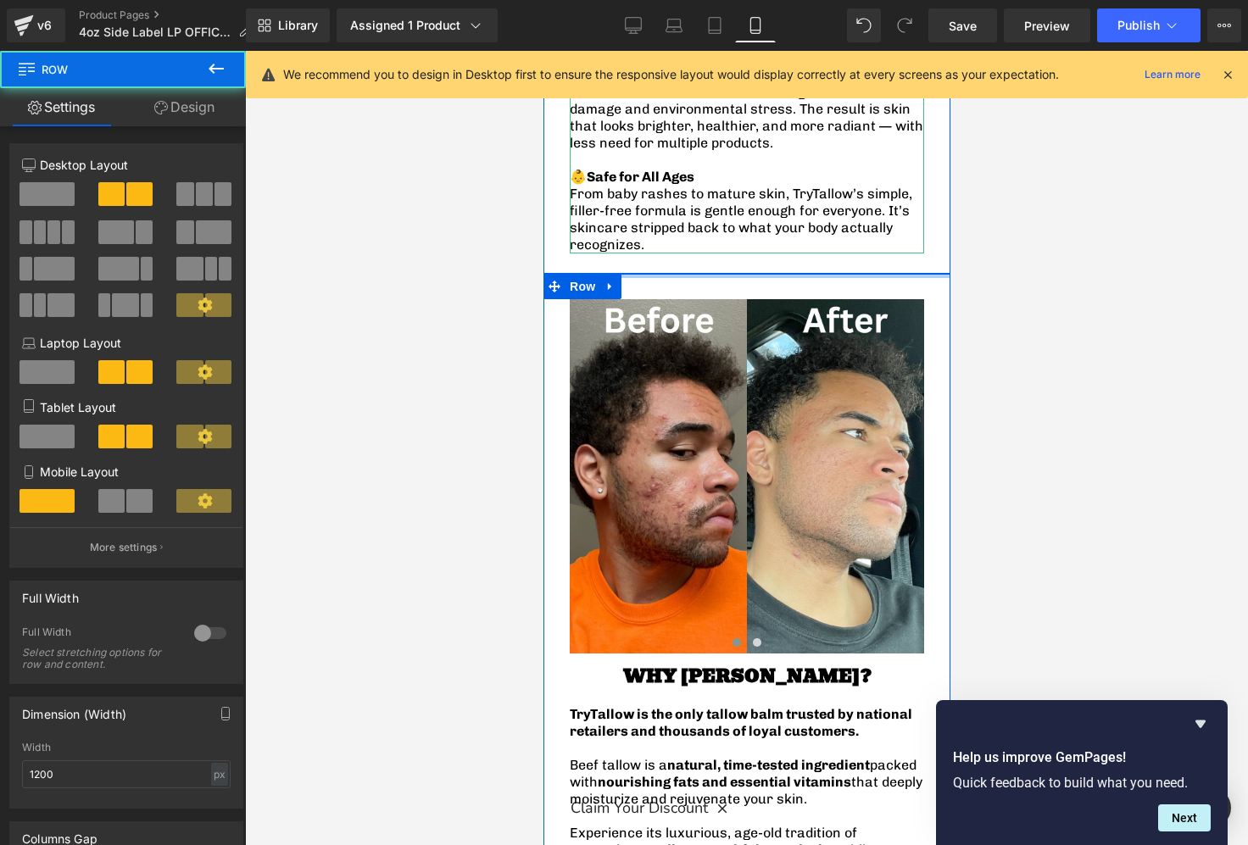
drag, startPoint x: 643, startPoint y: 257, endPoint x: 654, endPoint y: 216, distance: 42.2
click at [645, 142] on div "Sale Off (P) Image ‹ ›" at bounding box center [746, 601] width 407 height 5621
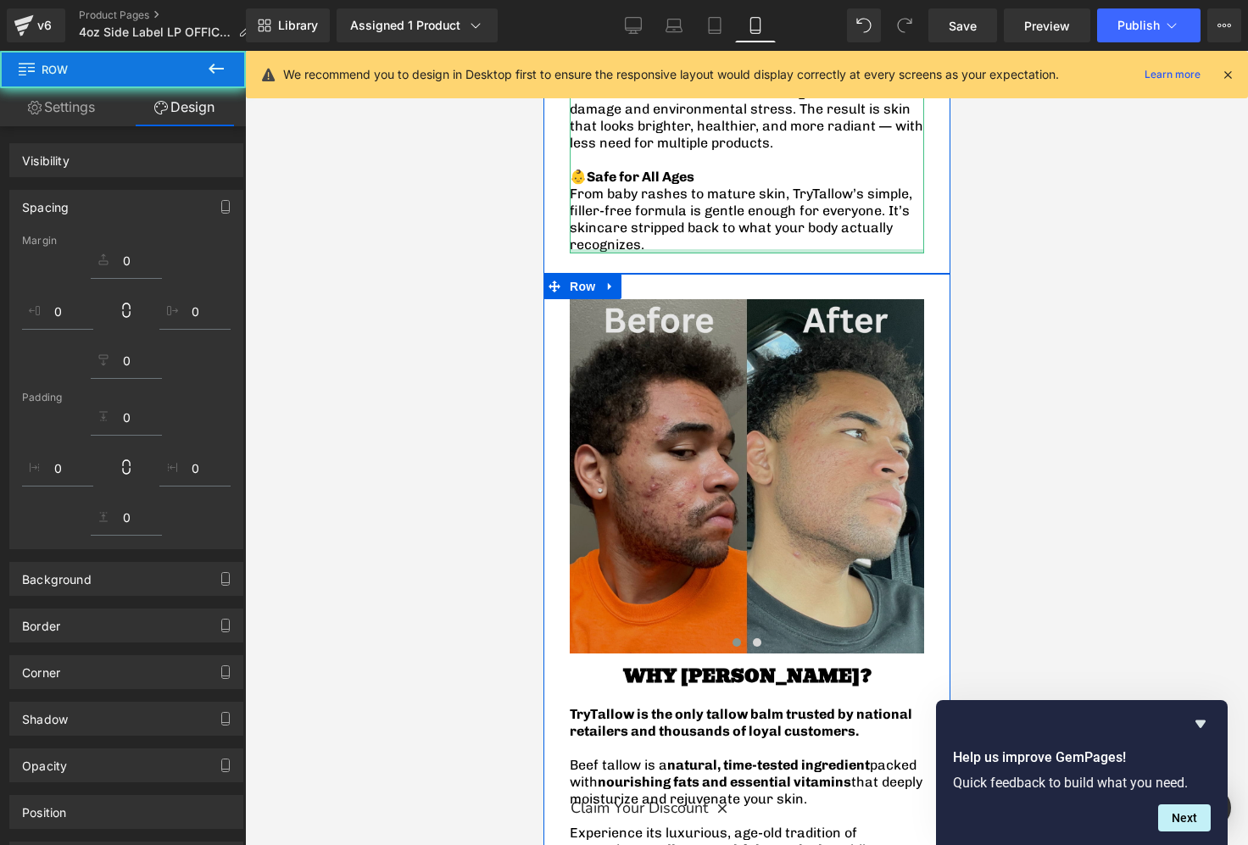
click at [654, 274] on div "Image Image ‹ › Carousel NaNpx" at bounding box center [746, 464] width 354 height 380
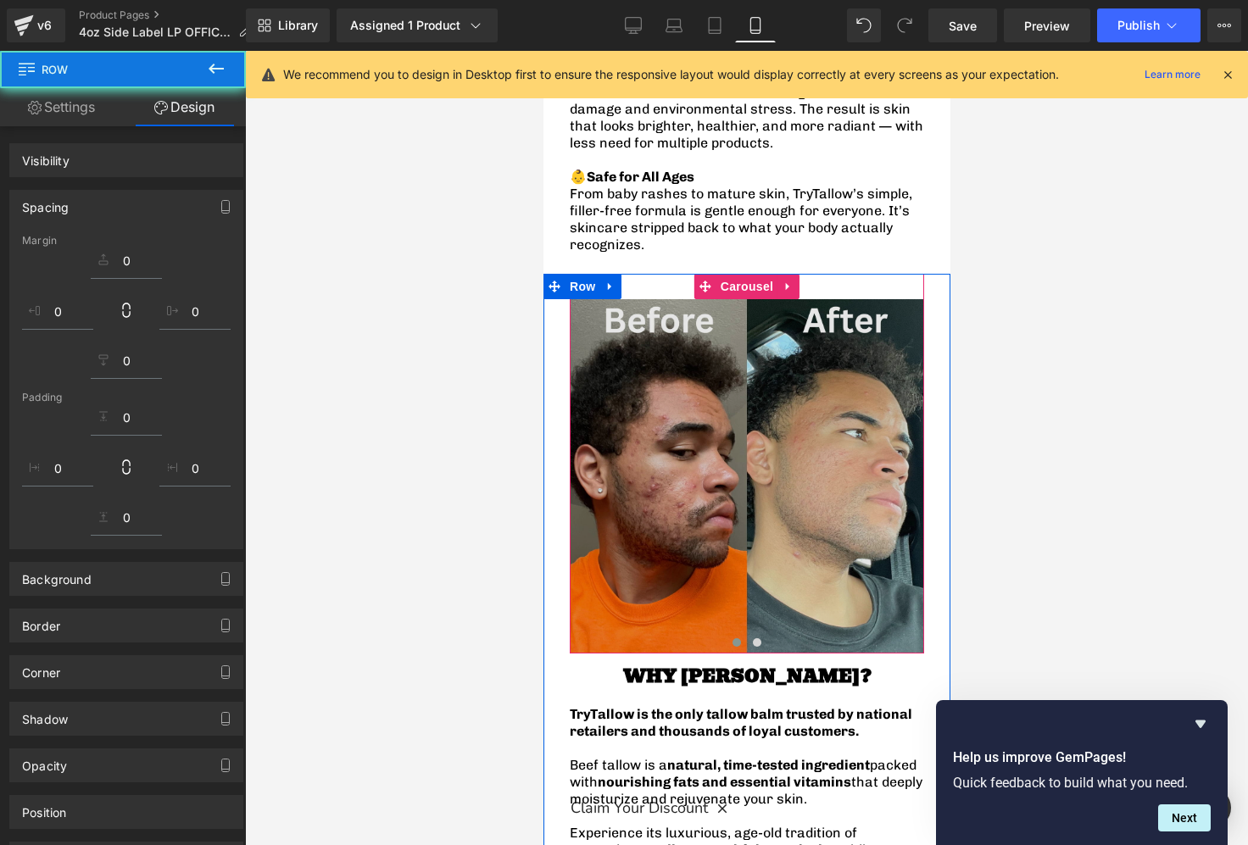
click at [654, 299] on img at bounding box center [746, 476] width 354 height 354
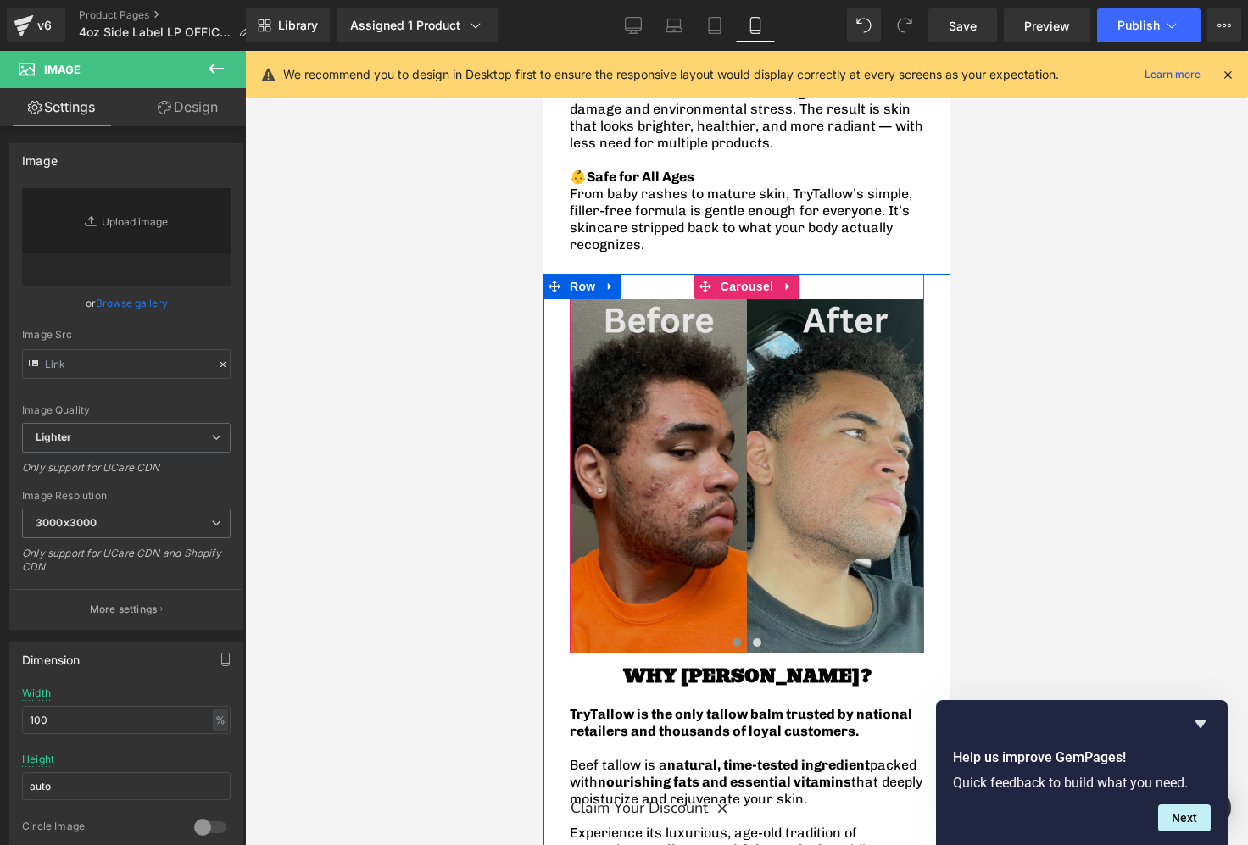
type input "https://ucarecdn.com/ba29bb0e-5c9a-4b35-95f1-3b392e8094ac/-/format/auto/-/previ…"
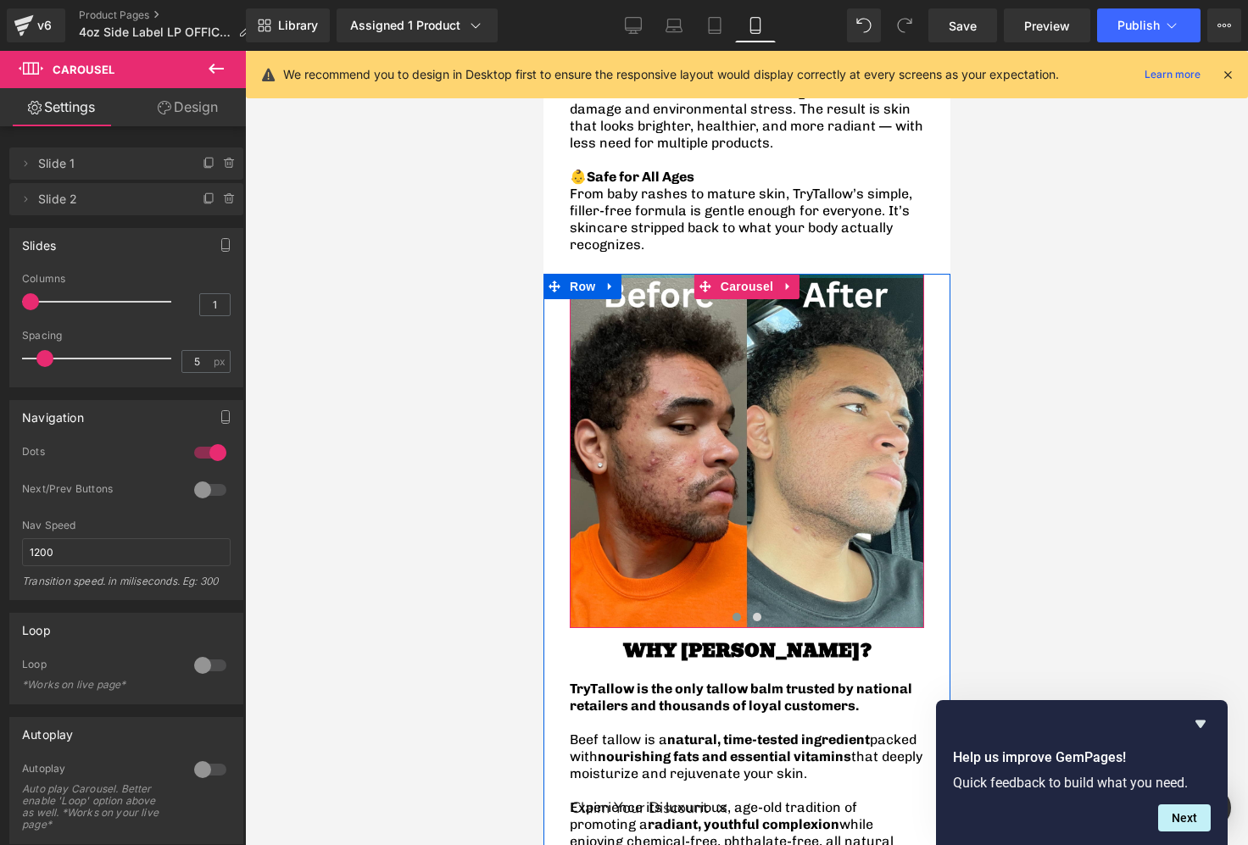
drag, startPoint x: 675, startPoint y: 261, endPoint x: 679, endPoint y: 43, distance: 217.9
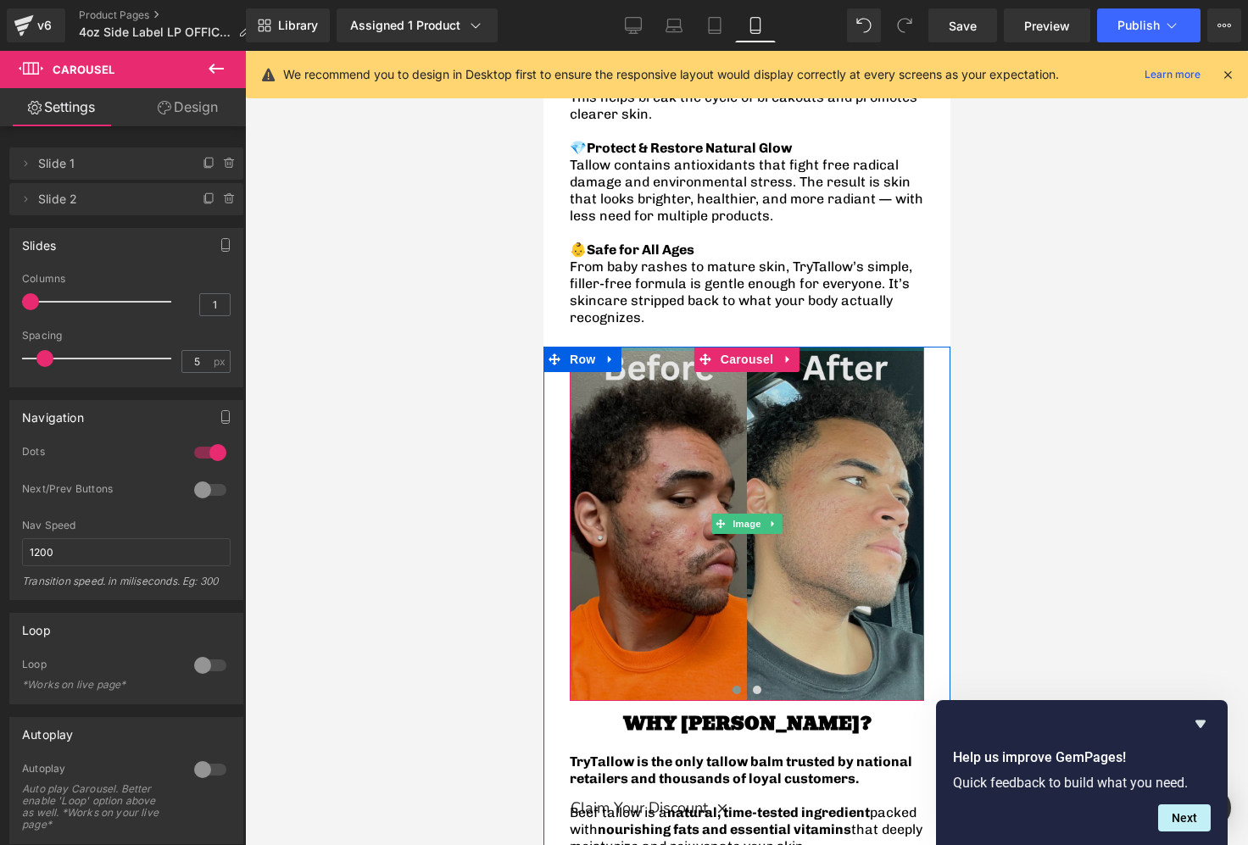
scroll to position [2486, 0]
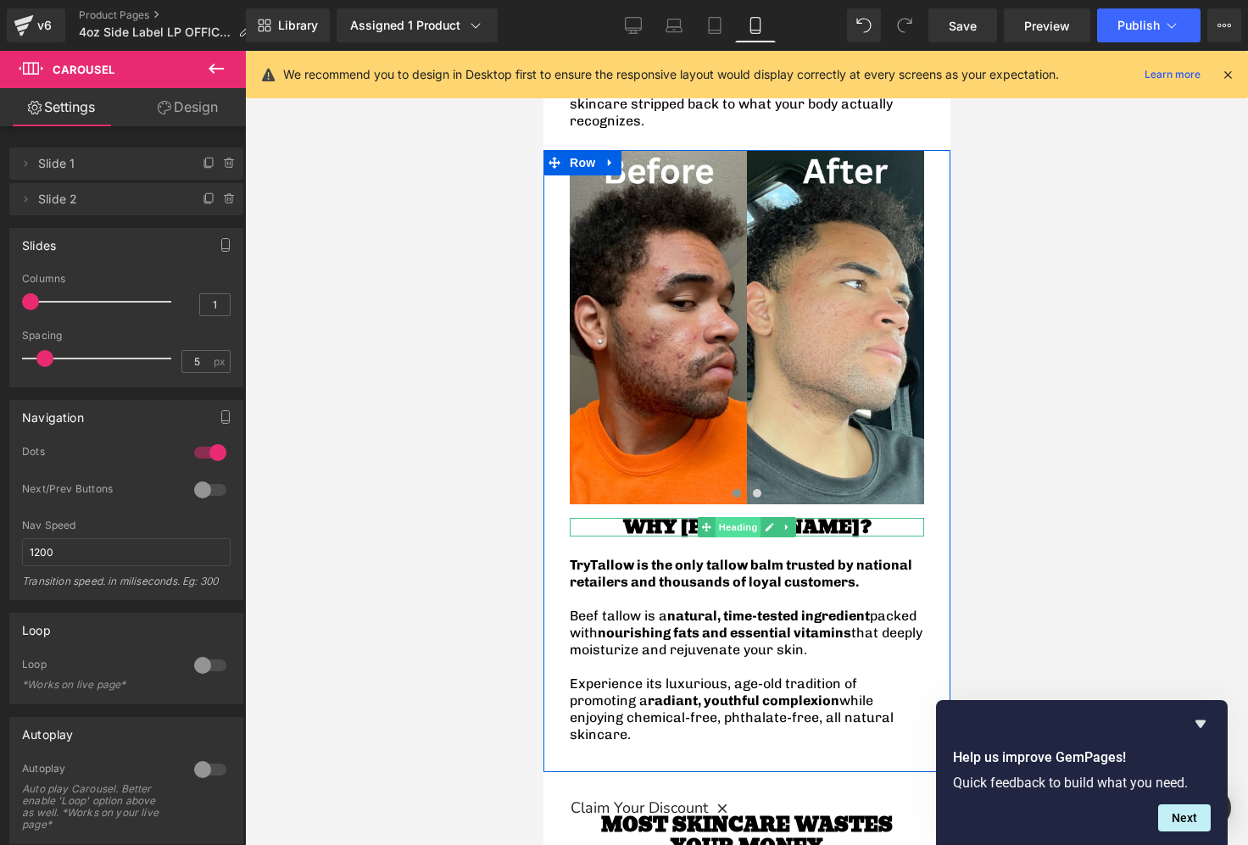
click at [741, 517] on span "Heading" at bounding box center [738, 527] width 46 height 20
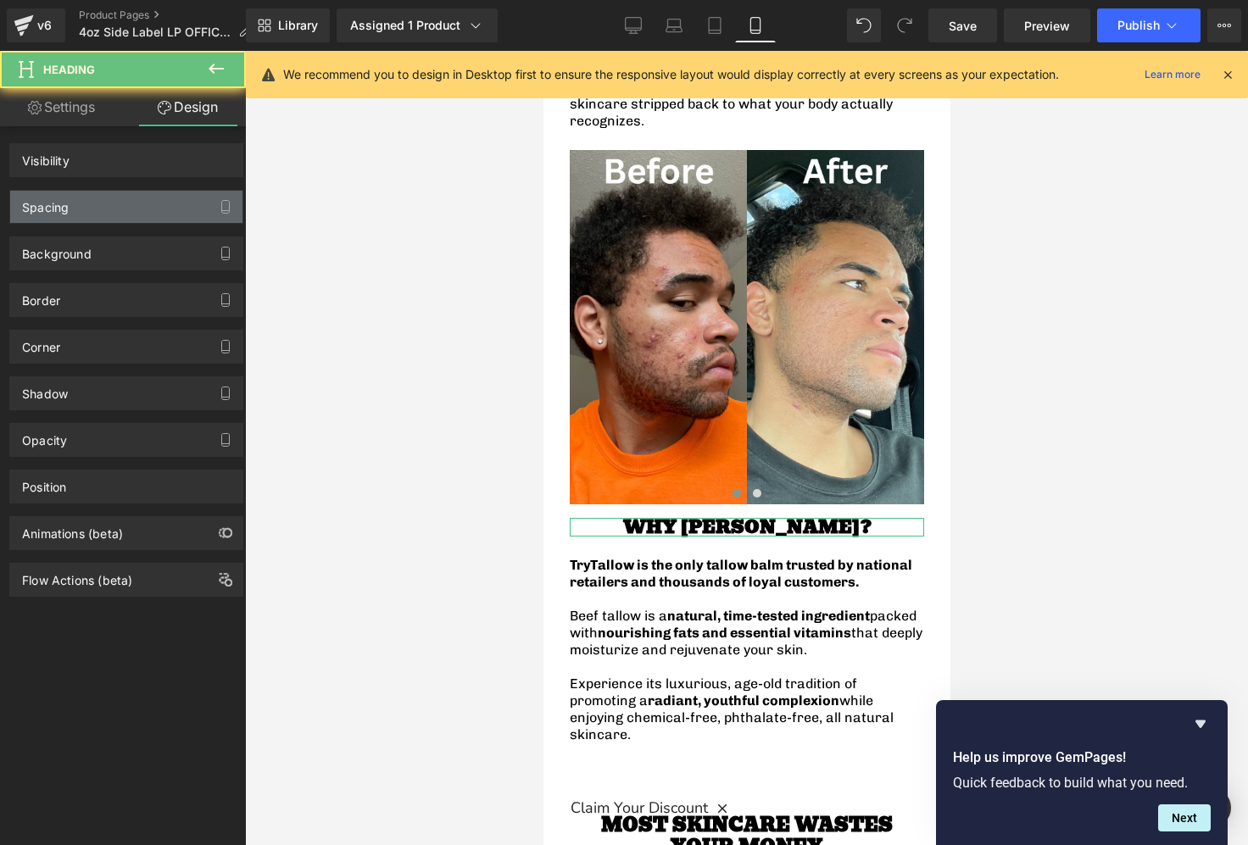
click at [92, 216] on div "Spacing" at bounding box center [126, 207] width 232 height 32
click at [74, 212] on div "Spacing" at bounding box center [126, 207] width 232 height 32
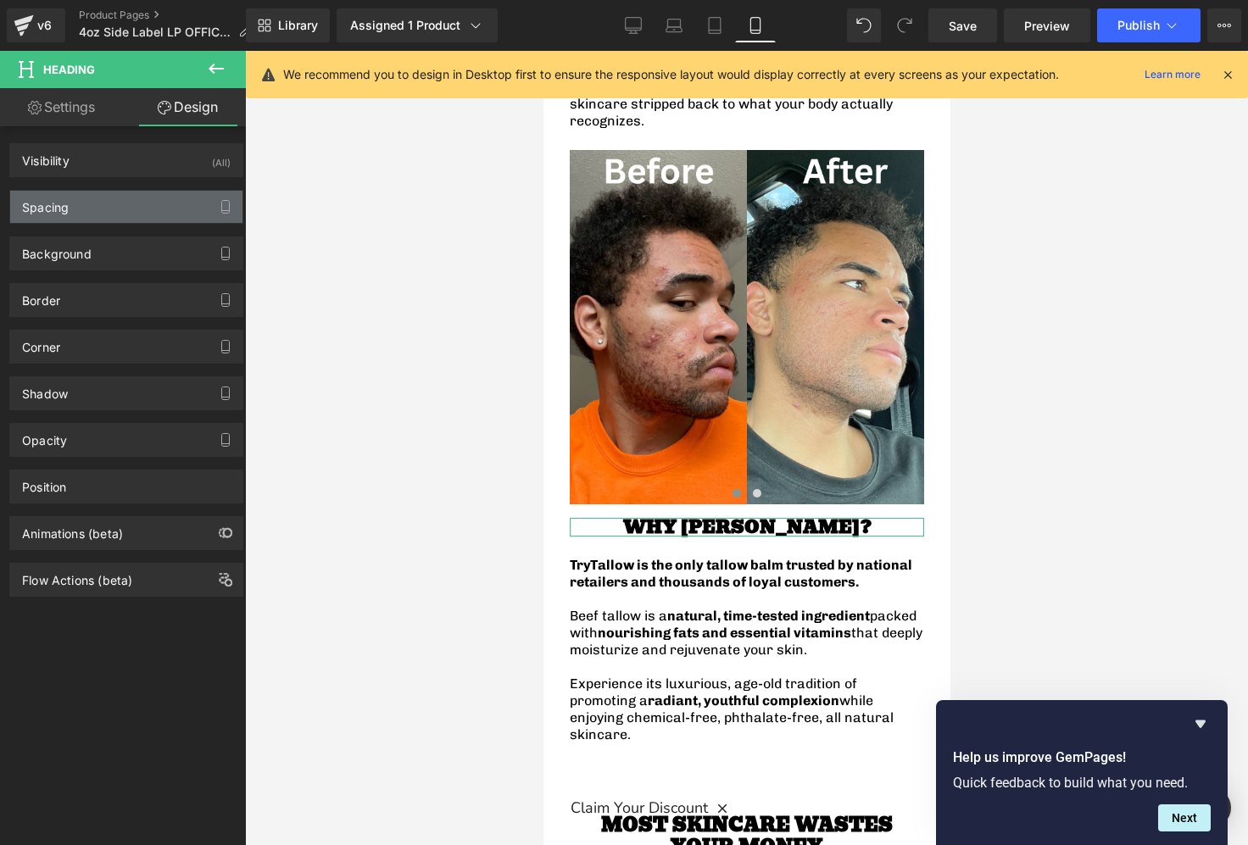
type input "16"
type input "0"
type input "24"
type input "0"
type input "1"
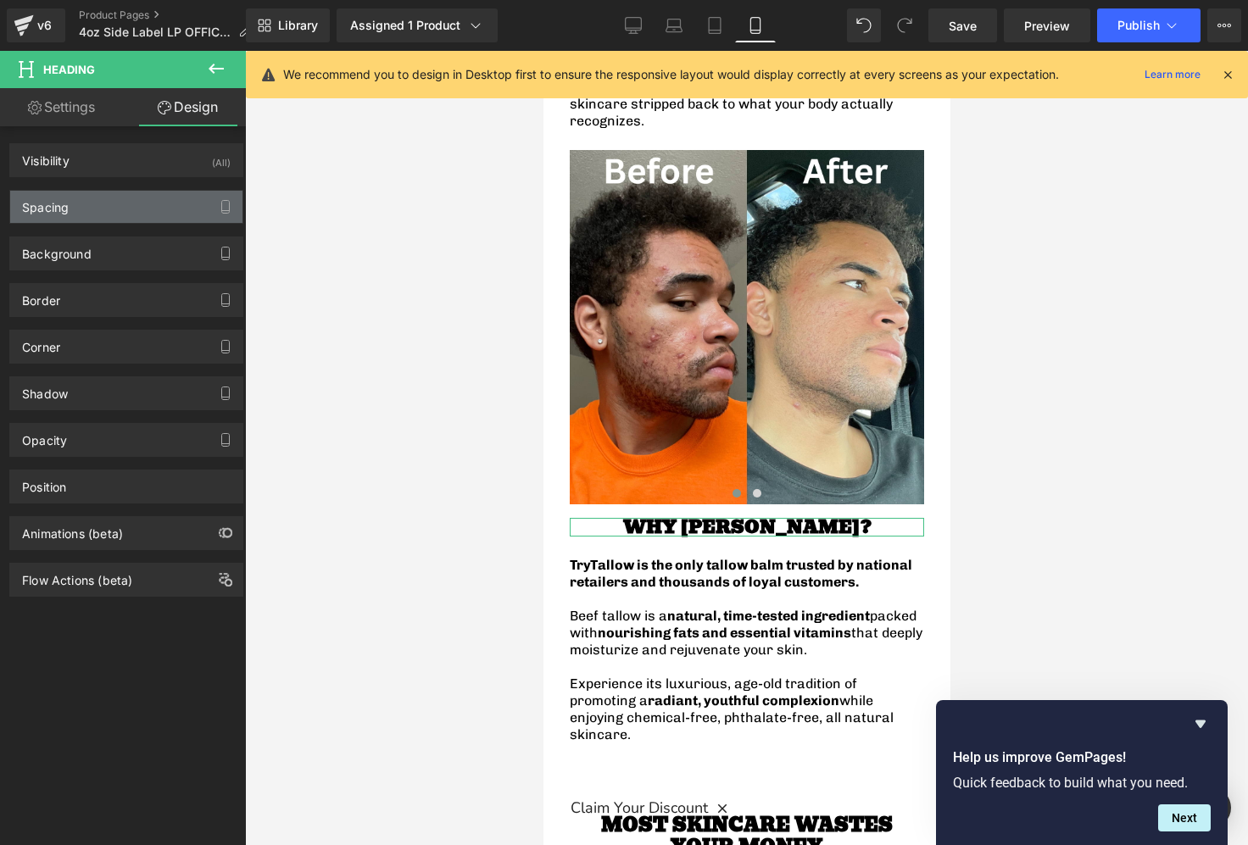
type input "0"
click at [53, 212] on div "Spacing" at bounding box center [45, 203] width 47 height 24
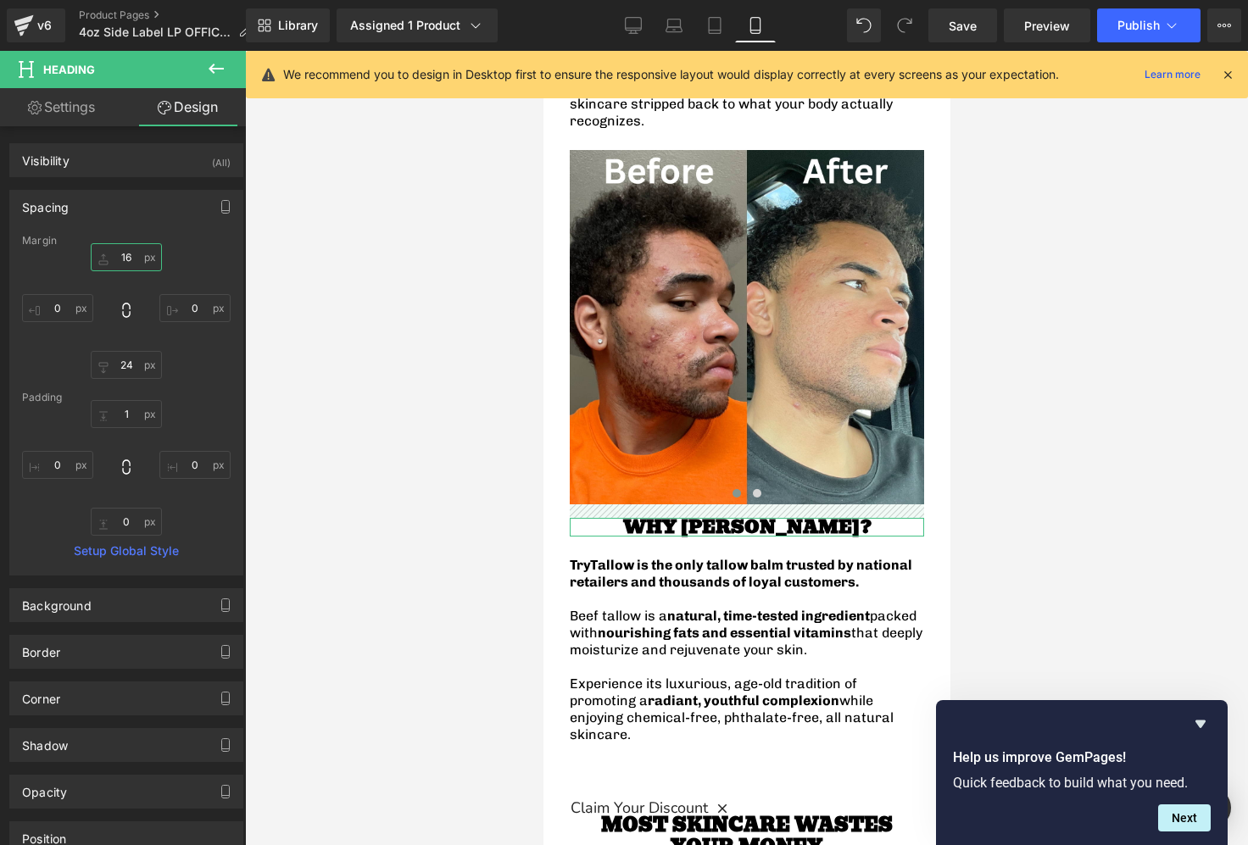
click at [121, 253] on input "16" at bounding box center [126, 257] width 71 height 28
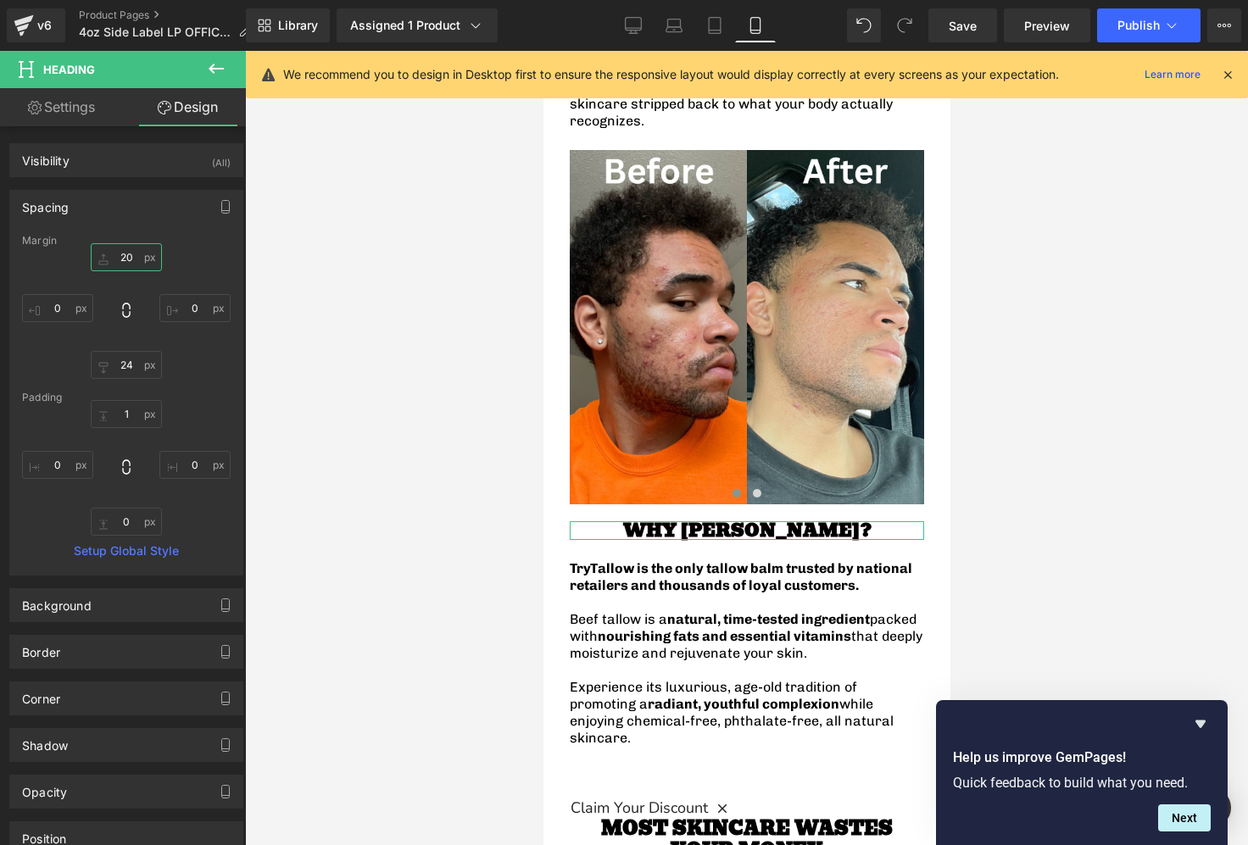
type input "2"
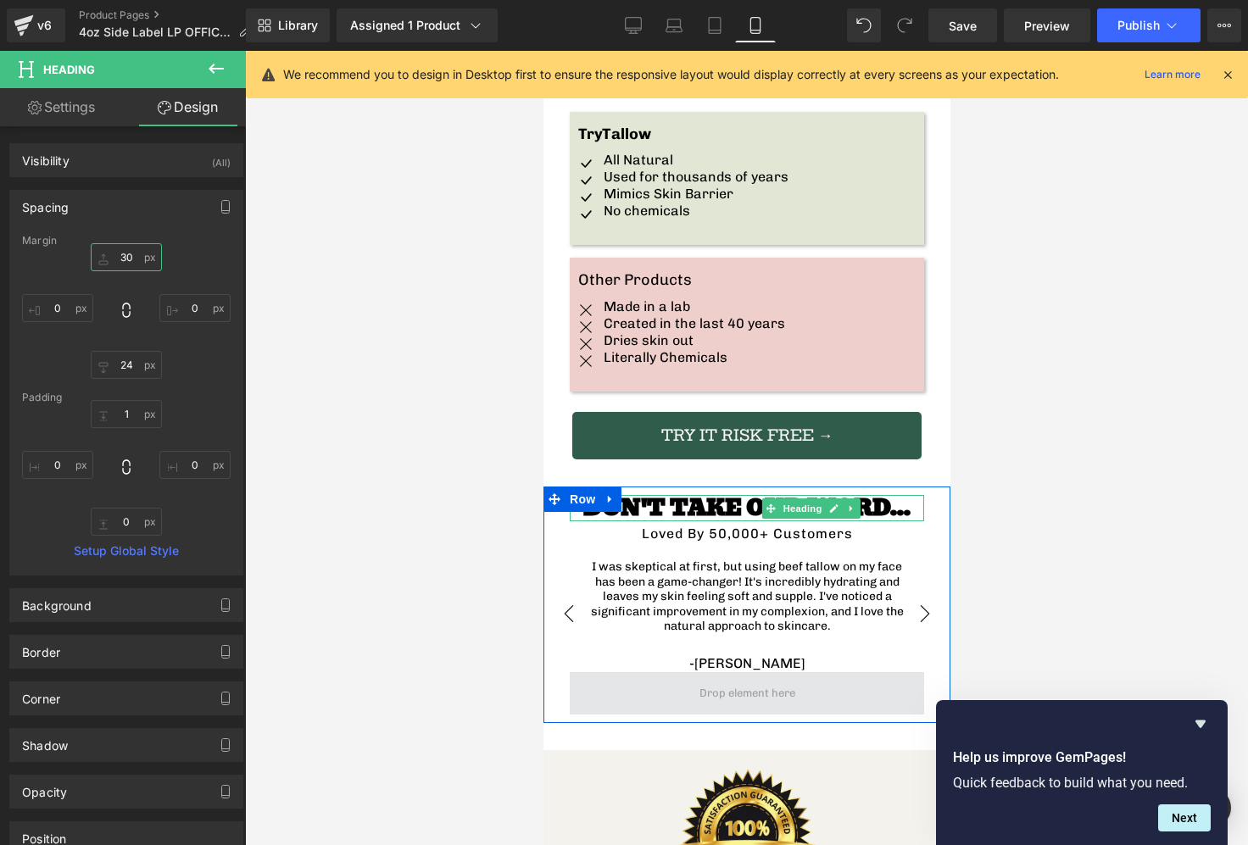
scroll to position [3427, 0]
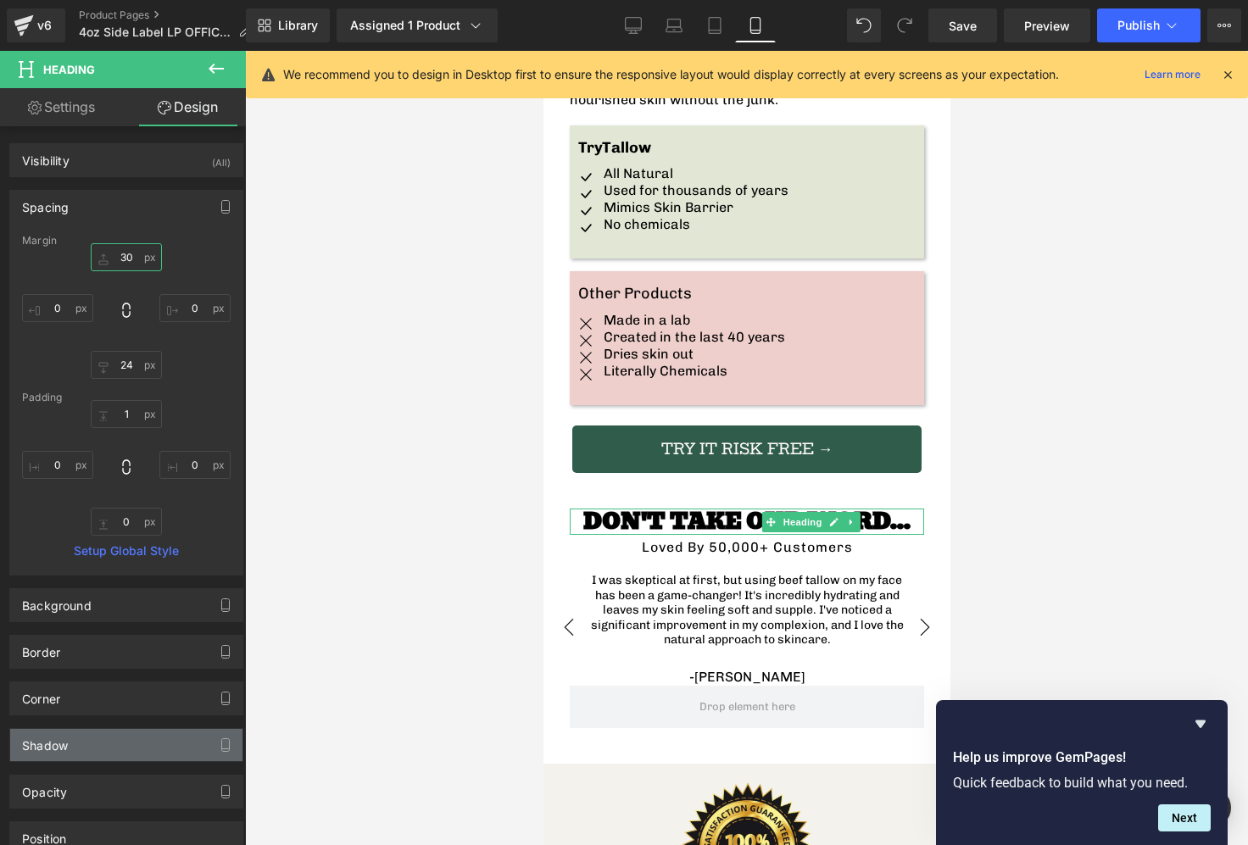
type input "30"
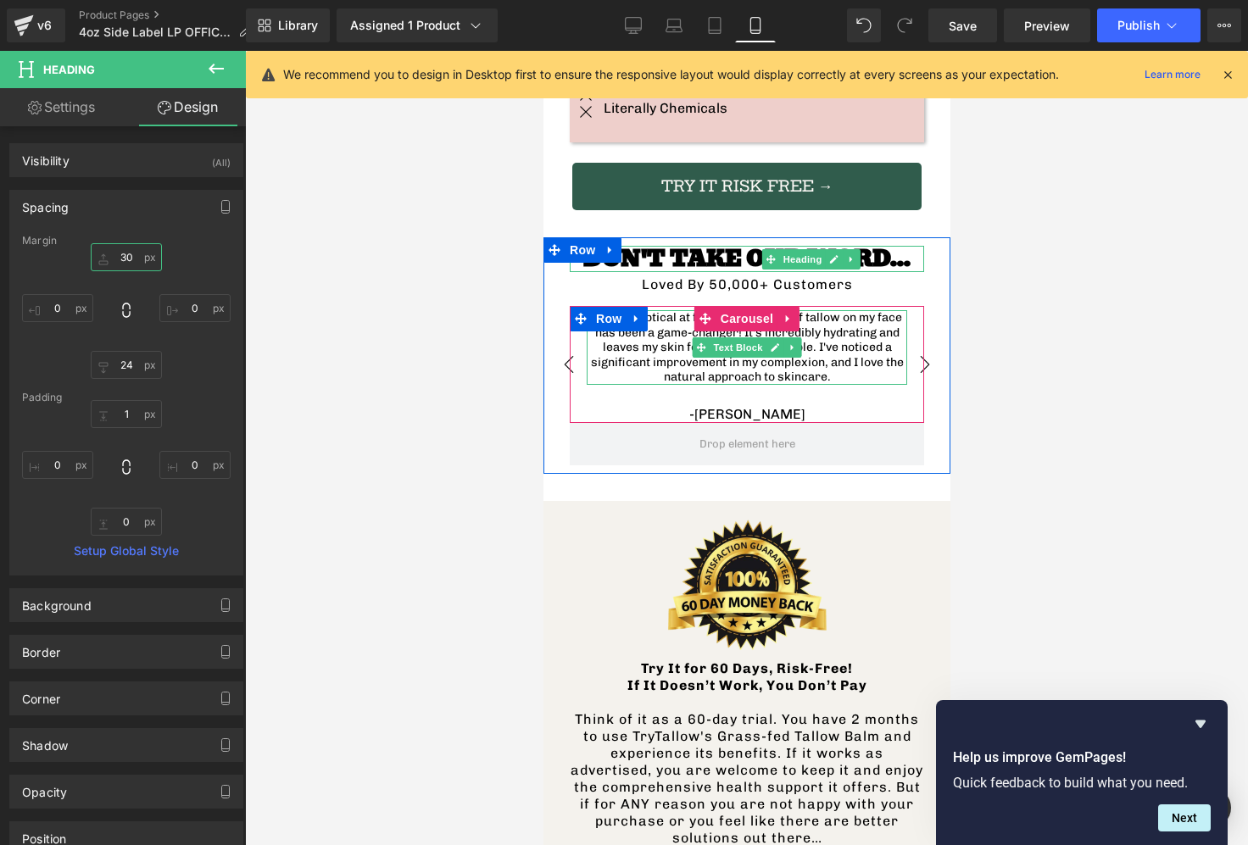
scroll to position [3693, 0]
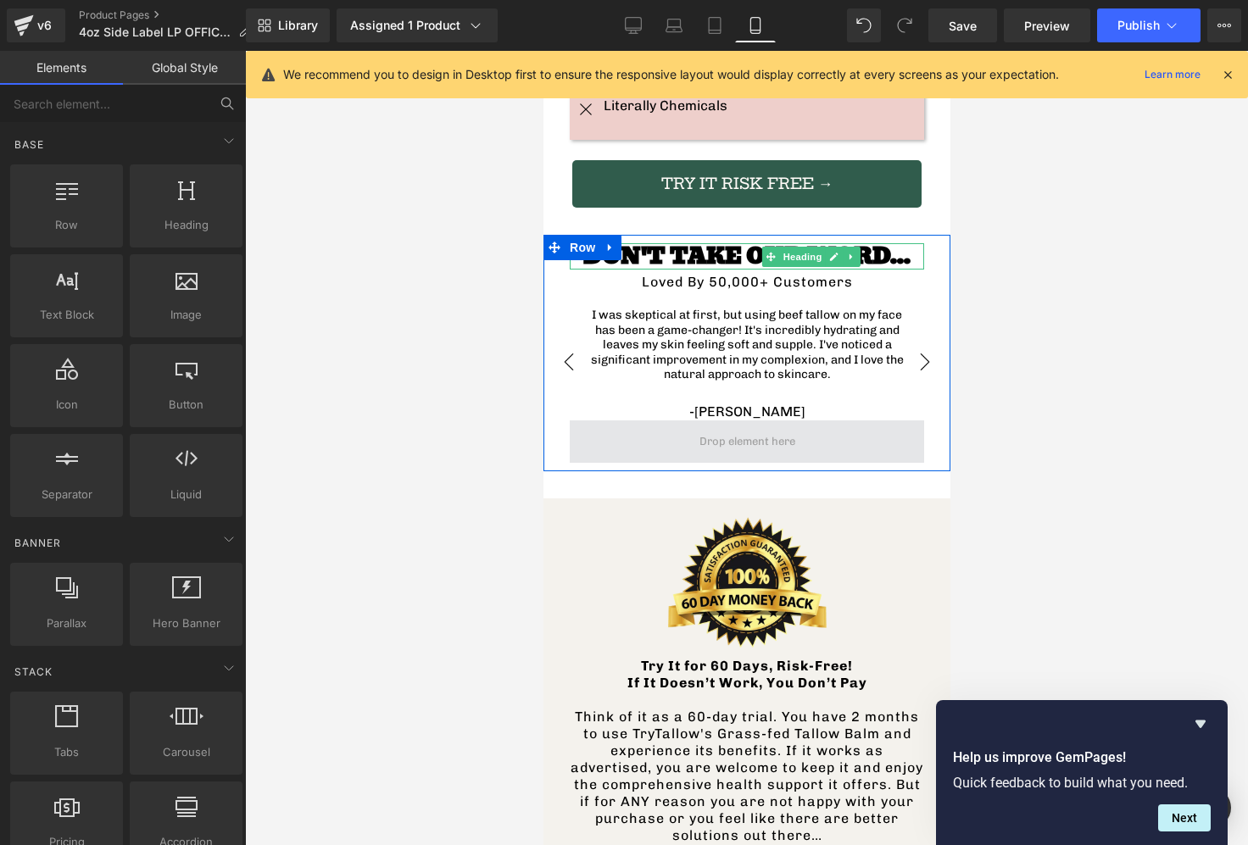
click at [710, 431] on span at bounding box center [747, 442] width 108 height 22
